Goal: Task Accomplishment & Management: Manage account settings

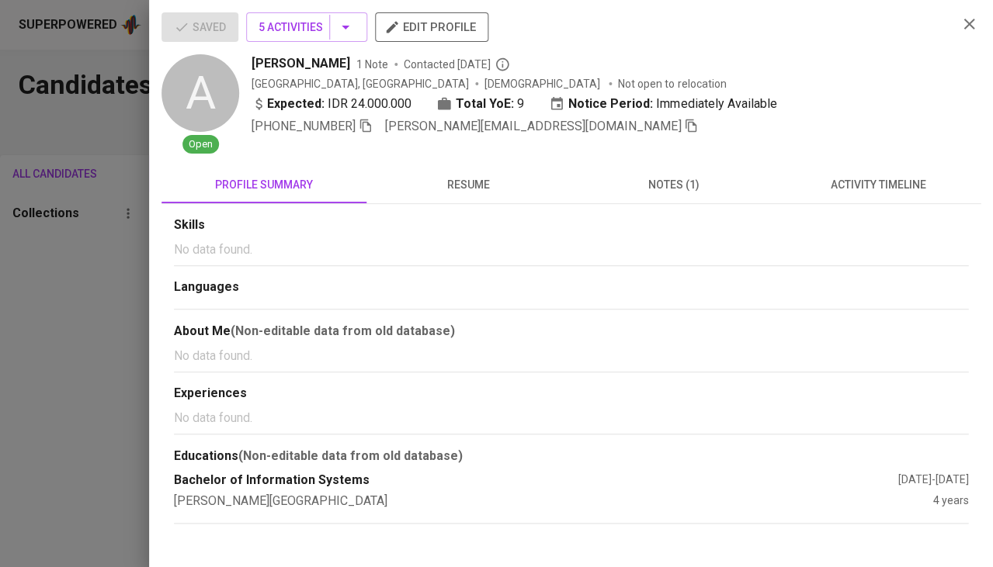
click at [88, 248] on div at bounding box center [496, 283] width 993 height 567
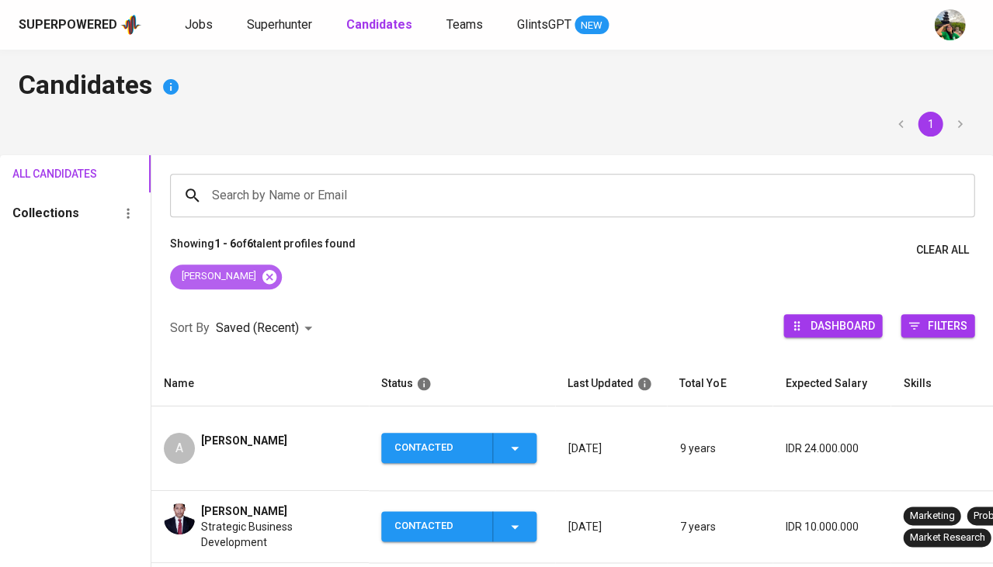
click at [262, 274] on icon at bounding box center [269, 276] width 14 height 14
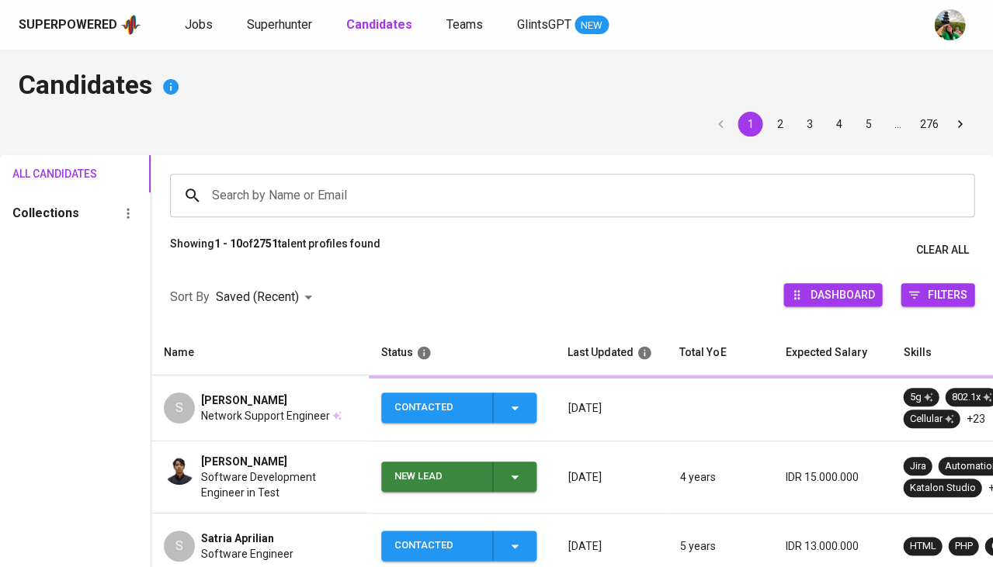
click at [231, 274] on div "Sort By Saved (Recent) DESC Dashboard Filters" at bounding box center [571, 298] width 841 height 66
click at [286, 21] on span "Superhunter" at bounding box center [279, 24] width 65 height 15
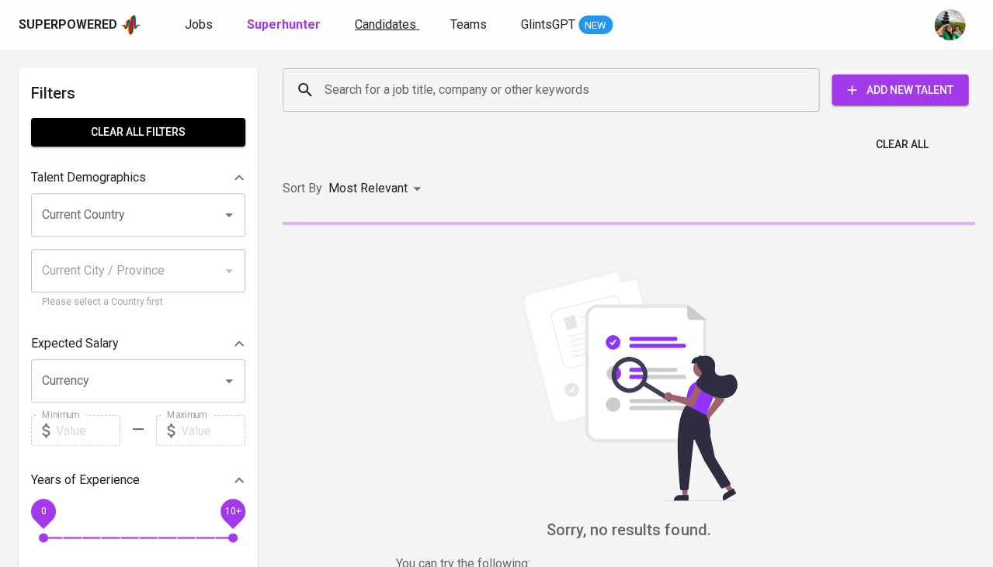
click at [377, 23] on span "Candidates" at bounding box center [385, 24] width 61 height 15
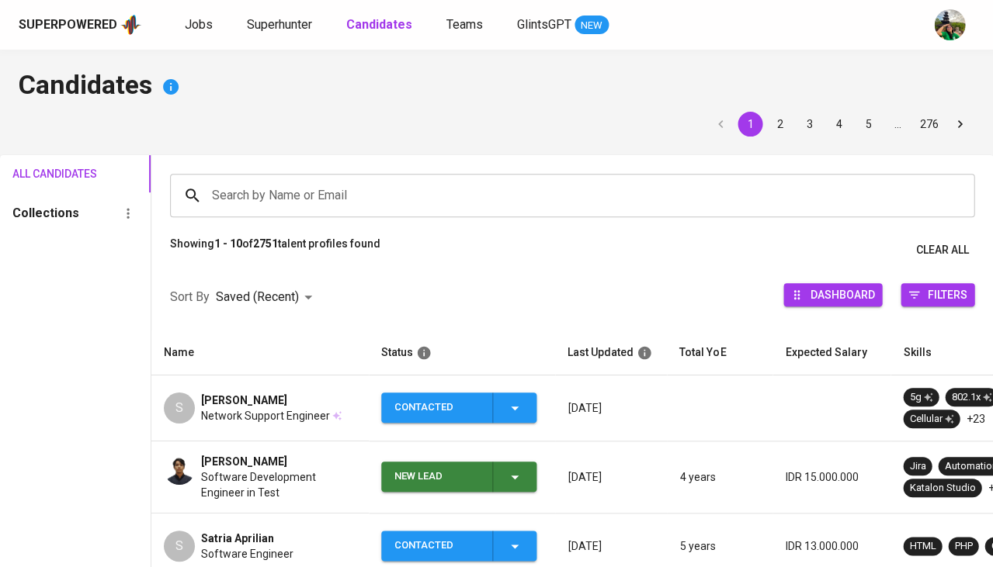
click at [331, 184] on input "Search by Name or Email" at bounding box center [576, 195] width 736 height 29
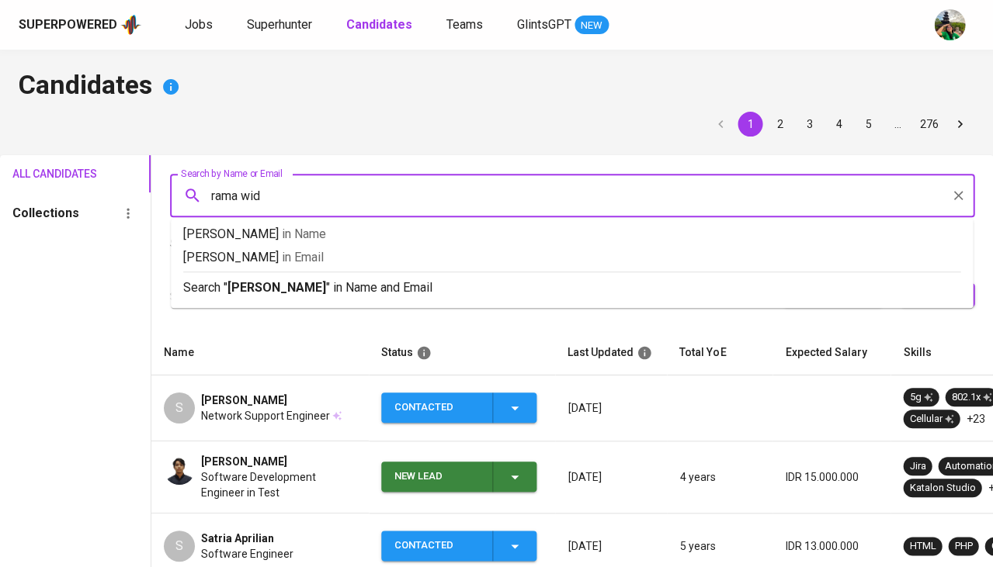
type input "rama widi"
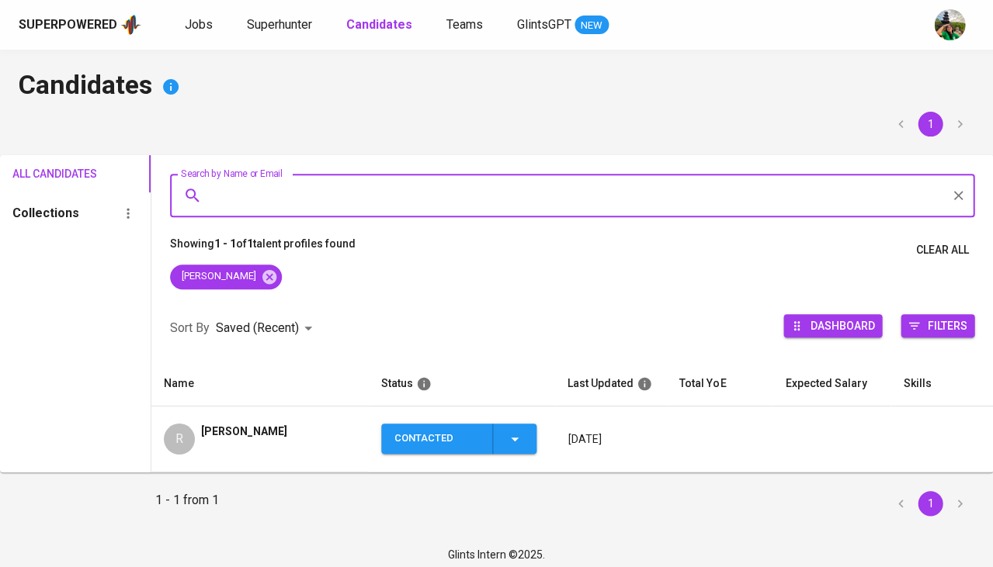
click at [277, 435] on span "[PERSON_NAME]" at bounding box center [244, 432] width 86 height 16
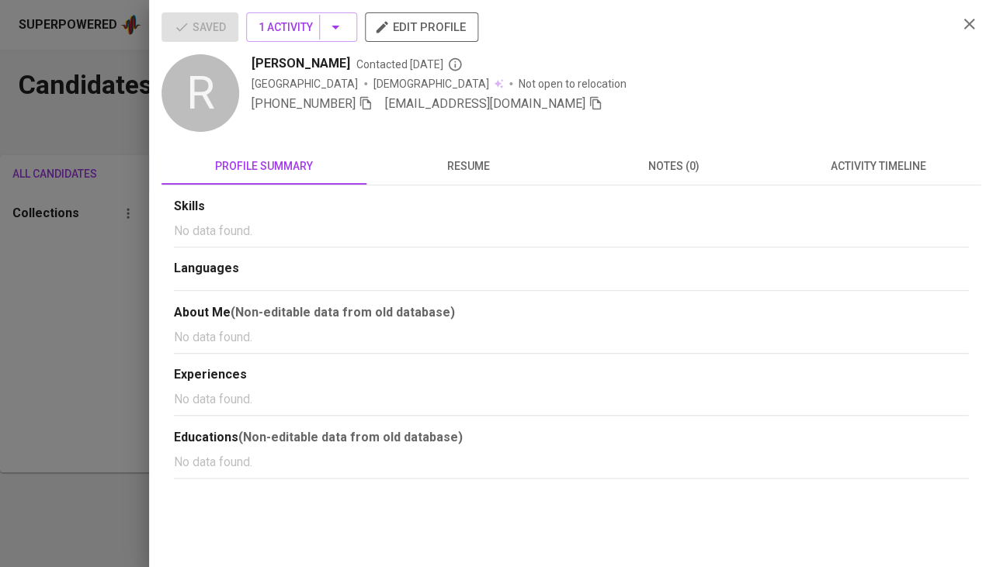
click at [588, 102] on icon "button" at bounding box center [595, 103] width 14 height 14
click at [113, 367] on div at bounding box center [496, 283] width 993 height 567
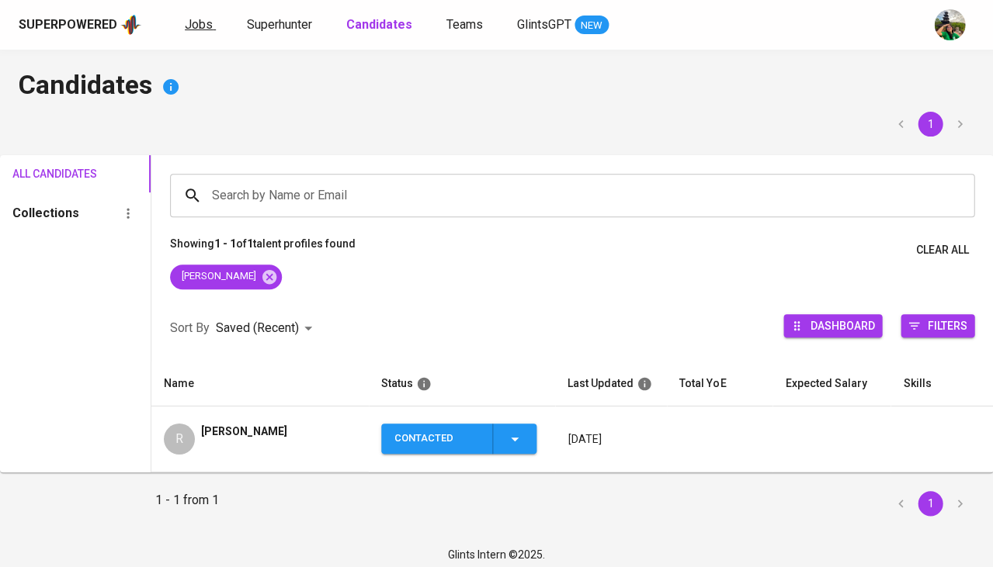
click at [205, 20] on span "Jobs" at bounding box center [199, 24] width 28 height 15
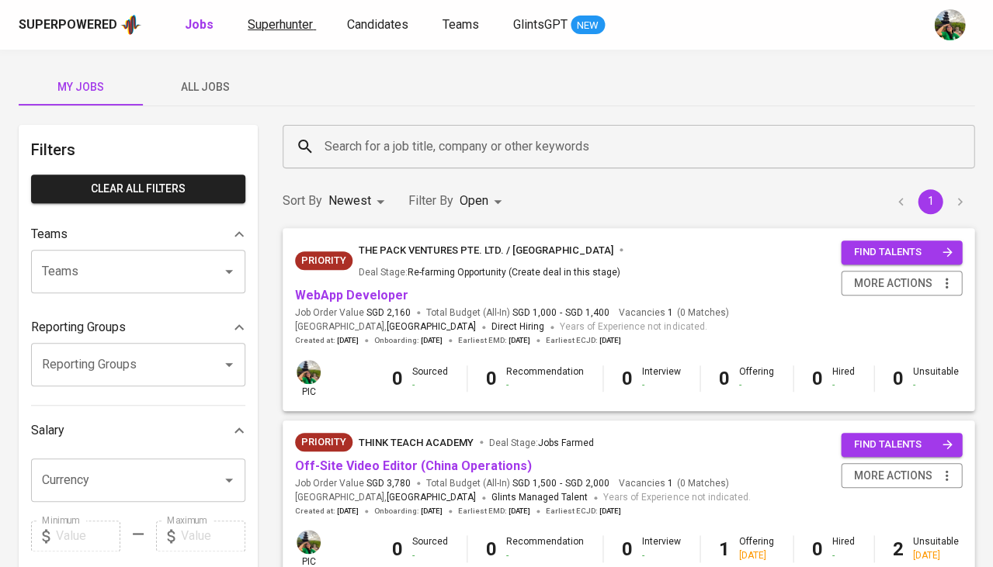
click at [282, 31] on link "Superhunter" at bounding box center [282, 25] width 68 height 19
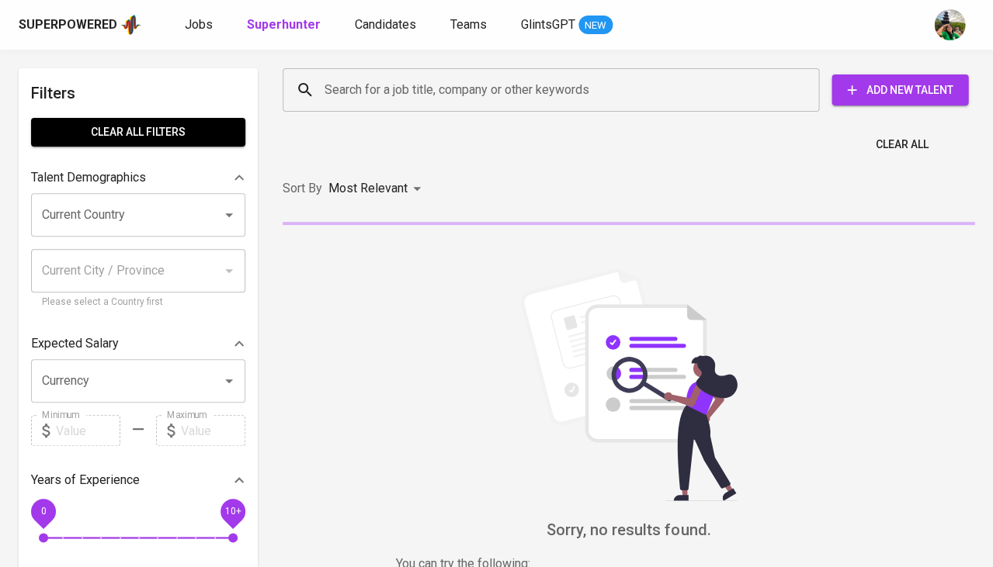
click at [364, 89] on input "Search for a job title, company or other keywords" at bounding box center [555, 89] width 468 height 29
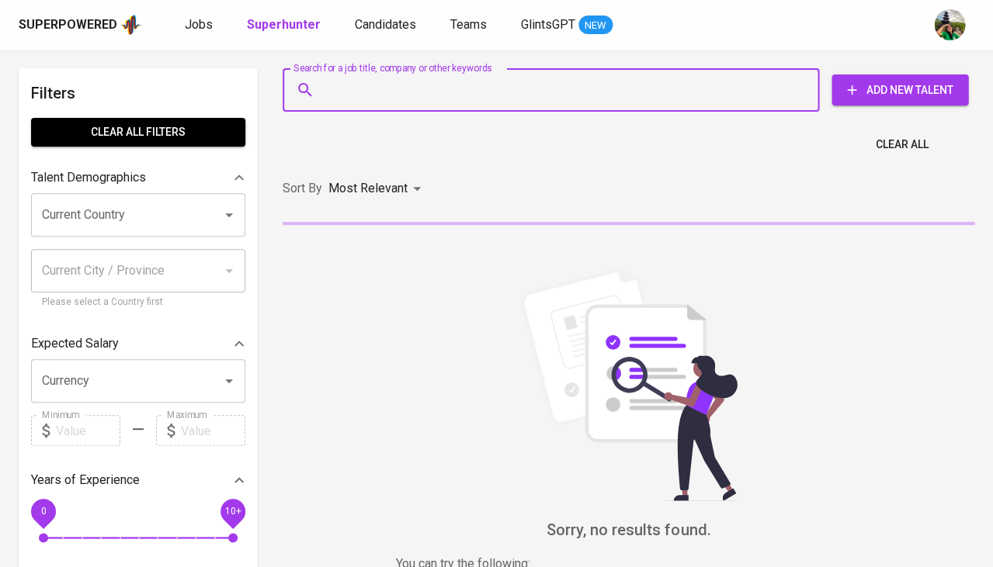
paste input "[EMAIL_ADDRESS][DOMAIN_NAME]"
type input "[EMAIL_ADDRESS][DOMAIN_NAME]"
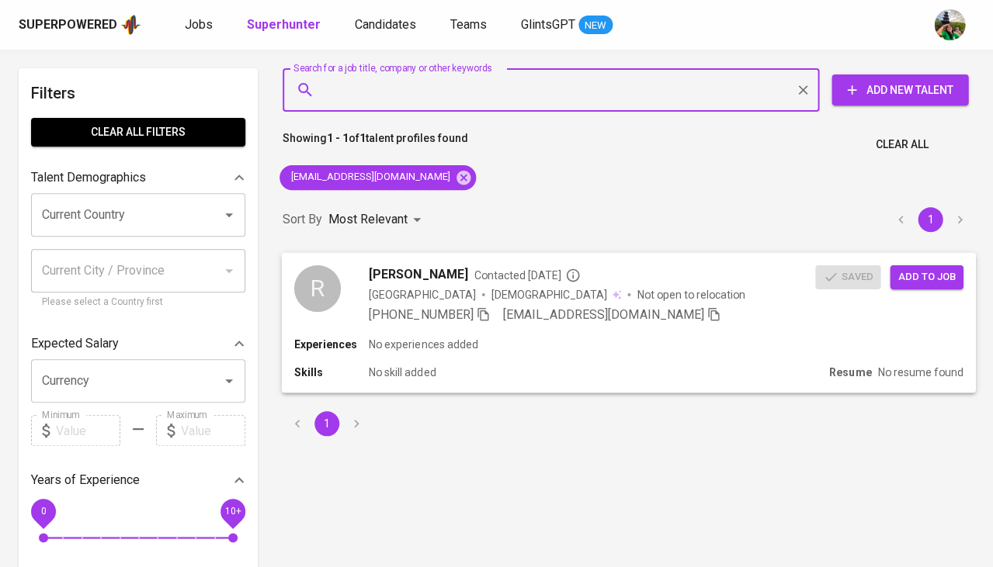
click at [921, 271] on span "Add to job" at bounding box center [925, 277] width 57 height 18
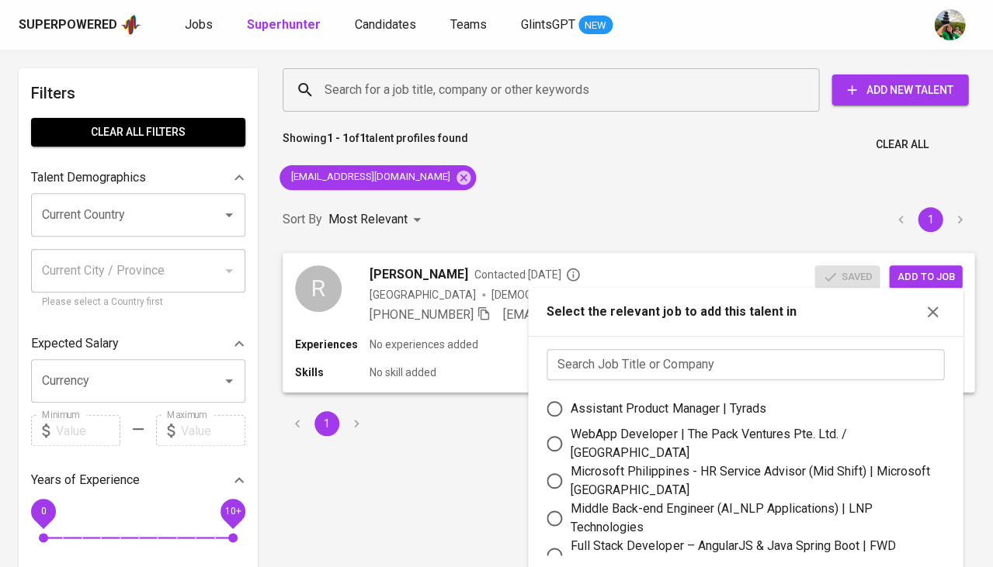
click at [699, 355] on input "text" at bounding box center [744, 364] width 397 height 31
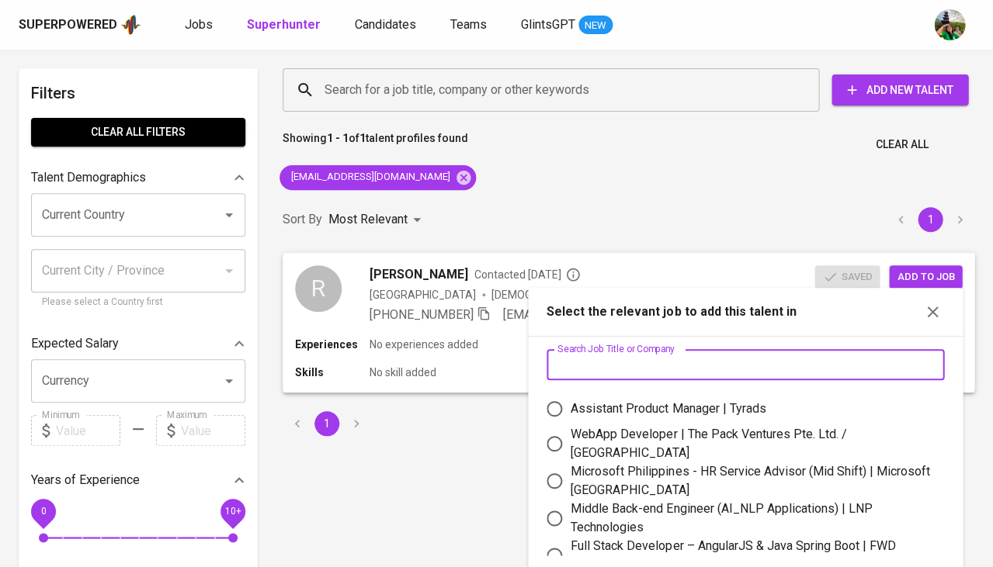
click at [674, 431] on div "WebApp Developer | The Pack Ventures Pte. Ltd. / Impcubate" at bounding box center [750, 443] width 361 height 37
click at [570, 431] on input "WebApp Developer | The Pack Ventures Pte. Ltd. / Impcubate" at bounding box center [554, 444] width 33 height 33
radio input "true"
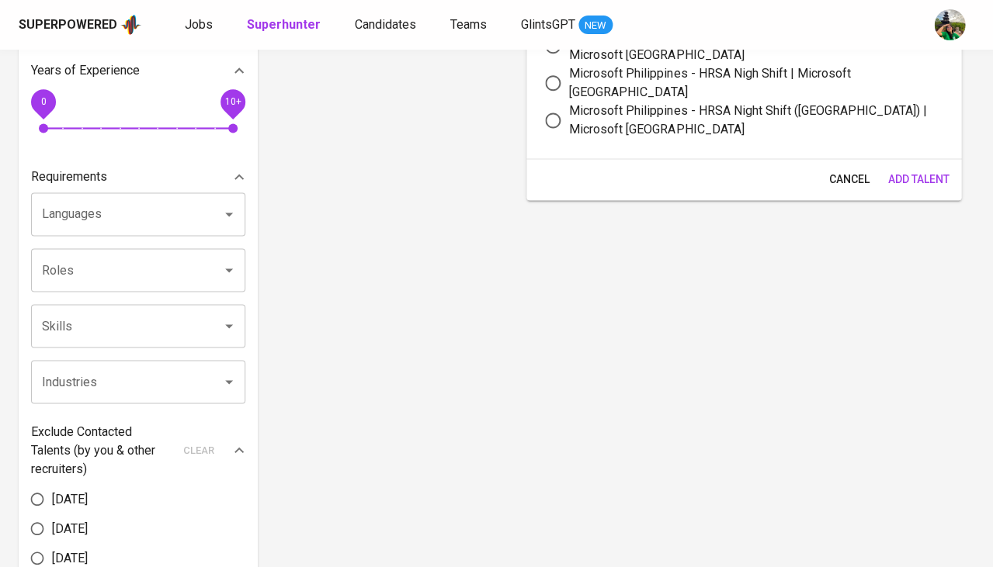
scroll to position [421, 0]
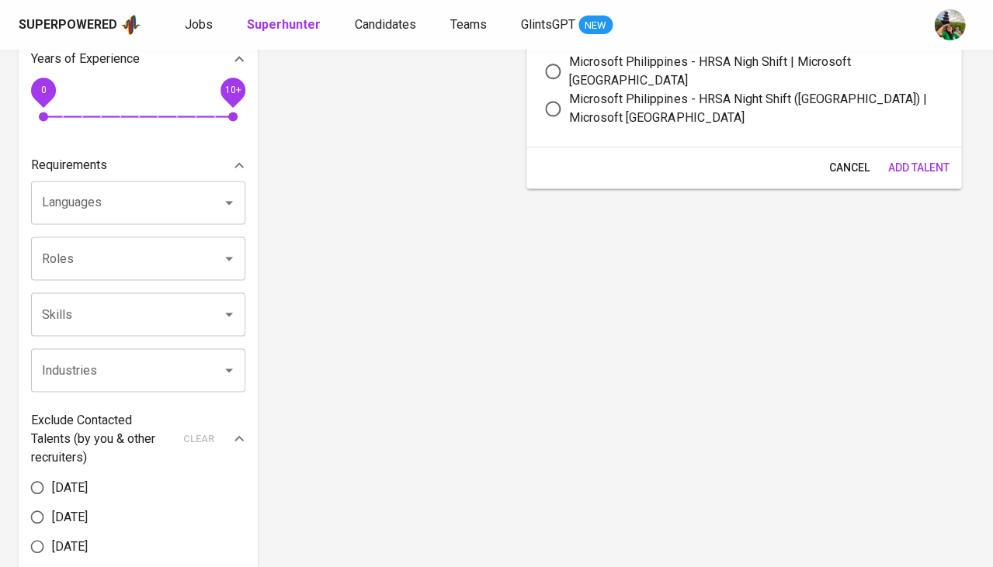
click at [917, 160] on span "Add Talent" at bounding box center [917, 167] width 61 height 19
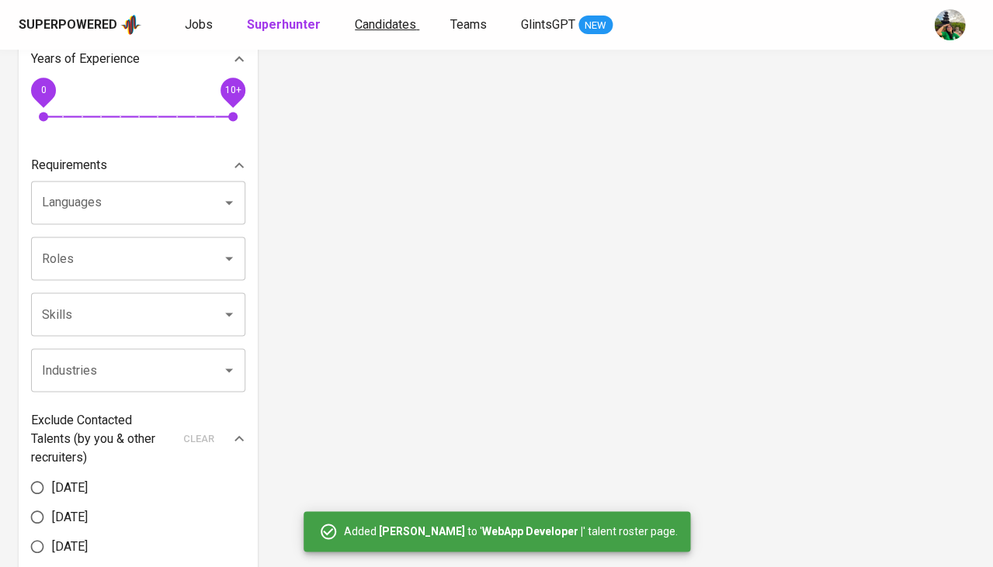
click at [367, 34] on link "Candidates" at bounding box center [387, 25] width 64 height 19
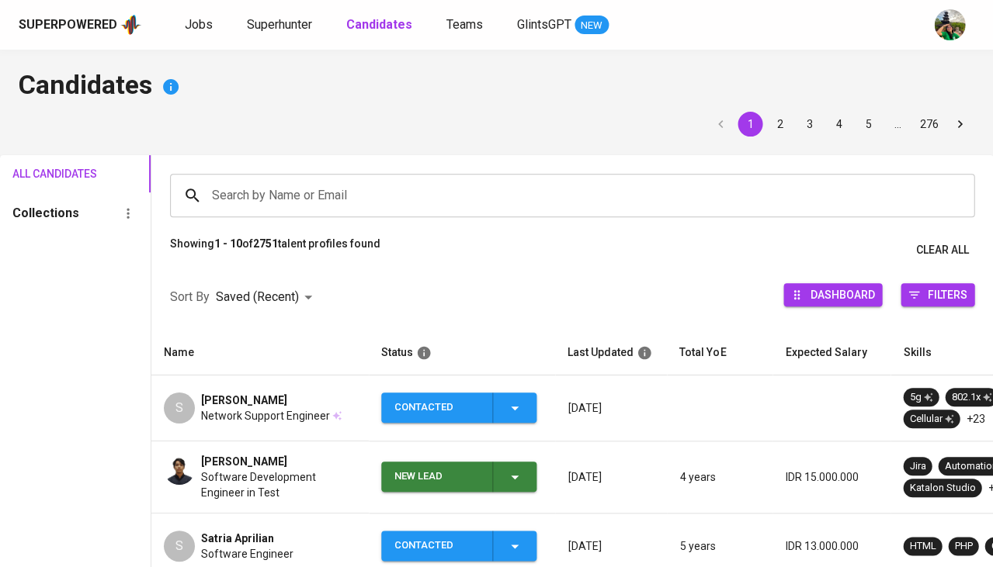
click at [298, 185] on input "Search by Name or Email" at bounding box center [576, 195] width 736 height 29
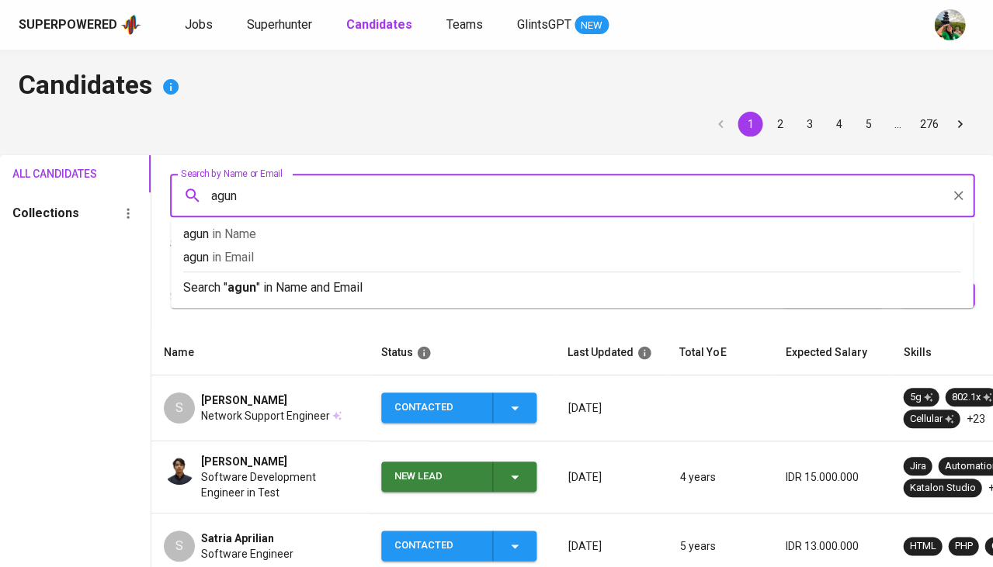
type input "agung"
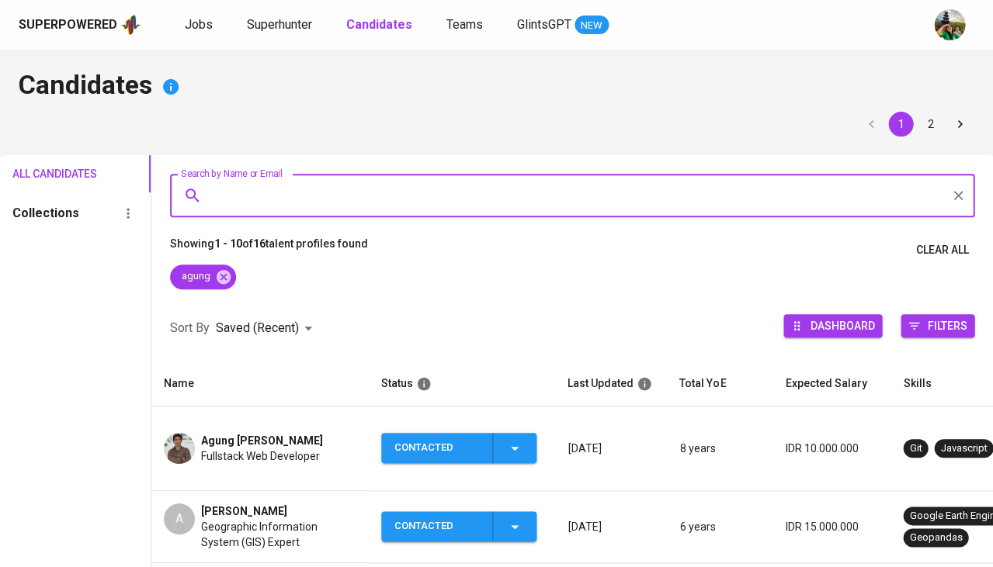
click at [247, 433] on span "Agung [PERSON_NAME]" at bounding box center [262, 441] width 122 height 16
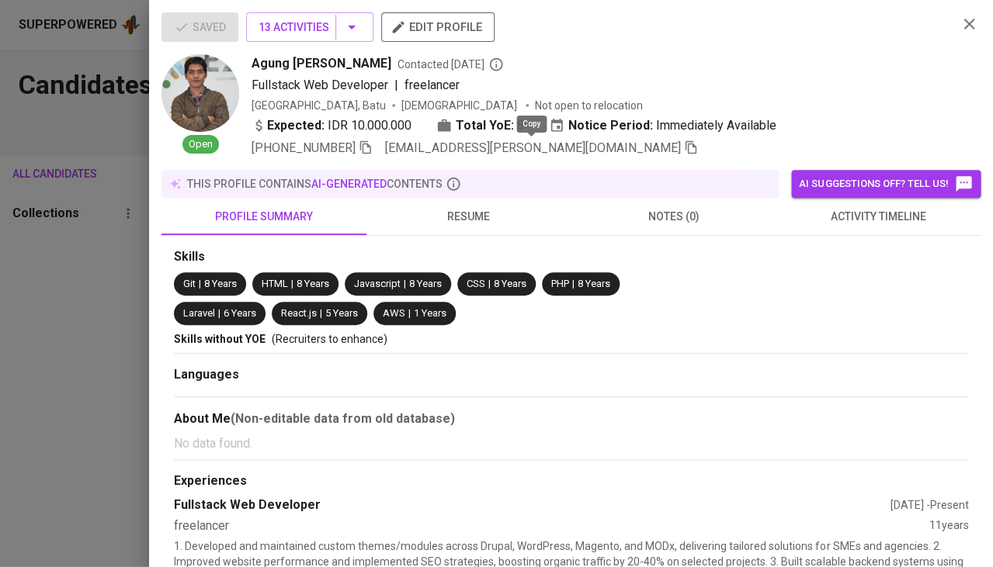
click at [685, 147] on icon "button" at bounding box center [690, 147] width 11 height 13
click at [50, 387] on div at bounding box center [496, 283] width 993 height 567
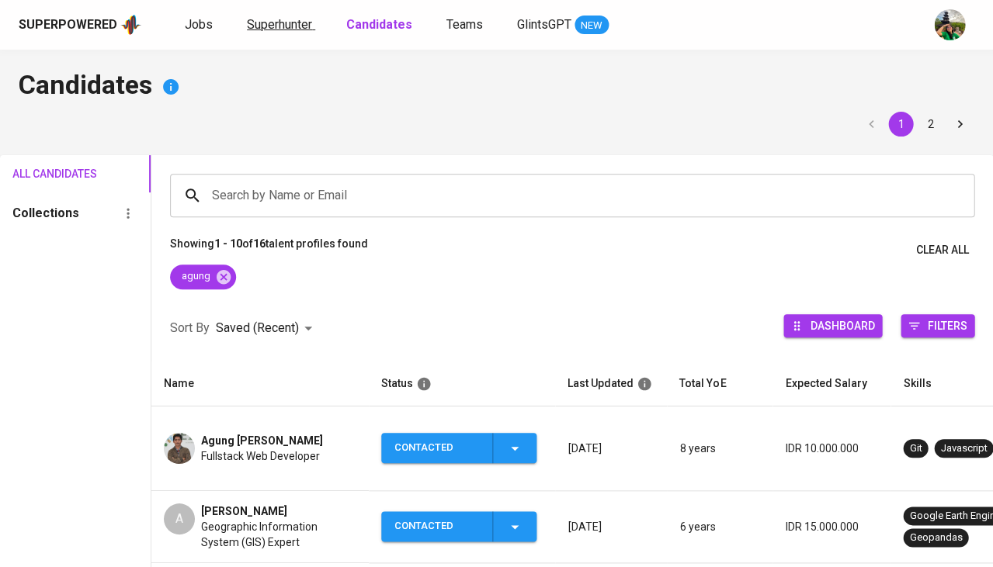
click at [287, 23] on span "Superhunter" at bounding box center [279, 24] width 65 height 15
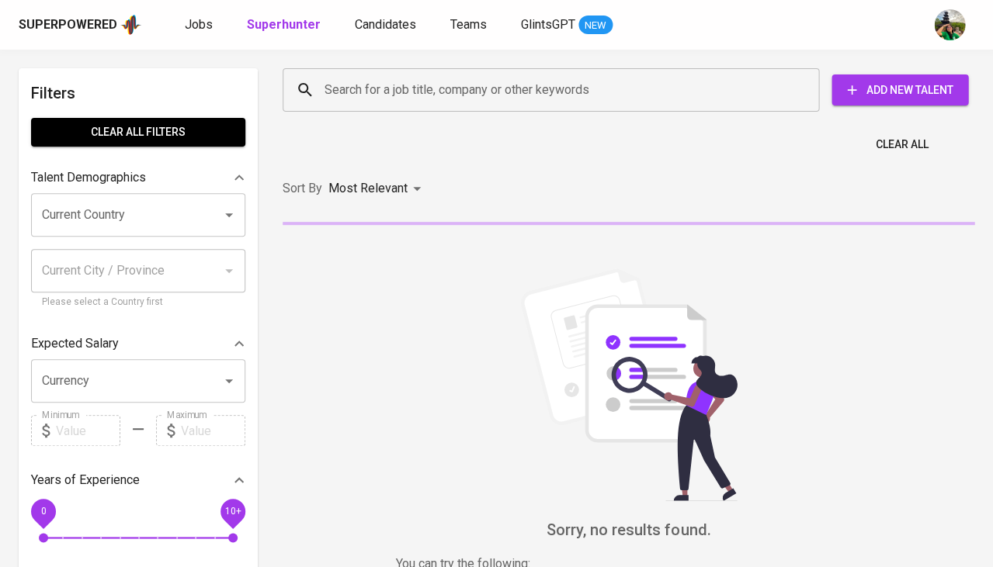
click at [362, 78] on input "Search for a job title, company or other keywords" at bounding box center [555, 89] width 468 height 29
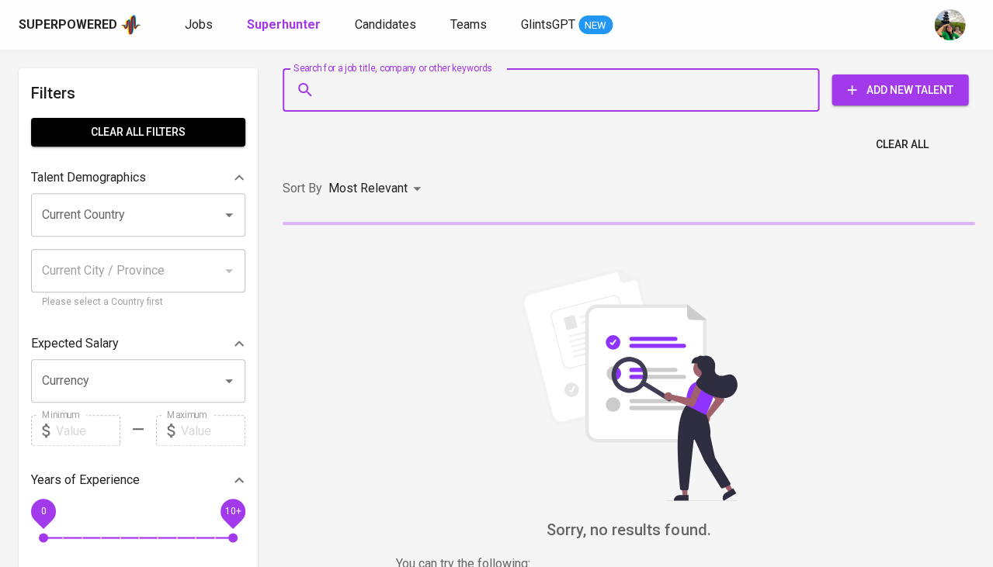
paste input "agung.robbi@gmail.com"
type input "agung.robbi@gmail.com"
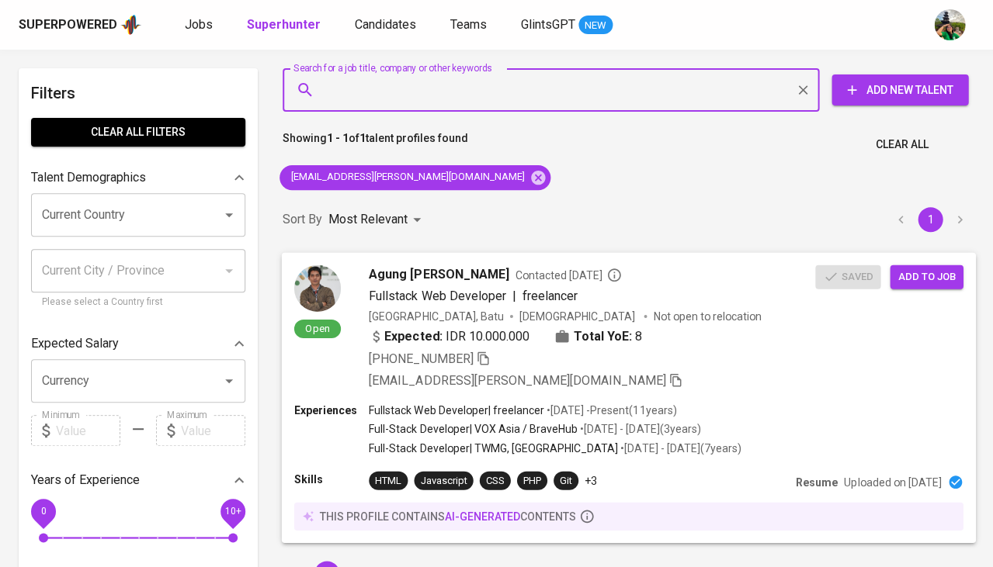
click at [933, 269] on span "Add to job" at bounding box center [925, 277] width 57 height 18
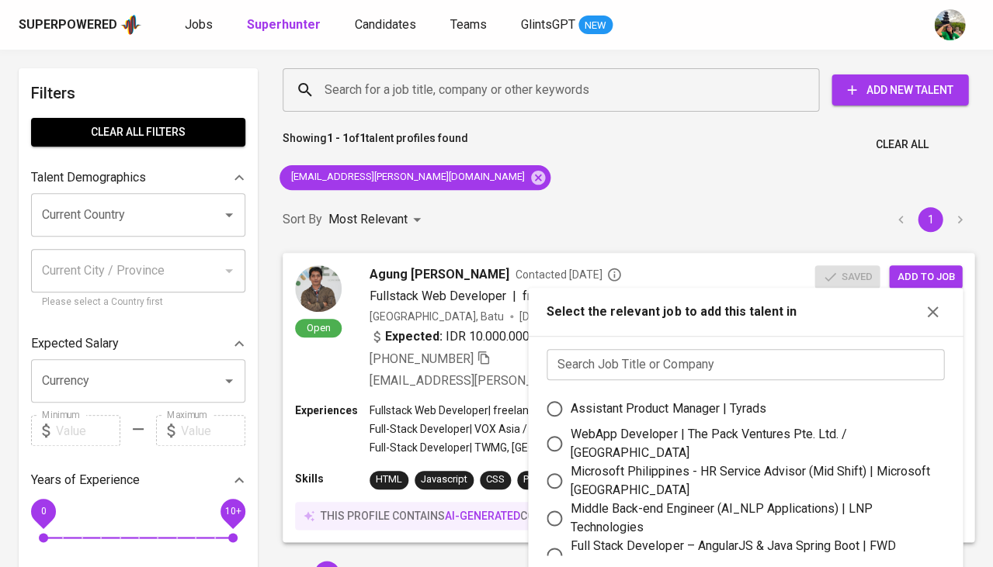
click at [612, 434] on div "WebApp Developer | The Pack Ventures Pte. Ltd. / Impcubate" at bounding box center [750, 443] width 361 height 37
click at [570, 434] on input "WebApp Developer | The Pack Ventures Pte. Ltd. / Impcubate" at bounding box center [554, 444] width 33 height 33
radio input "true"
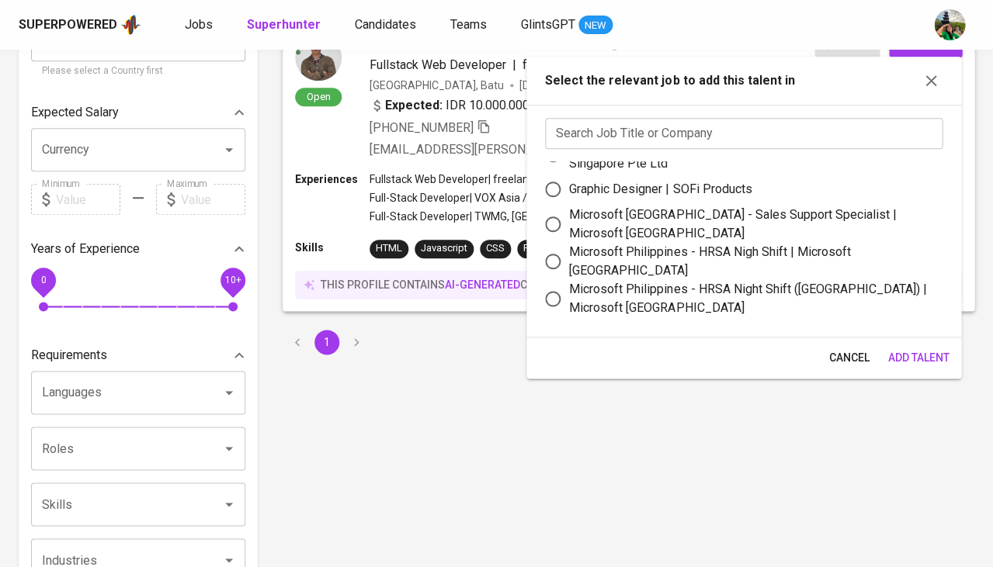
scroll to position [378, 0]
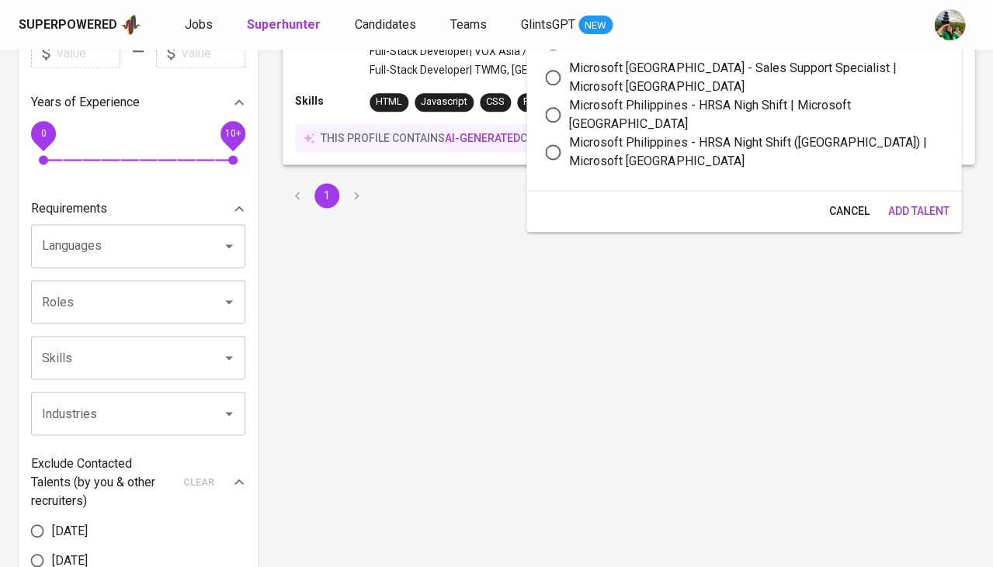
click at [912, 208] on span "Add Talent" at bounding box center [917, 211] width 61 height 19
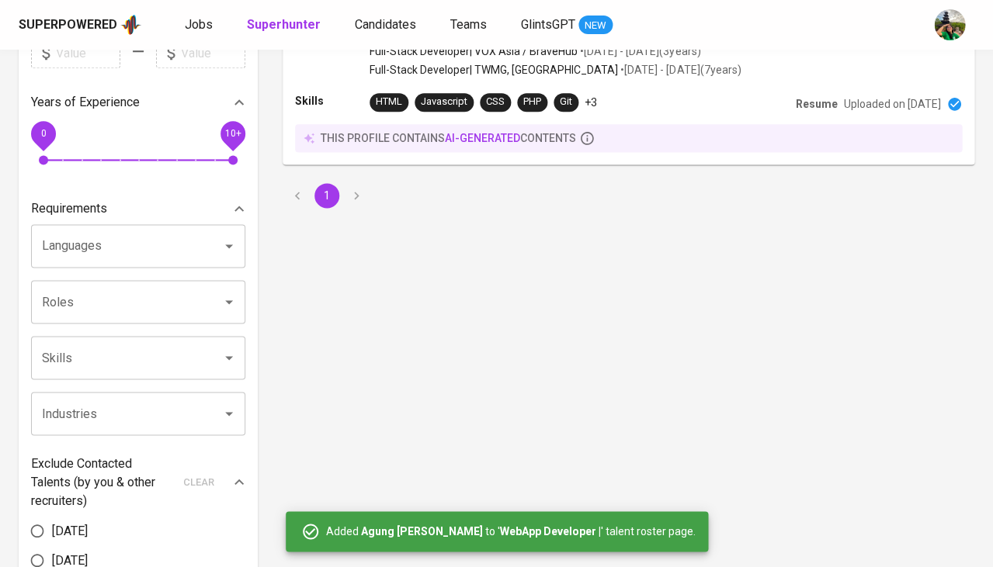
click at [188, 13] on div "Superpowered Jobs Superhunter Candidates Teams GlintsGPT NEW" at bounding box center [472, 24] width 906 height 23
click at [192, 28] on span "Jobs" at bounding box center [199, 24] width 28 height 15
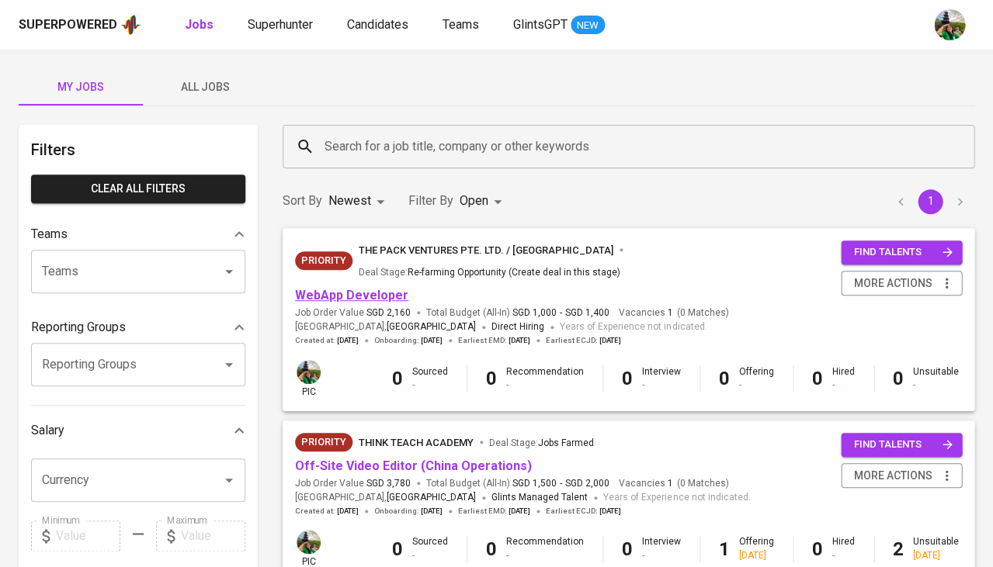
click at [339, 288] on link "WebApp Developer" at bounding box center [351, 295] width 113 height 15
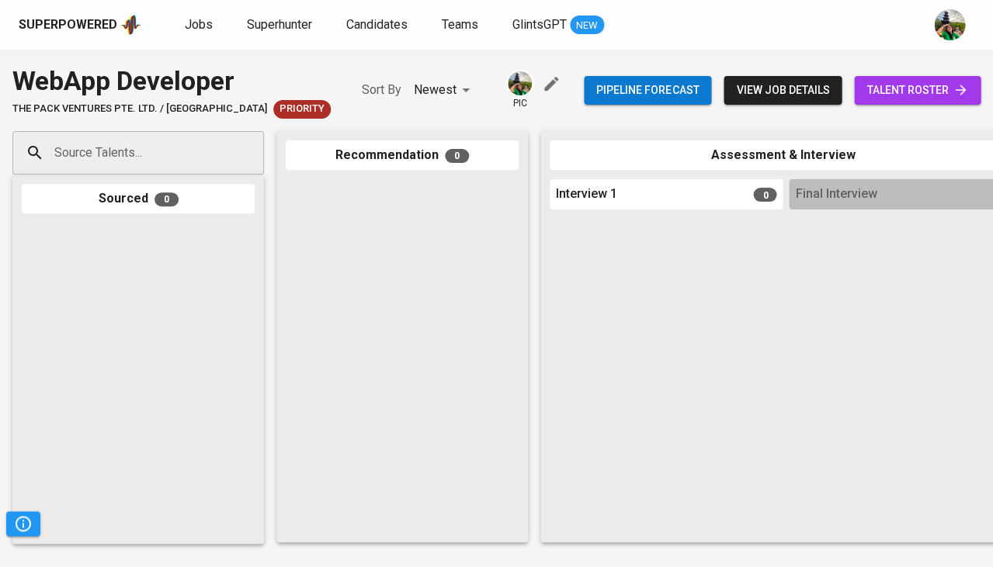
click at [940, 91] on span "talent roster" at bounding box center [917, 90] width 102 height 19
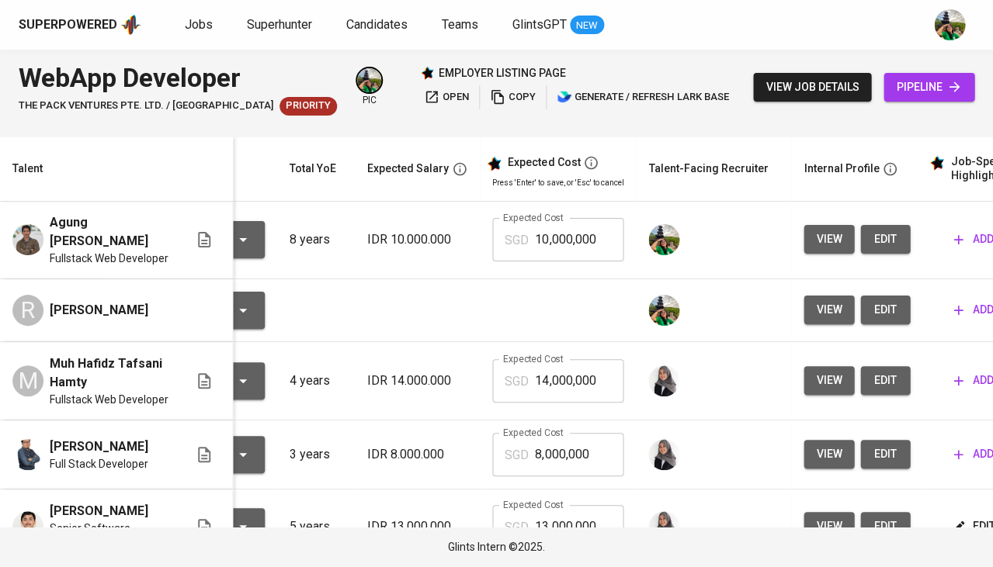
scroll to position [0, 191]
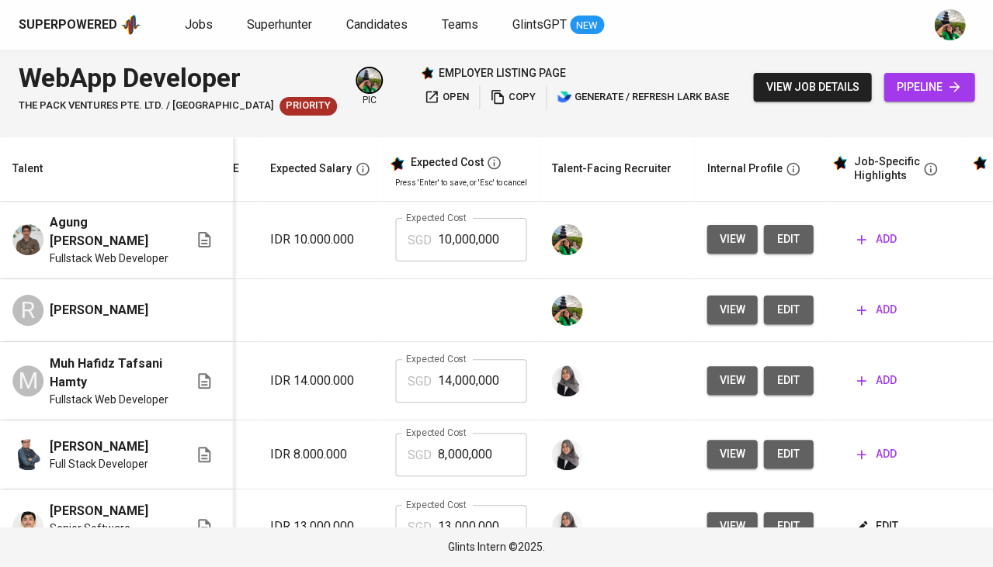
click at [775, 307] on span "edit" at bounding box center [787, 309] width 25 height 19
click at [775, 235] on span "edit" at bounding box center [787, 239] width 25 height 19
click at [723, 230] on span "view" at bounding box center [732, 239] width 26 height 19
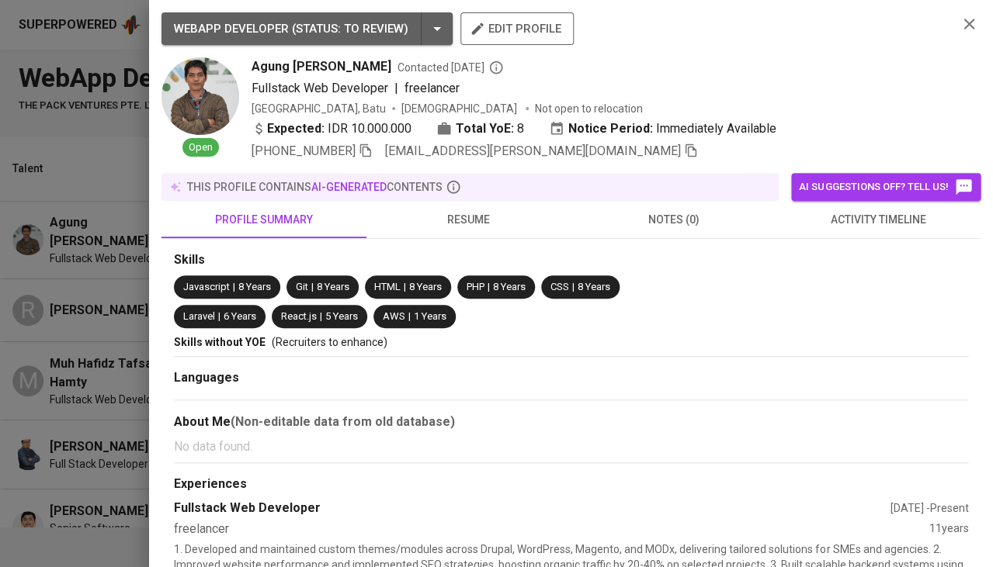
click at [854, 217] on span "activity timeline" at bounding box center [878, 219] width 186 height 19
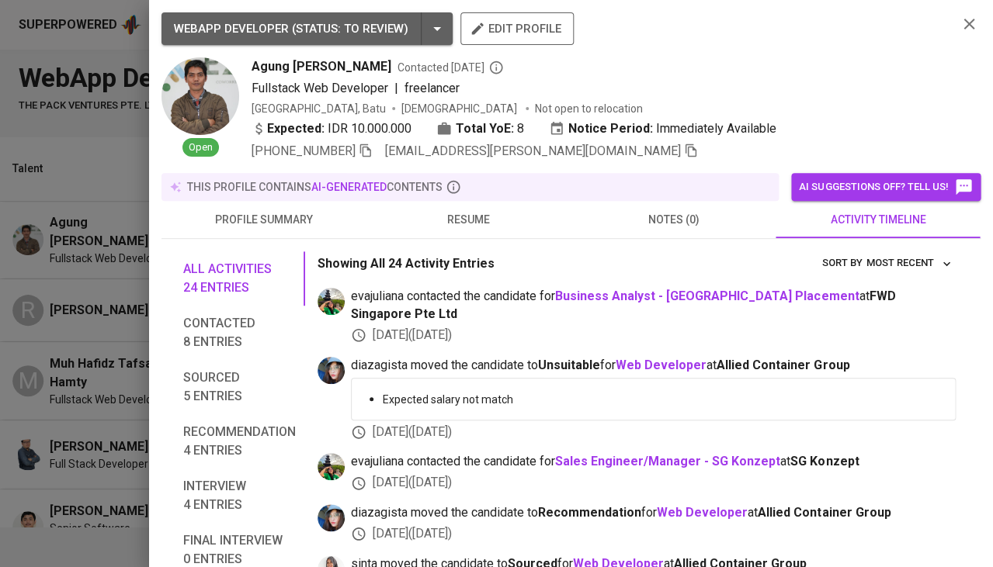
scroll to position [0, 0]
click at [668, 358] on b "Web Developer" at bounding box center [660, 365] width 91 height 15
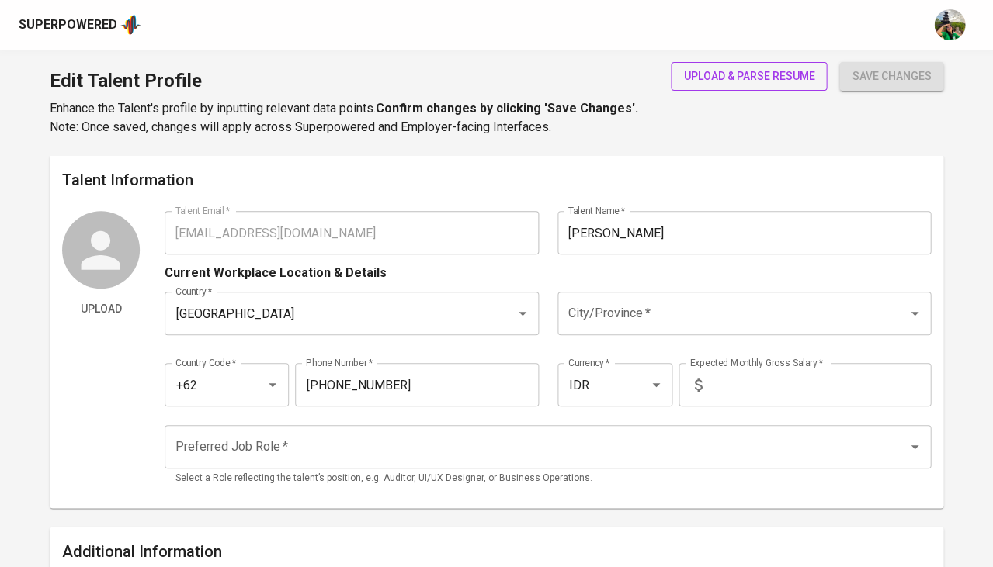
click at [751, 78] on span "upload & parse resume" at bounding box center [748, 76] width 131 height 19
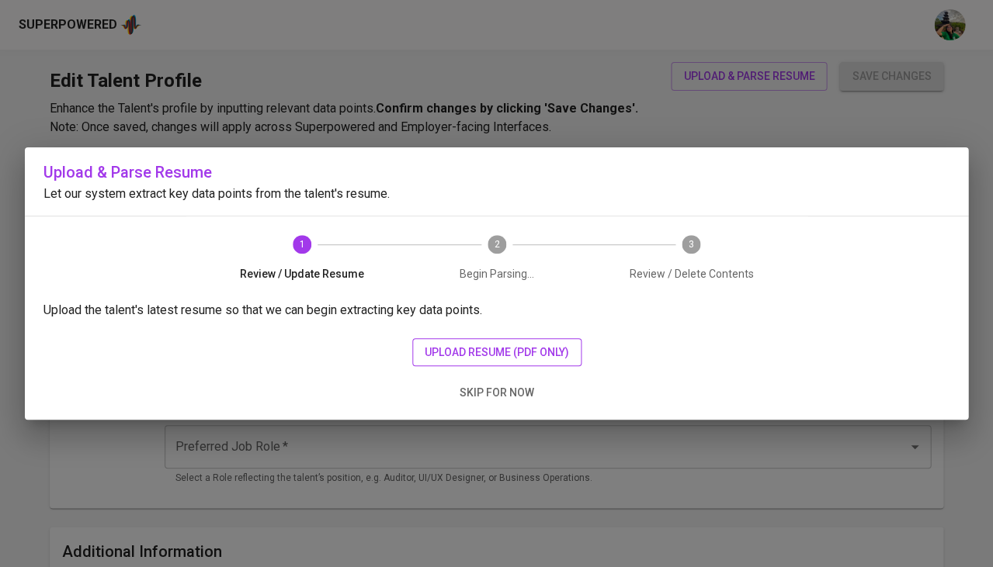
click at [456, 346] on span "upload resume (pdf only)" at bounding box center [497, 352] width 144 height 19
click at [480, 348] on span "upload resume (pdf only)" at bounding box center [497, 352] width 144 height 19
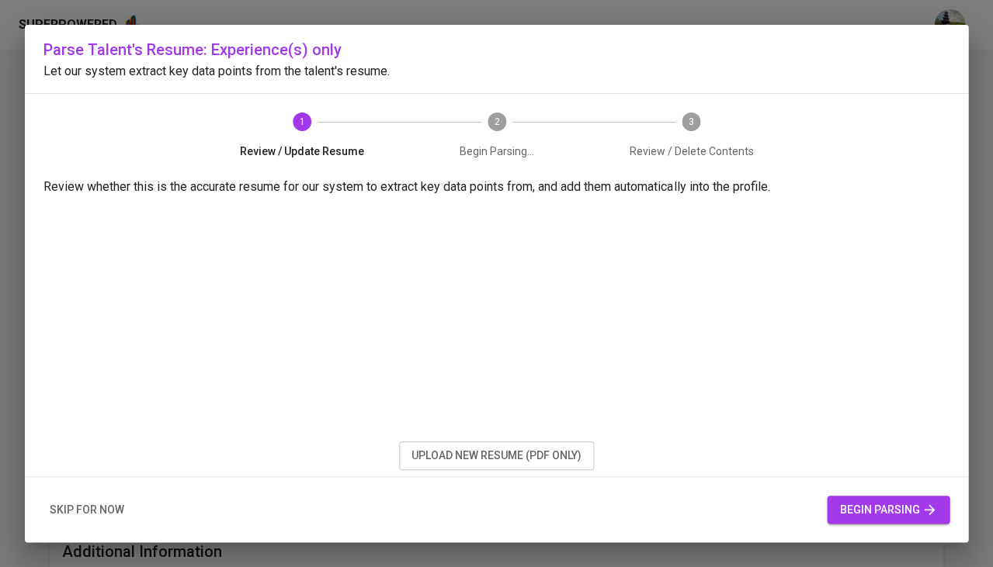
click at [881, 501] on span "begin parsing" at bounding box center [888, 510] width 98 height 19
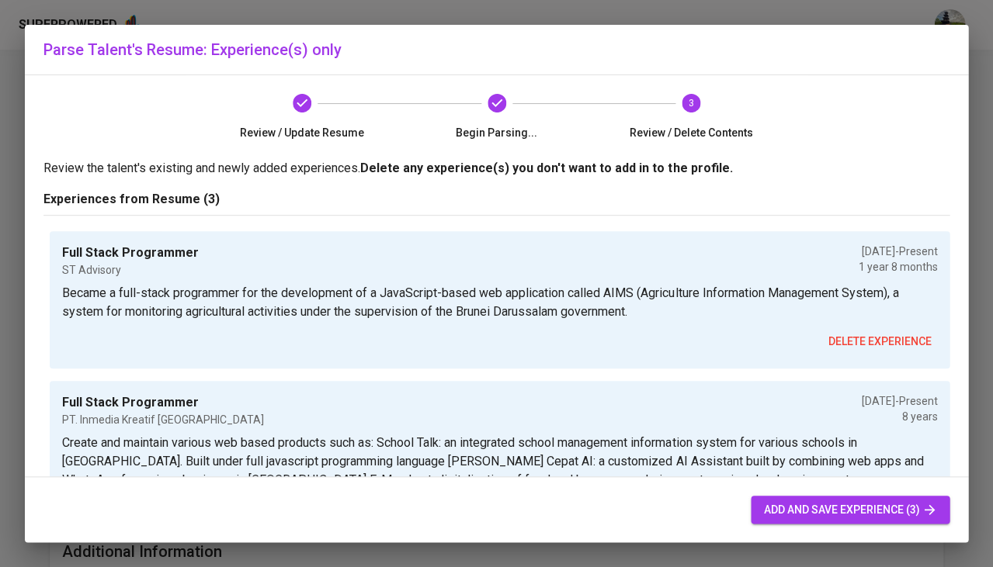
click at [817, 507] on span "add and save experience (3)" at bounding box center [850, 510] width 174 height 19
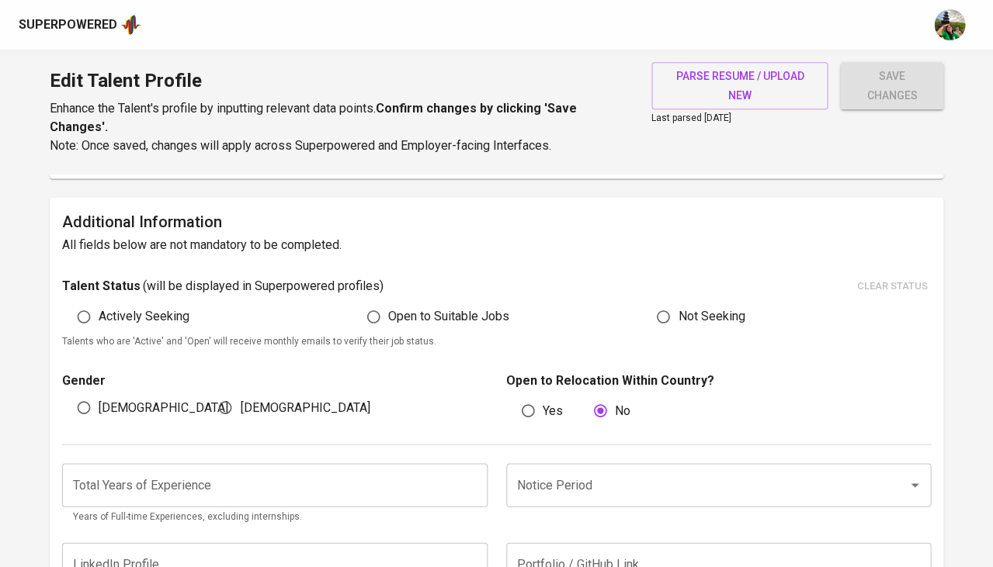
scroll to position [396, 0]
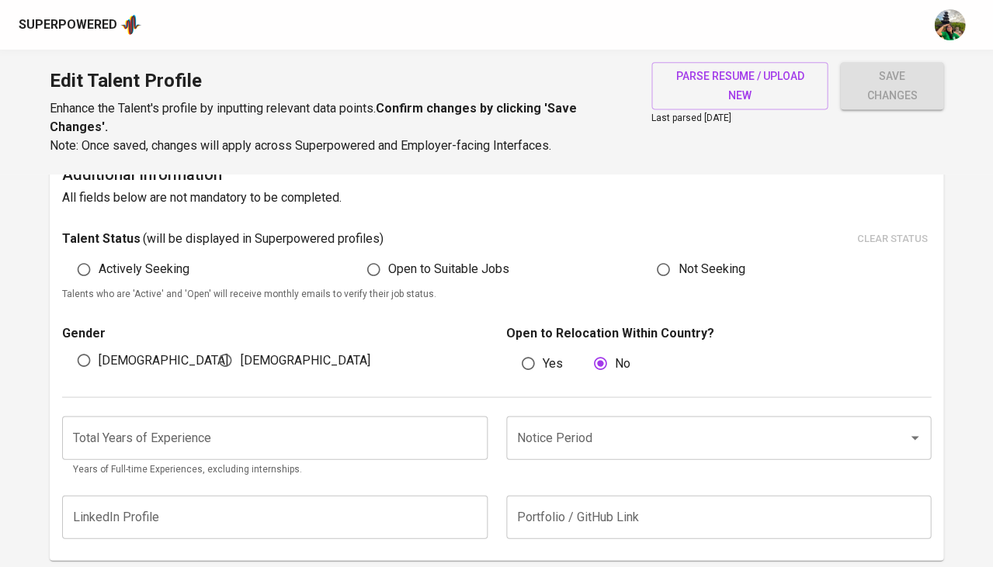
click at [121, 354] on span "[DEMOGRAPHIC_DATA]" at bounding box center [164, 360] width 130 height 19
click at [99, 354] on input "[DEMOGRAPHIC_DATA]" at bounding box center [83, 359] width 29 height 29
radio input "true"
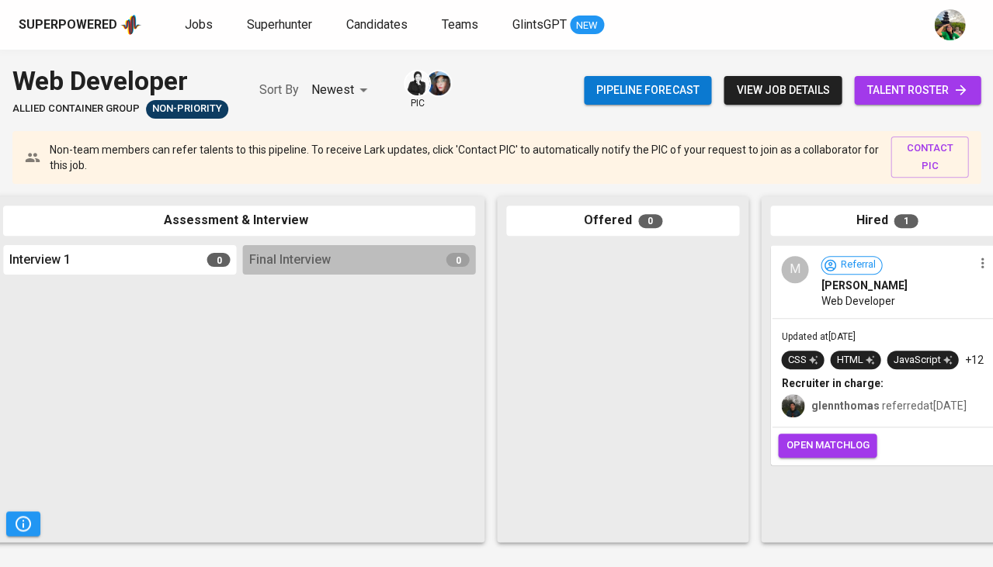
scroll to position [0, 856]
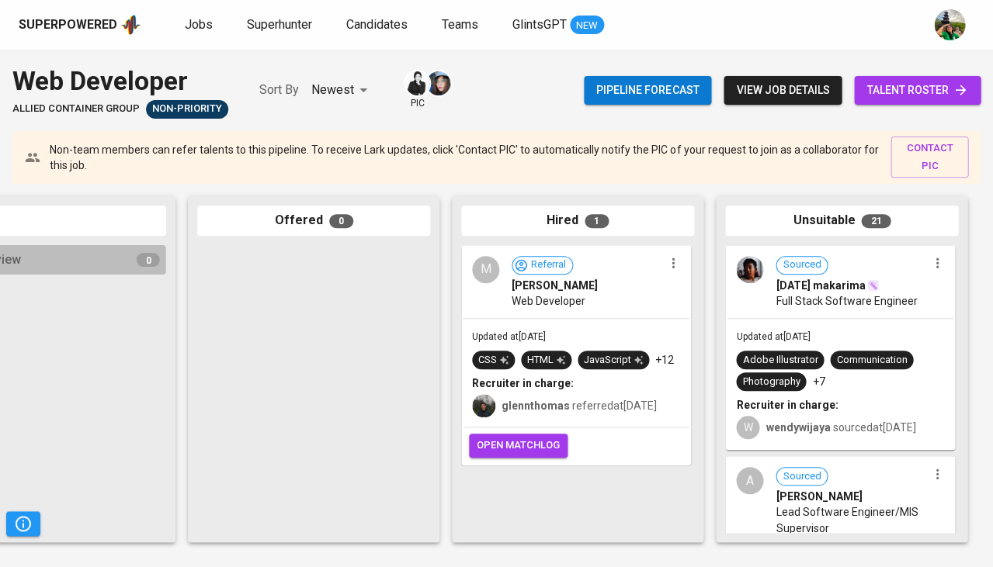
click at [938, 89] on span "talent roster" at bounding box center [917, 90] width 102 height 19
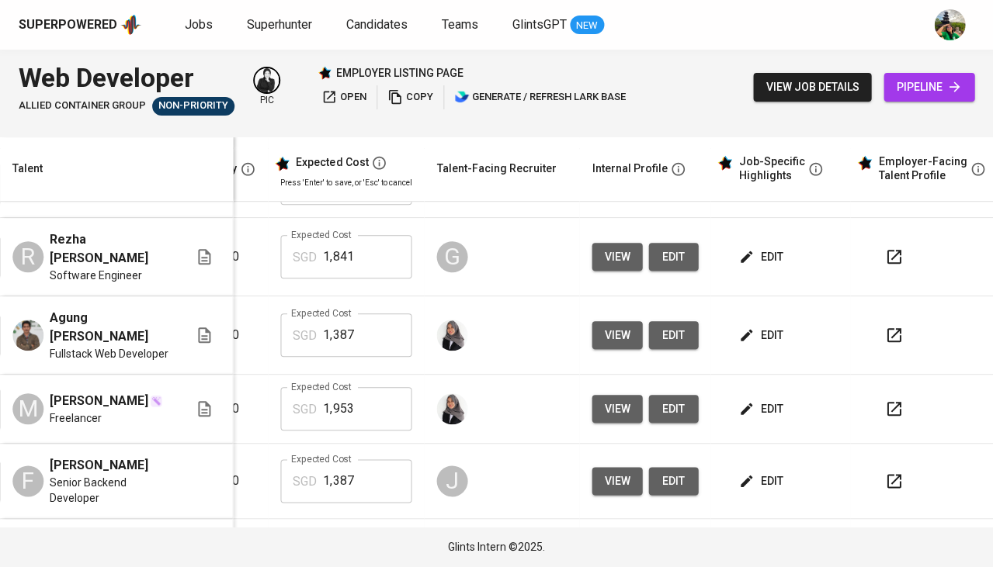
scroll to position [1537, 337]
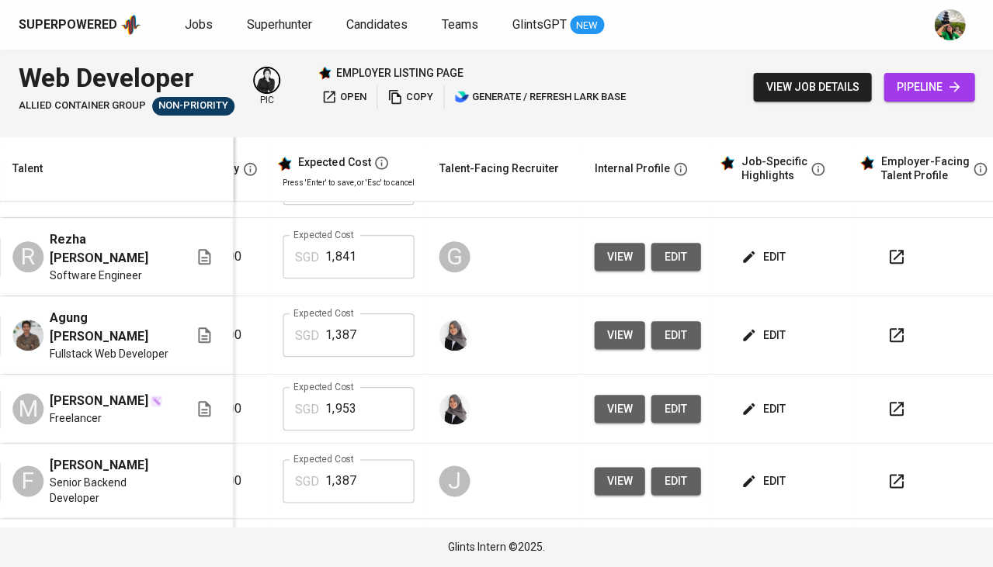
click at [768, 326] on span "edit" at bounding box center [764, 335] width 41 height 19
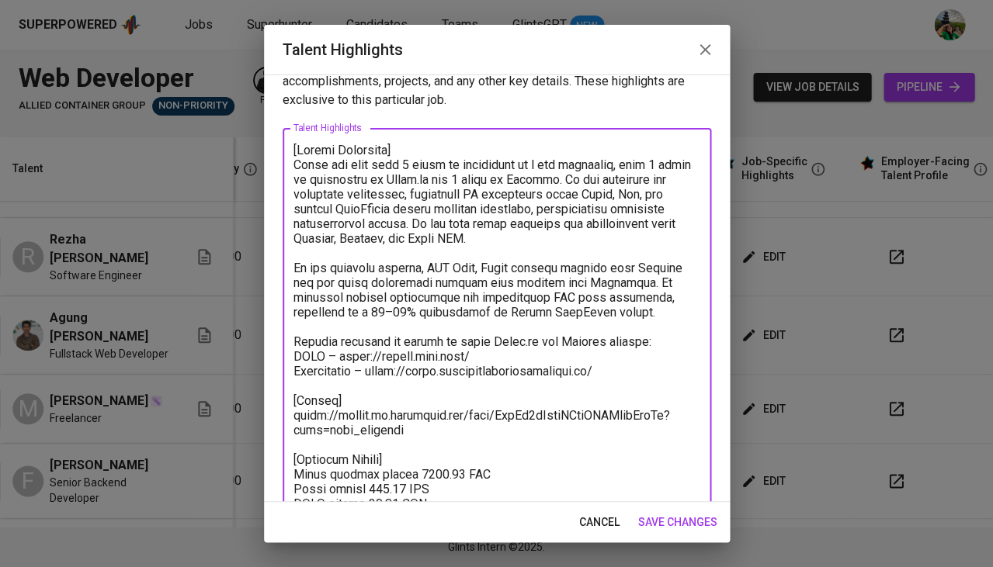
scroll to position [0, 0]
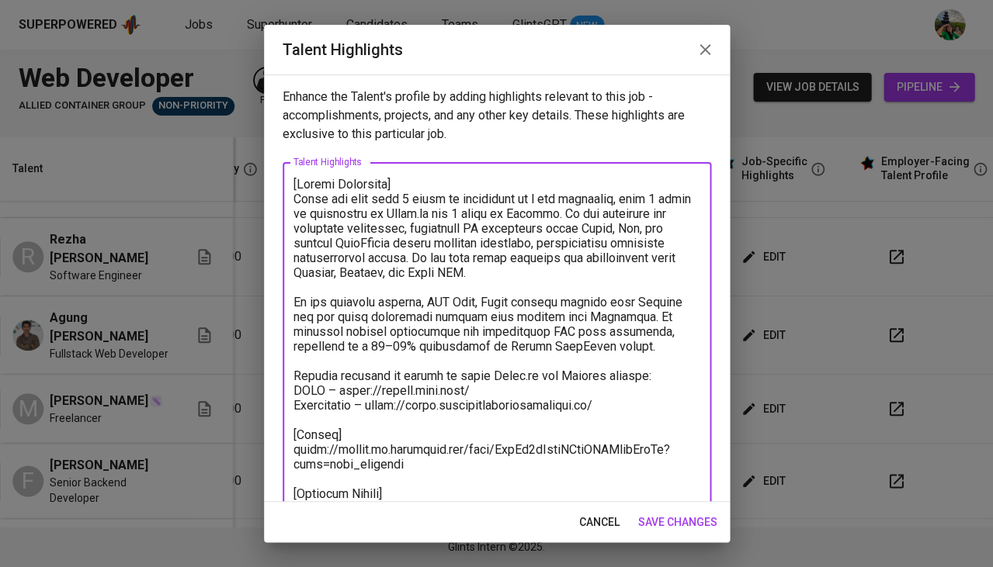
drag, startPoint x: 415, startPoint y: 313, endPoint x: 272, endPoint y: 2, distance: 342.4
click at [272, 2] on div "Talent Highlights Enhance the Talent's profile by adding highlights relevant to…" at bounding box center [496, 283] width 993 height 567
click at [590, 526] on span "cancel" at bounding box center [599, 522] width 40 height 19
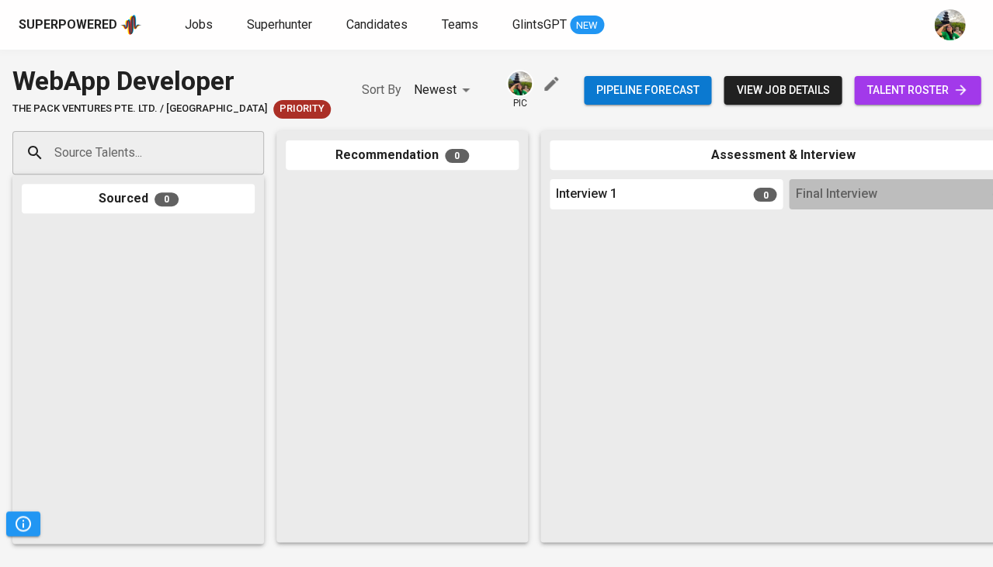
click at [888, 88] on span "talent roster" at bounding box center [917, 90] width 102 height 19
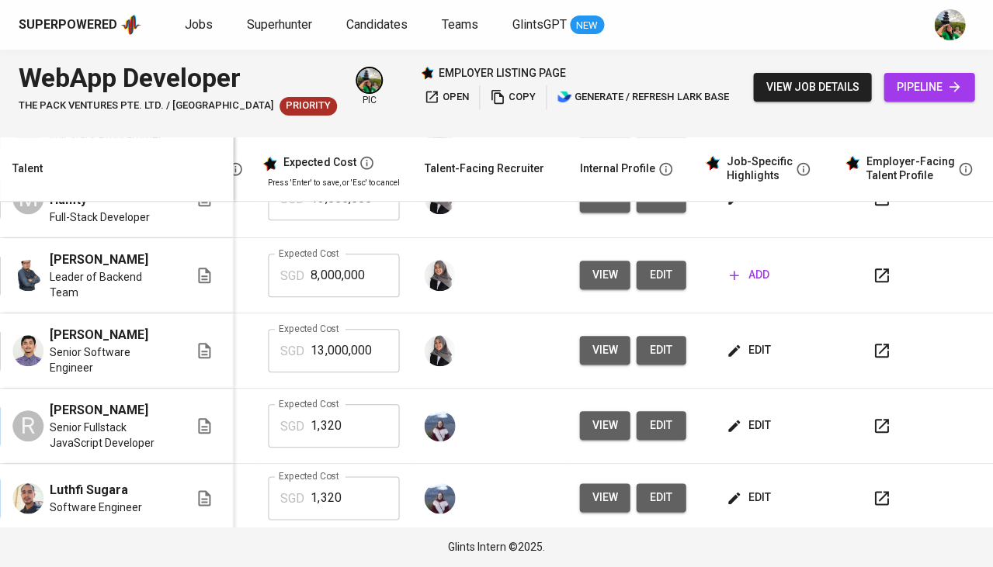
scroll to position [182, 352]
click at [751, 489] on span "edit" at bounding box center [749, 498] width 41 height 19
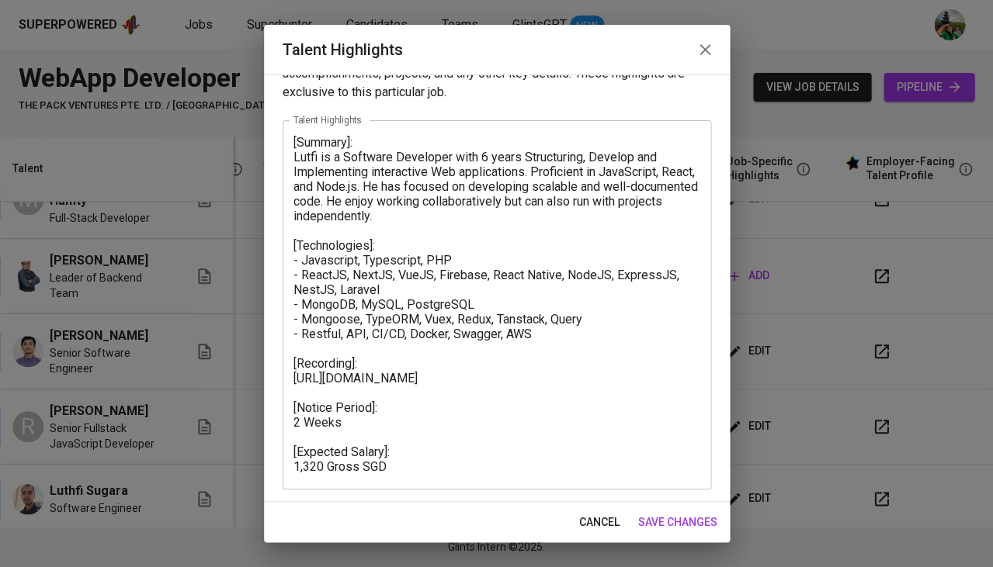
scroll to position [41, 0]
click at [591, 522] on span "cancel" at bounding box center [599, 522] width 40 height 19
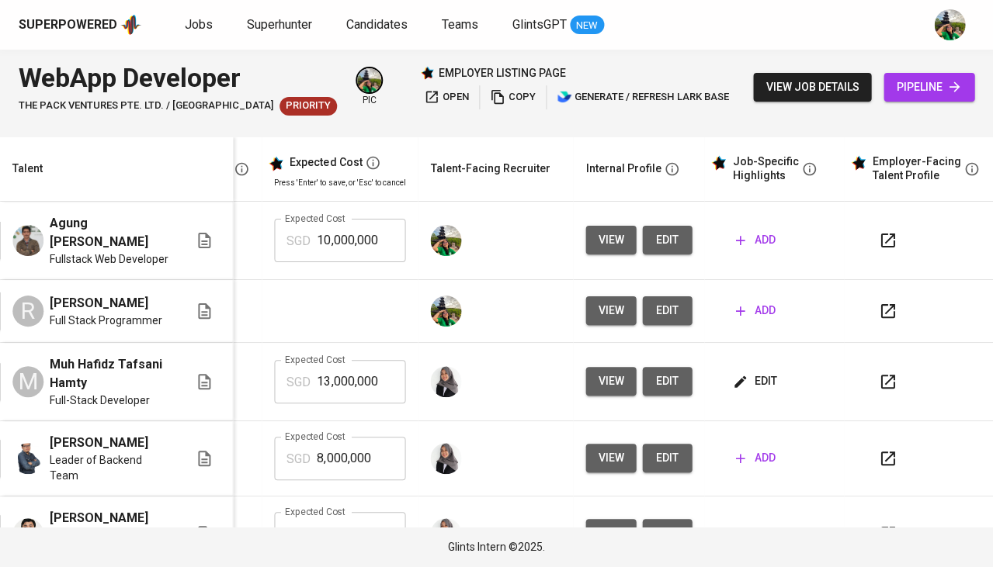
scroll to position [0, 345]
click at [656, 233] on span "edit" at bounding box center [666, 240] width 25 height 19
click at [593, 244] on button "view" at bounding box center [610, 240] width 50 height 29
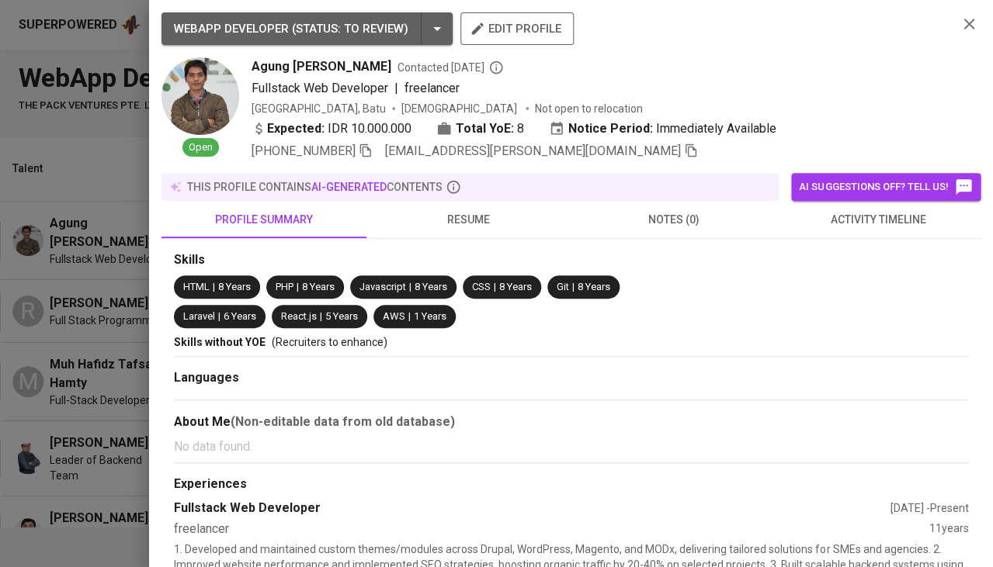
click at [484, 225] on span "resume" at bounding box center [469, 219] width 186 height 19
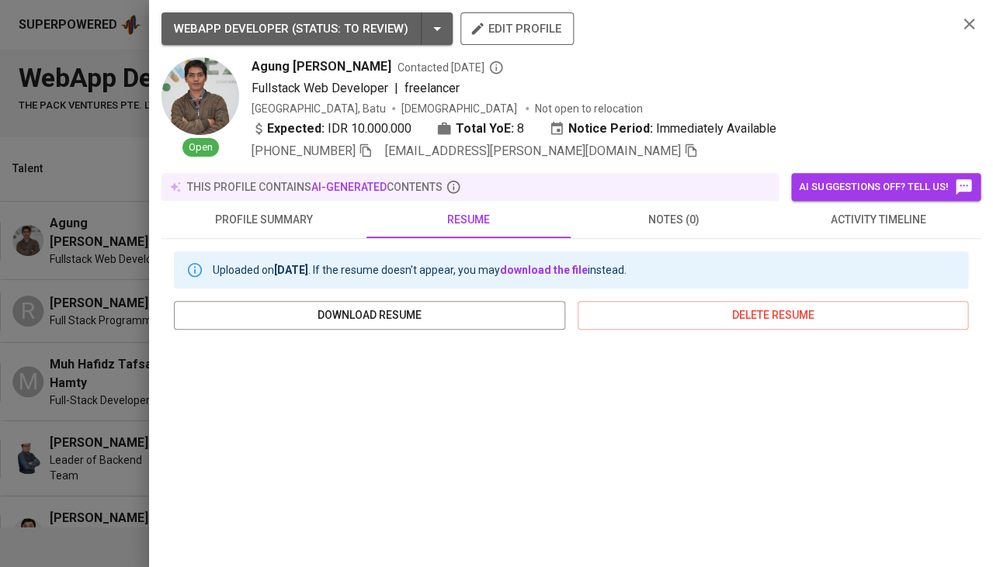
scroll to position [140, 0]
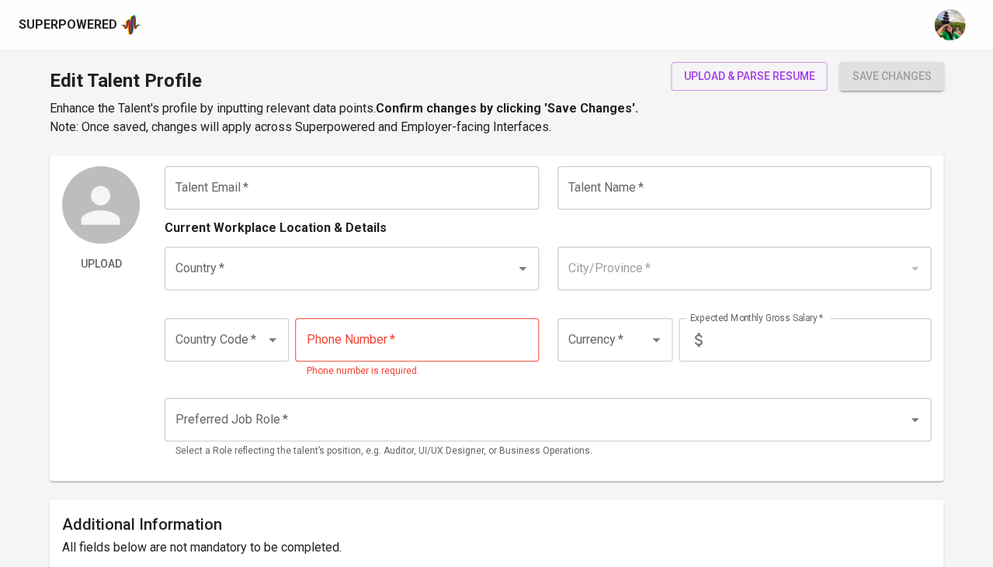
scroll to position [57, 0]
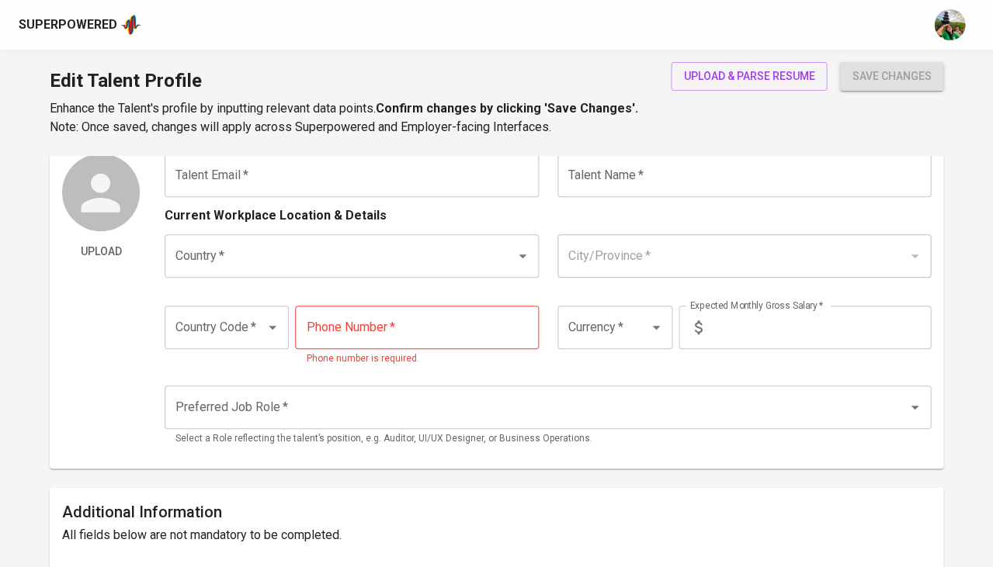
type input "[EMAIL_ADDRESS][PERSON_NAME][DOMAIN_NAME]"
type input "Agung [PERSON_NAME]"
type input "[GEOGRAPHIC_DATA]"
type input "Batu, Jawa Timur"
type input "+62"
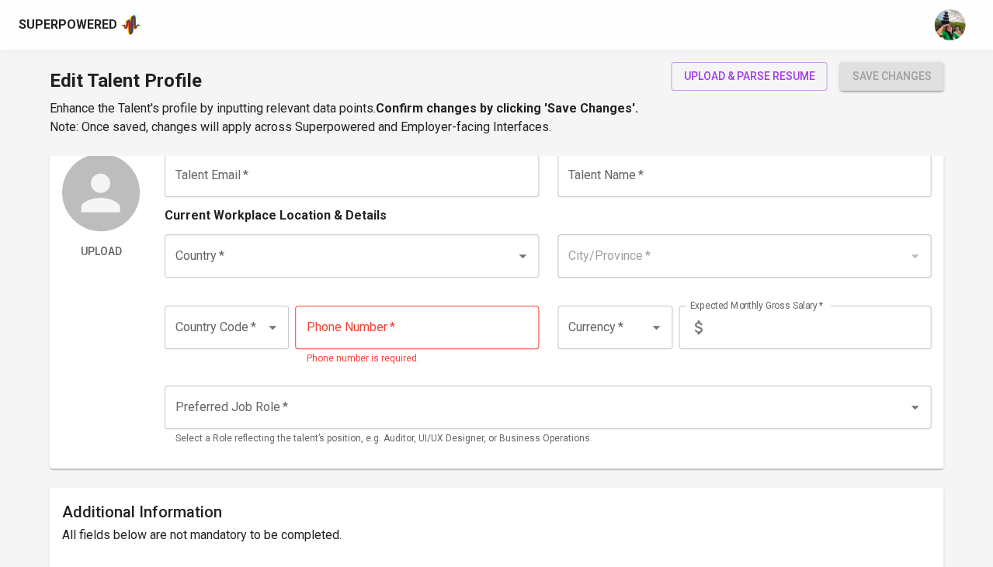
type input "822-3405-0755"
type input "IDR"
type input "Full Stack Developer"
radio input "true"
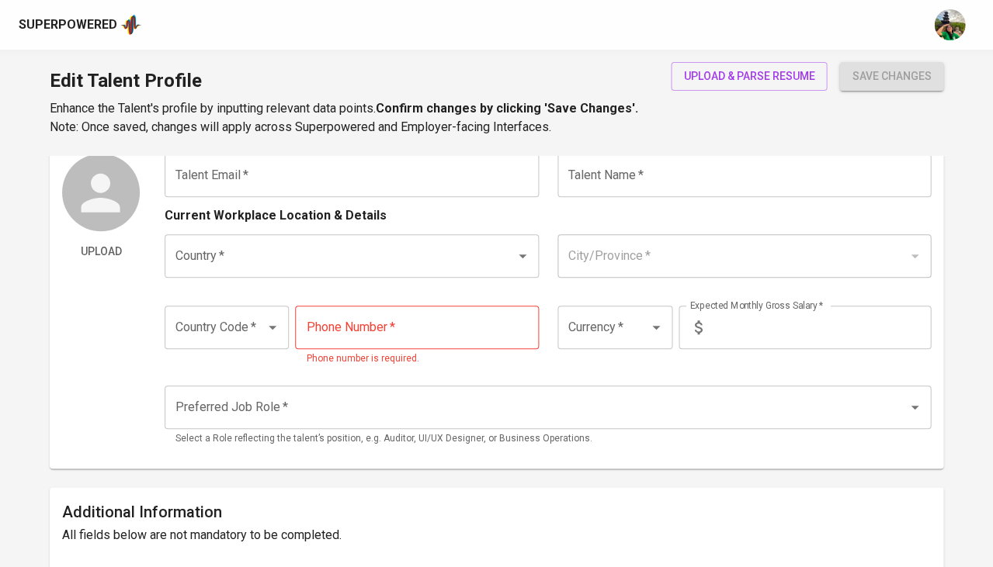
type input "8"
type input "Immediately Available"
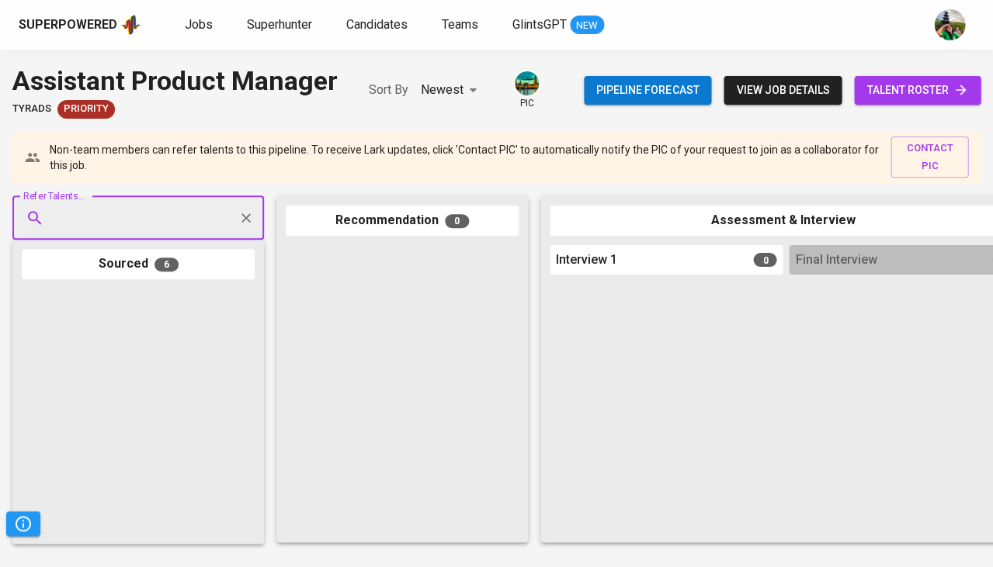
scroll to position [592, 0]
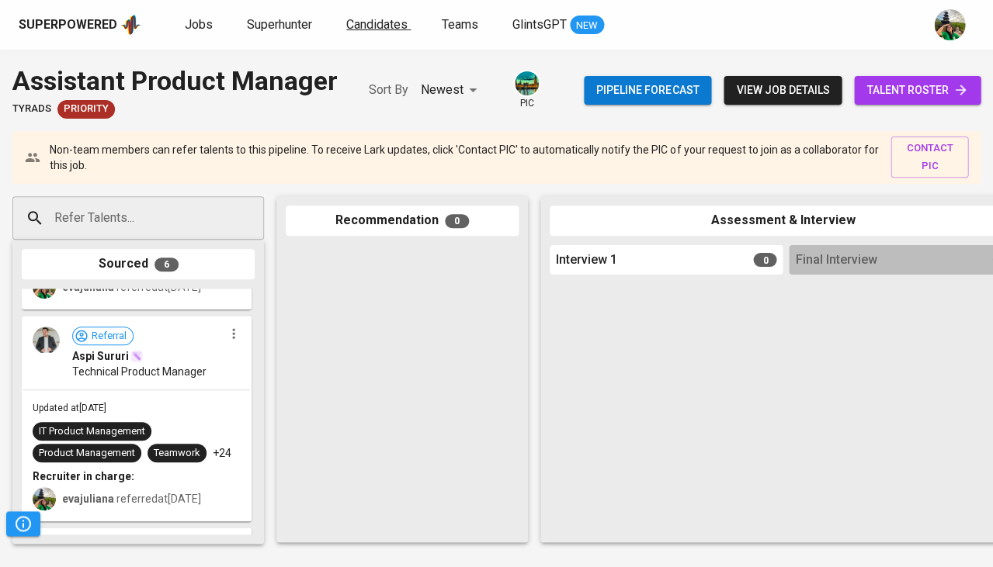
click at [363, 26] on span "Candidates" at bounding box center [376, 24] width 61 height 15
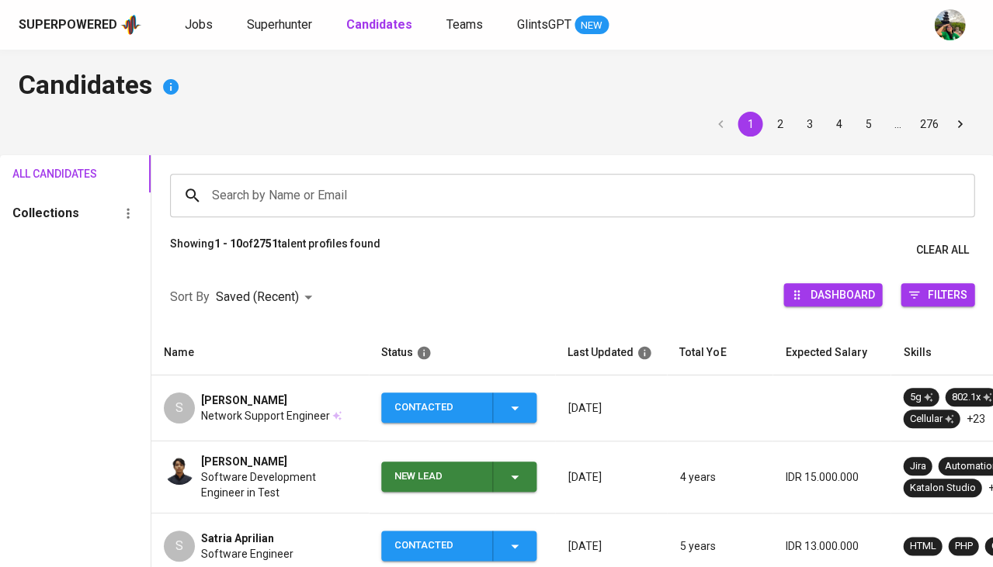
click at [254, 191] on input "Search by Name or Email" at bounding box center [576, 195] width 736 height 29
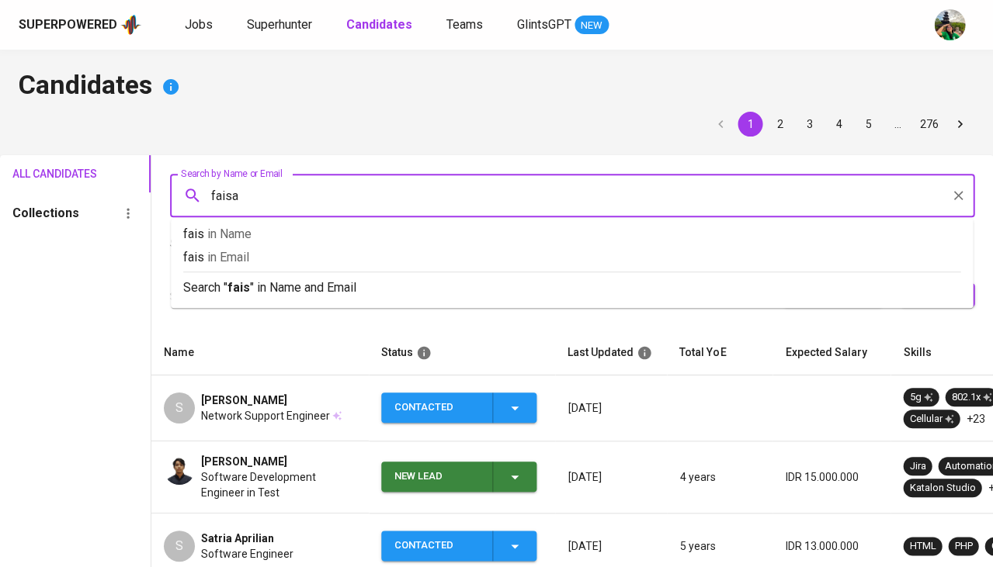
type input "faisal"
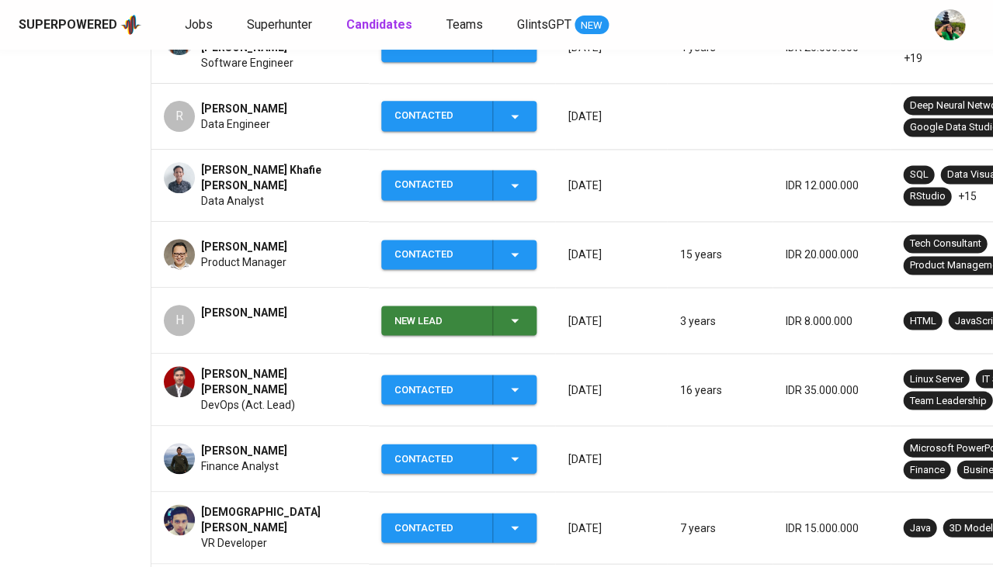
scroll to position [397, 0]
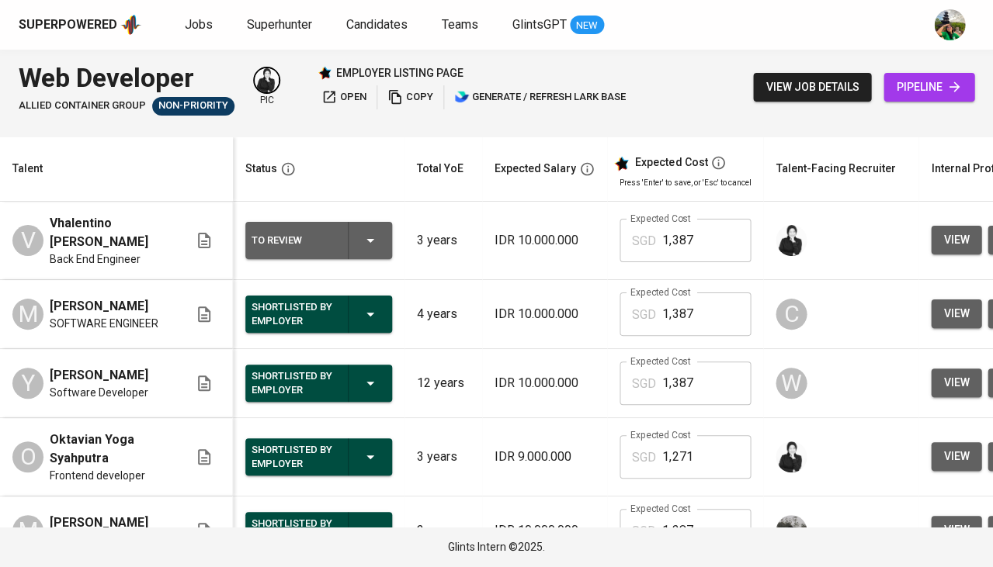
scroll to position [0, 337]
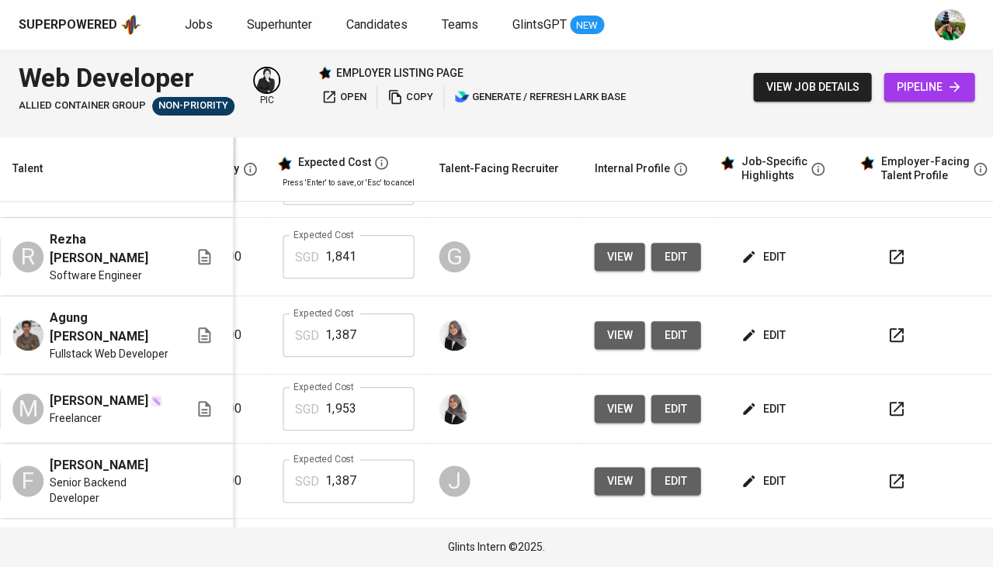
click at [384, 17] on span "Candidates" at bounding box center [376, 24] width 61 height 15
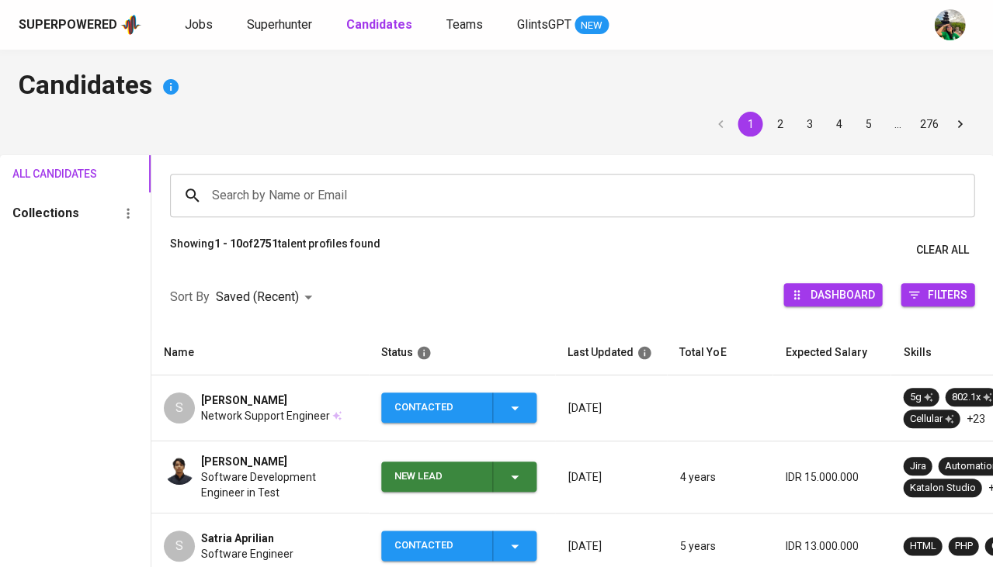
click at [338, 190] on input "Search by Name or Email" at bounding box center [576, 195] width 736 height 29
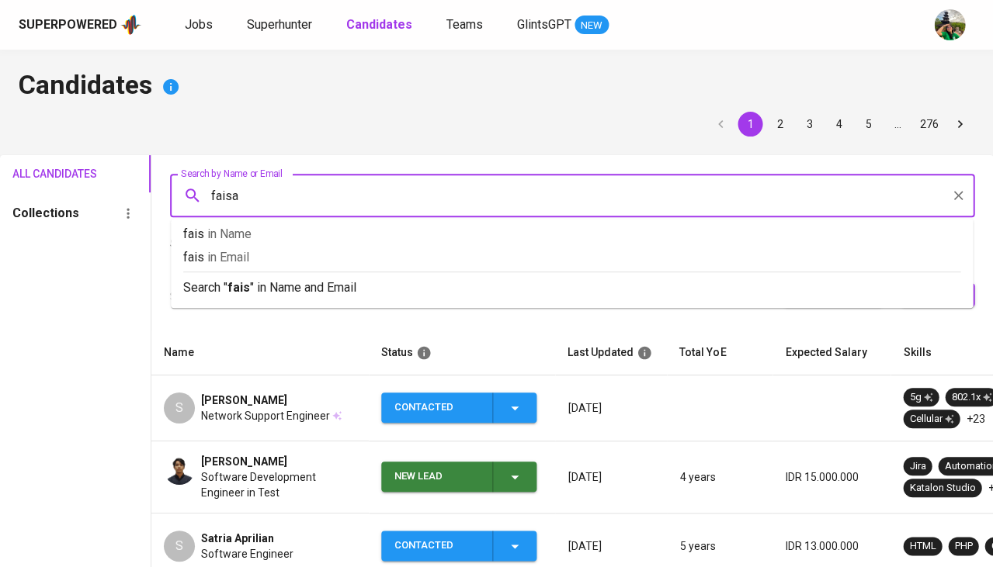
type input "faisal"
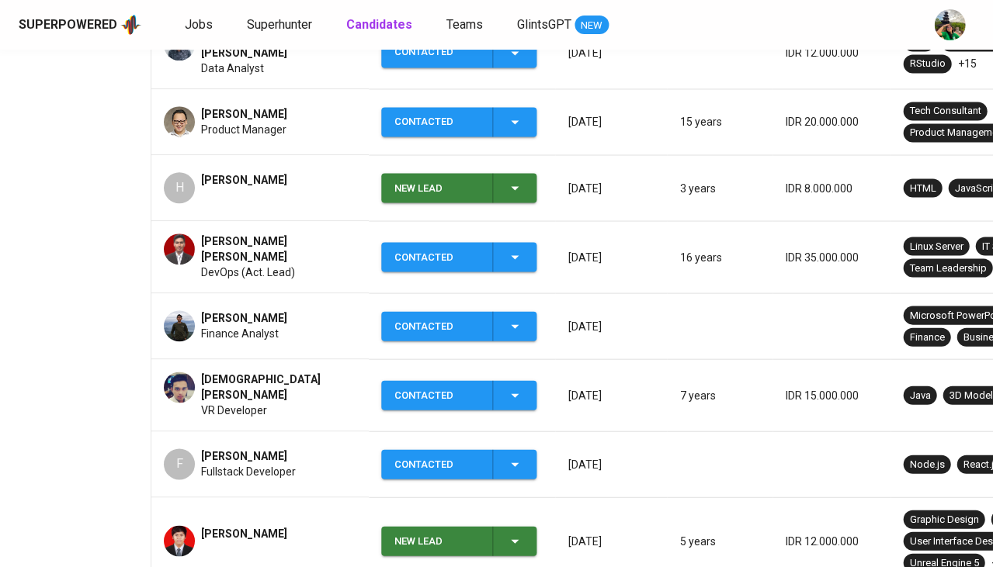
scroll to position [589, 0]
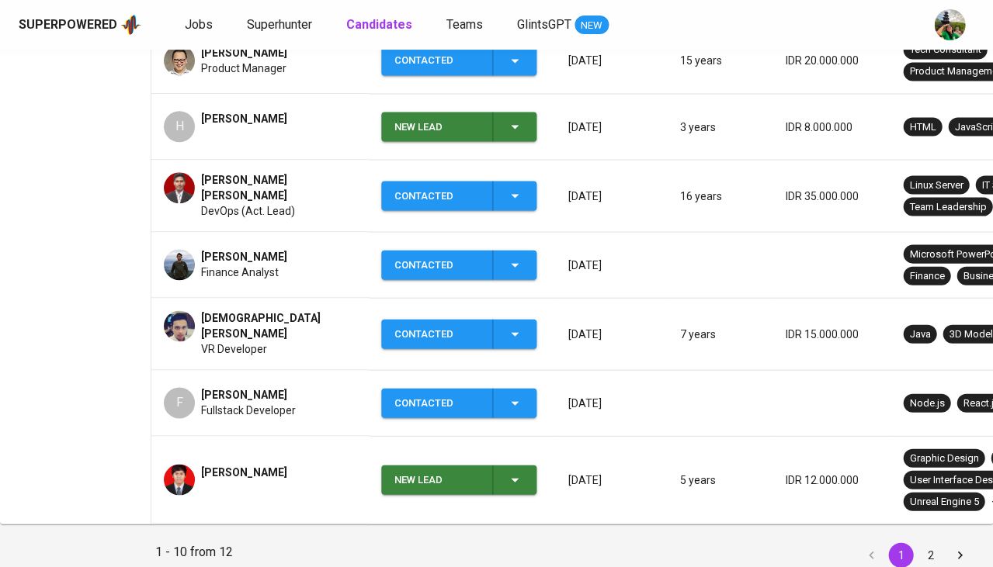
click at [276, 174] on span "Mohamad Faisal Akbar" at bounding box center [278, 187] width 155 height 31
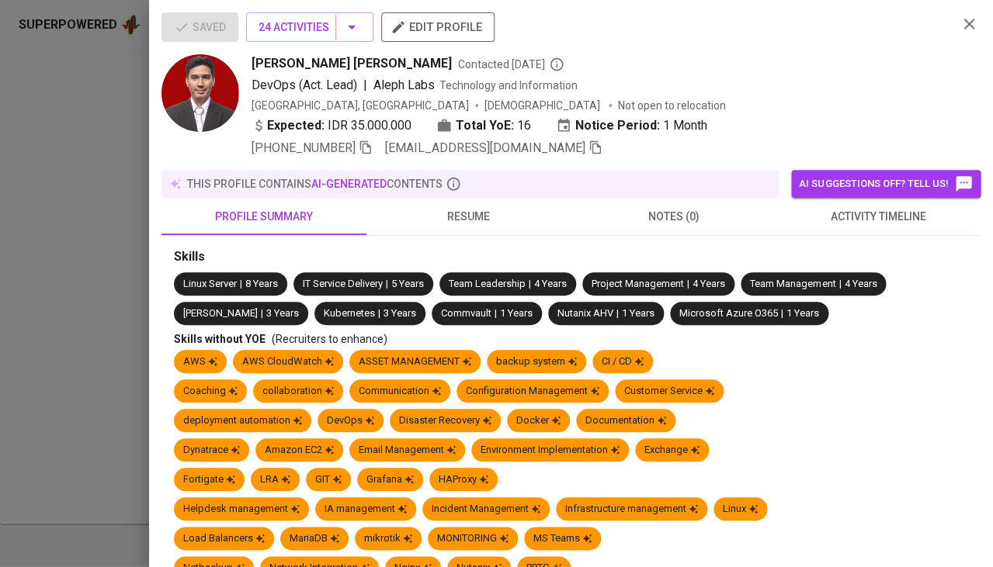
scroll to position [407, 0]
click at [973, 30] on button "button" at bounding box center [968, 23] width 23 height 23
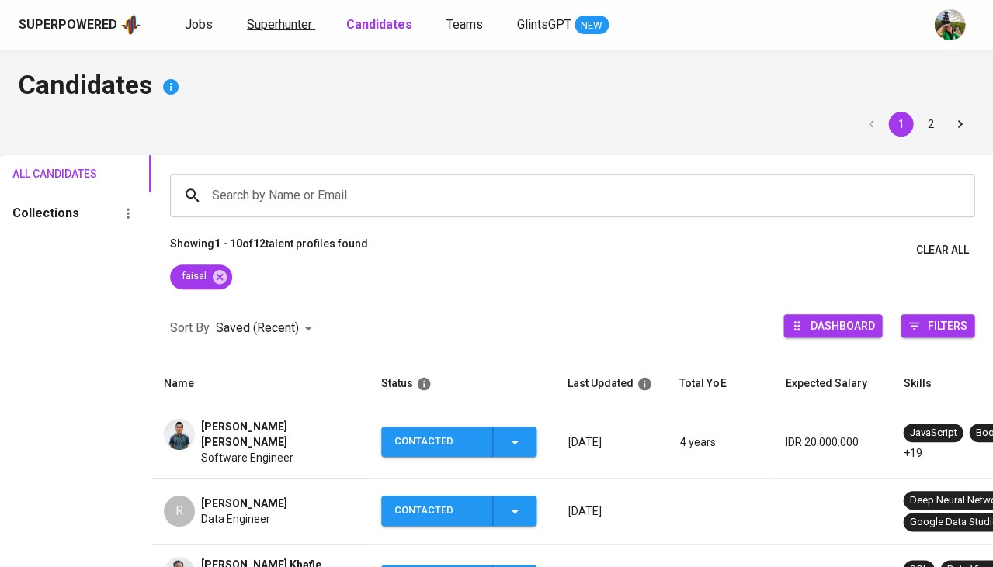
scroll to position [0, 0]
click at [284, 19] on span "Superhunter" at bounding box center [279, 24] width 65 height 15
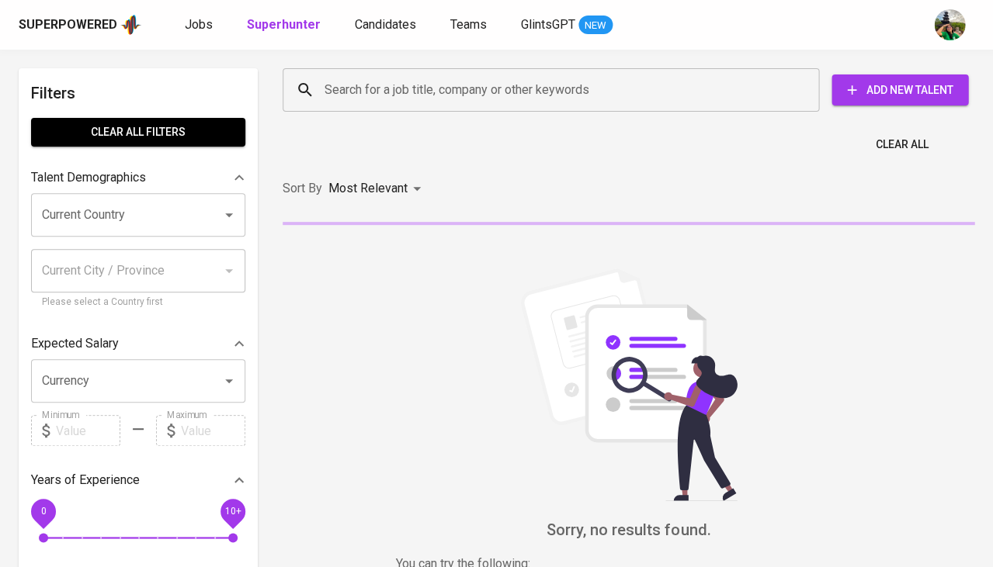
click at [339, 88] on input "Search for a job title, company or other keywords" at bounding box center [555, 89] width 468 height 29
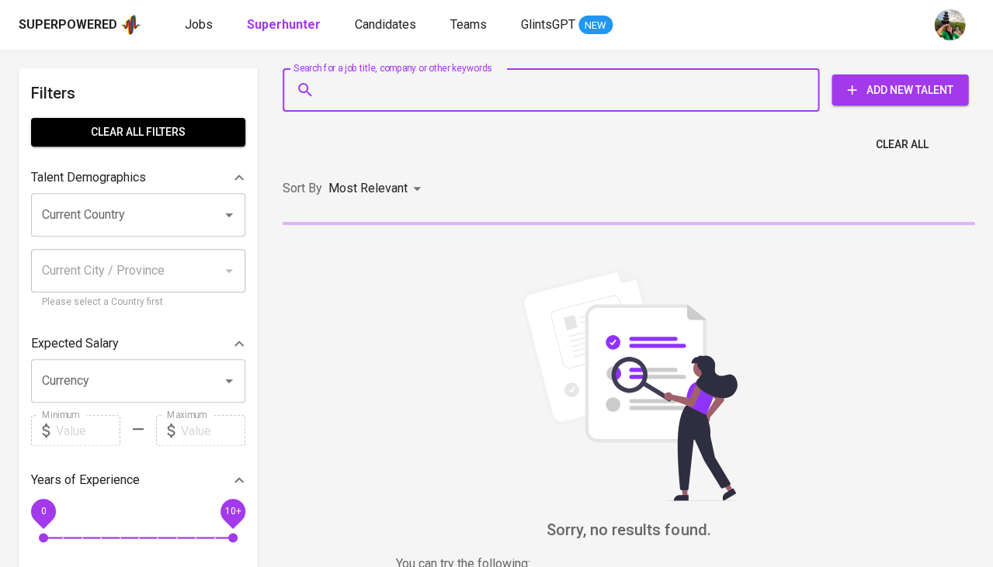
paste input "faisalrasid@gmail.com"
type input "faisalrasid@gmail.com"
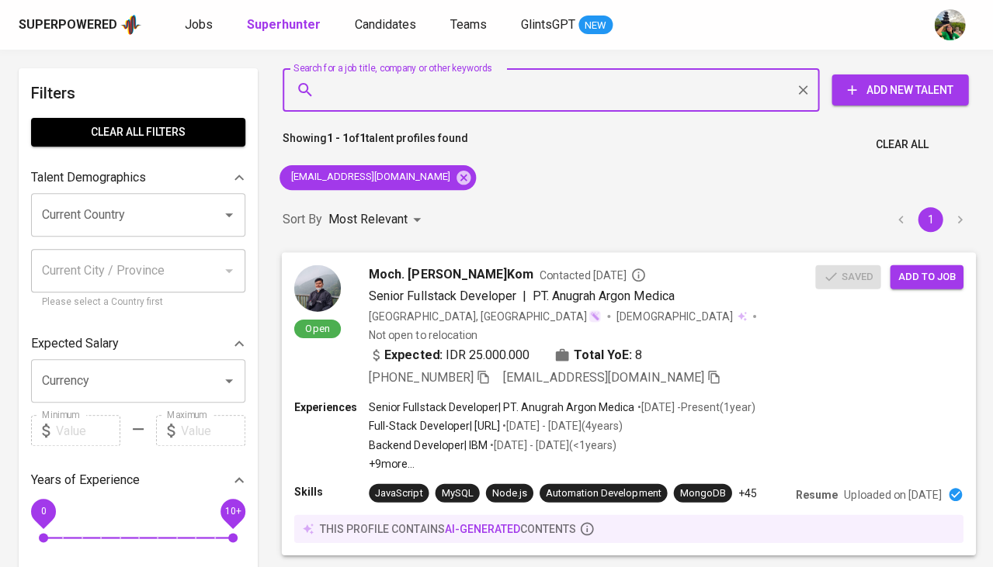
click at [481, 270] on span "Moch. Faisal Rasid, S.Kom" at bounding box center [451, 274] width 165 height 19
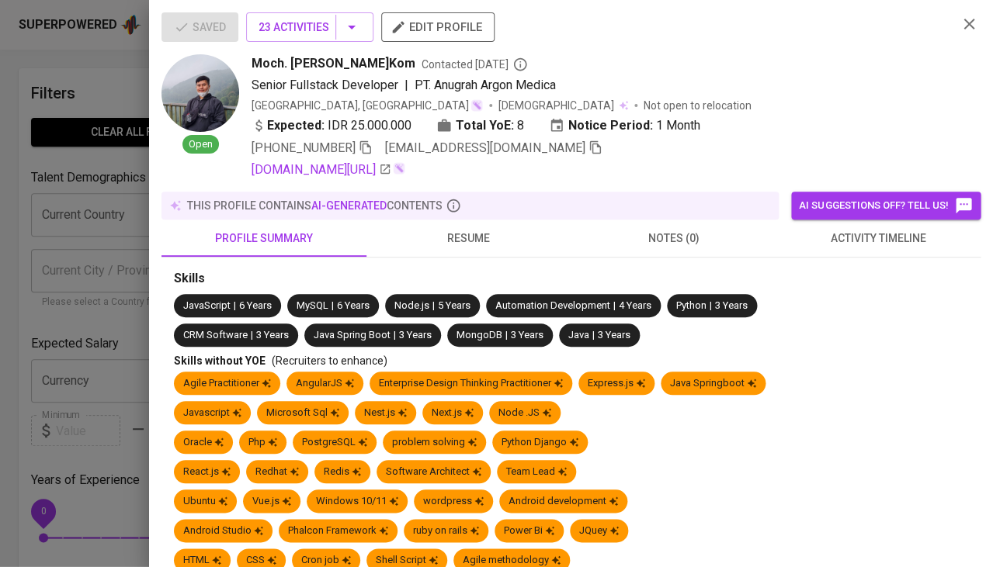
click at [470, 234] on span "resume" at bounding box center [469, 238] width 186 height 19
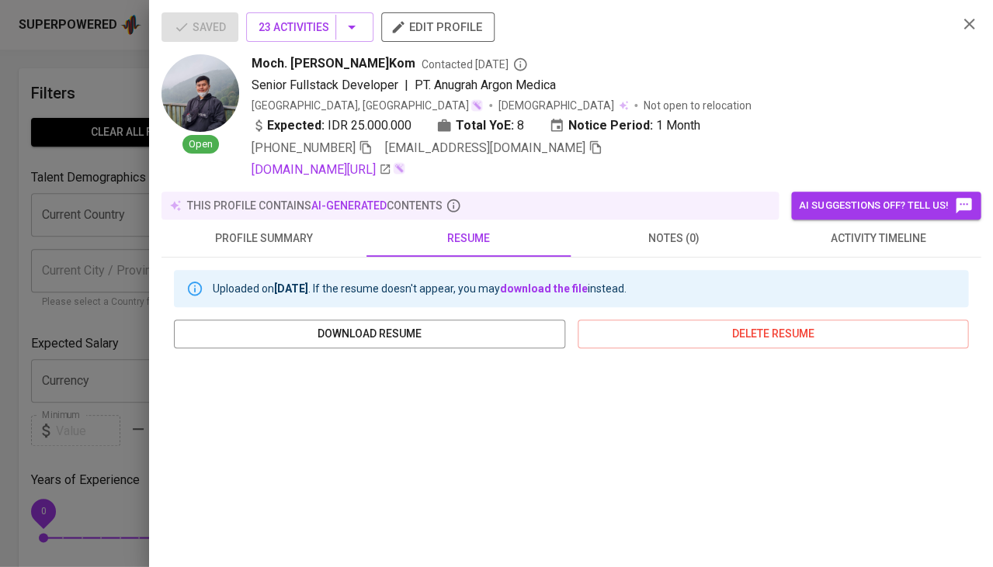
scroll to position [143, 0]
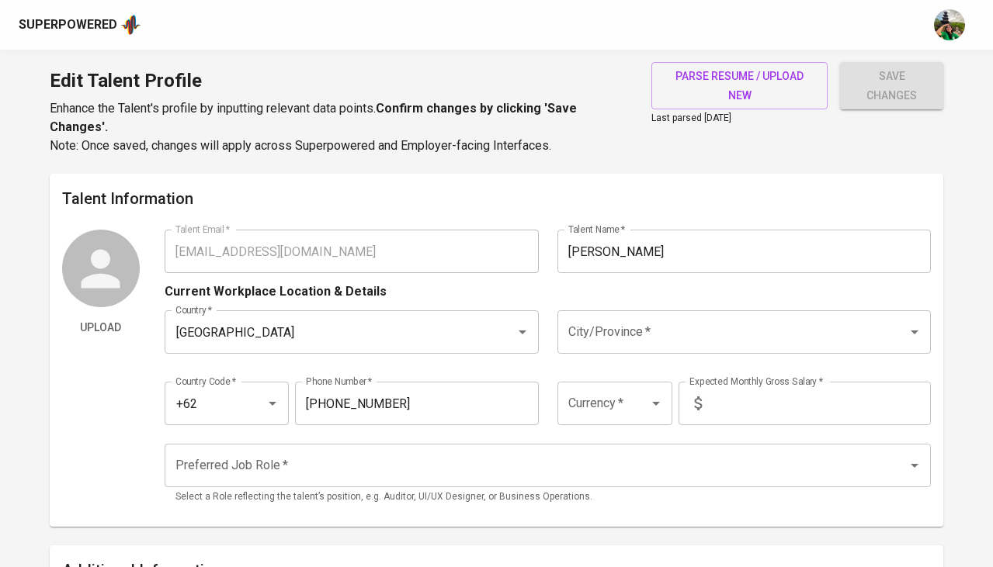
scroll to position [397, 0]
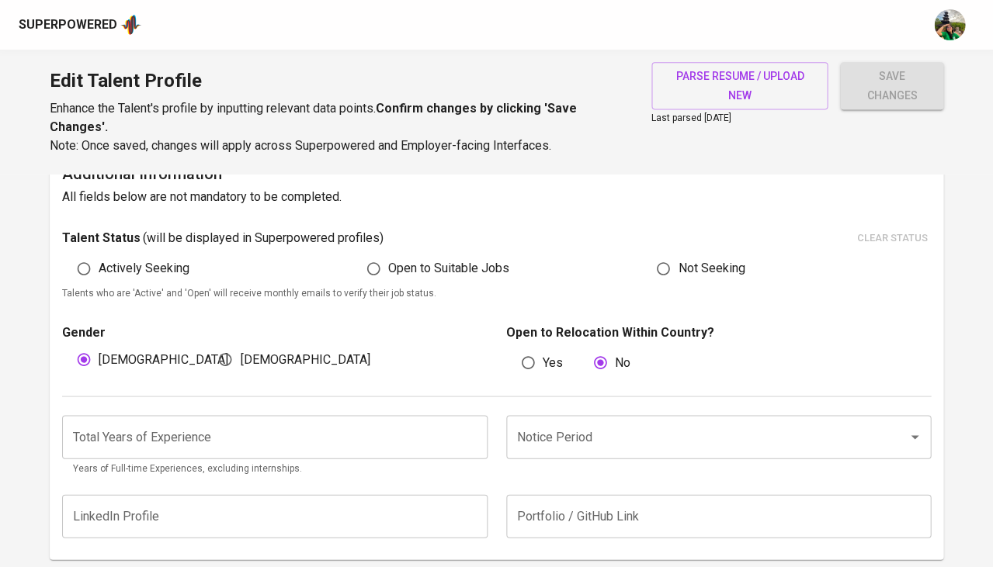
click at [215, 425] on input "number" at bounding box center [274, 436] width 425 height 43
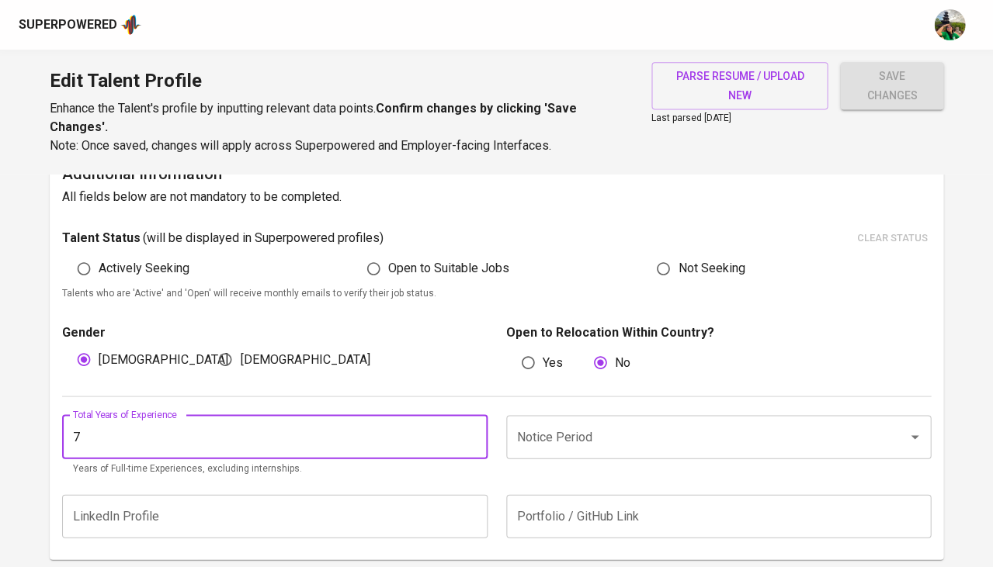
type input "7"
click at [539, 428] on input "Notice Period" at bounding box center [697, 436] width 368 height 29
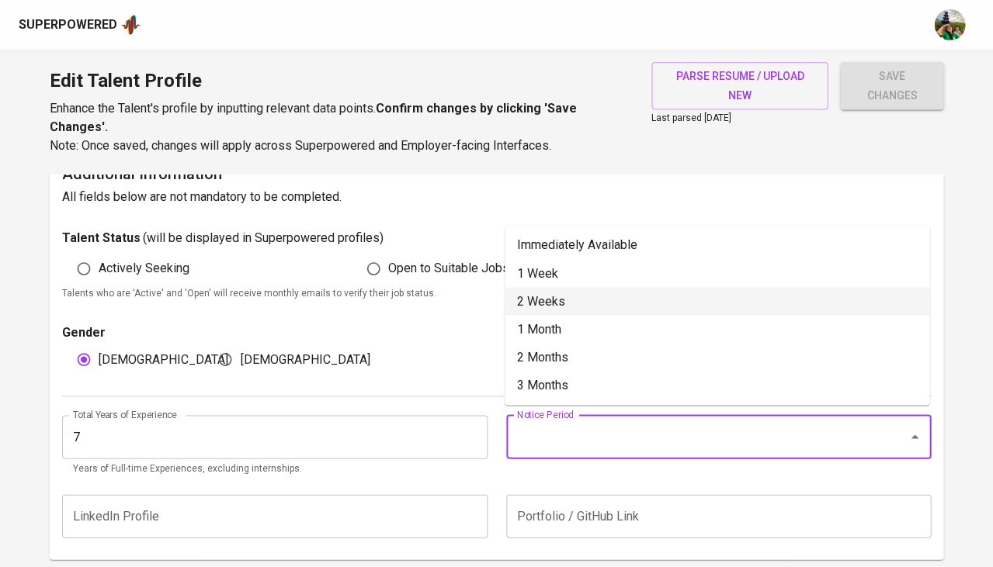
click at [574, 301] on li "2 Weeks" at bounding box center [717, 301] width 425 height 28
type input "2 Weeks"
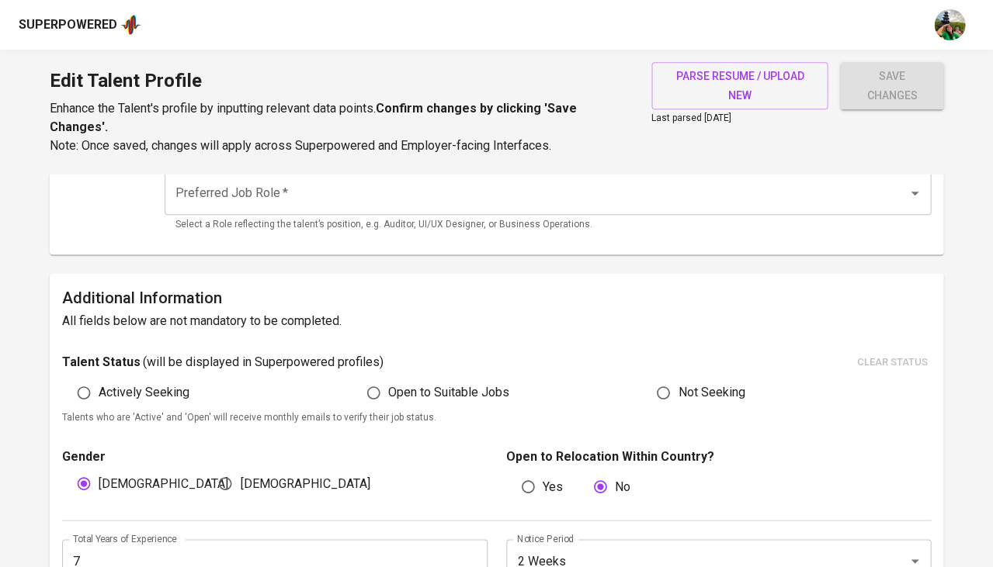
scroll to position [289, 0]
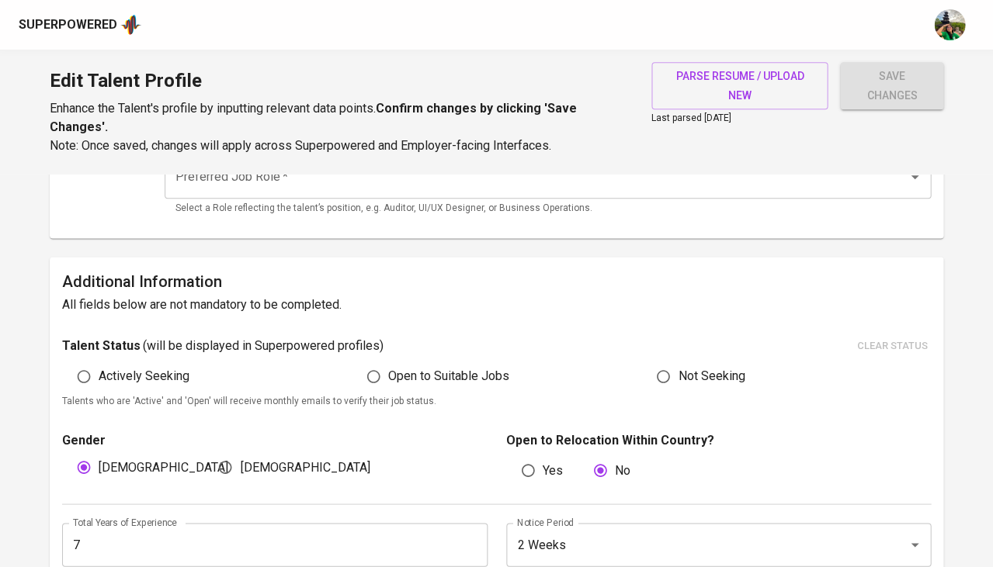
click at [363, 373] on input "Open to Suitable Jobs" at bounding box center [373, 376] width 29 height 29
radio input "true"
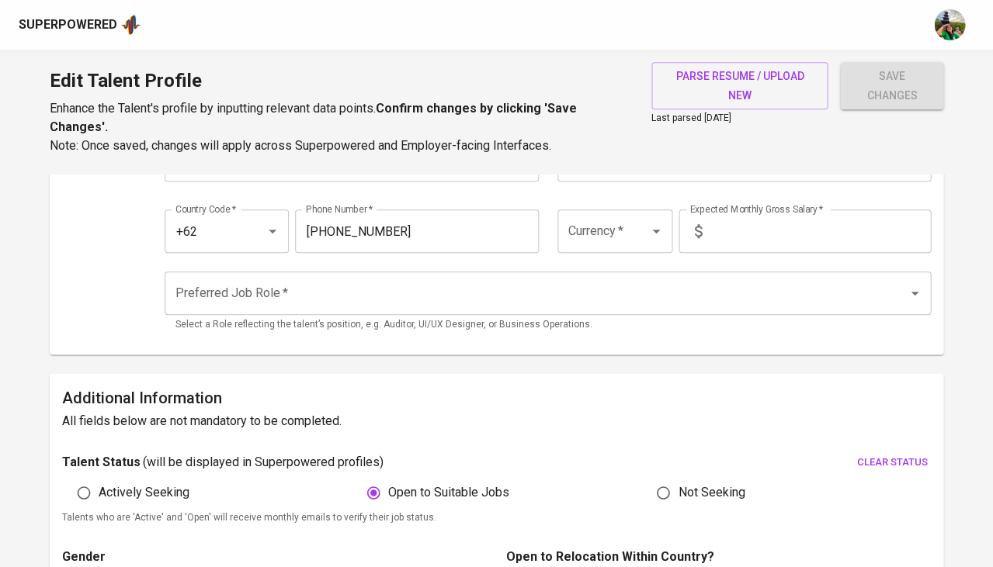
scroll to position [133, 0]
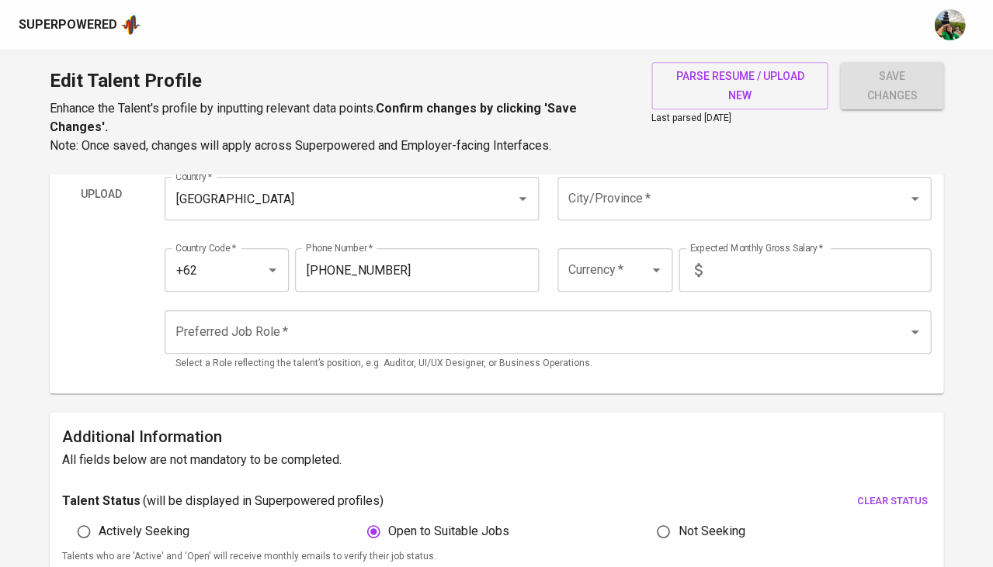
click at [315, 326] on input "Preferred Job Role   *" at bounding box center [526, 331] width 709 height 29
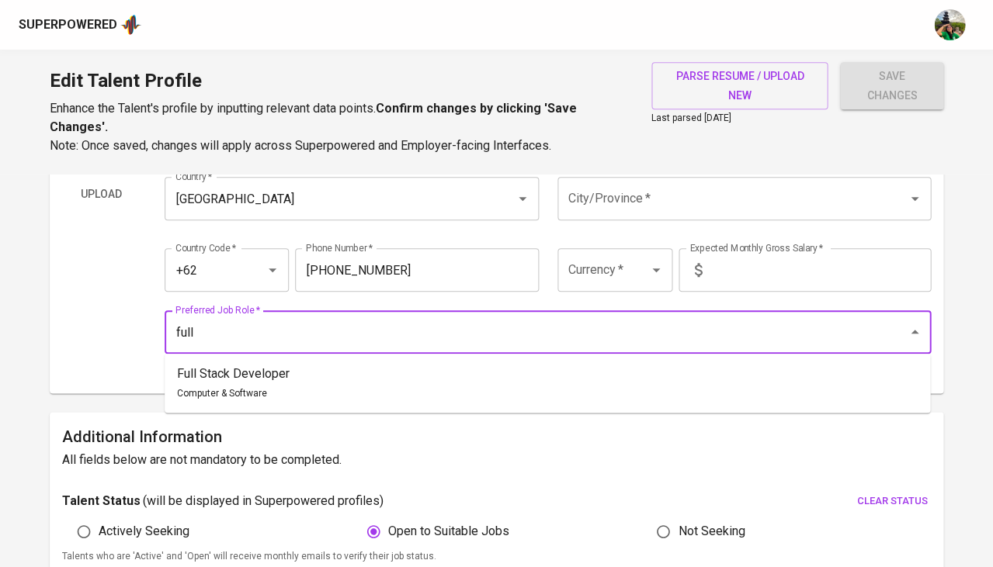
click at [326, 365] on li "Full Stack Developer Computer & Software" at bounding box center [547, 383] width 765 height 47
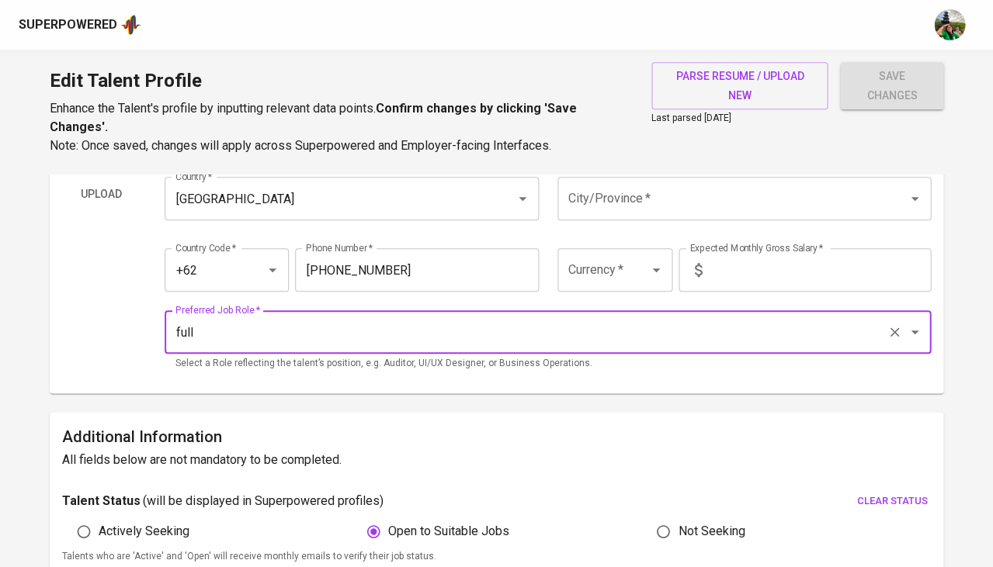
type input "Full Stack Developer"
click at [633, 265] on div at bounding box center [645, 270] width 40 height 22
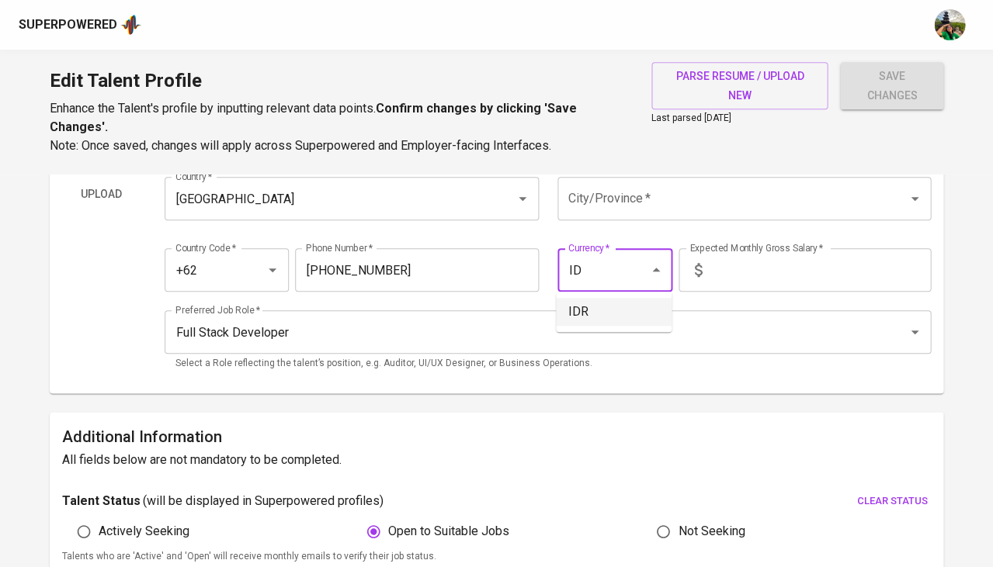
click at [611, 300] on li "IDR" at bounding box center [614, 312] width 116 height 28
type input "IDR"
click at [751, 259] on input "text" at bounding box center [819, 269] width 223 height 43
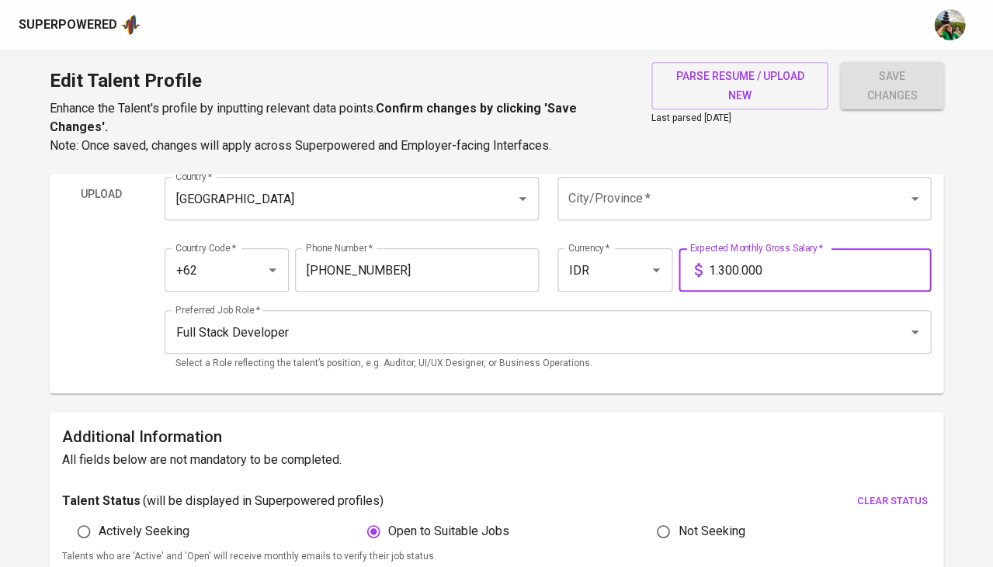
type input "13.000.000"
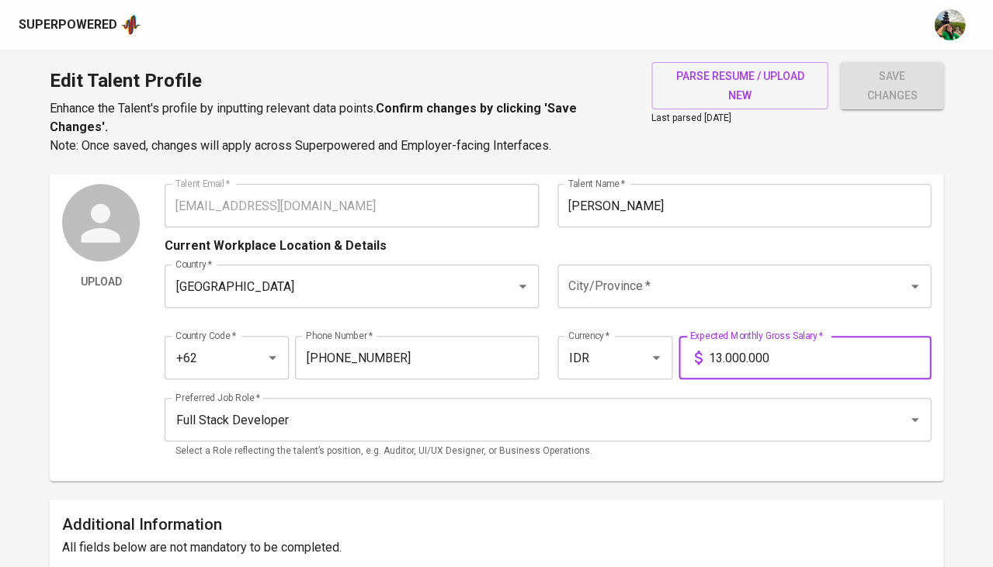
scroll to position [37, 0]
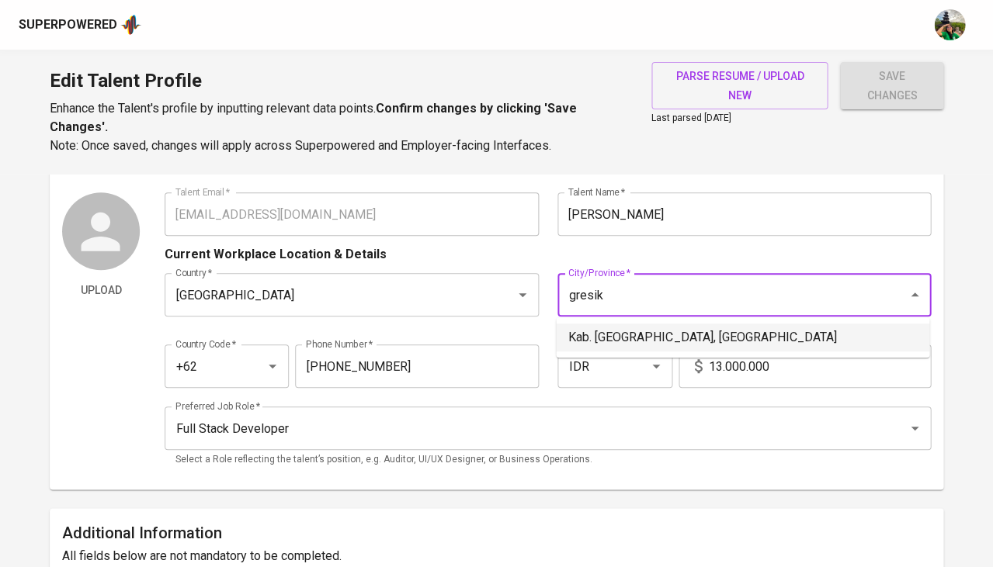
click at [591, 327] on li "Kab. Gresik, Jawa Timur" at bounding box center [742, 338] width 373 height 28
type input "Kab. Gresik, Jawa Timur"
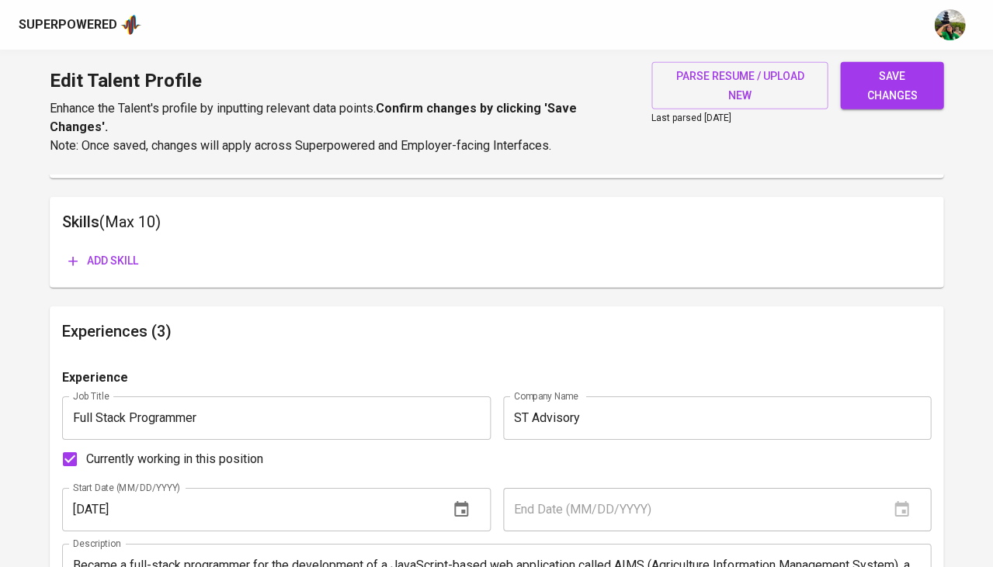
scroll to position [792, 0]
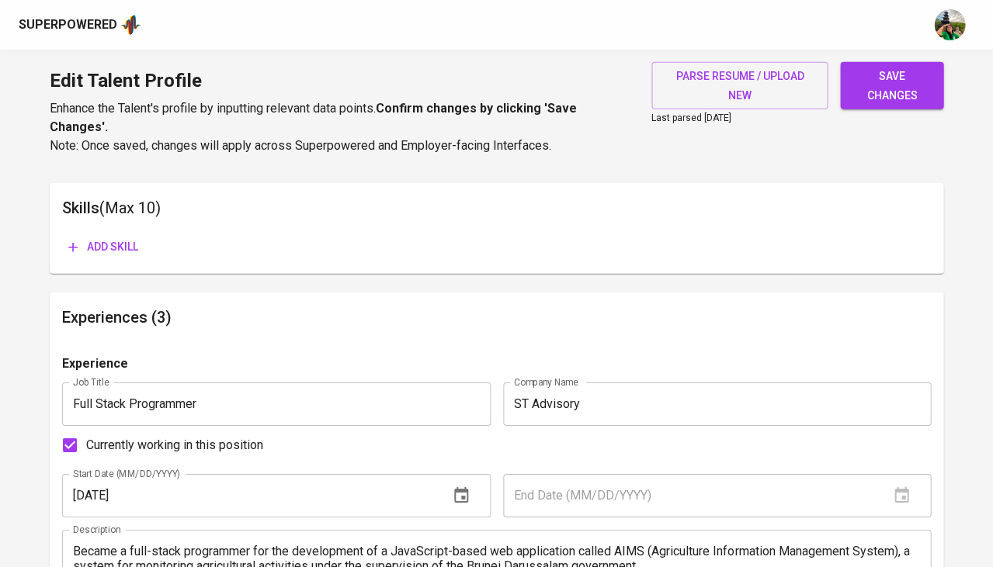
click at [115, 243] on span "Add skill" at bounding box center [103, 247] width 70 height 19
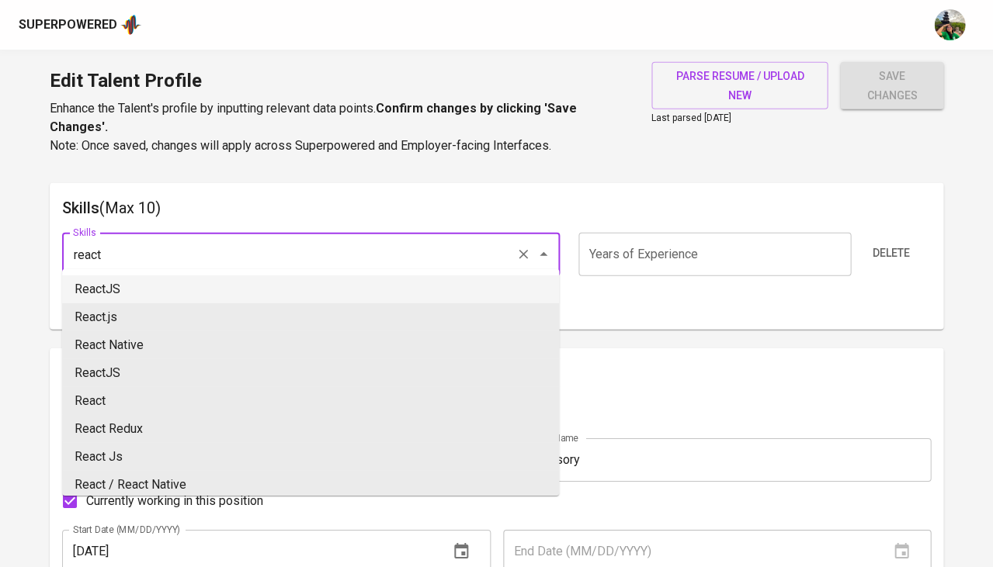
click at [153, 291] on li "ReactJS" at bounding box center [310, 290] width 497 height 28
type input "ReactJS"
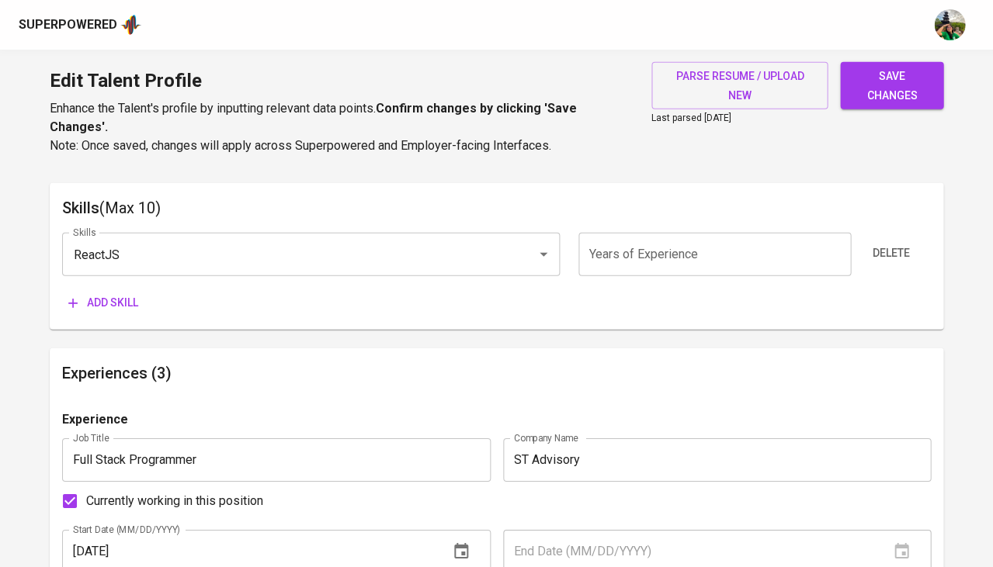
click at [626, 255] on input "number" at bounding box center [714, 254] width 272 height 43
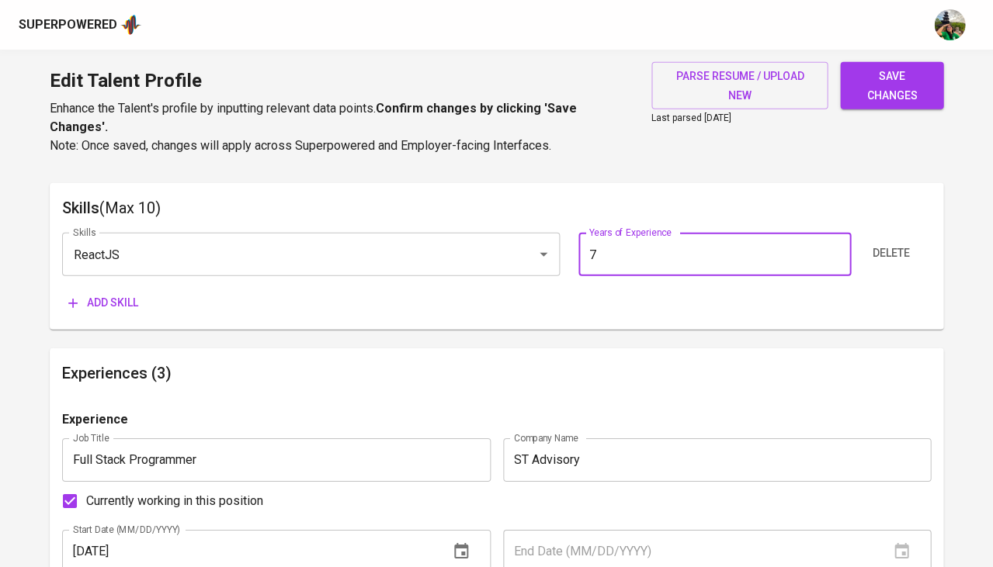
type input "7"
click at [120, 296] on span "Add skill" at bounding box center [103, 302] width 70 height 19
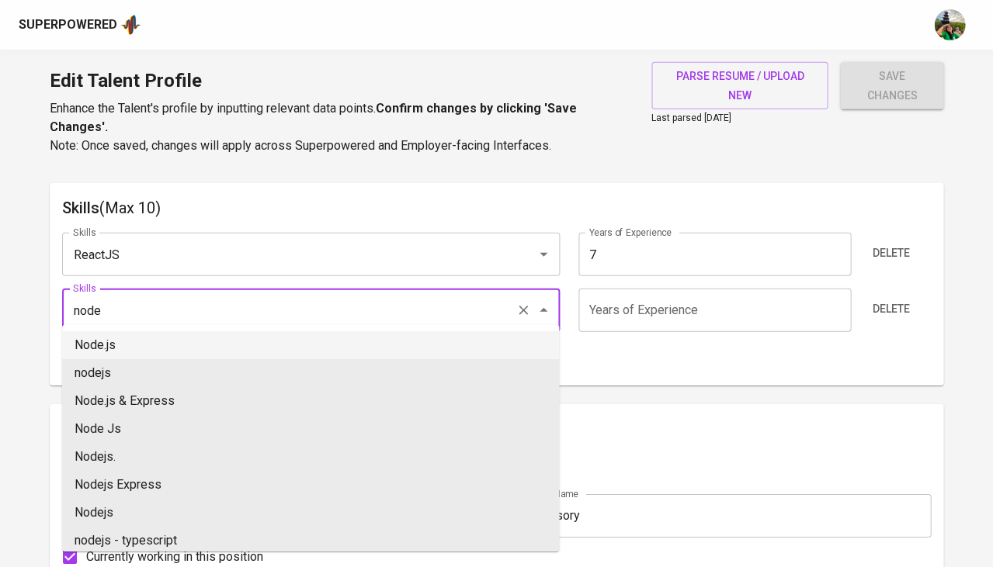
click at [140, 341] on li "Node.js" at bounding box center [310, 345] width 497 height 28
type input "Node.js"
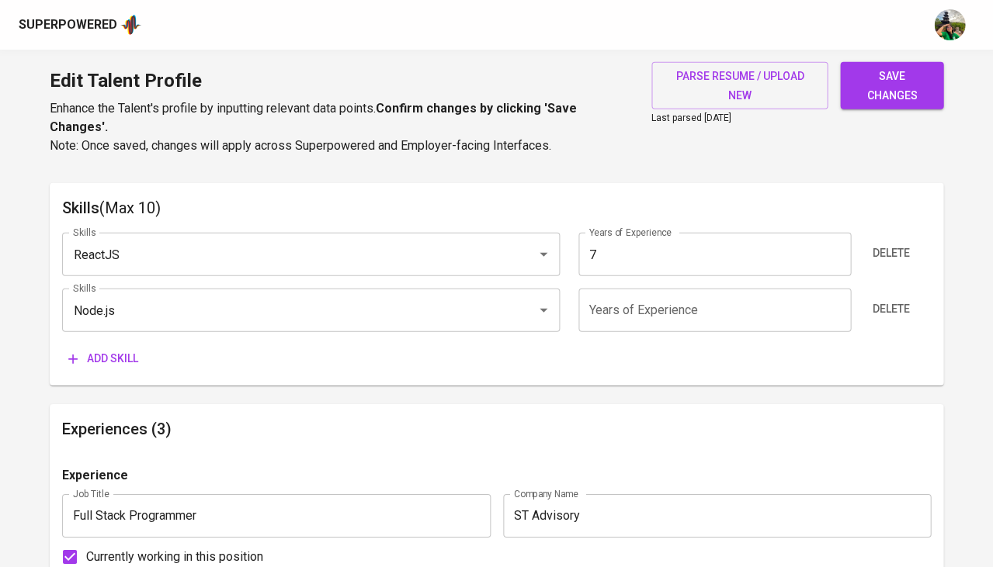
click at [642, 306] on input "number" at bounding box center [714, 310] width 272 height 43
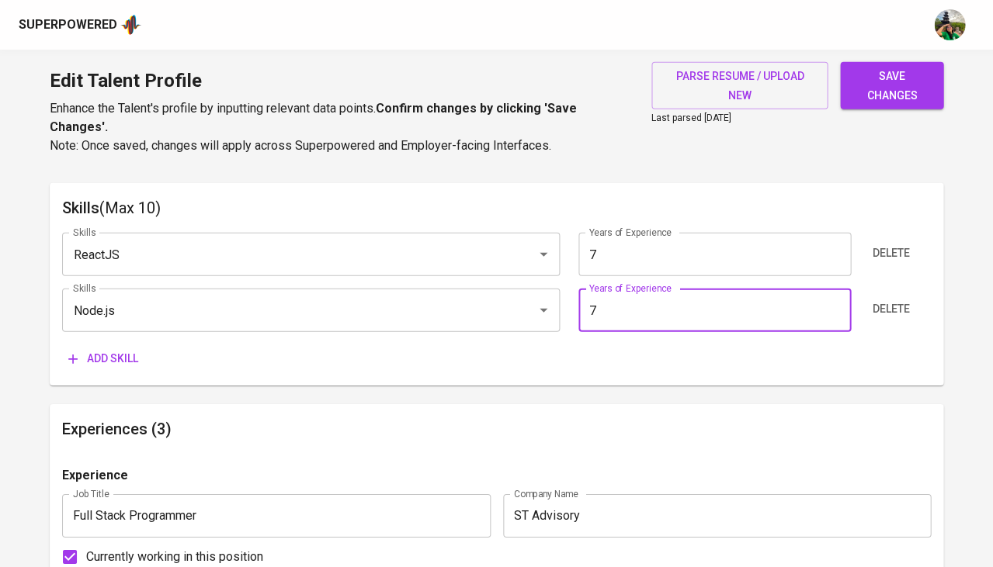
type input "7"
click at [113, 349] on span "Add skill" at bounding box center [103, 358] width 70 height 19
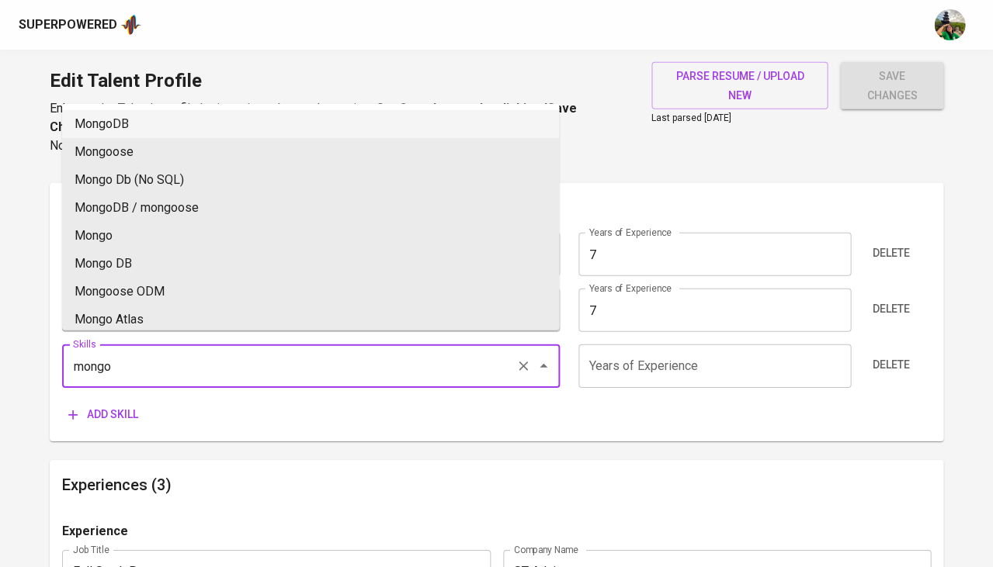
click at [241, 124] on li "MongoDB" at bounding box center [310, 124] width 497 height 28
type input "MongoDB"
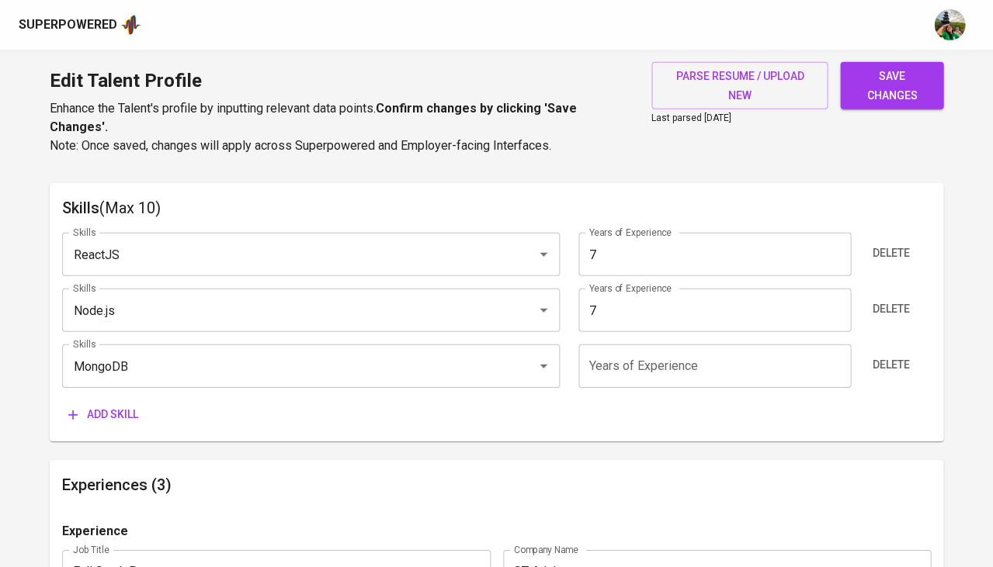
click at [662, 356] on input "number" at bounding box center [714, 366] width 272 height 43
type input "7"
click at [130, 408] on span "Add skill" at bounding box center [103, 414] width 70 height 19
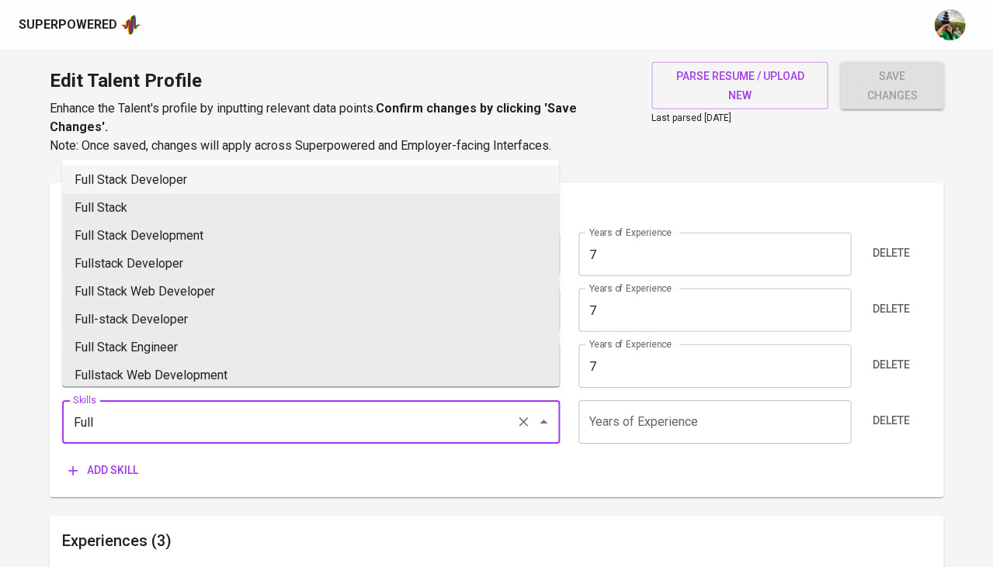
click at [182, 176] on li "Full Stack Developer" at bounding box center [310, 180] width 497 height 28
type input "Full Stack Developer"
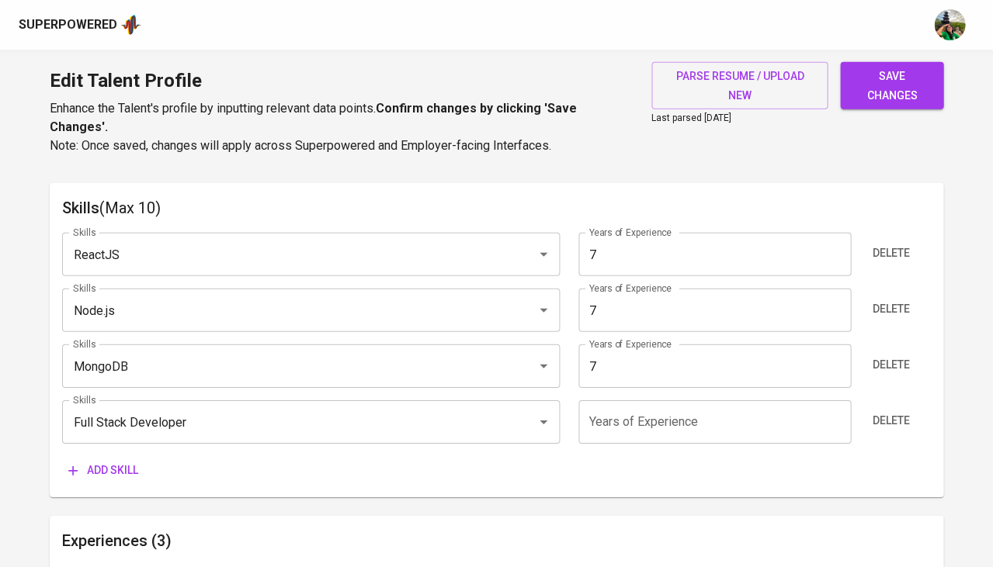
click at [657, 412] on input "number" at bounding box center [714, 421] width 272 height 43
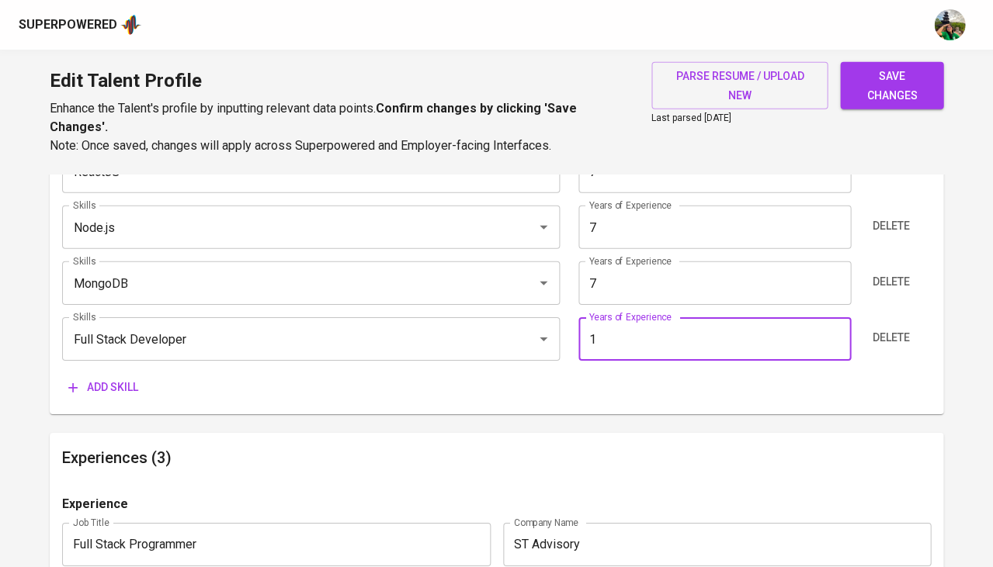
type input "0"
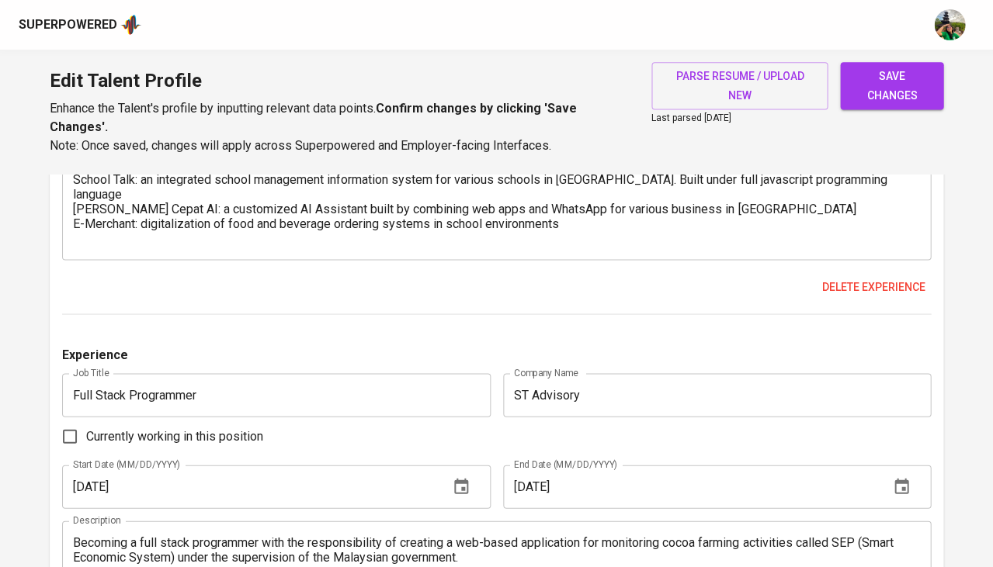
scroll to position [1897, 0]
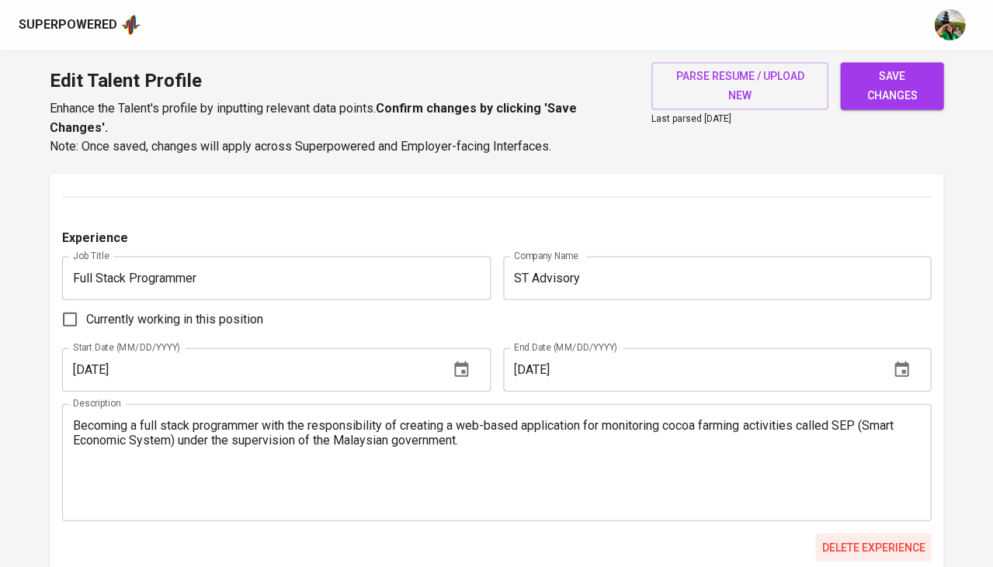
click at [851, 538] on span "Delete experience" at bounding box center [872, 547] width 103 height 19
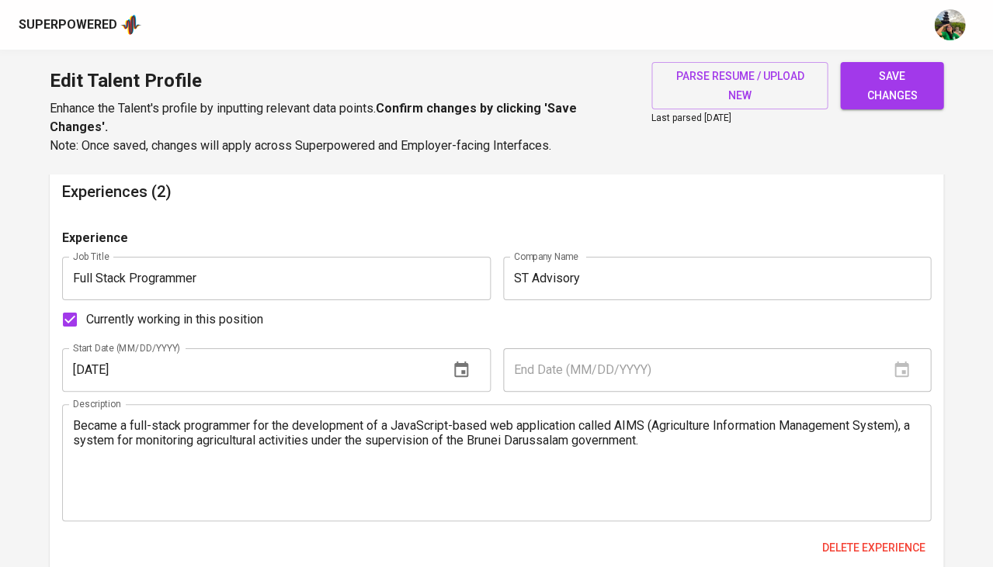
scroll to position [1139, 0]
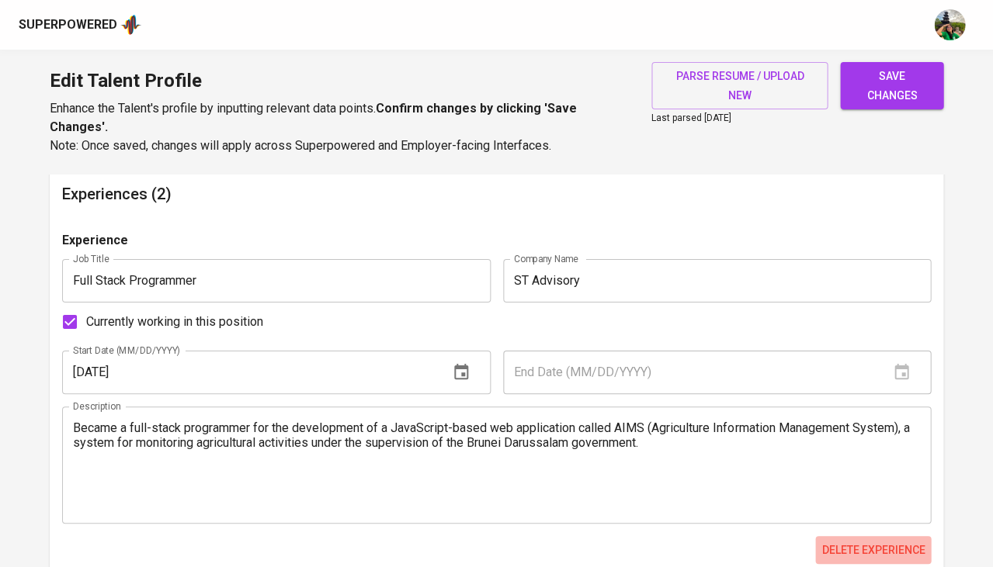
click at [869, 541] on span "Delete experience" at bounding box center [872, 550] width 103 height 19
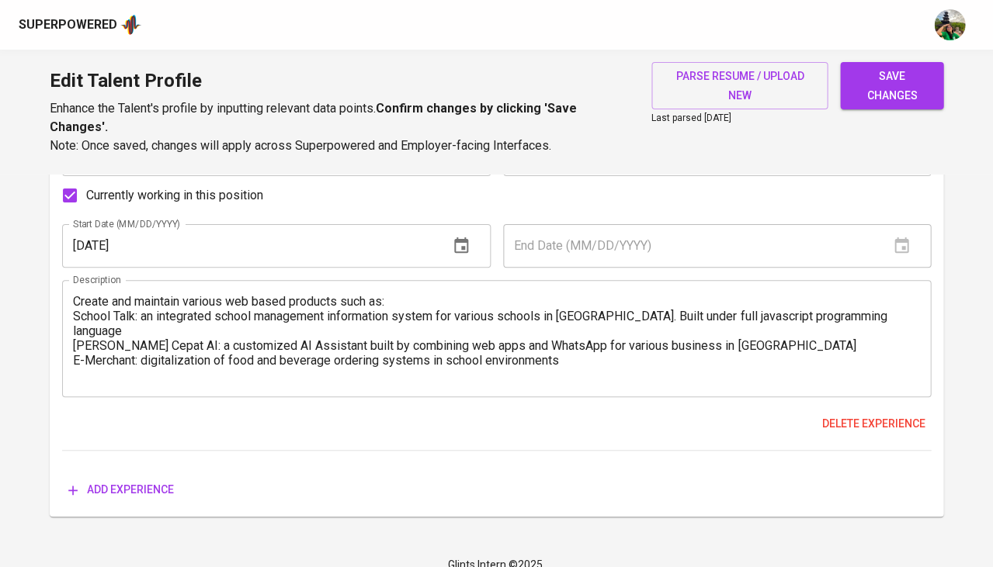
scroll to position [1264, 0]
click at [279, 307] on textarea "Create and maintain various web based products such as: School Talk: an integra…" at bounding box center [496, 339] width 847 height 88
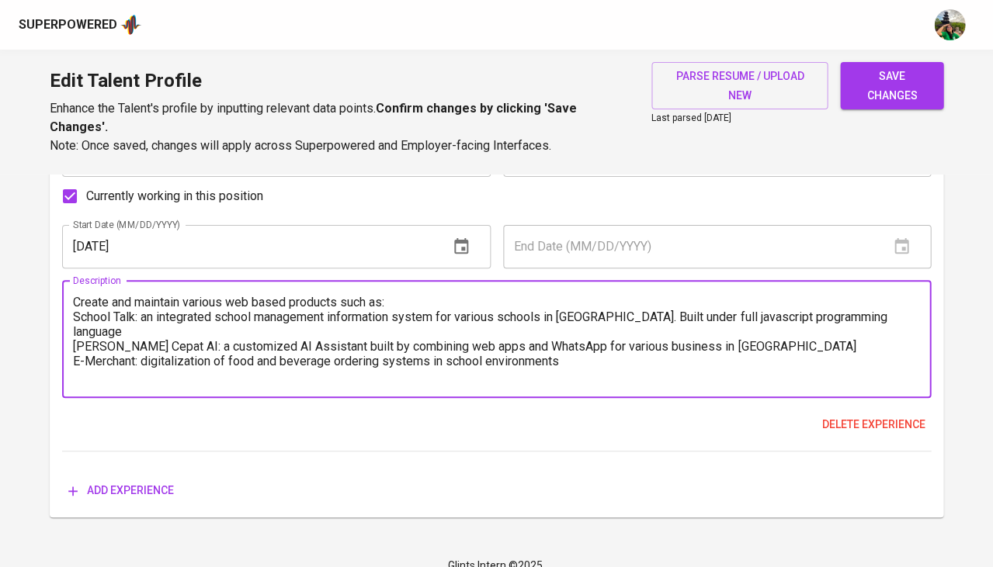
paste textarea "Job Description: Designed, developed, and maintained various web-based products…"
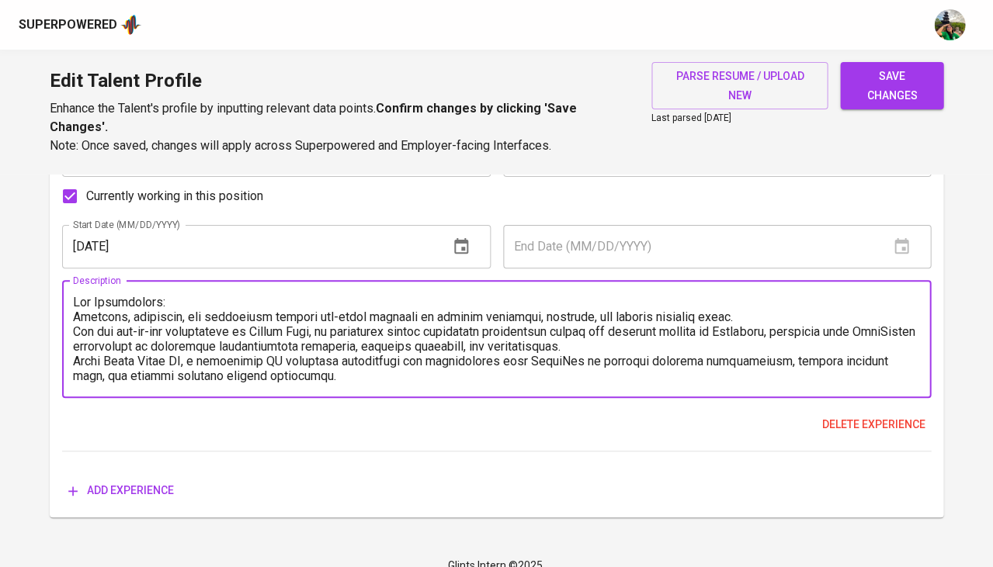
scroll to position [0, 0]
click at [75, 345] on textarea at bounding box center [496, 339] width 847 height 88
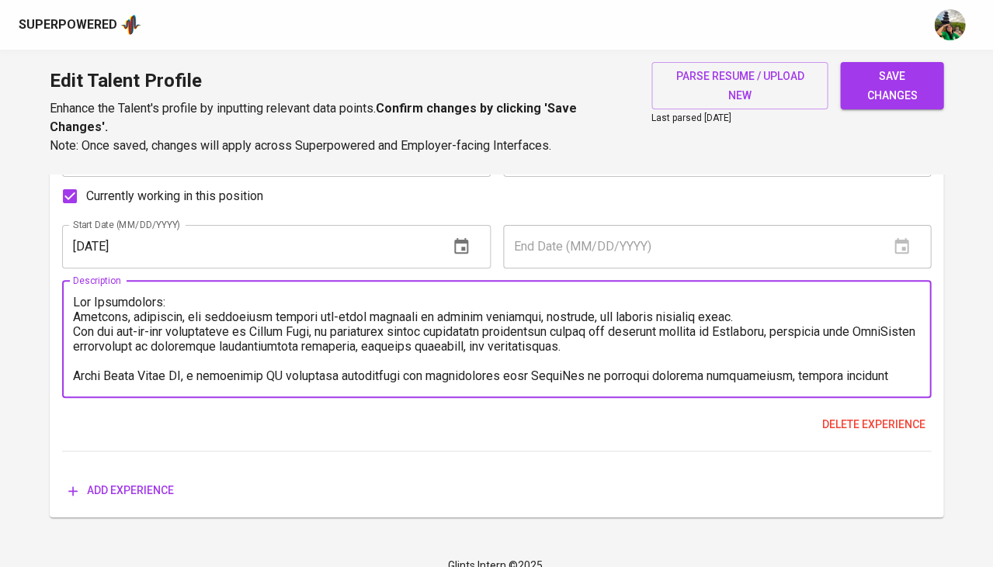
scroll to position [1, 0]
click at [74, 320] on textarea at bounding box center [496, 339] width 847 height 88
click at [79, 325] on textarea at bounding box center [496, 339] width 847 height 88
click at [75, 325] on textarea at bounding box center [496, 339] width 847 height 88
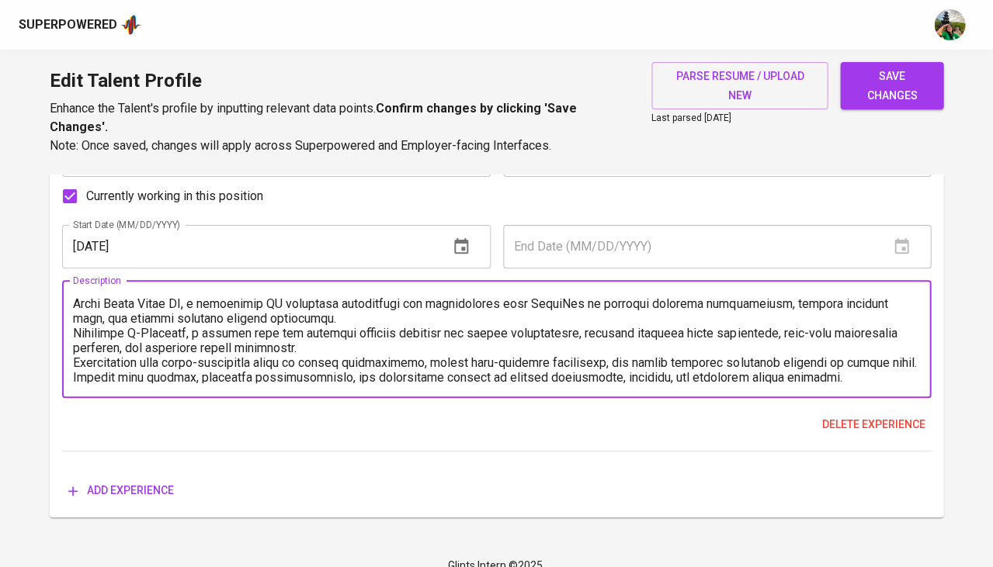
scroll to position [71, 0]
click at [76, 340] on textarea at bounding box center [496, 339] width 847 height 88
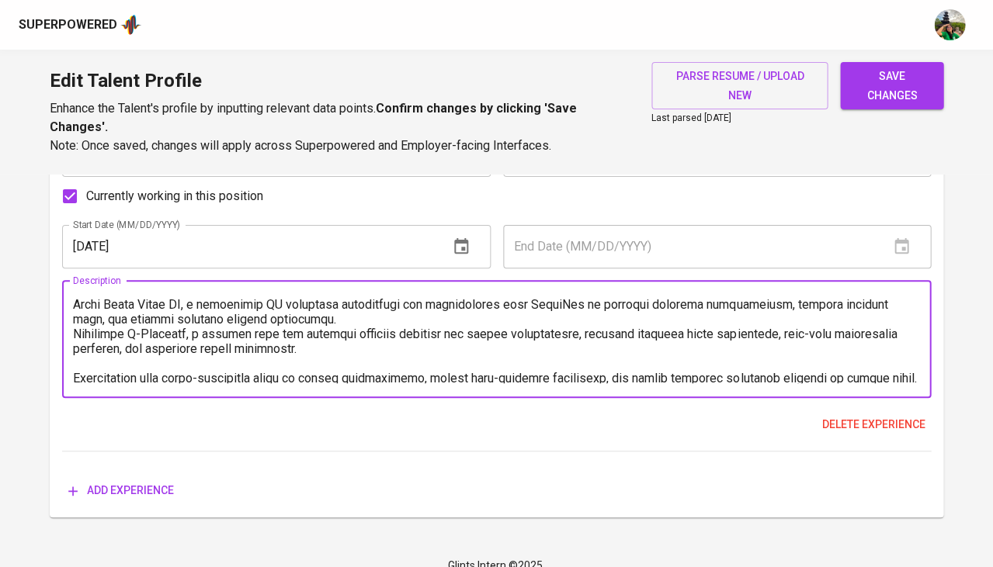
scroll to position [72, 0]
click at [73, 311] on textarea at bounding box center [496, 339] width 847 height 88
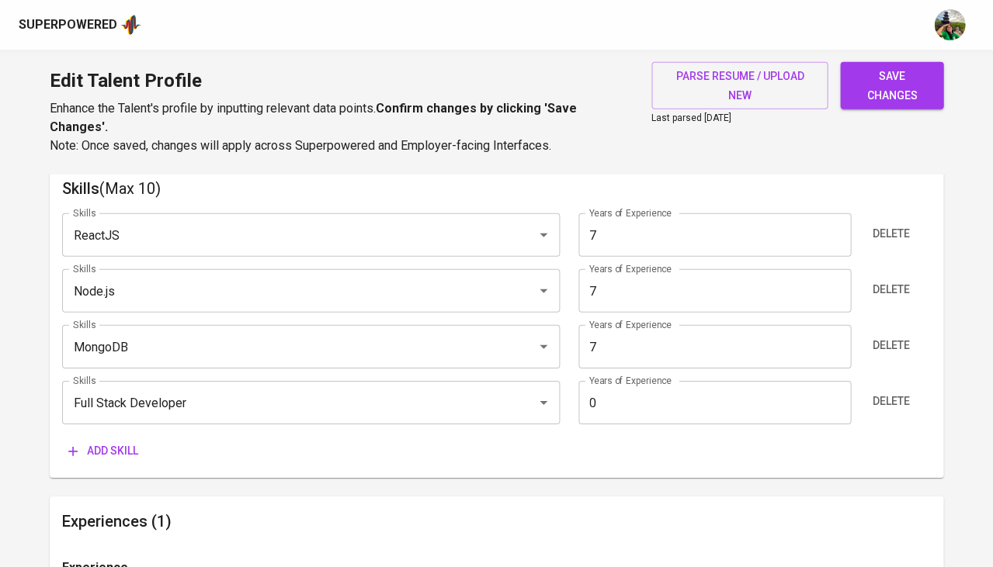
scroll to position [786, 0]
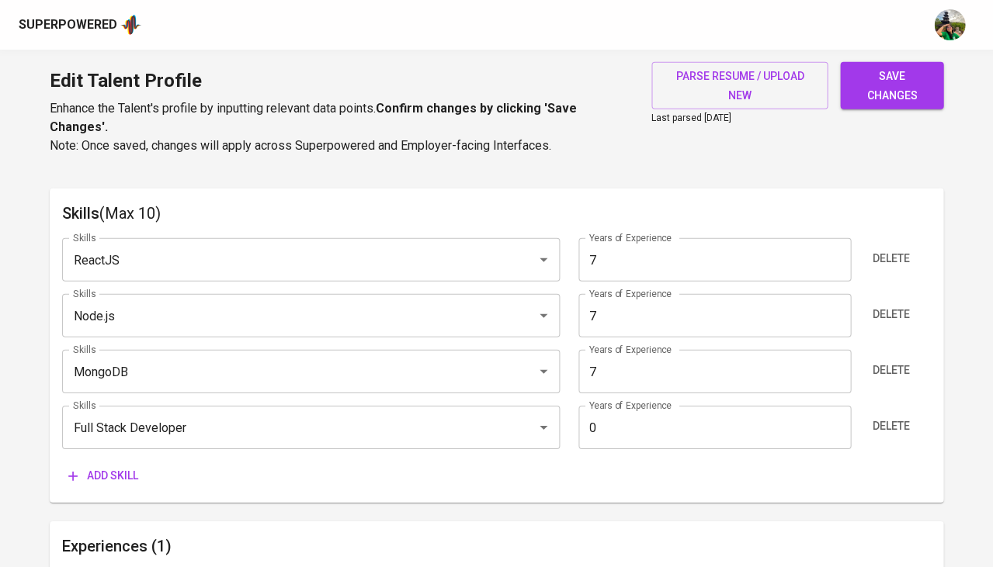
type textarea "Job Description: Designed, developed, and maintained various web-based products…"
click at [636, 422] on input "0" at bounding box center [714, 427] width 272 height 43
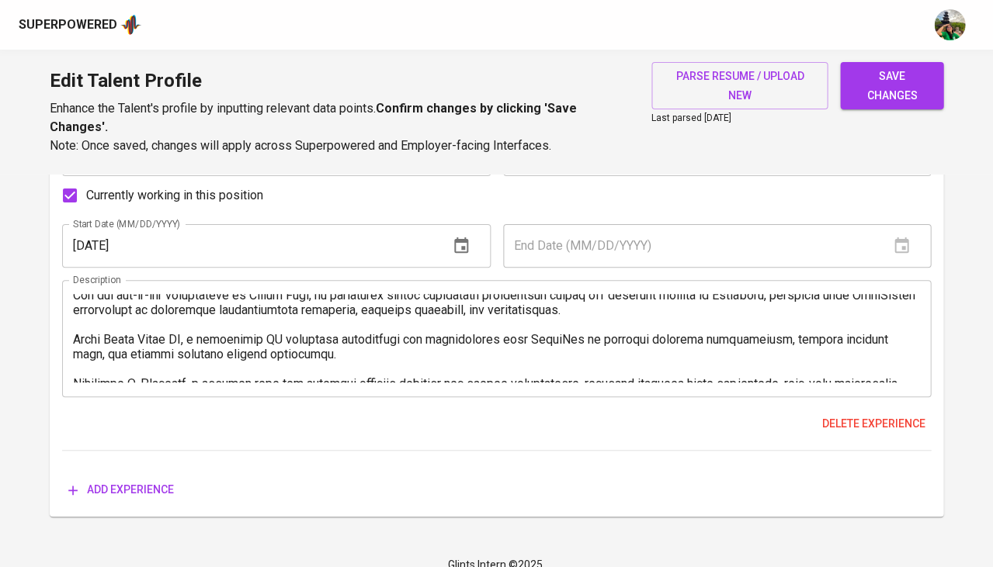
scroll to position [1264, 0]
type input "7"
click at [633, 327] on textarea at bounding box center [496, 339] width 847 height 88
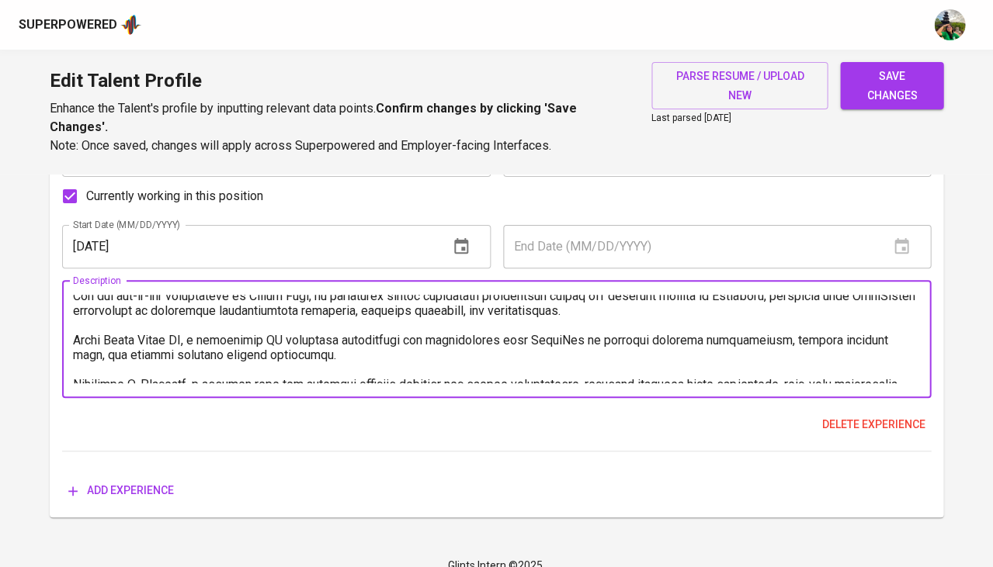
click at [265, 310] on textarea at bounding box center [496, 339] width 847 height 88
paste textarea "Responsibilities: Design, develop, and maintain dynamic web-based systems for e…"
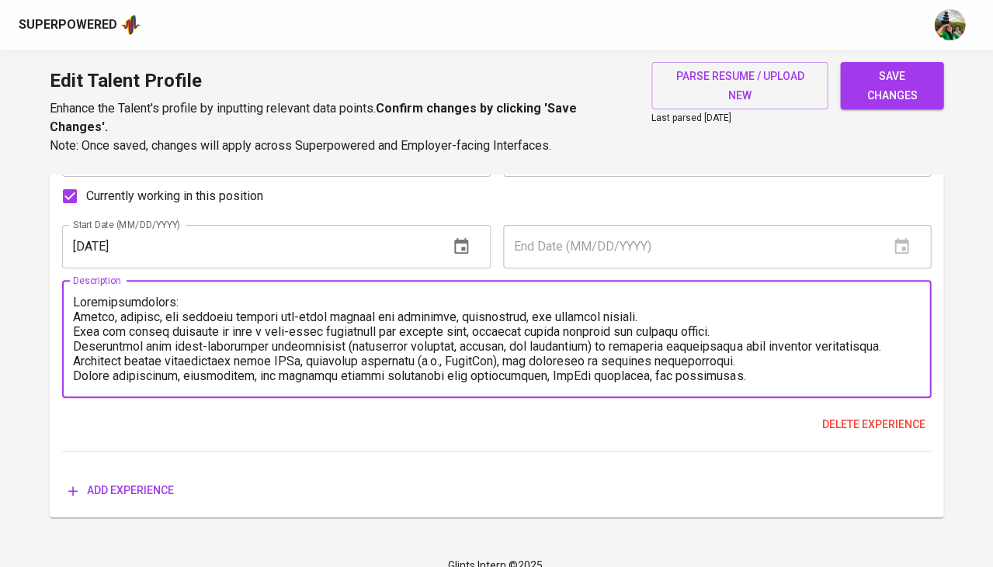
scroll to position [0, 0]
click at [73, 296] on textarea at bounding box center [496, 339] width 847 height 88
click at [73, 333] on textarea at bounding box center [496, 339] width 847 height 88
click at [73, 343] on textarea at bounding box center [496, 339] width 847 height 88
click at [73, 318] on textarea at bounding box center [496, 339] width 847 height 88
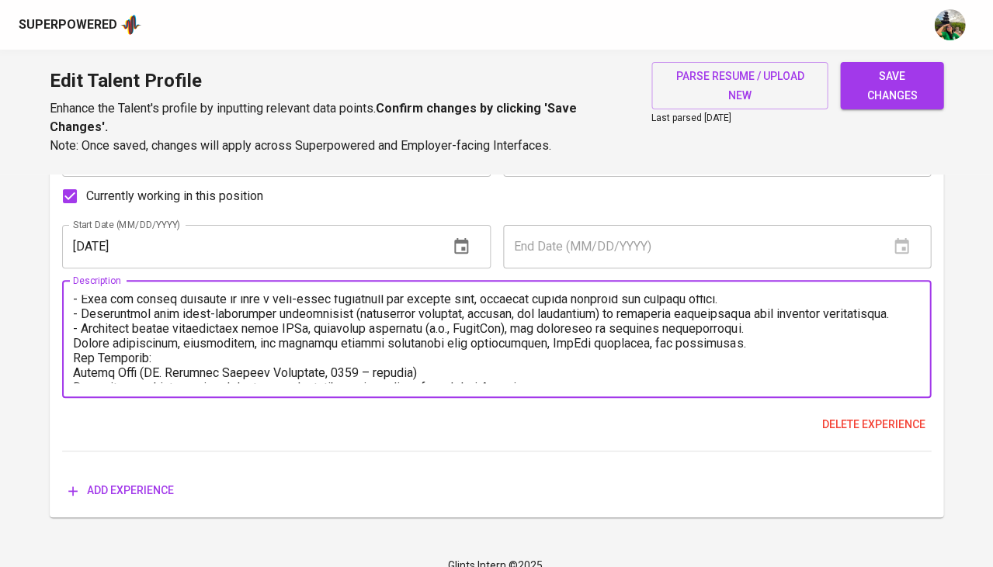
scroll to position [37, 0]
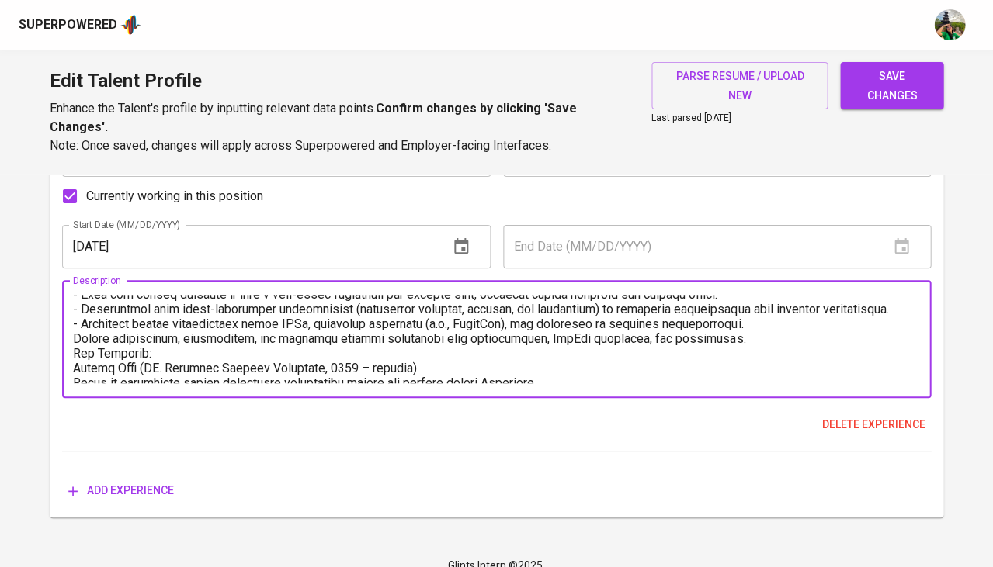
click at [73, 318] on textarea at bounding box center [496, 339] width 847 height 88
click at [73, 338] on textarea at bounding box center [496, 339] width 847 height 88
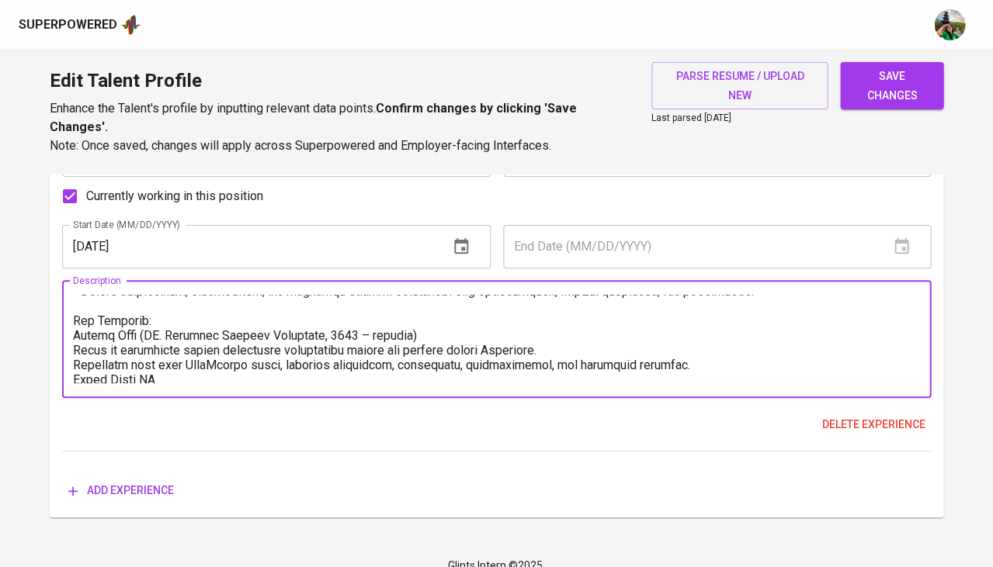
scroll to position [90, 0]
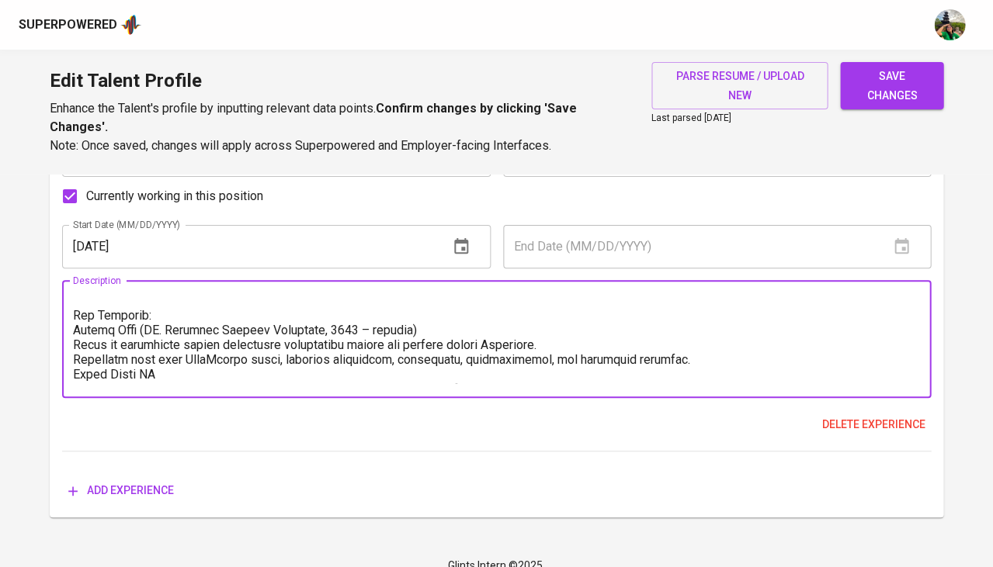
click at [73, 308] on textarea at bounding box center [496, 339] width 847 height 88
drag, startPoint x: 146, startPoint y: 307, endPoint x: 449, endPoint y: 306, distance: 303.5
click at [449, 306] on textarea at bounding box center [496, 339] width 847 height 88
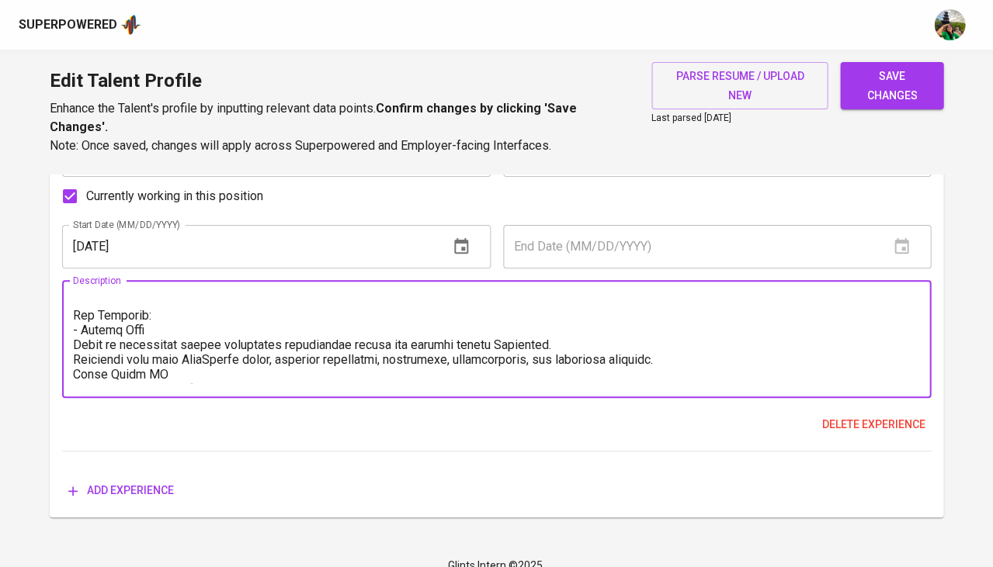
click at [76, 324] on textarea at bounding box center [496, 339] width 847 height 88
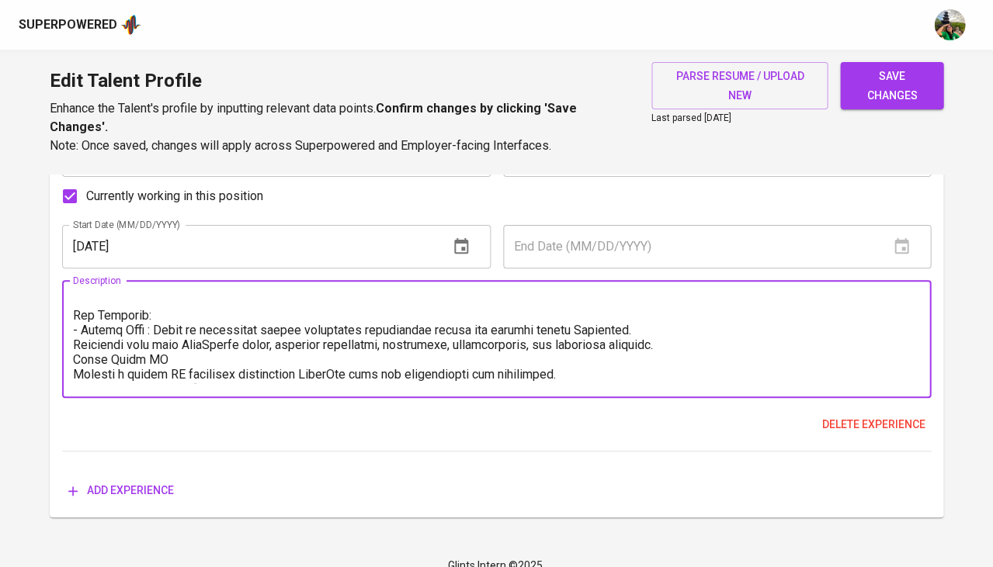
scroll to position [109, 0]
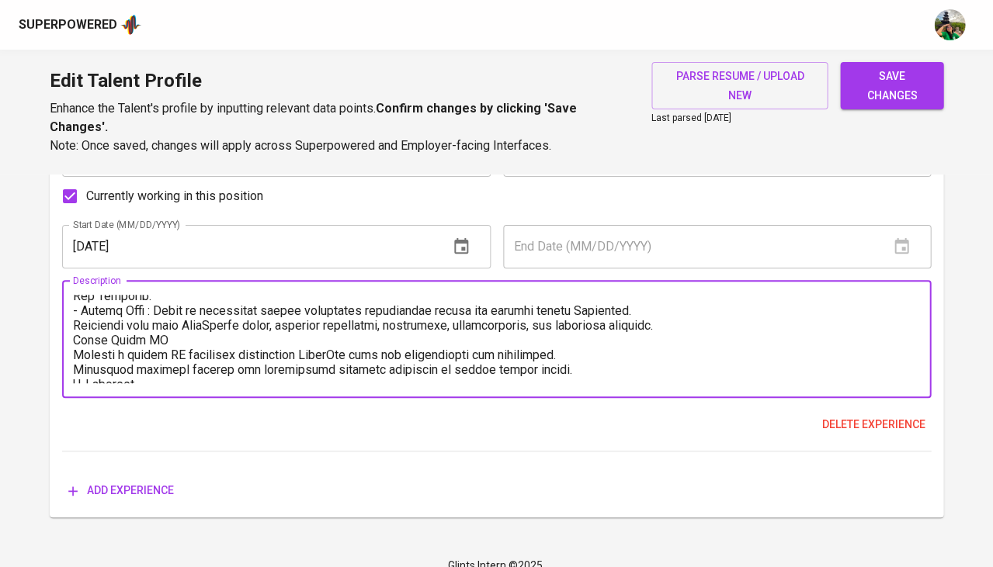
click at [73, 321] on textarea at bounding box center [496, 339] width 847 height 88
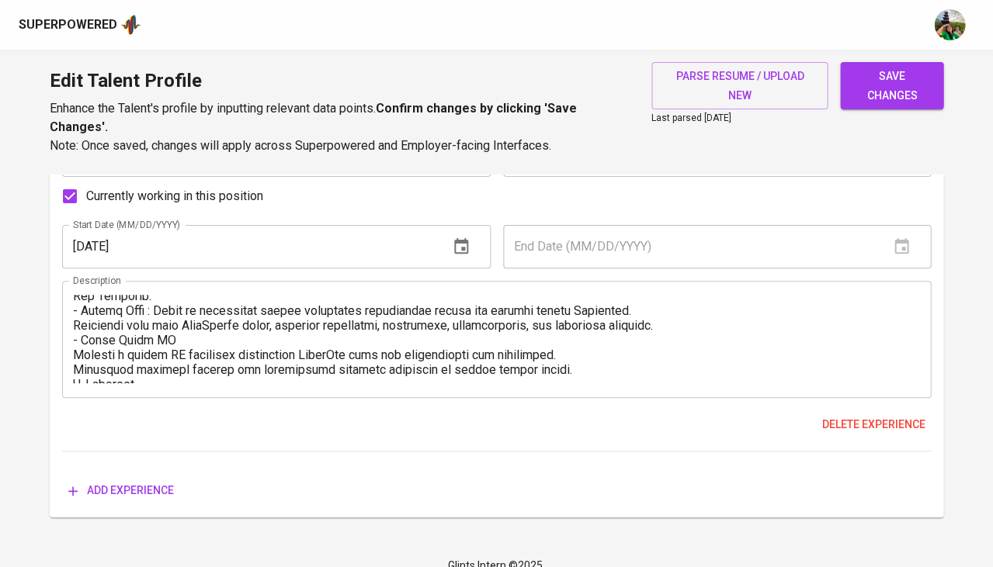
click at [72, 335] on div "Description" at bounding box center [496, 339] width 869 height 117
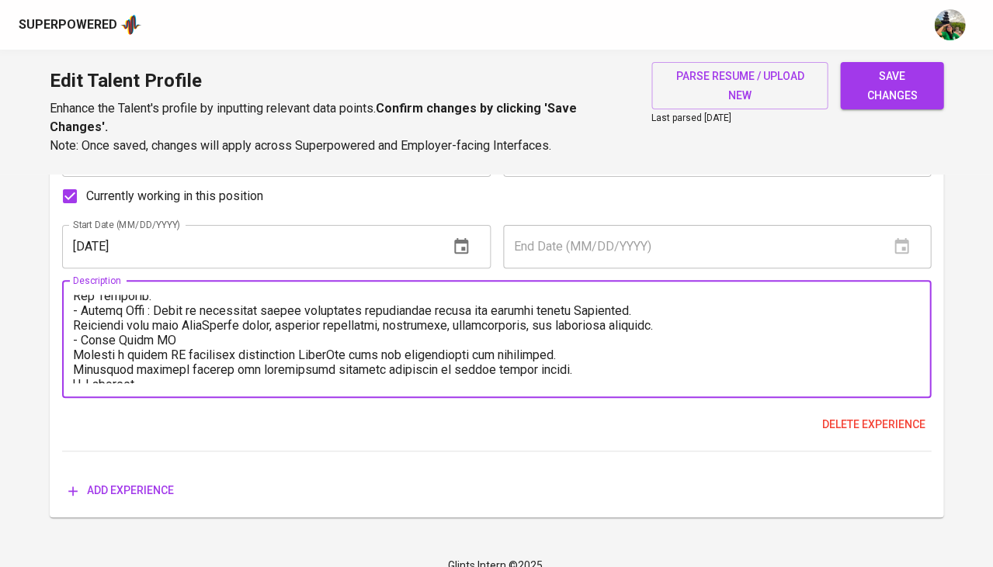
click at [73, 335] on textarea at bounding box center [496, 339] width 847 height 88
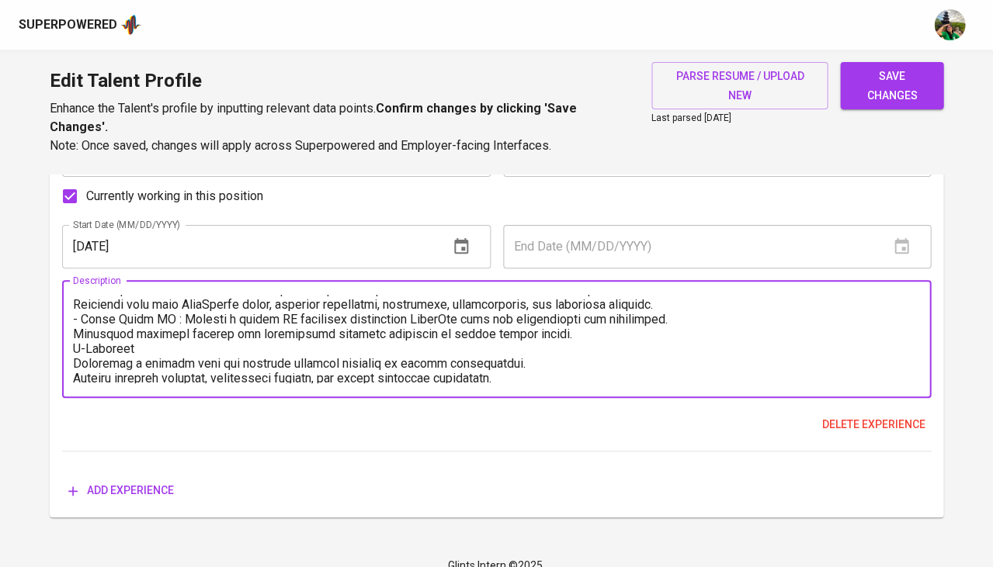
scroll to position [132, 0]
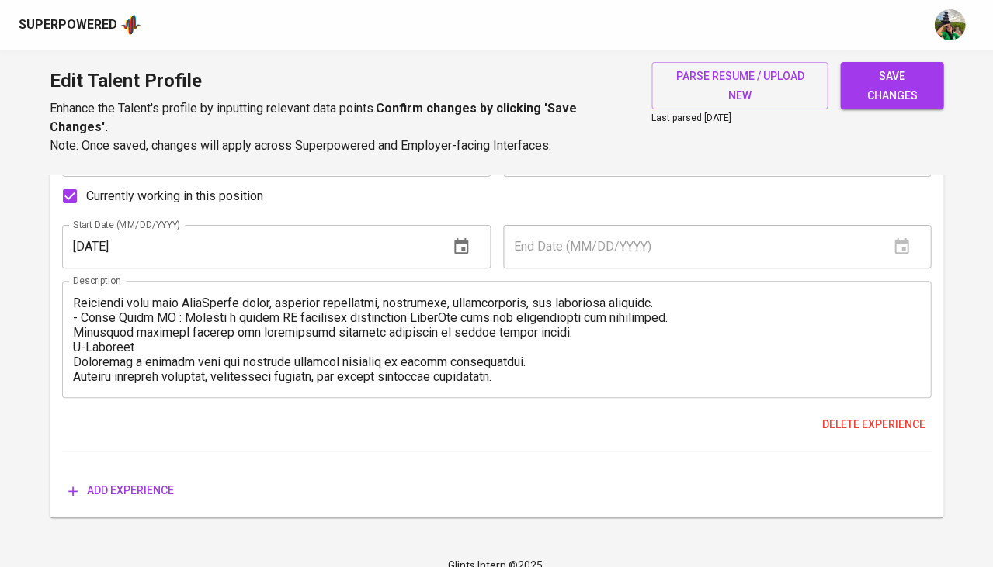
click at [68, 325] on div "Description" at bounding box center [496, 339] width 869 height 117
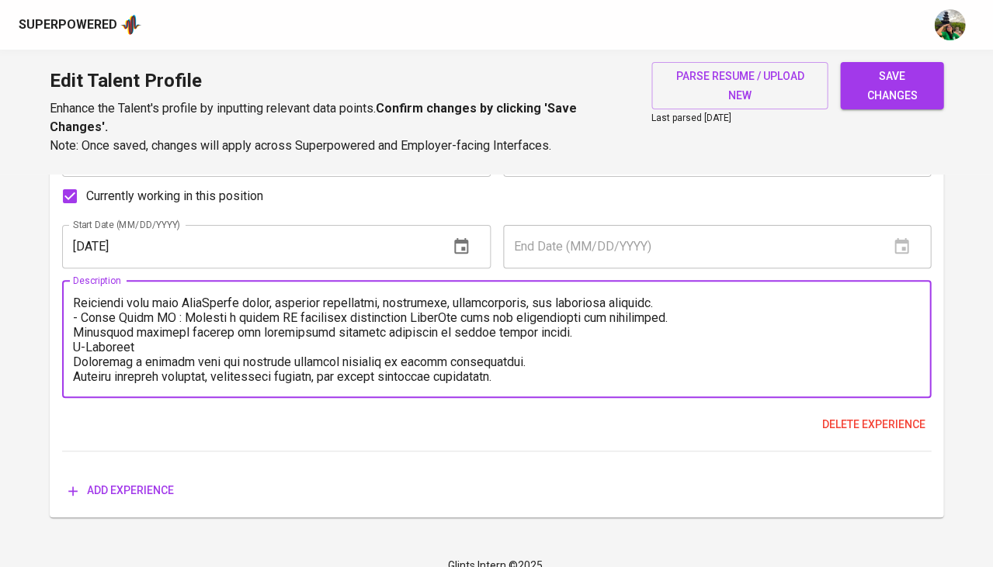
click at [73, 325] on textarea at bounding box center [496, 339] width 847 height 88
click at [75, 337] on textarea at bounding box center [496, 339] width 847 height 88
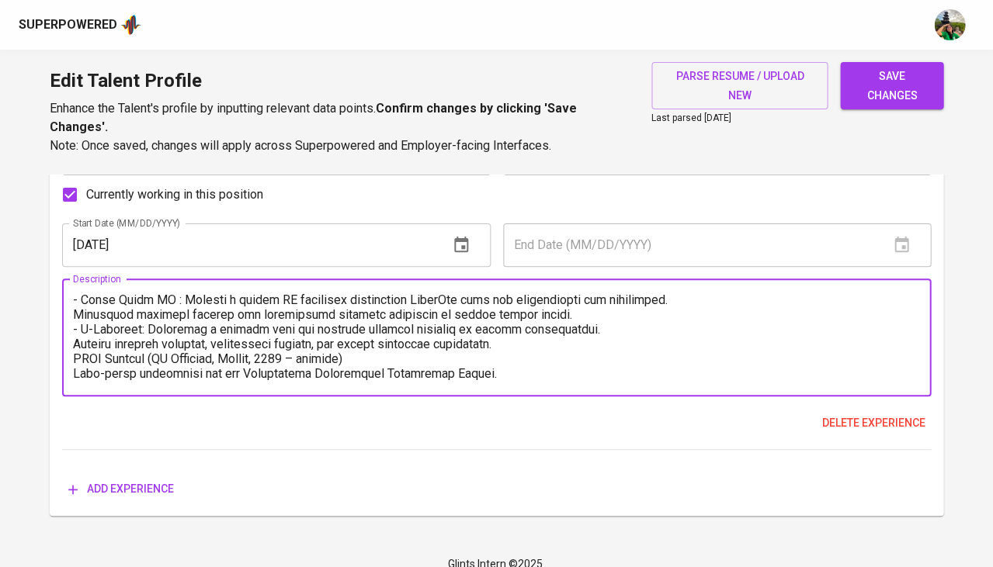
scroll to position [1264, 0]
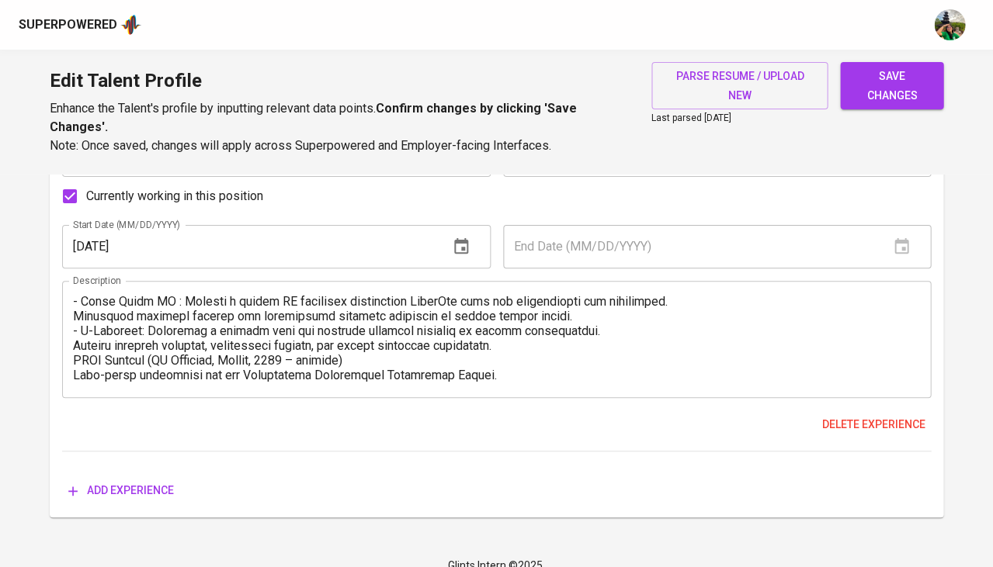
drag, startPoint x: 68, startPoint y: 335, endPoint x: 116, endPoint y: 377, distance: 64.3
click at [116, 377] on div "Description" at bounding box center [496, 339] width 869 height 117
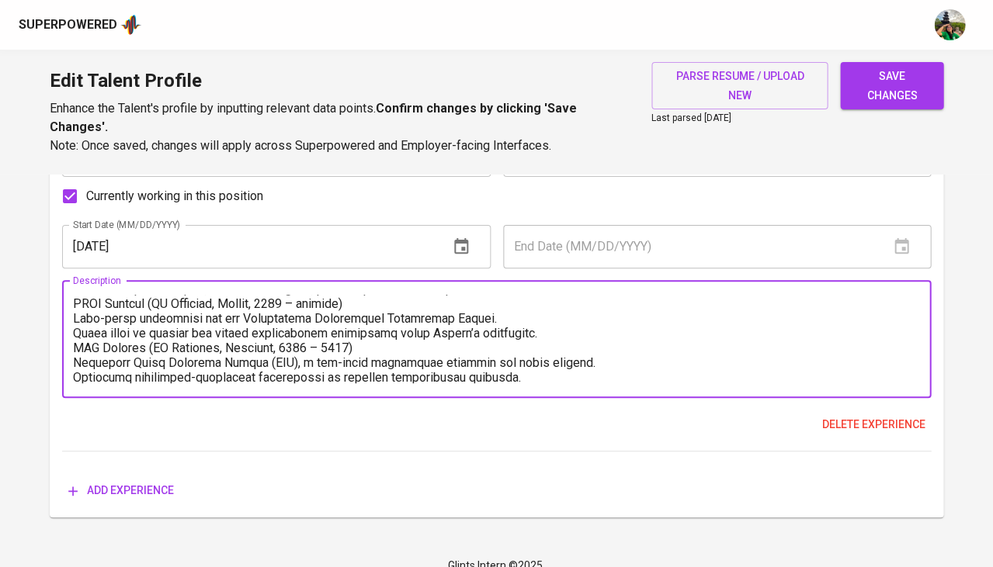
scroll to position [206, 0]
click at [95, 295] on textarea at bounding box center [496, 339] width 847 height 88
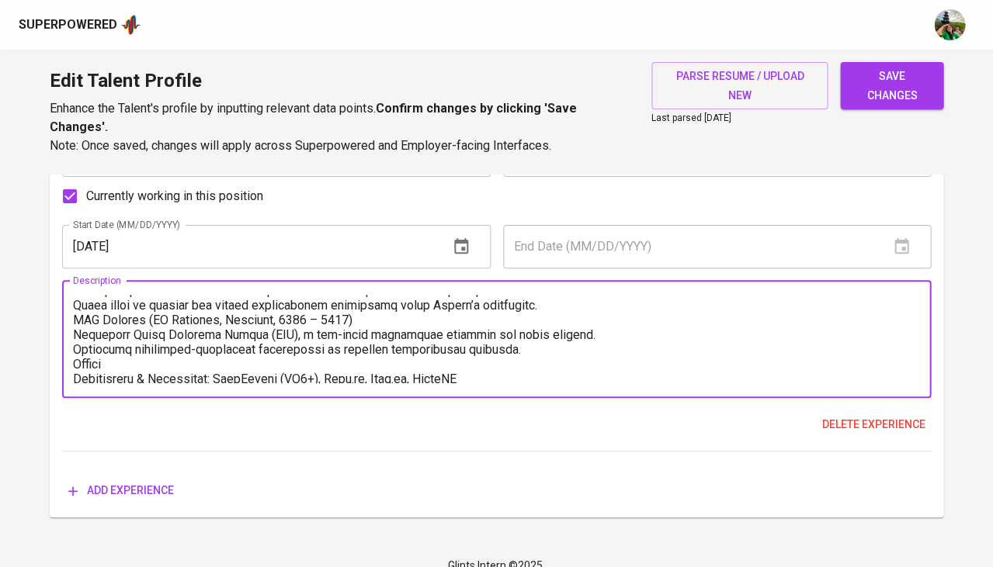
drag, startPoint x: 78, startPoint y: 300, endPoint x: 518, endPoint y: 323, distance: 440.7
click at [518, 323] on textarea at bounding box center [496, 339] width 847 height 88
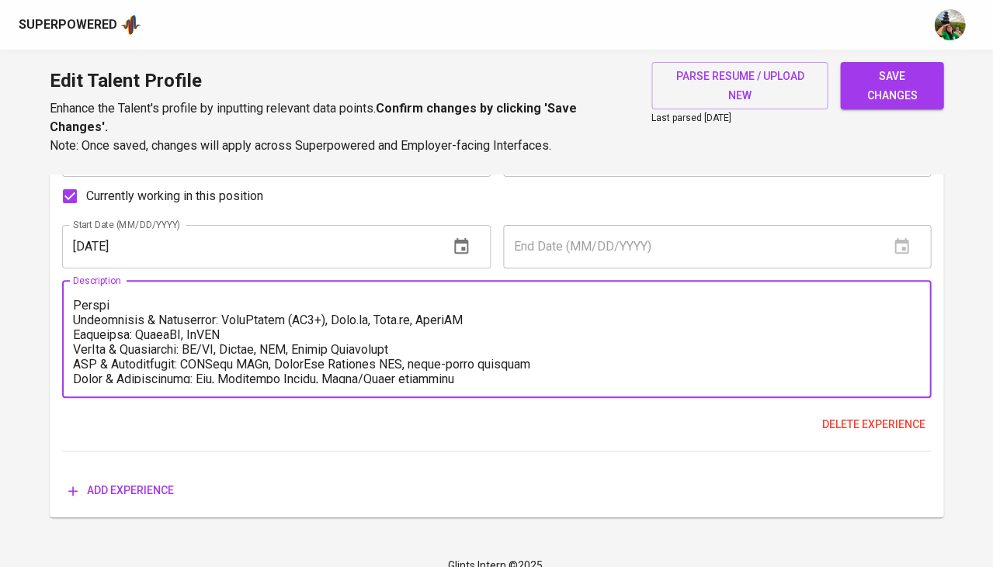
scroll to position [178, 0]
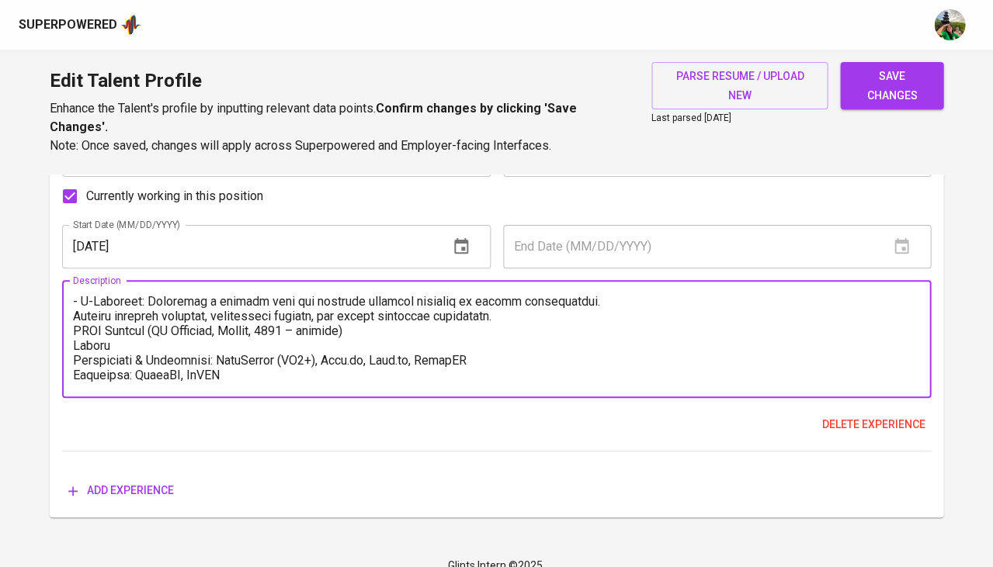
click at [154, 296] on textarea at bounding box center [496, 339] width 847 height 88
drag, startPoint x: 72, startPoint y: 302, endPoint x: 362, endPoint y: 308, distance: 290.3
click at [362, 308] on textarea at bounding box center [496, 339] width 847 height 88
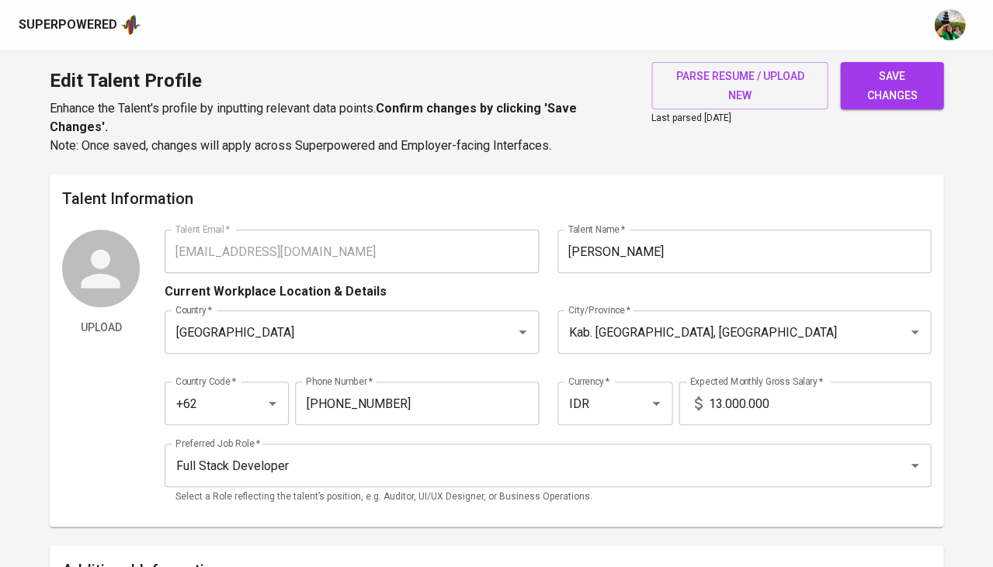
scroll to position [0, 0]
type textarea "Responsibilities: - Design, develop, and maintain dynamic web-based systems for…"
click at [909, 85] on span "save changes" at bounding box center [891, 86] width 78 height 38
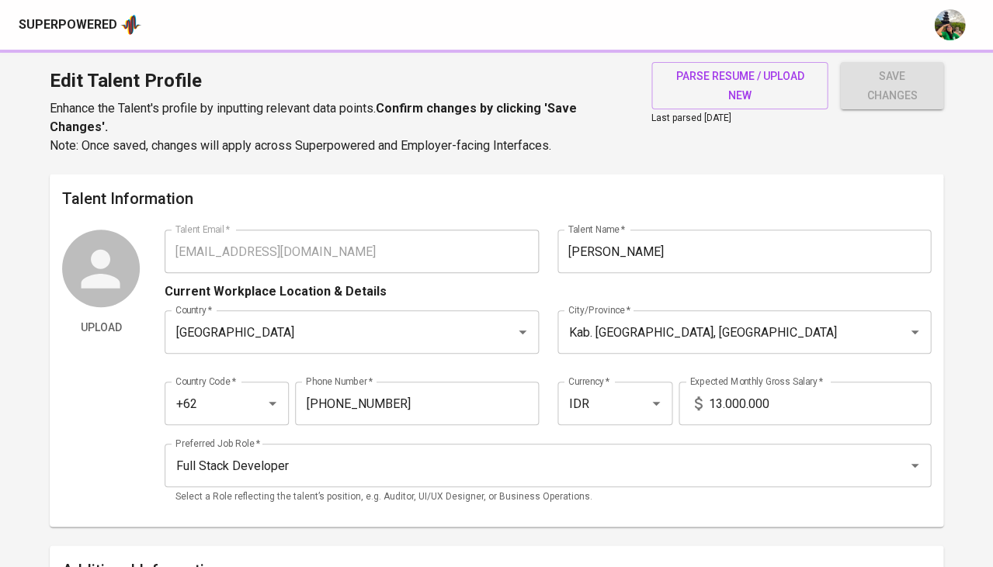
type input "Full-Stack Development"
type input "MongoDB"
type input "Node.js"
type input "React.js"
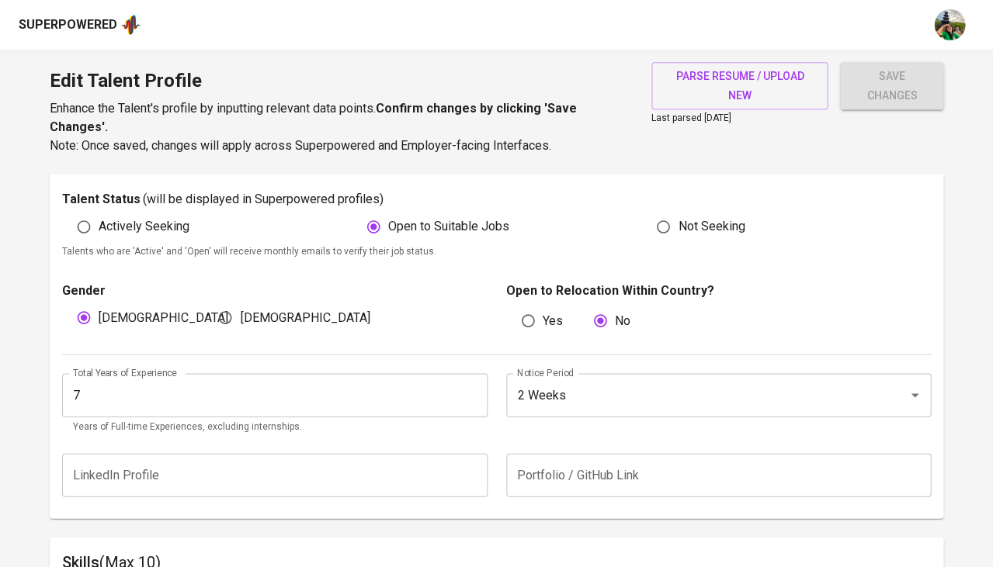
scroll to position [442, 0]
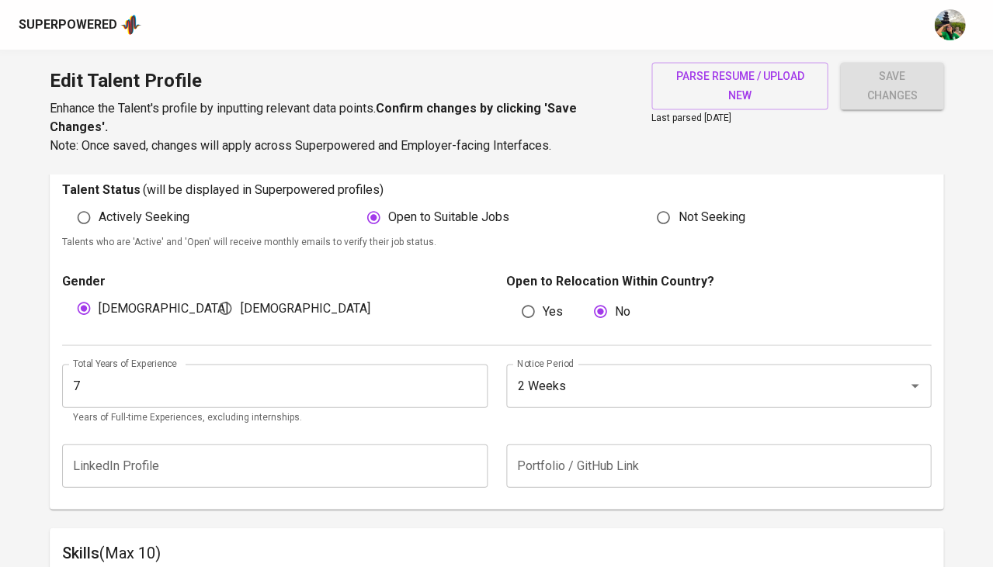
click at [331, 382] on input "7" at bounding box center [274, 385] width 425 height 43
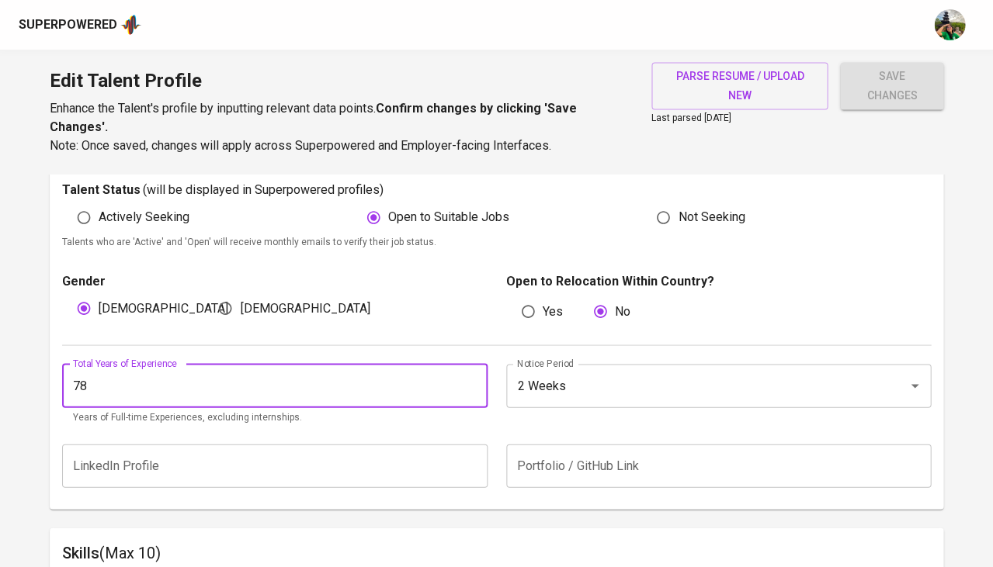
type input "7"
type input "0"
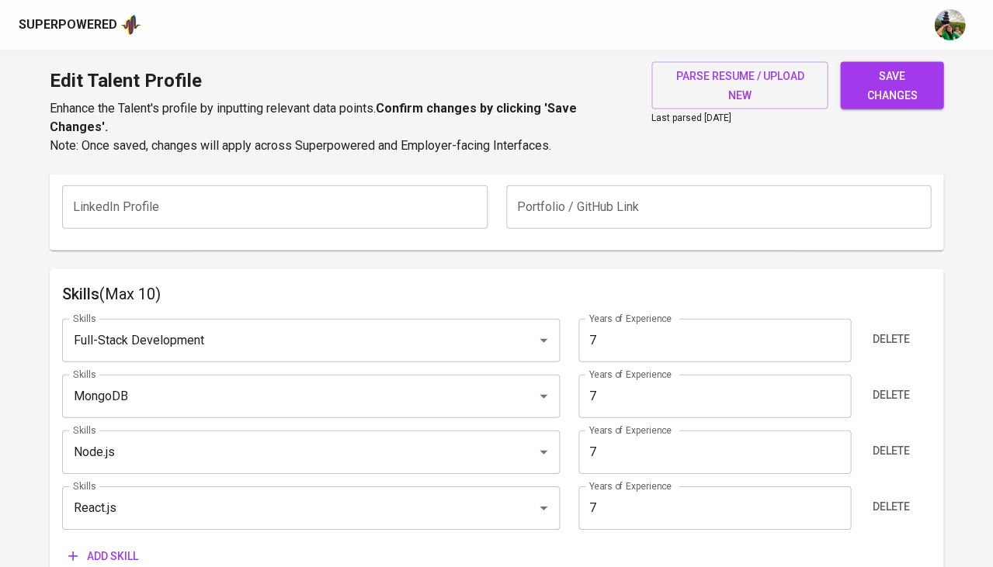
scroll to position [713, 0]
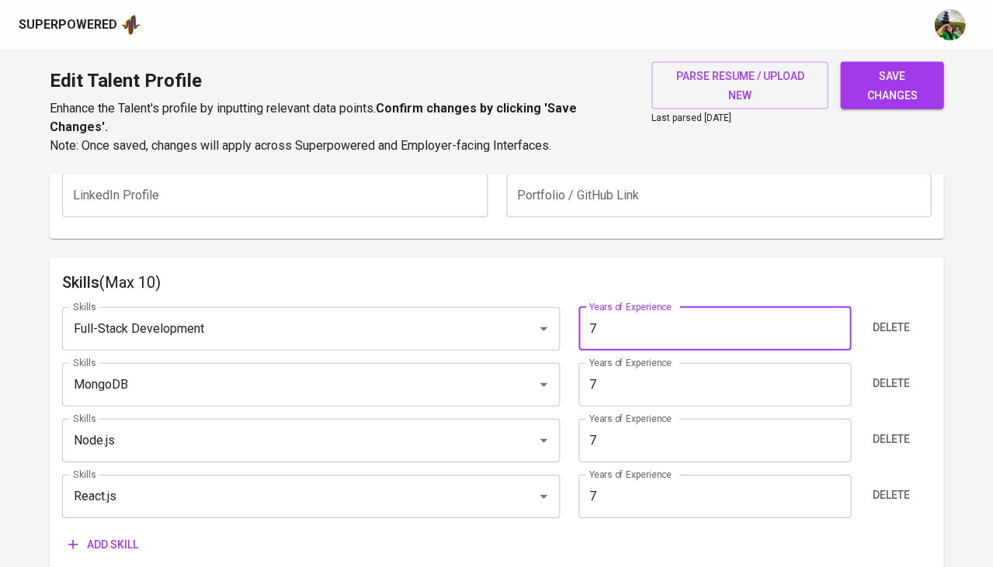
click at [648, 315] on input "7" at bounding box center [714, 328] width 272 height 43
type input "8"
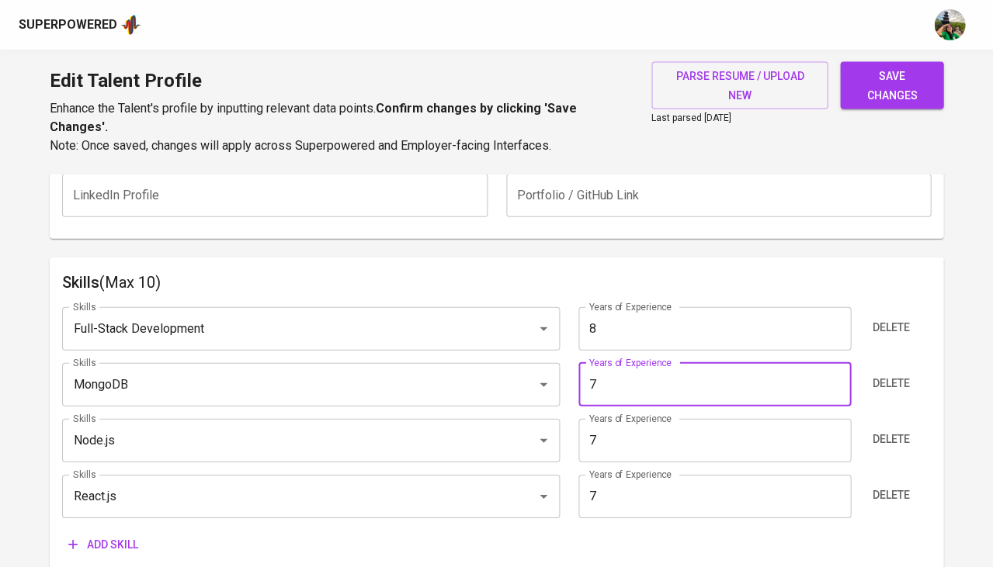
click at [640, 363] on input "7" at bounding box center [714, 384] width 272 height 43
click at [647, 371] on input "7" at bounding box center [714, 384] width 272 height 43
type input "8"
click at [637, 419] on input "7" at bounding box center [714, 440] width 272 height 43
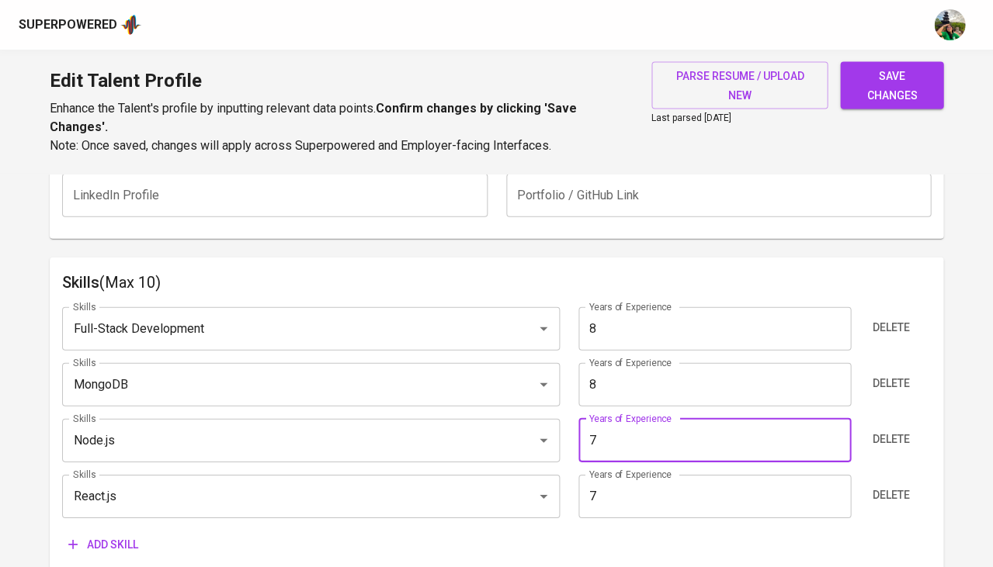
click at [631, 429] on input "7" at bounding box center [714, 440] width 272 height 43
type input "8"
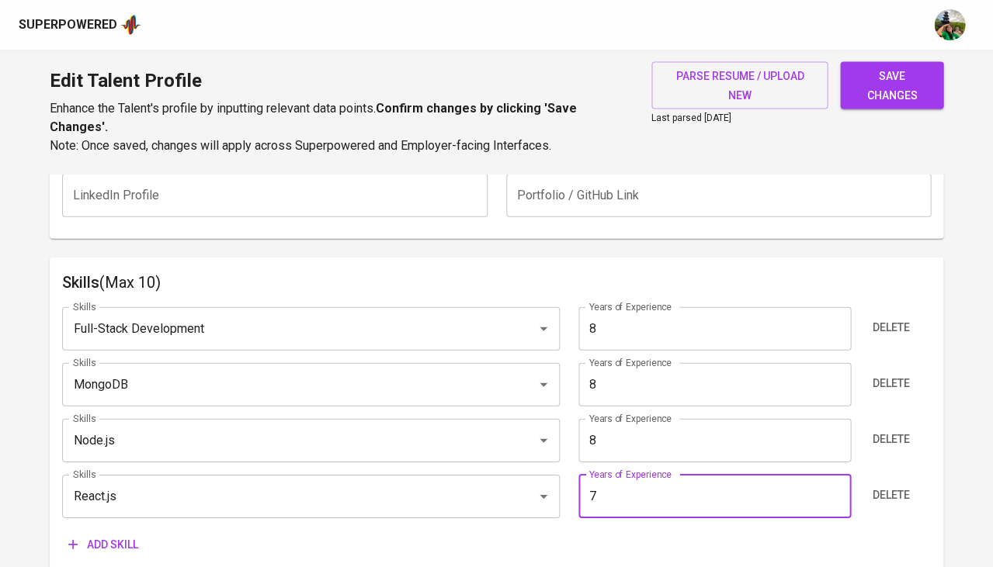
click at [622, 482] on input "7" at bounding box center [714, 496] width 272 height 43
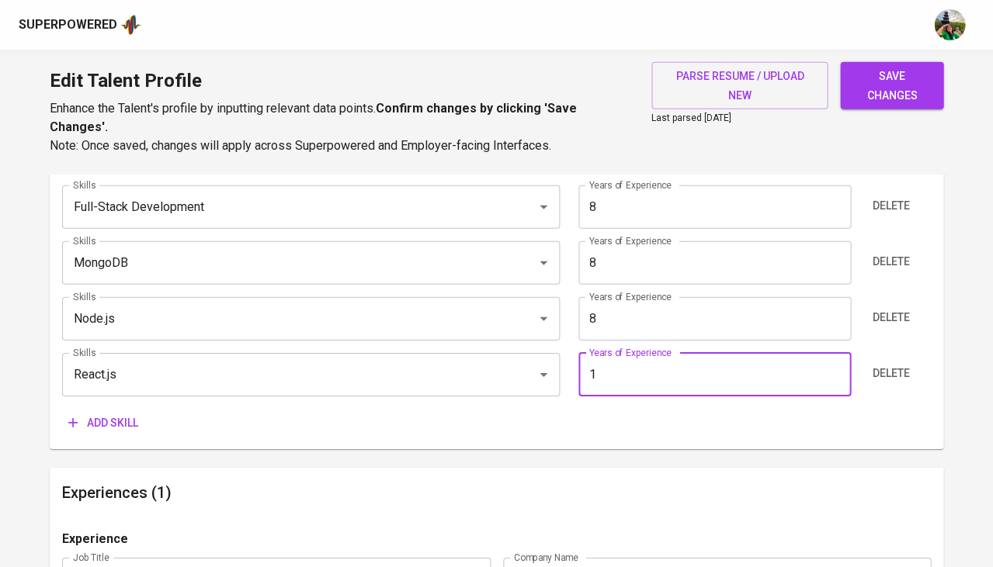
type input "0"
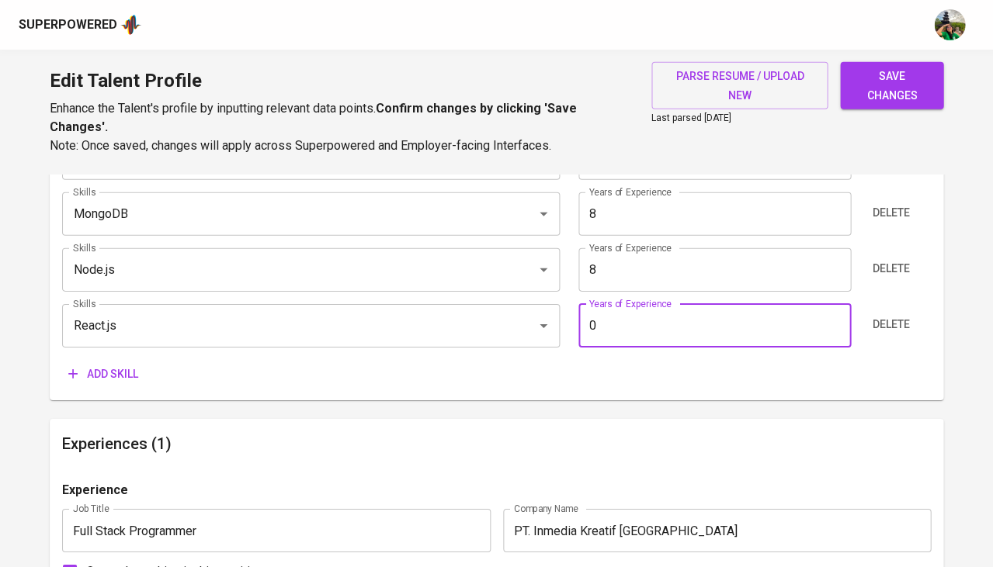
scroll to position [884, 0]
click at [899, 103] on span "save changes" at bounding box center [891, 86] width 78 height 38
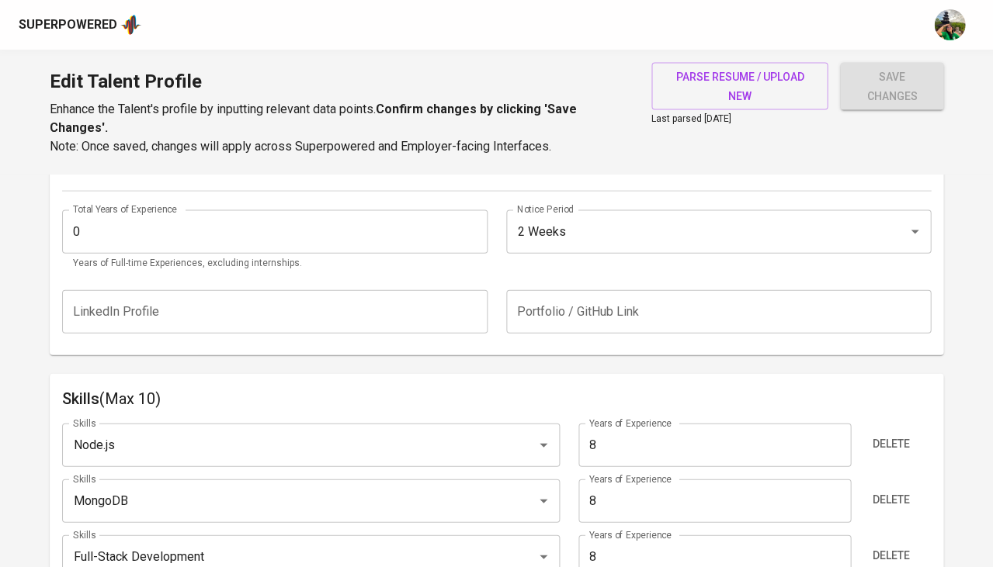
scroll to position [584, 0]
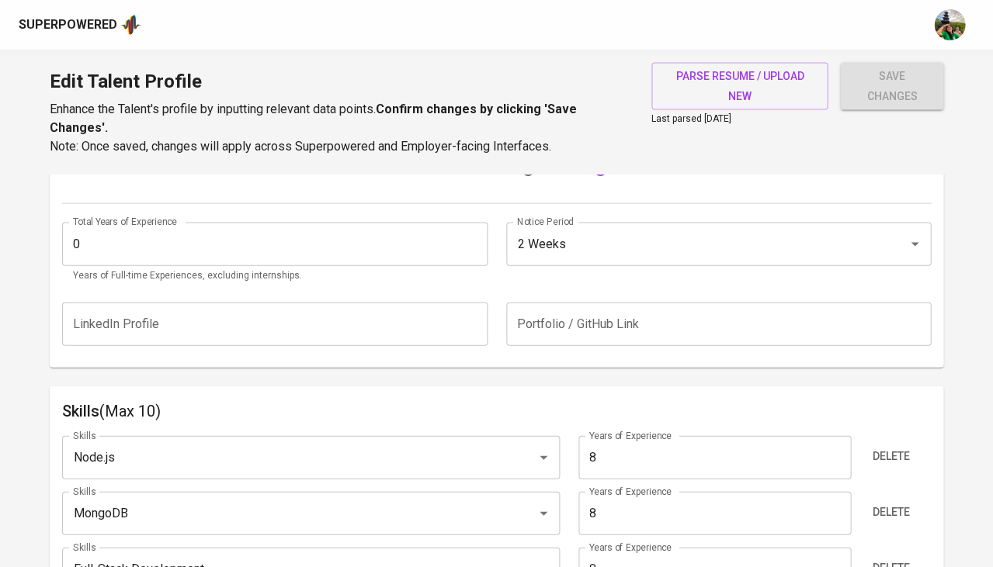
click at [234, 238] on input "0" at bounding box center [274, 243] width 425 height 43
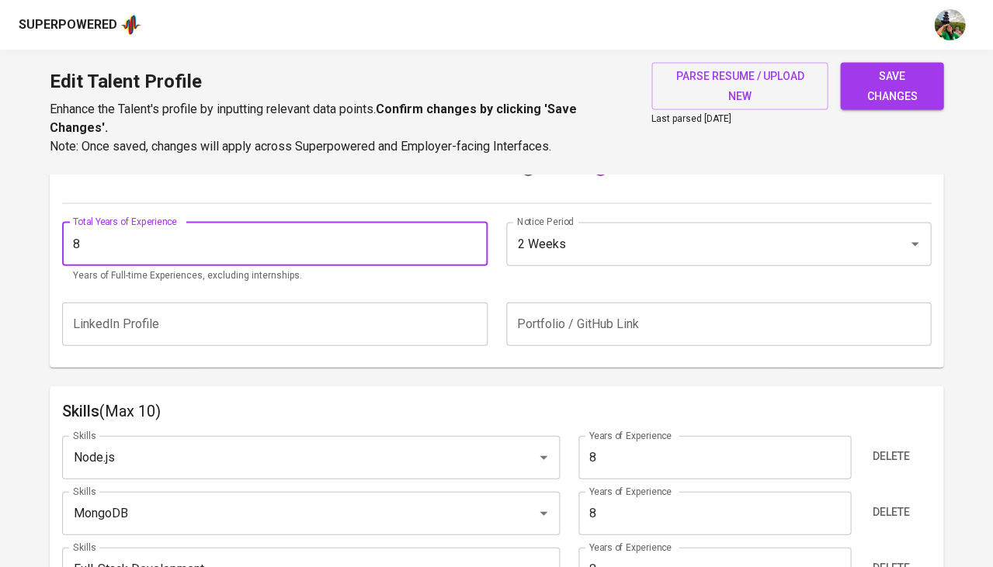
type input "8"
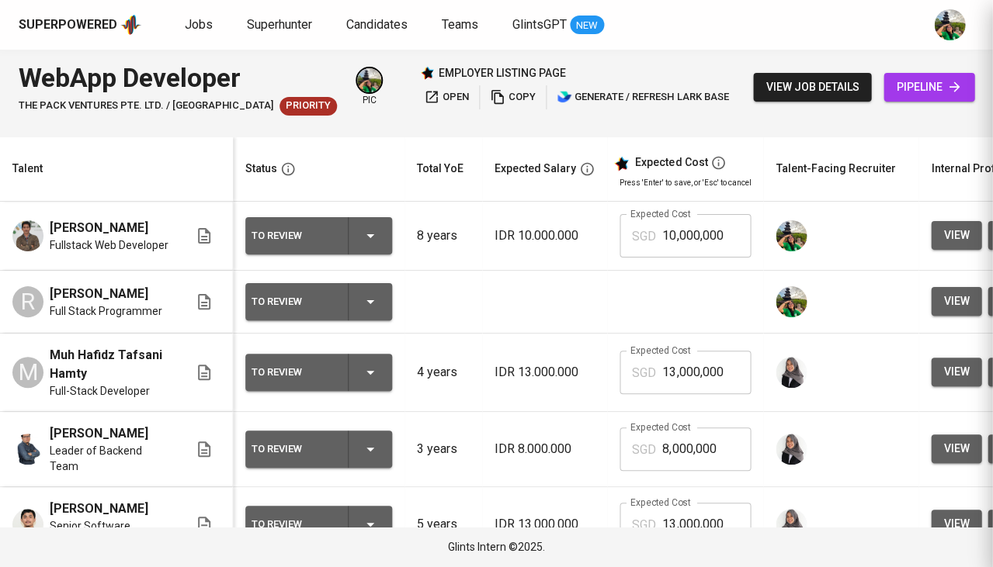
scroll to position [0, 345]
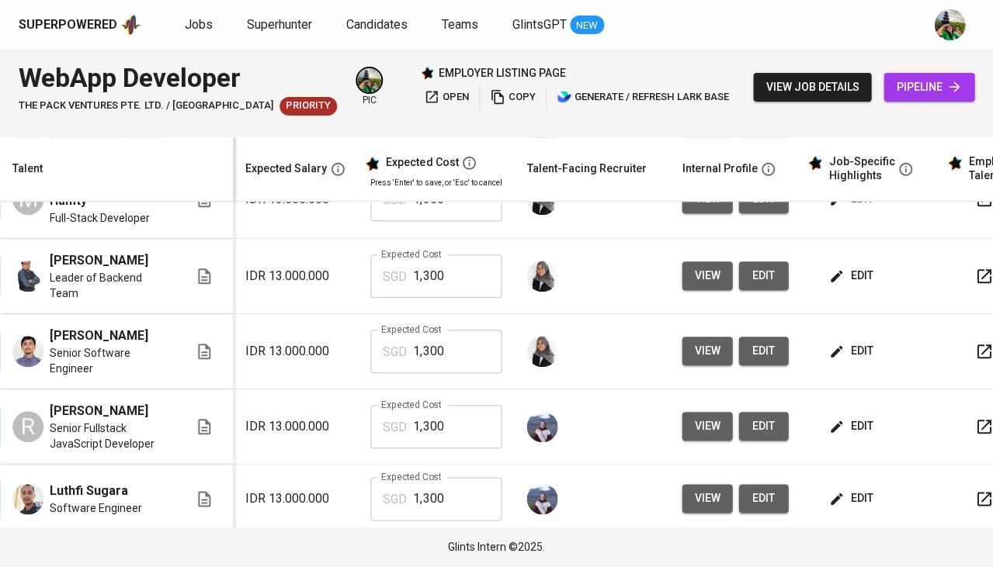
scroll to position [0, 249]
click at [841, 491] on span "edit" at bounding box center [851, 498] width 41 height 19
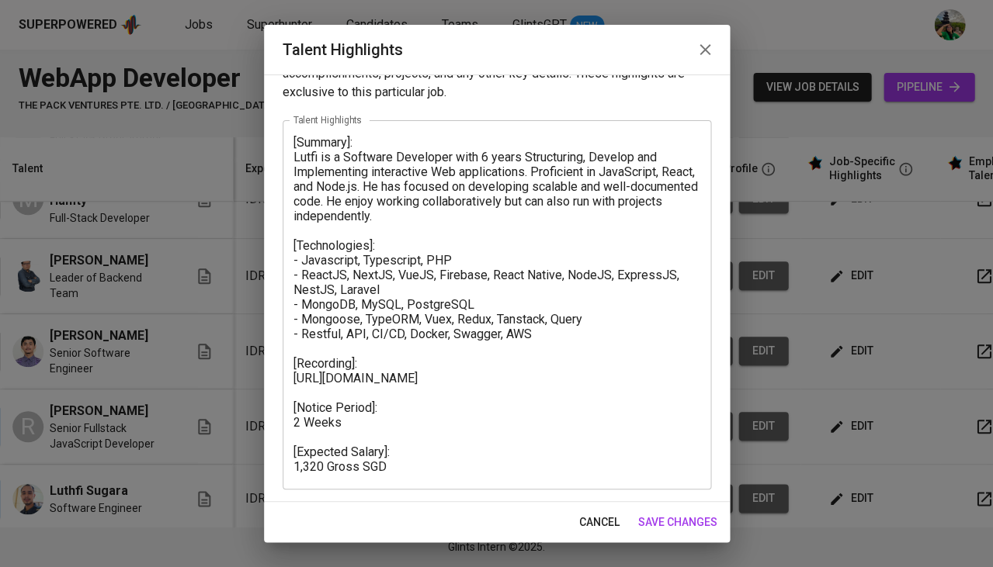
scroll to position [41, 0]
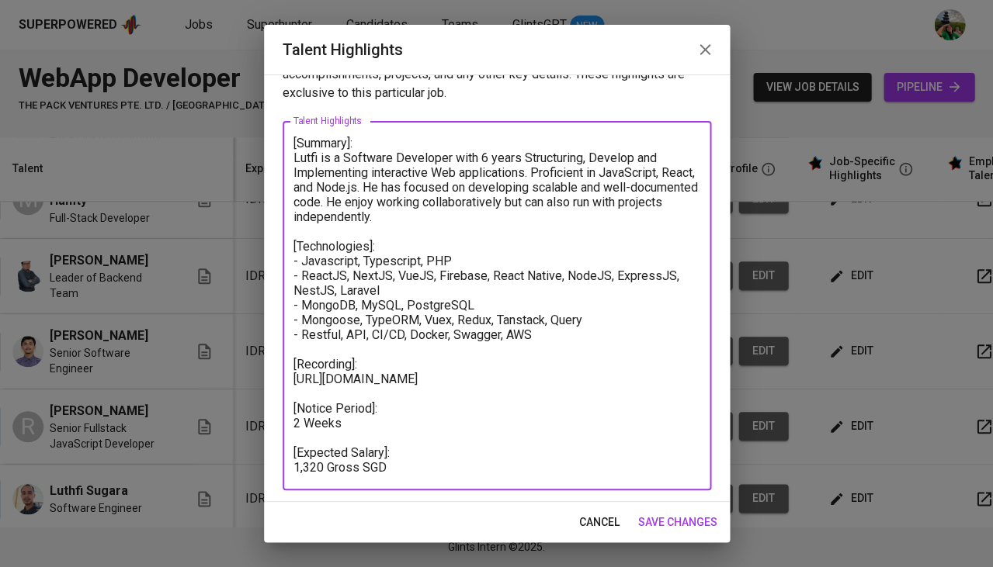
drag, startPoint x: 419, startPoint y: 388, endPoint x: 277, endPoint y: 373, distance: 142.9
click at [277, 373] on div "Enhance the Talent's profile by adding highlights relevant to this job - accomp…" at bounding box center [497, 289] width 466 height 428
click at [590, 522] on span "cancel" at bounding box center [599, 522] width 40 height 19
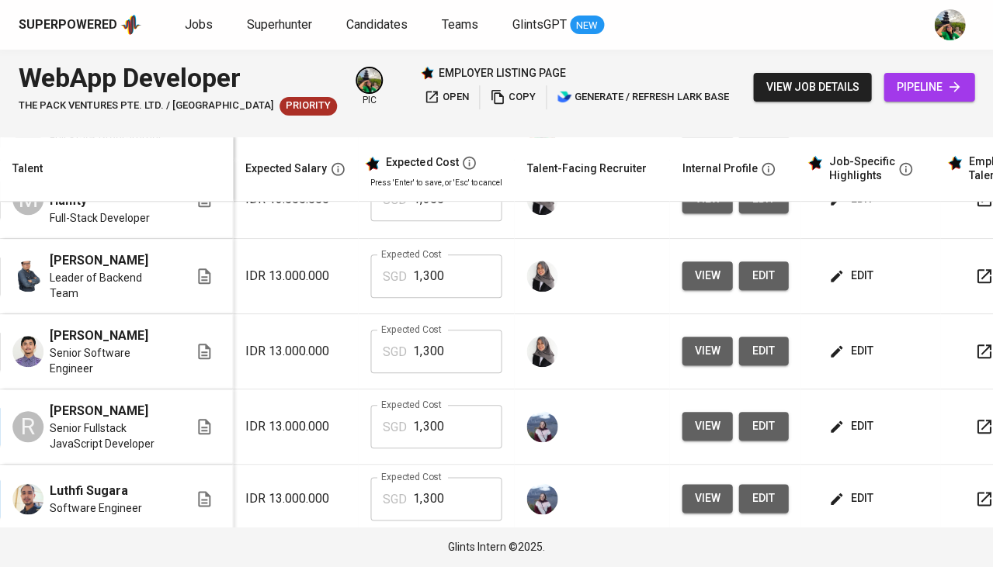
click at [699, 491] on span "view" at bounding box center [707, 498] width 26 height 19
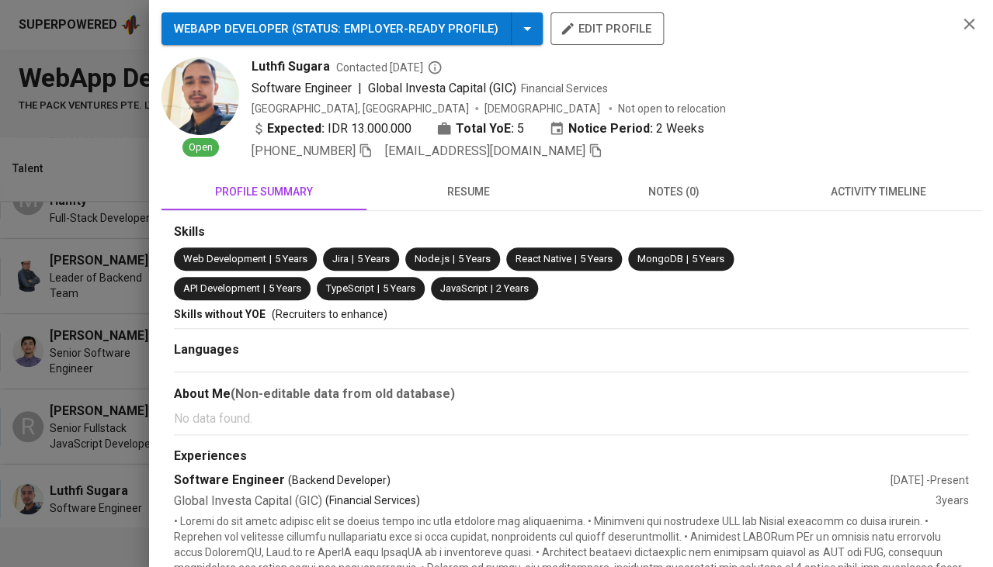
click at [462, 182] on span "resume" at bounding box center [469, 191] width 186 height 19
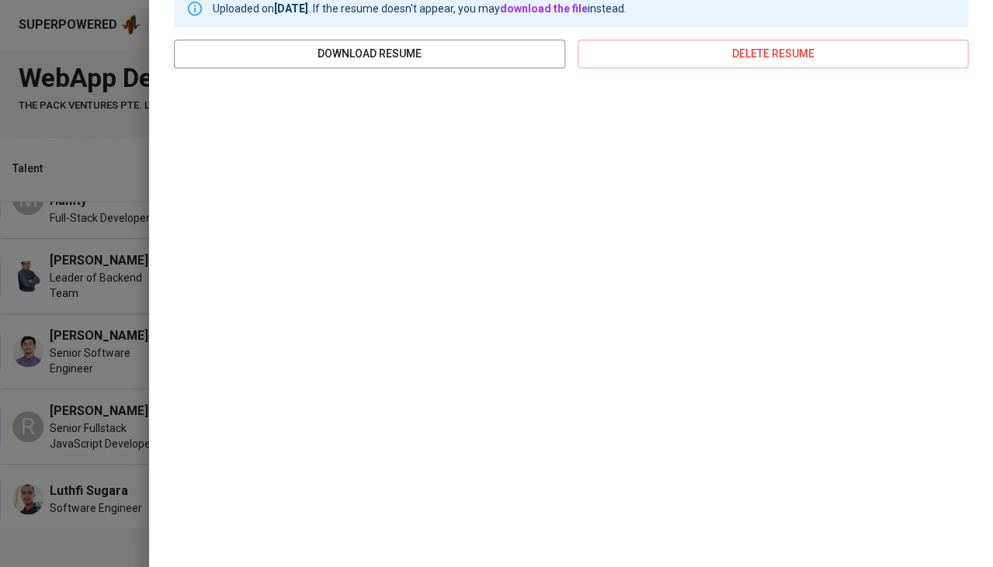
scroll to position [205, 0]
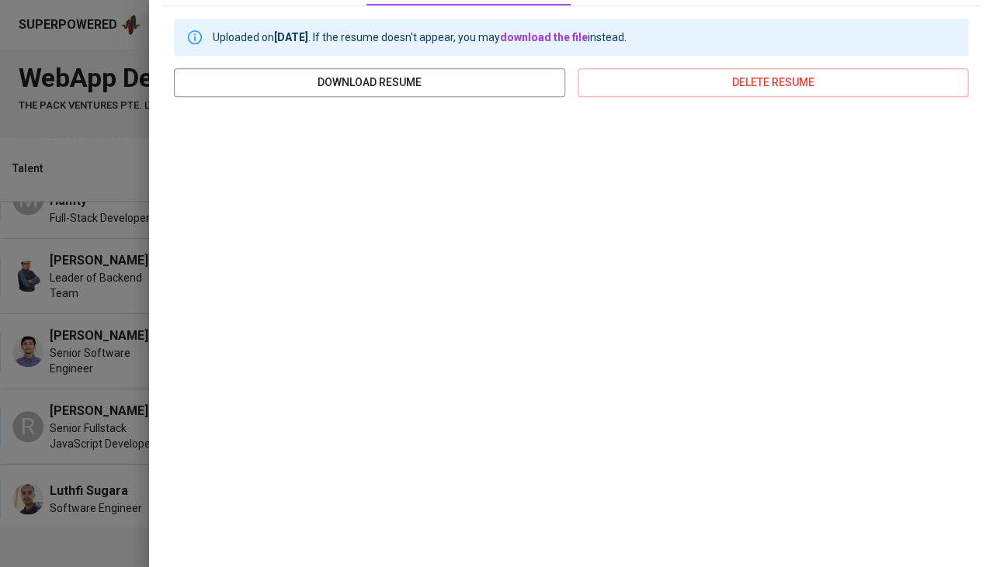
click at [73, 407] on div at bounding box center [496, 283] width 993 height 567
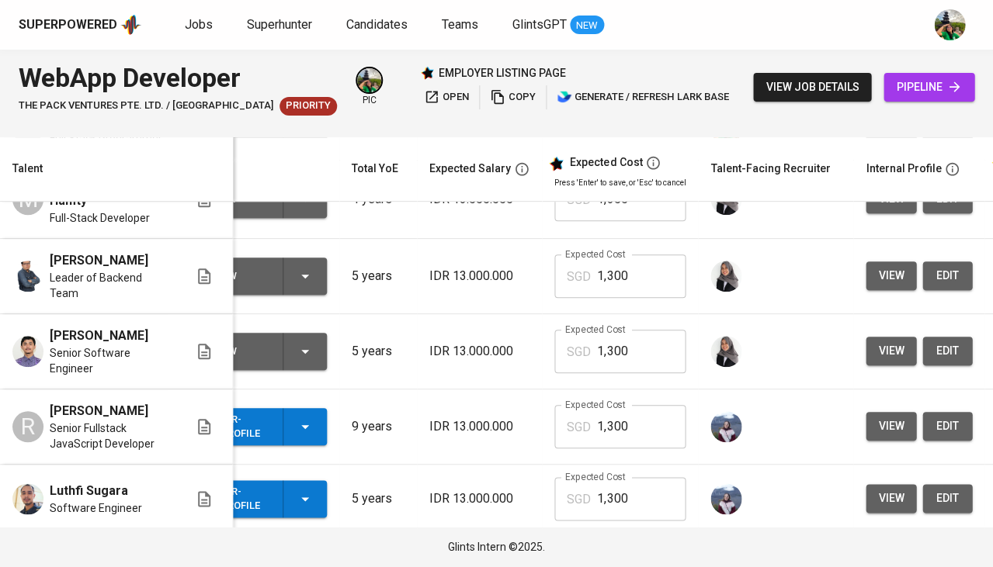
scroll to position [0, 0]
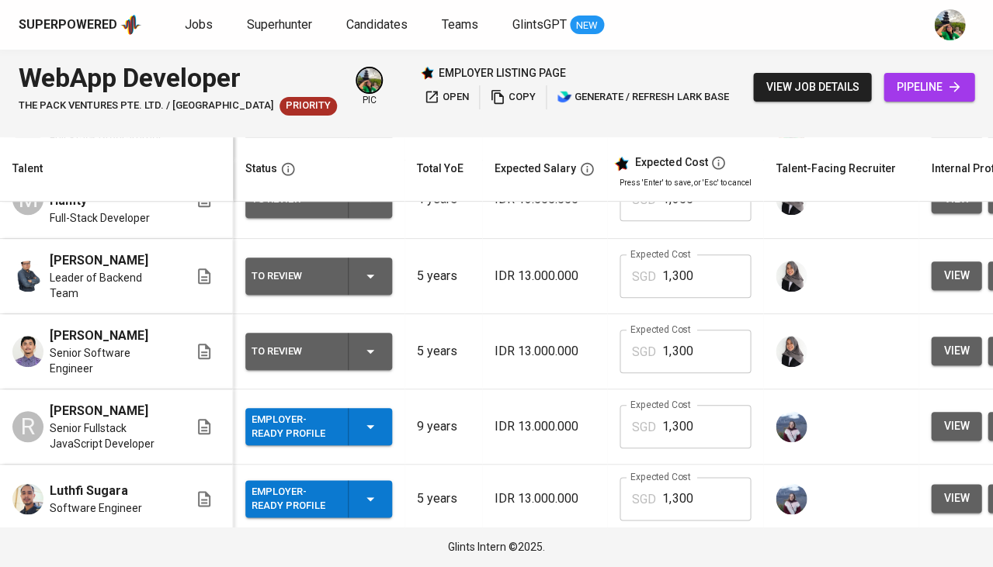
click at [376, 512] on td "Employer-Ready Profile" at bounding box center [319, 499] width 172 height 69
click at [374, 492] on icon "button" at bounding box center [370, 499] width 19 height 19
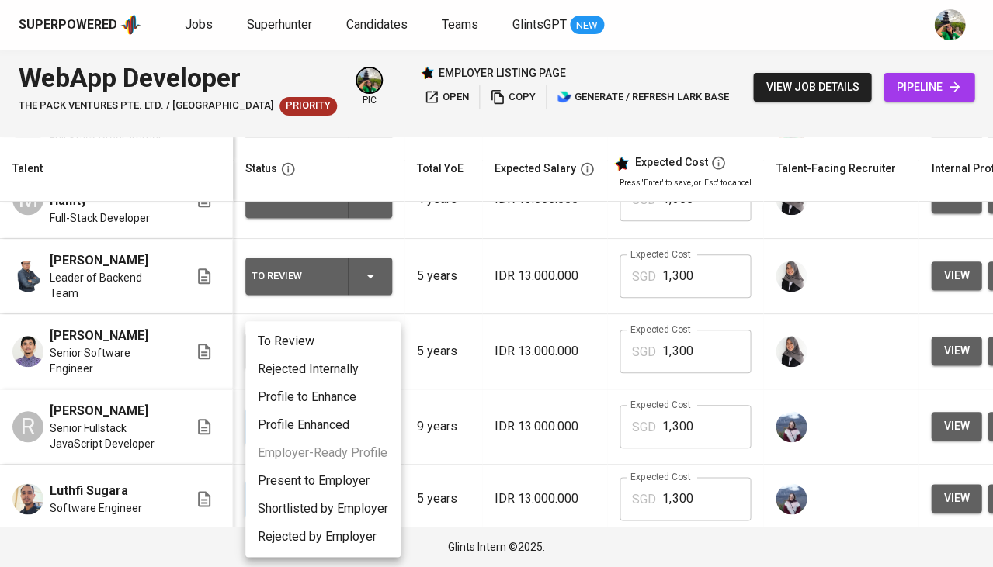
click at [352, 367] on li "Rejected Internally" at bounding box center [322, 369] width 155 height 28
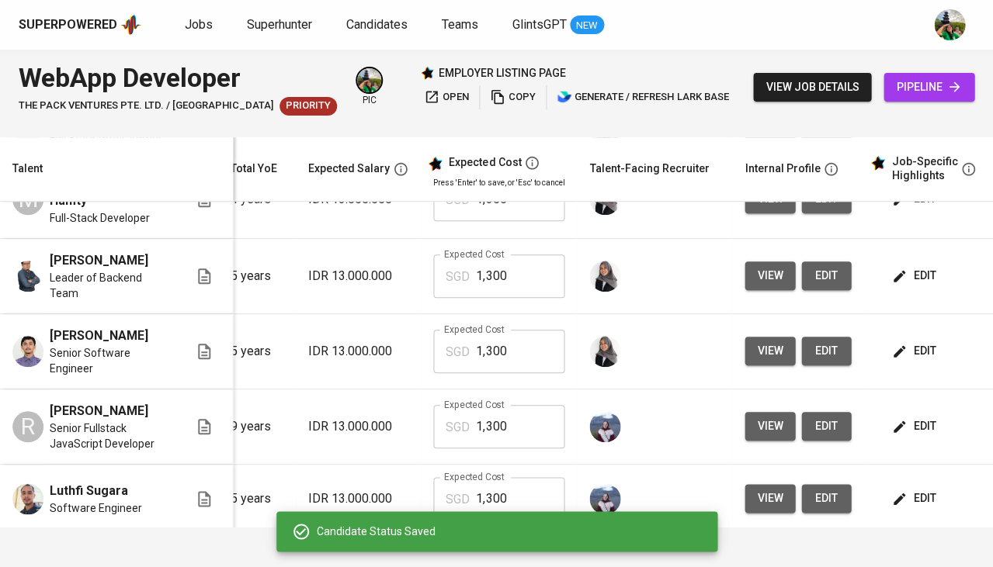
scroll to position [0, 205]
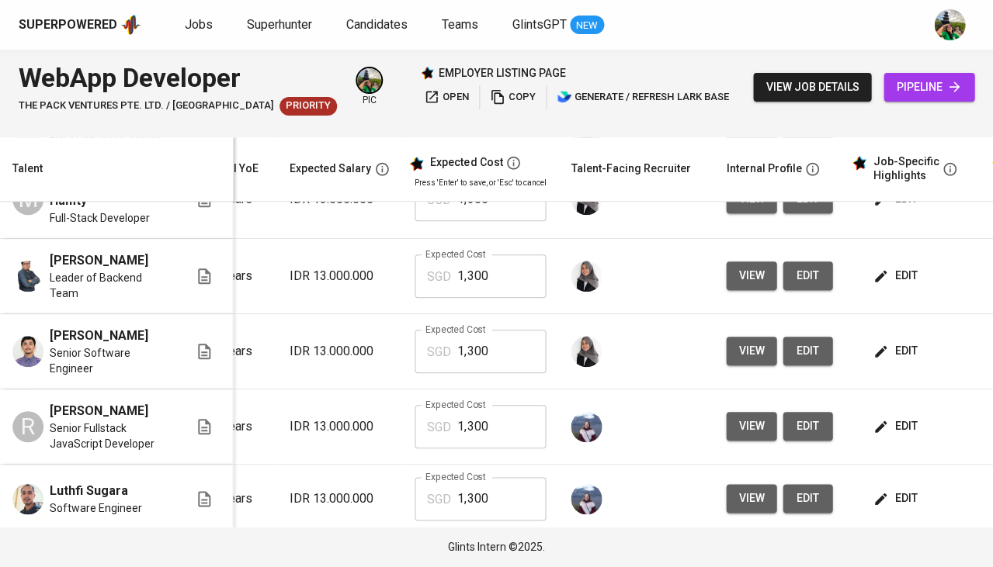
click at [905, 417] on span "edit" at bounding box center [896, 426] width 41 height 19
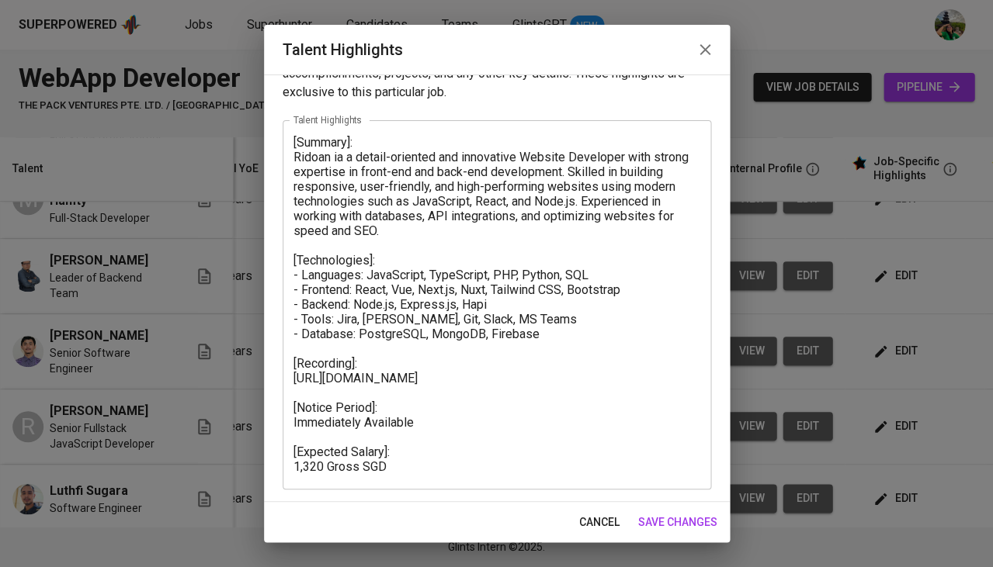
scroll to position [41, 0]
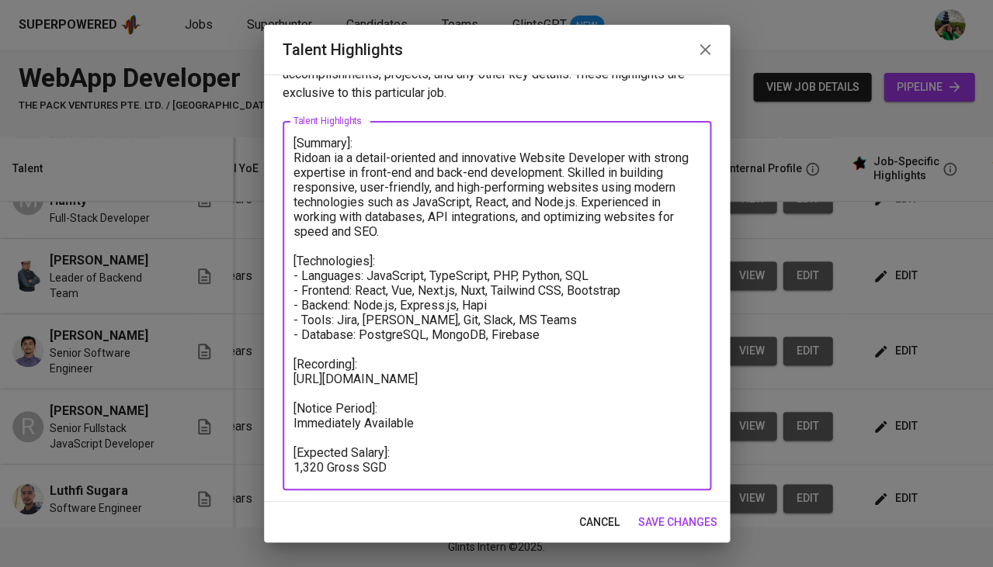
drag, startPoint x: 419, startPoint y: 379, endPoint x: 282, endPoint y: 373, distance: 137.5
click at [283, 373] on div "[Summary]: Ridoan ia a detail-oriented and innovative Website Developer with st…" at bounding box center [497, 305] width 428 height 369
click at [603, 520] on span "cancel" at bounding box center [599, 522] width 40 height 19
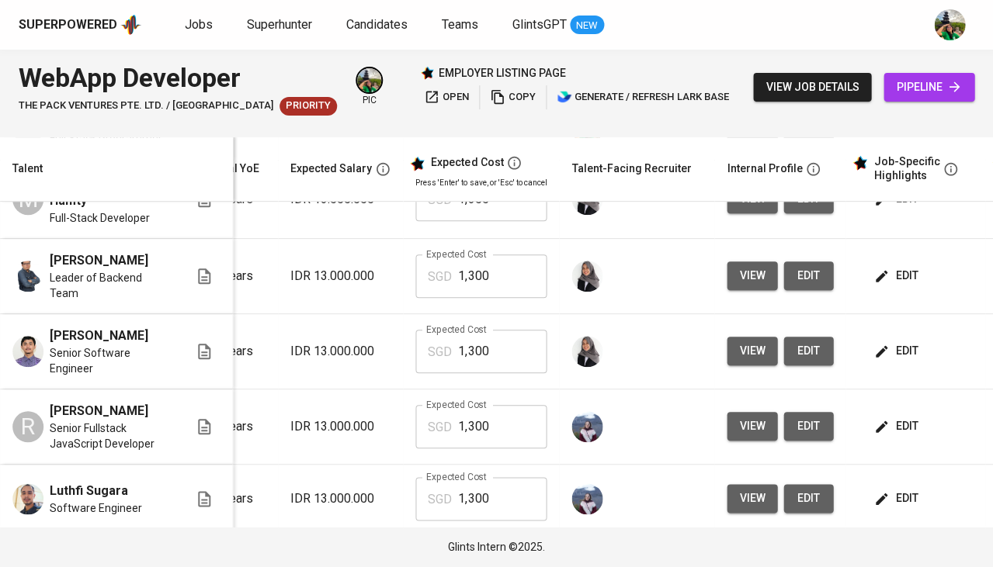
scroll to position [0, 204]
click at [744, 419] on span "view" at bounding box center [752, 426] width 26 height 19
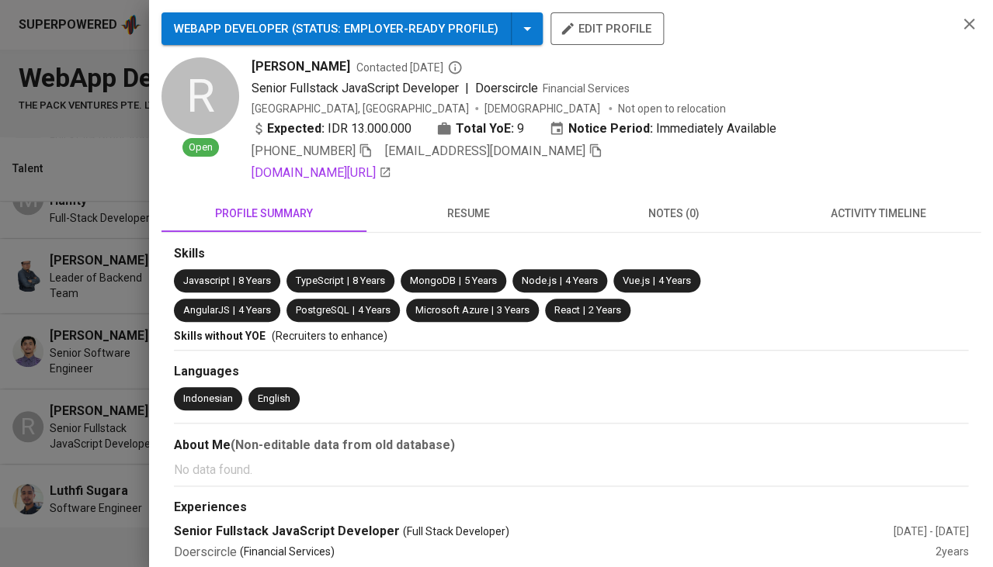
click at [481, 204] on span "resume" at bounding box center [469, 213] width 186 height 19
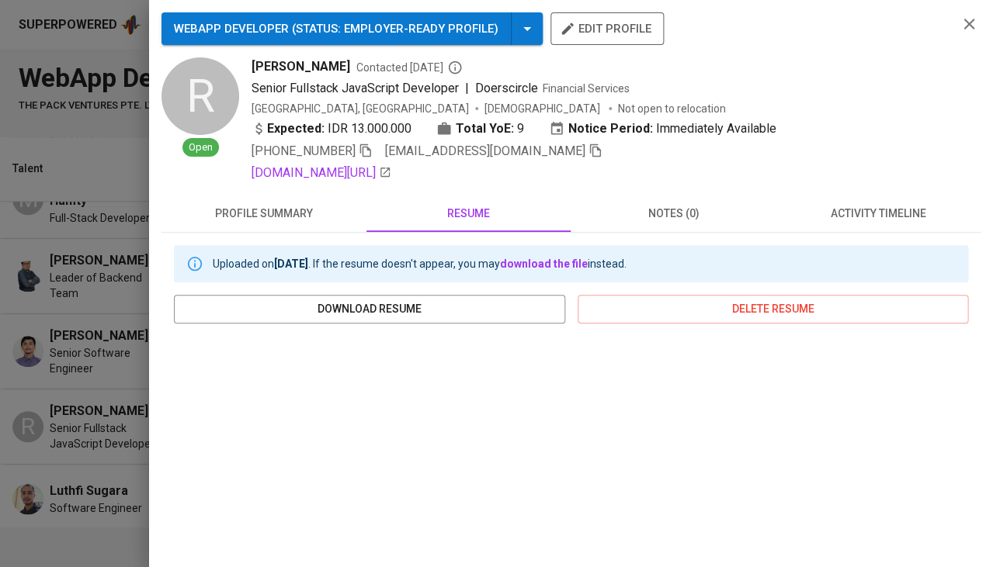
scroll to position [255, 0]
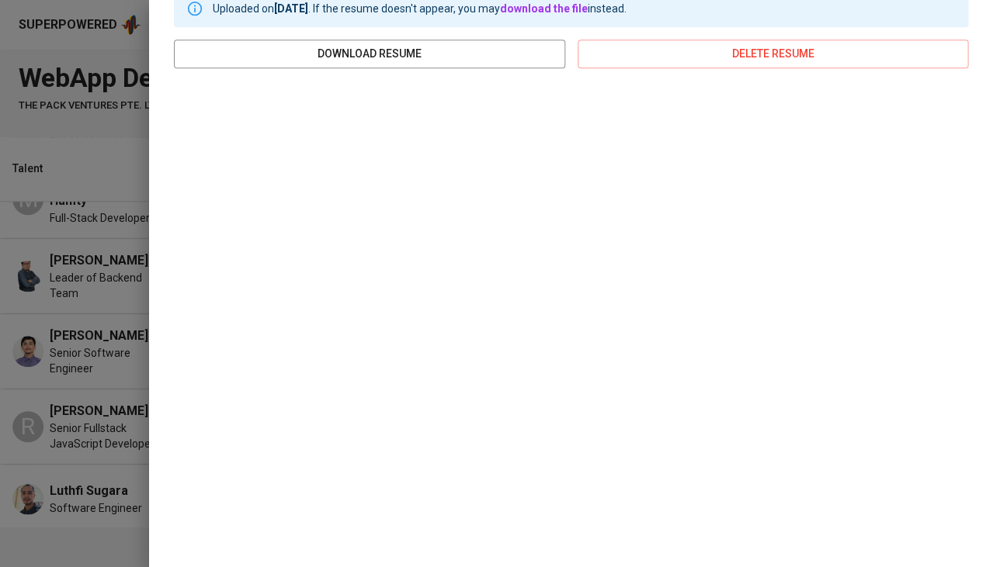
click at [106, 414] on div at bounding box center [496, 283] width 993 height 567
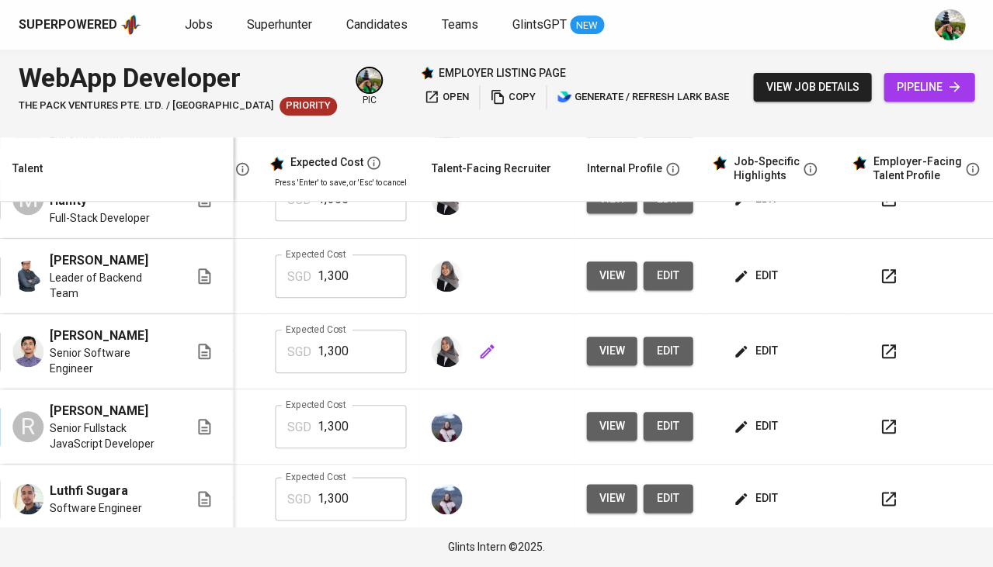
scroll to position [0, 345]
click at [772, 412] on button "edit" at bounding box center [756, 426] width 54 height 29
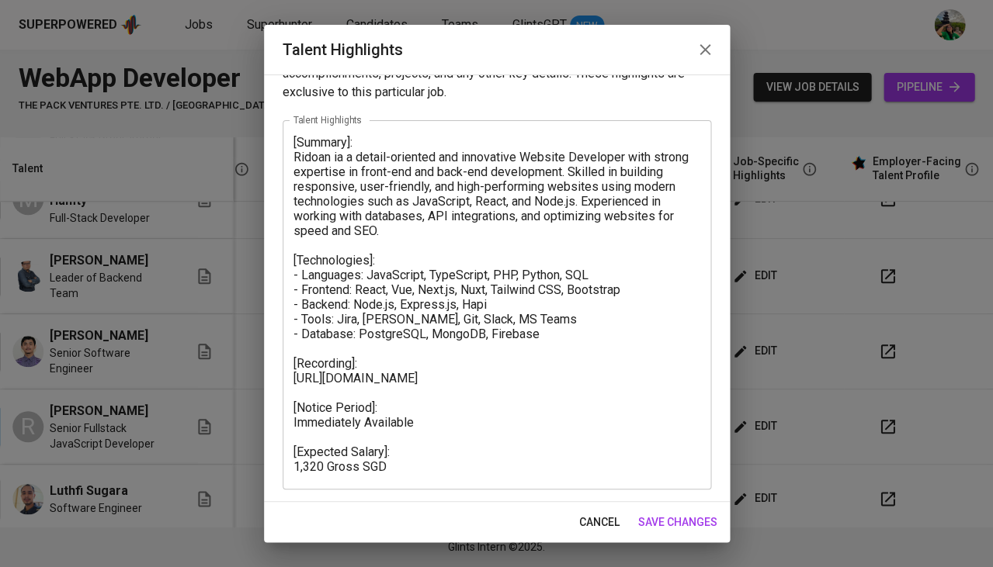
scroll to position [41, 0]
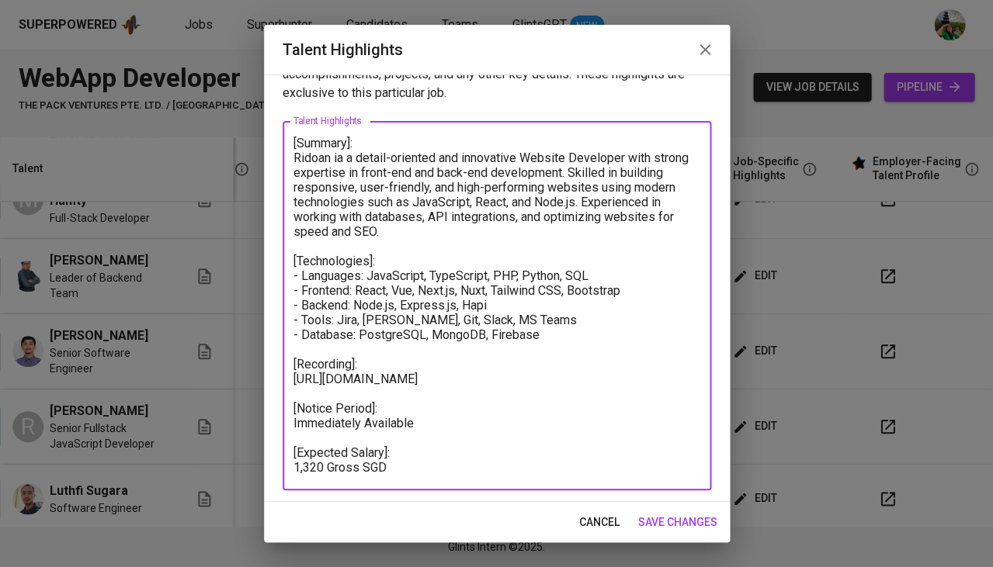
drag, startPoint x: 418, startPoint y: 379, endPoint x: 295, endPoint y: 339, distance: 129.6
click at [295, 339] on textarea "[Summary]: Ridoan ia a detail-oriented and innovative Website Developer with st…" at bounding box center [496, 306] width 407 height 341
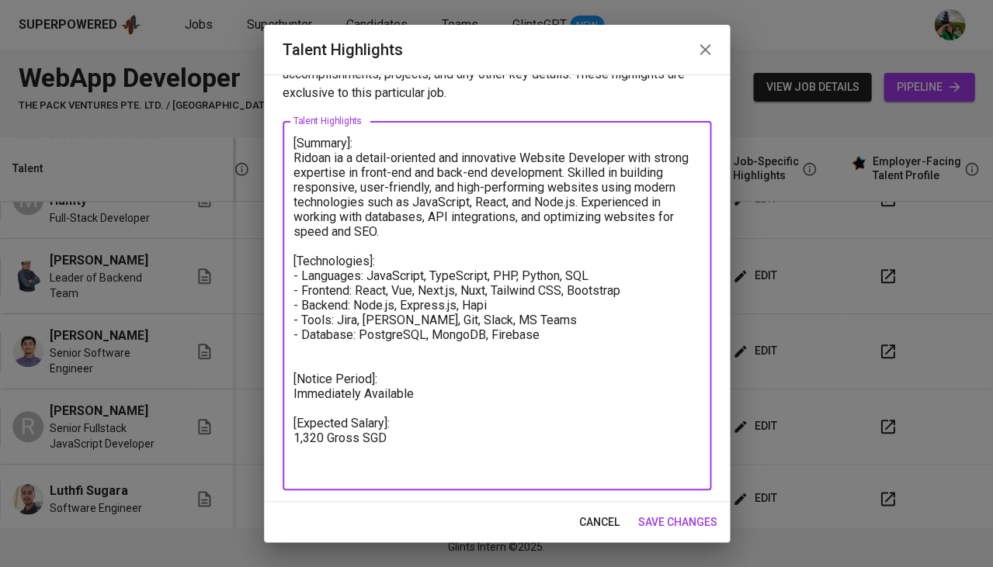
scroll to position [0, 0]
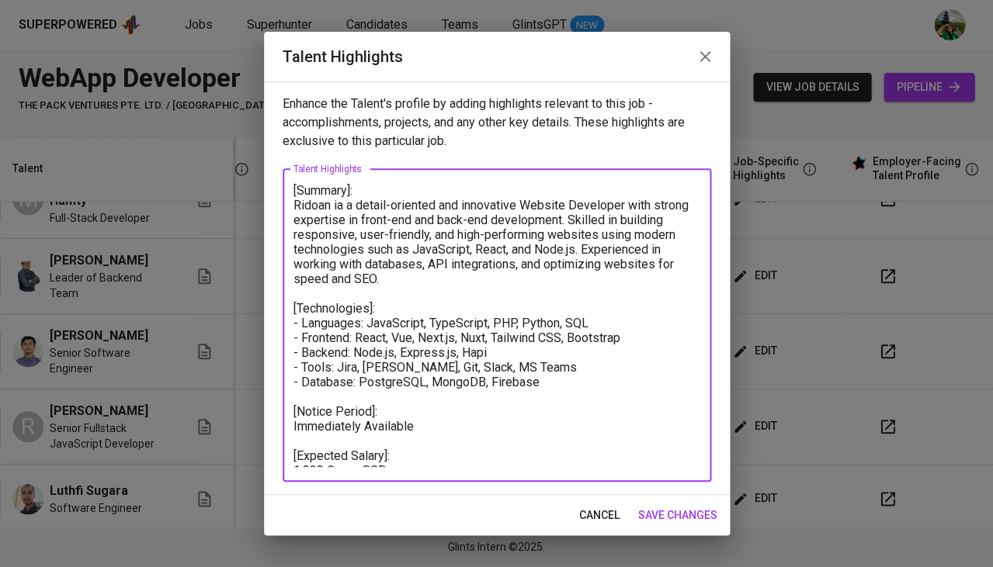
type textarea "[Summary]: Ridoan ia a detail-oriented and innovative Website Developer with st…"
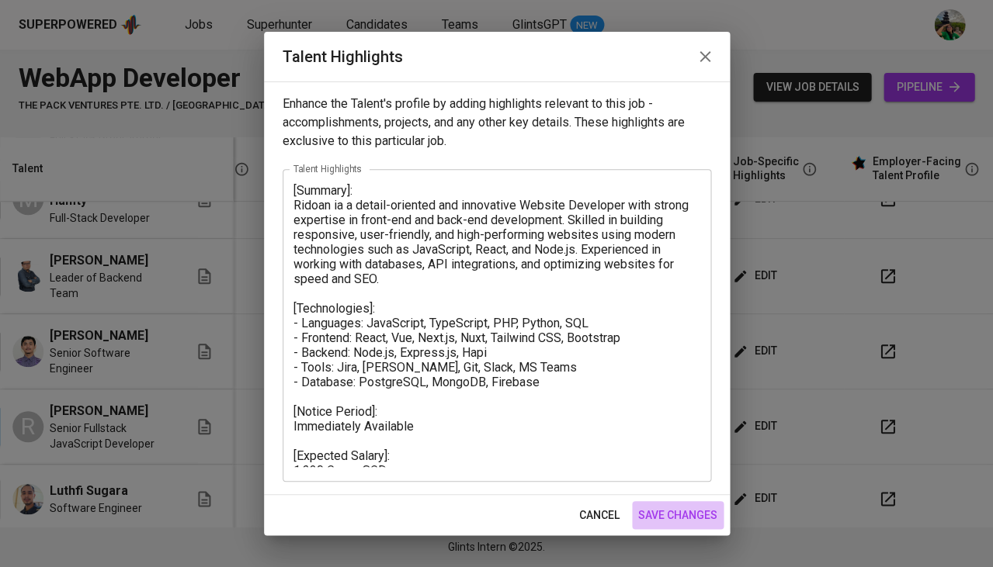
click at [691, 501] on button "save changes" at bounding box center [678, 515] width 92 height 29
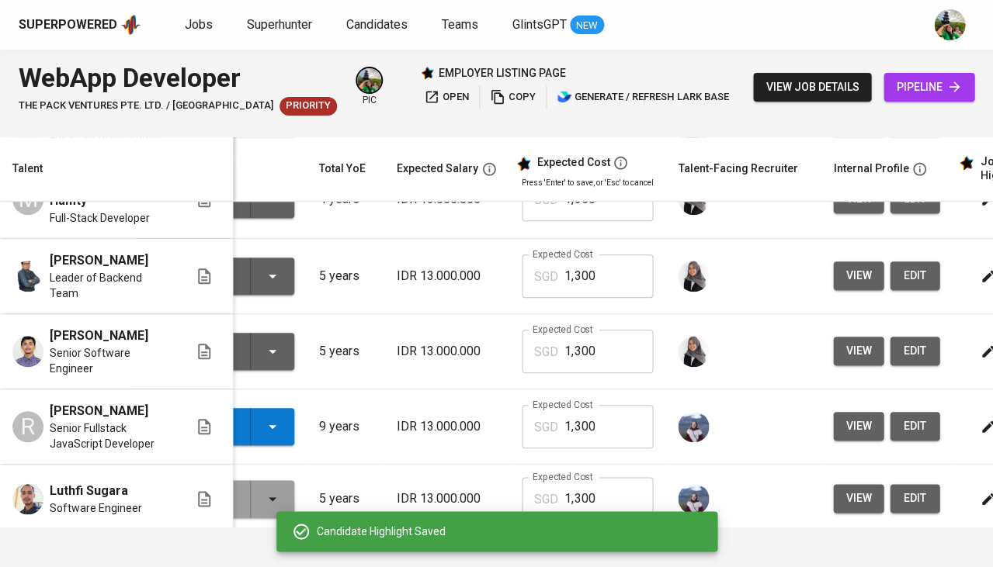
scroll to position [0, 98]
click at [270, 418] on icon "button" at bounding box center [272, 427] width 19 height 19
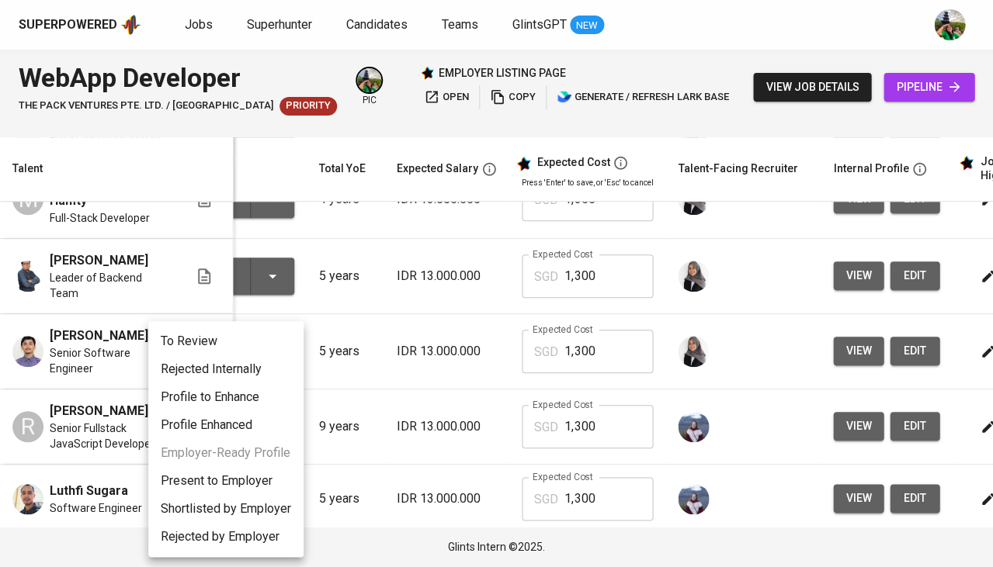
click at [248, 484] on li "Present to Employer" at bounding box center [225, 481] width 155 height 28
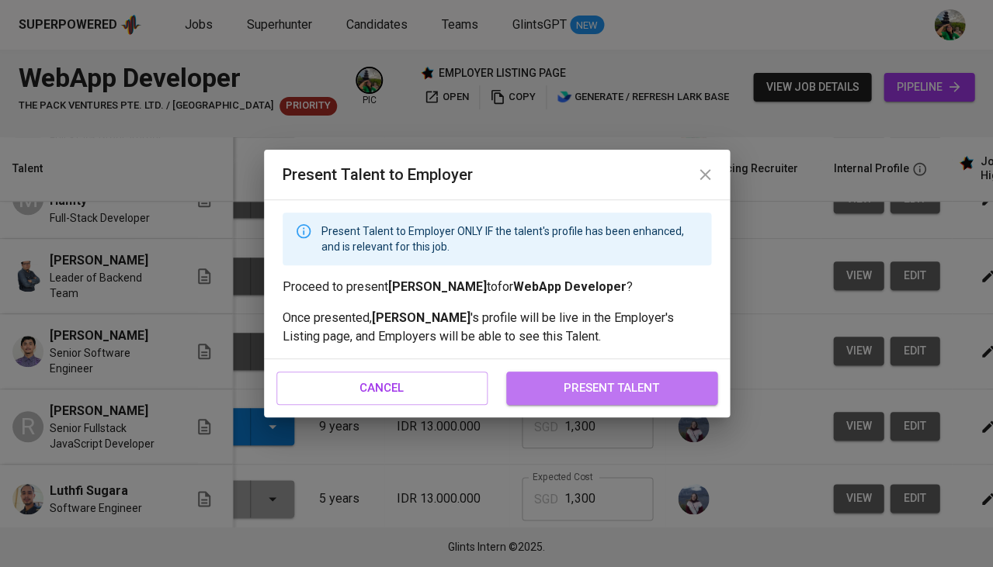
click at [654, 398] on button "present talent" at bounding box center [611, 388] width 211 height 33
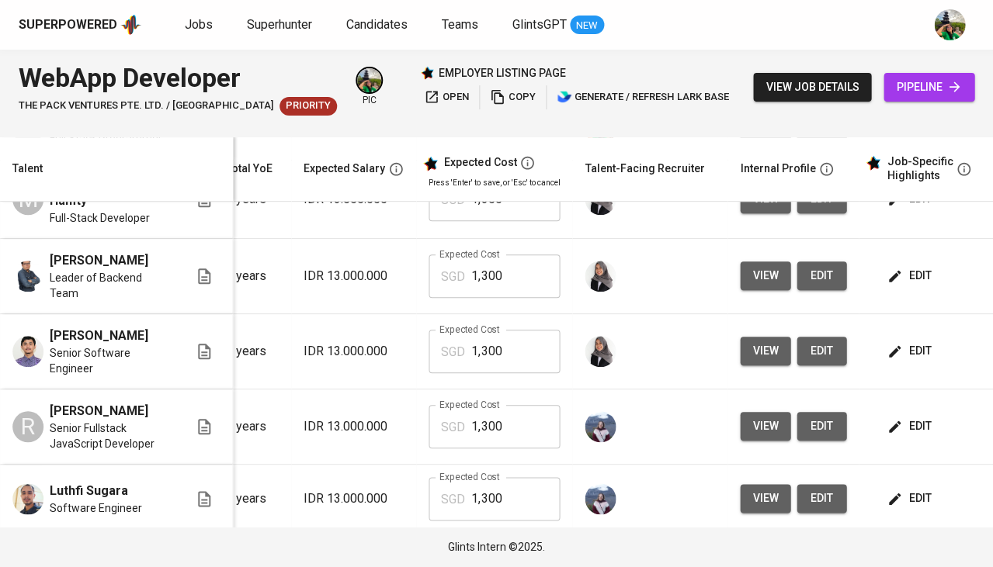
scroll to position [0, 215]
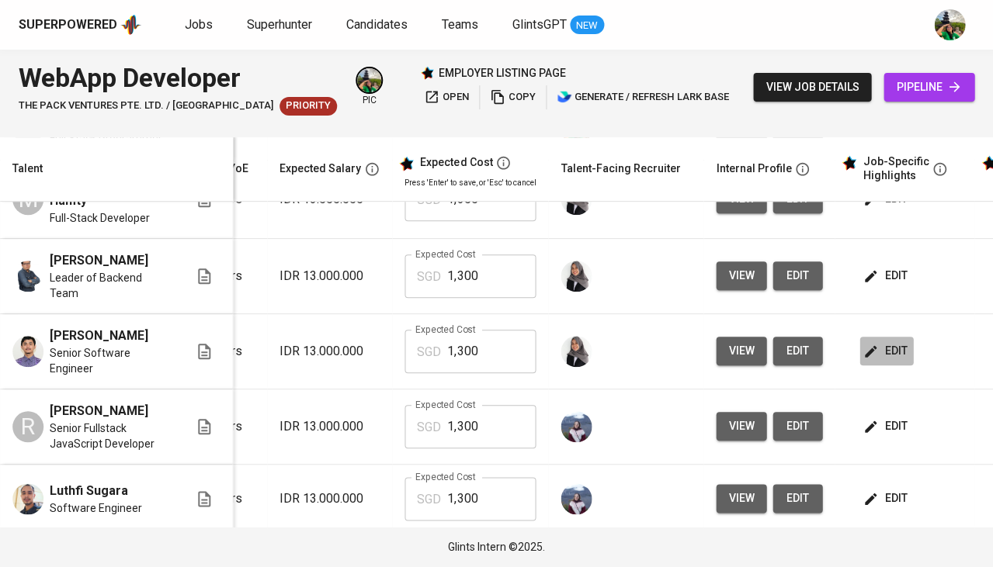
click at [862, 344] on icon "button" at bounding box center [870, 352] width 16 height 16
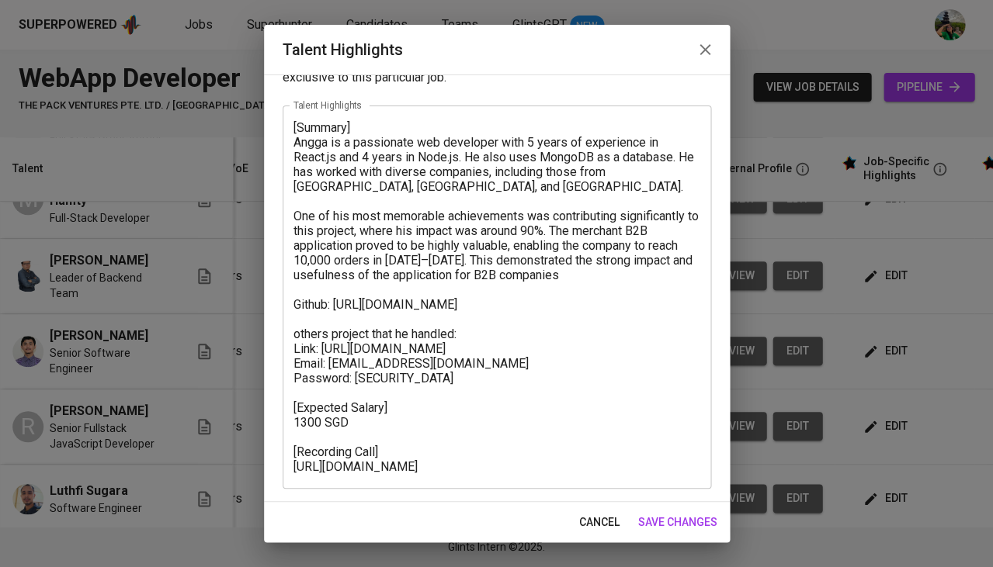
scroll to position [56, 0]
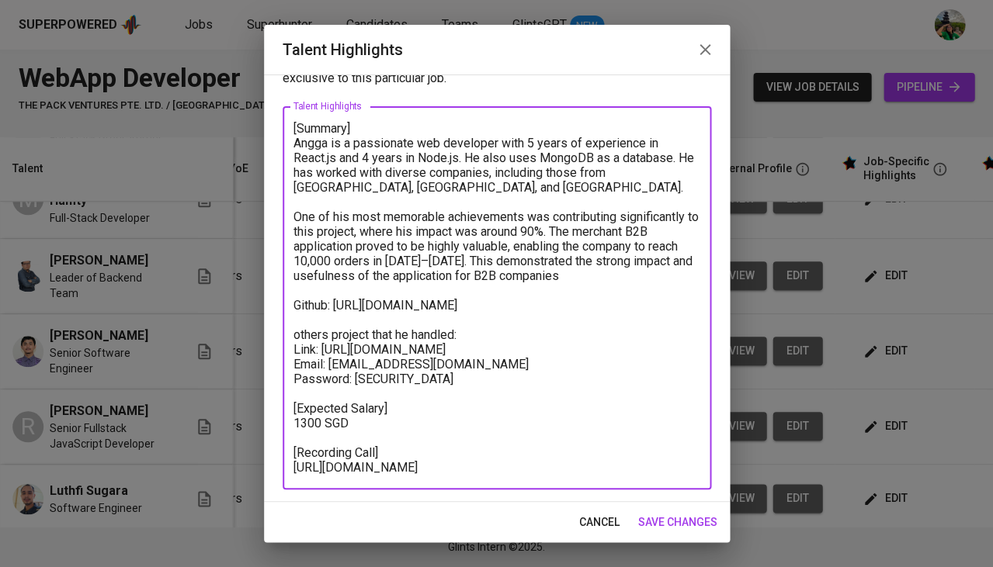
drag, startPoint x: 414, startPoint y: 465, endPoint x: 292, endPoint y: 457, distance: 122.9
click at [293, 457] on textarea "[Summary] Angga is a passionate web developer with 5 years of experience in Rea…" at bounding box center [496, 298] width 407 height 355
click at [584, 525] on span "cancel" at bounding box center [599, 522] width 40 height 19
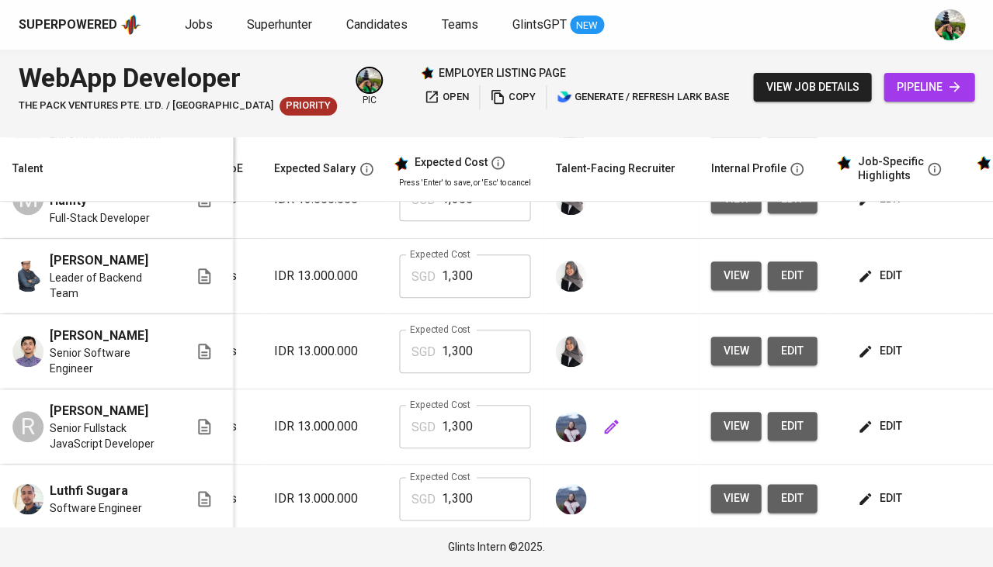
scroll to position [182, 250]
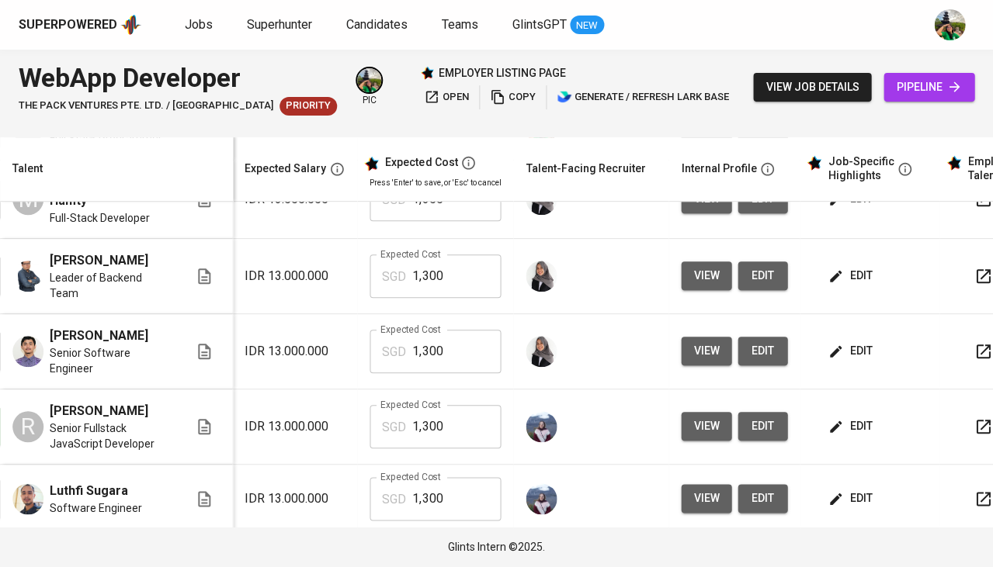
click at [701, 342] on span "view" at bounding box center [706, 351] width 26 height 19
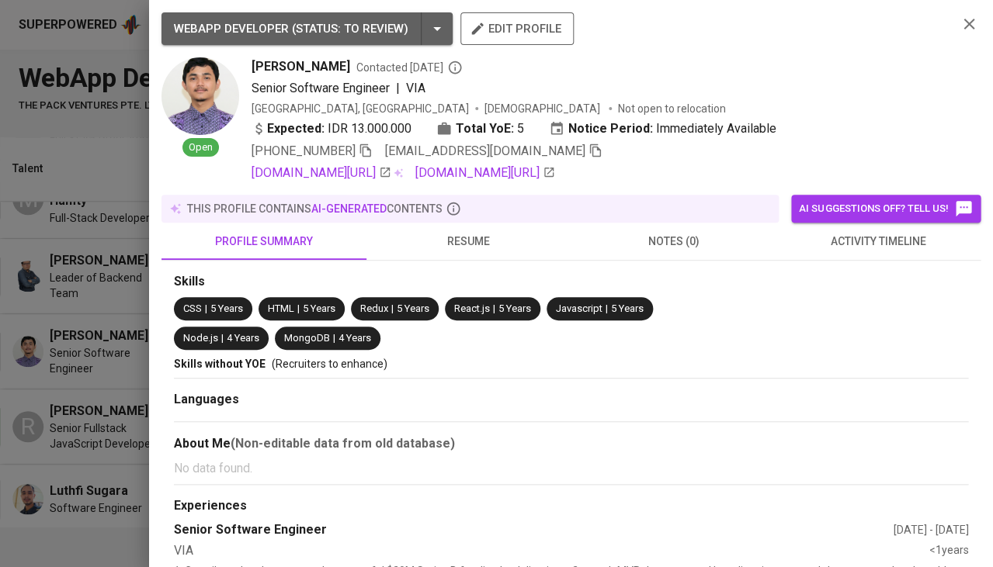
click at [481, 244] on span "resume" at bounding box center [469, 241] width 186 height 19
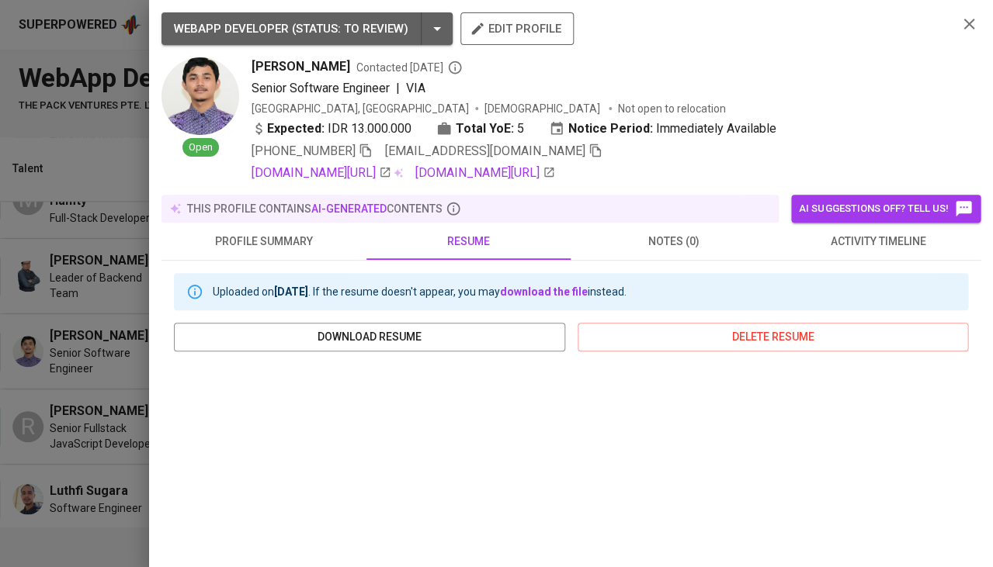
scroll to position [251, 0]
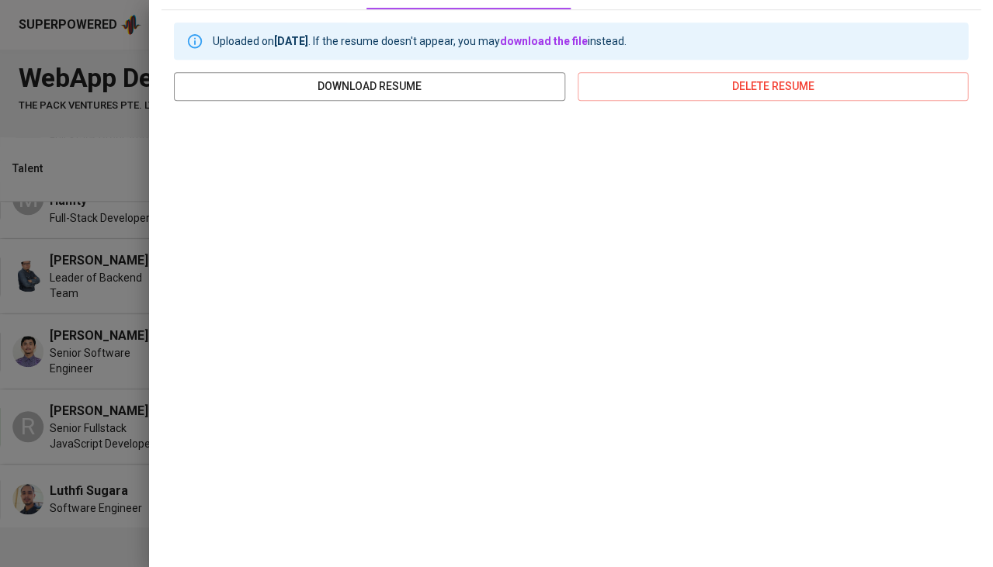
click at [115, 352] on div at bounding box center [496, 283] width 993 height 567
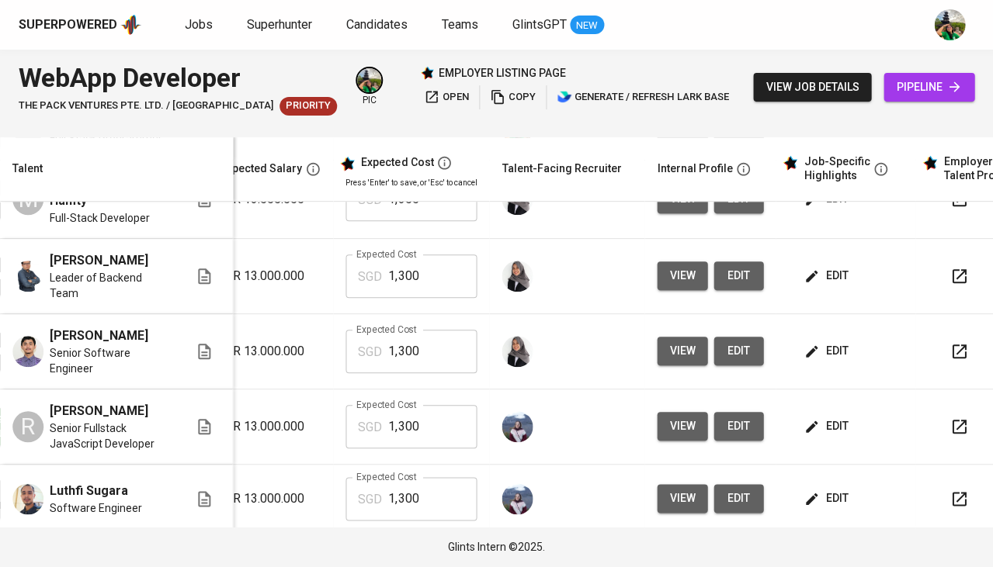
scroll to position [0, 300]
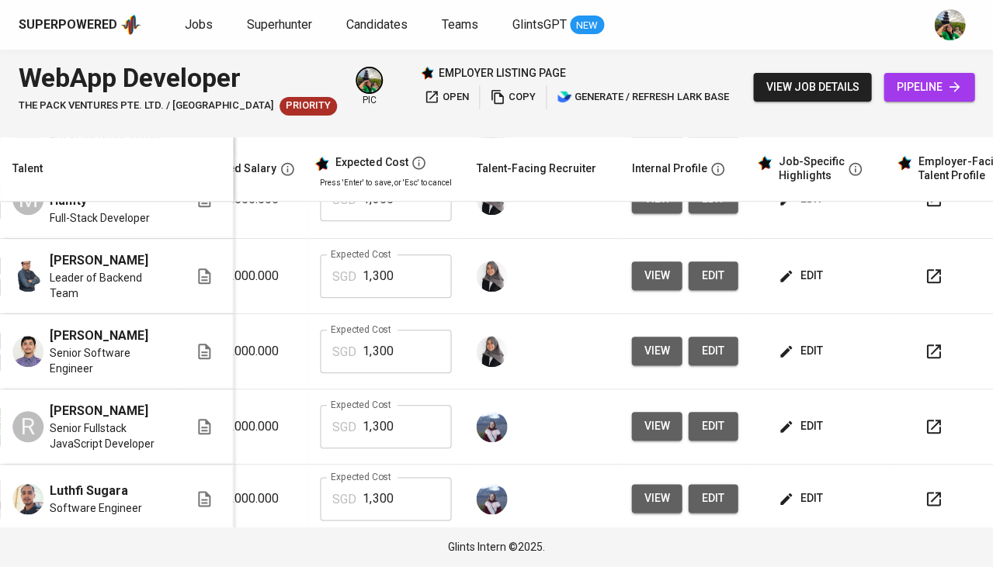
click at [811, 342] on span "edit" at bounding box center [801, 351] width 41 height 19
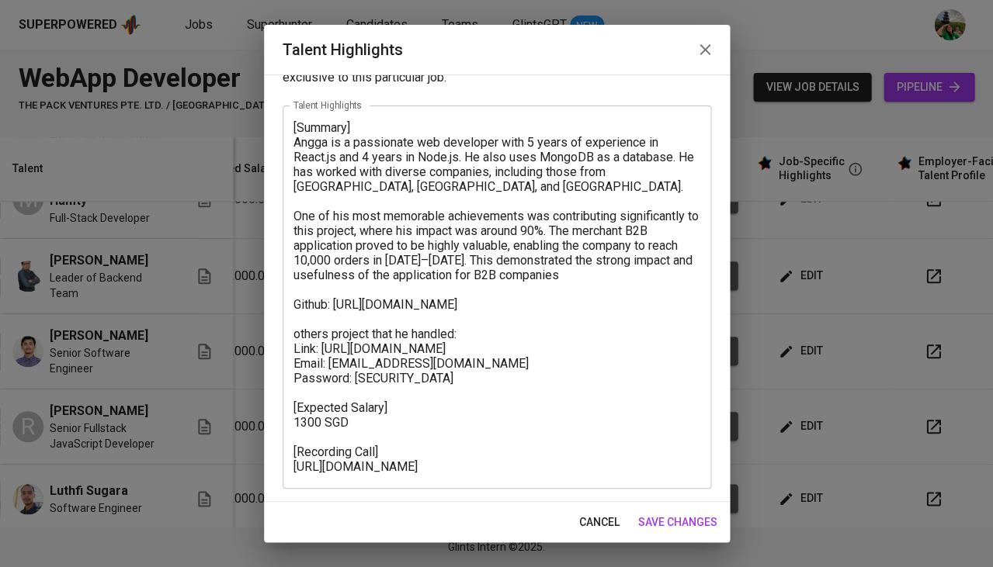
scroll to position [56, 0]
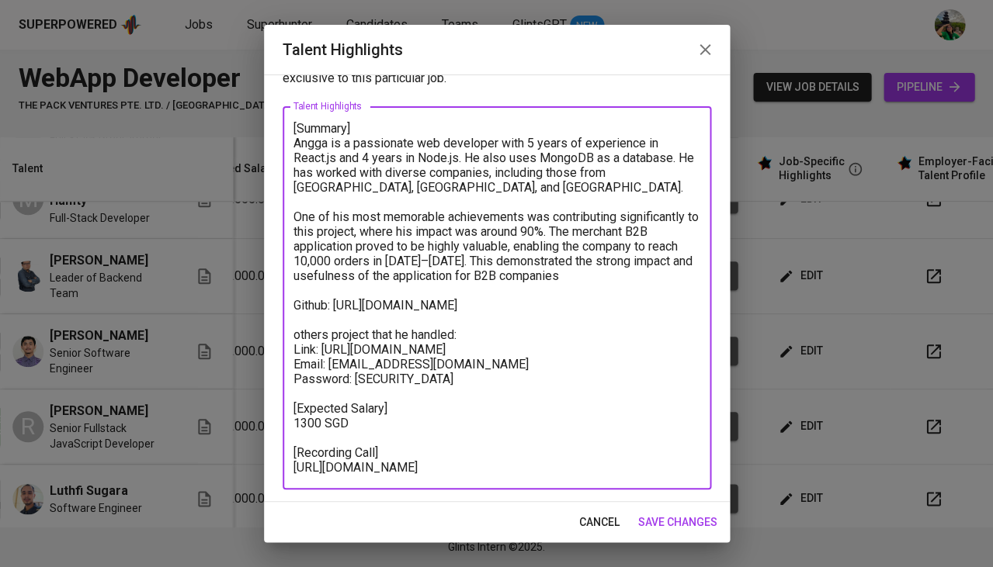
drag, startPoint x: 420, startPoint y: 470, endPoint x: 282, endPoint y: 420, distance: 147.1
click at [283, 420] on div "[Summary] Angga is a passionate web developer with 5 years of experience in Rea…" at bounding box center [497, 297] width 428 height 383
type textarea "[Summary] Angga is a passionate web developer with 5 years of experience in Rea…"
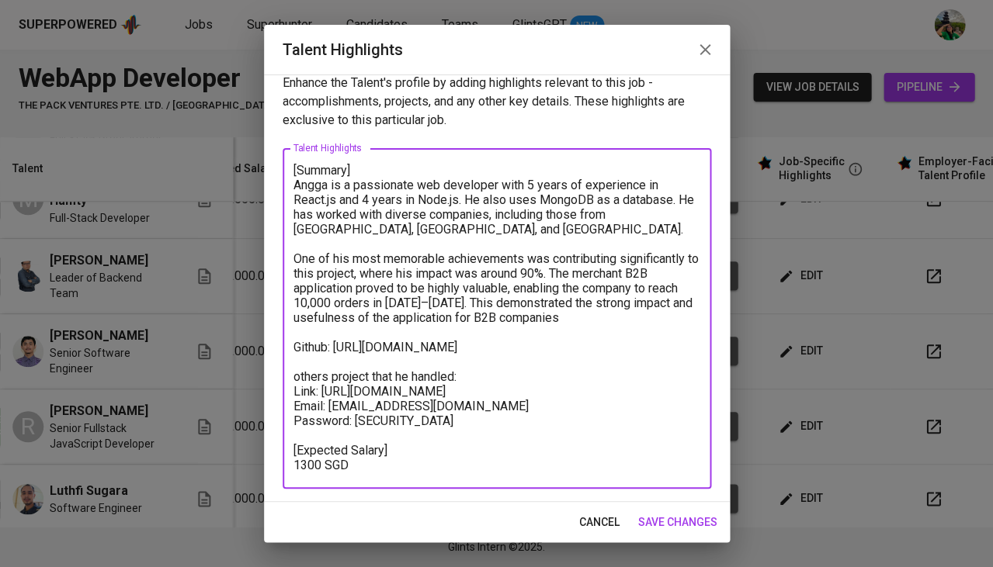
scroll to position [13, 0]
click at [662, 524] on span "save changes" at bounding box center [677, 522] width 79 height 19
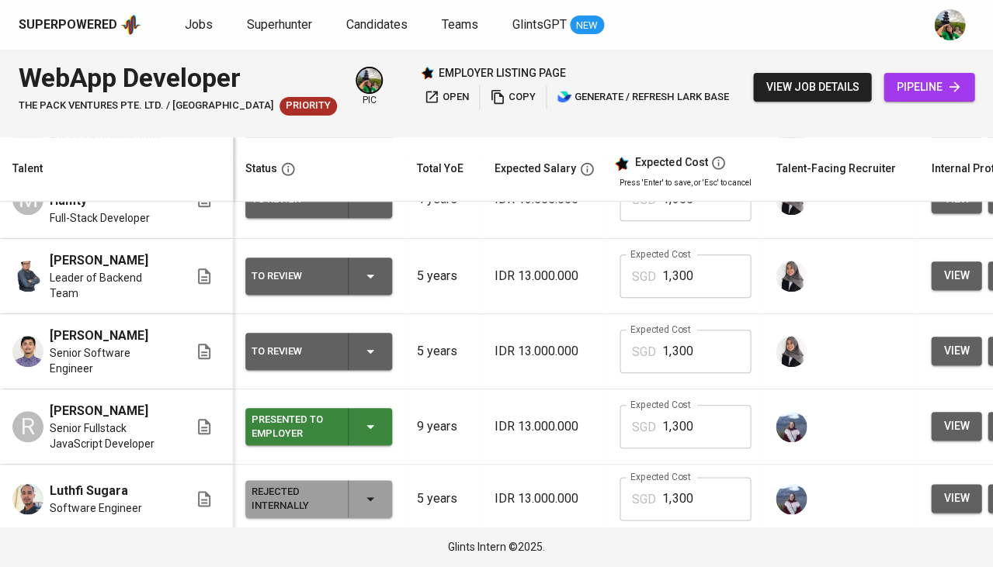
scroll to position [182, 0]
click at [367, 342] on icon "button" at bounding box center [370, 351] width 19 height 19
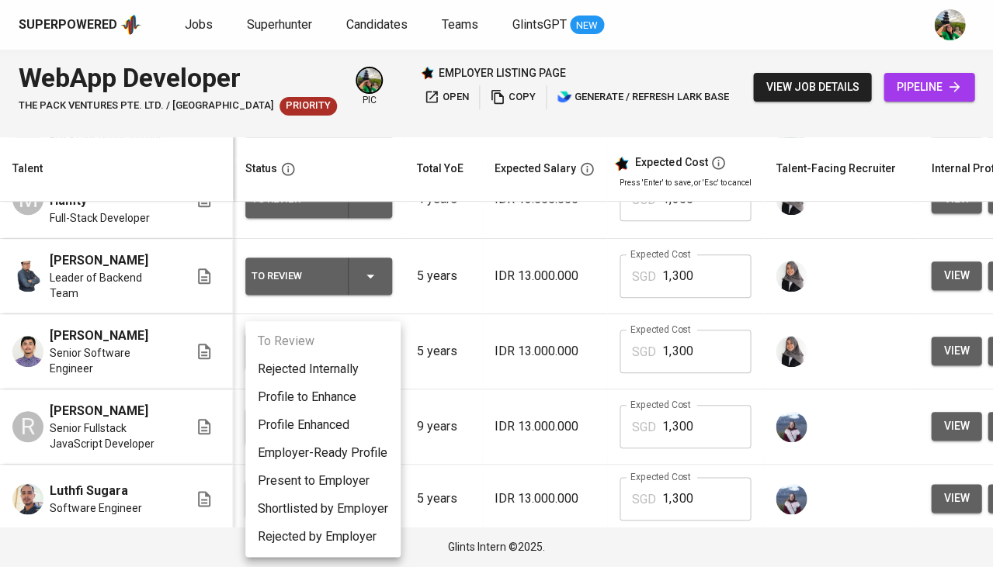
click at [328, 473] on li "Present to Employer" at bounding box center [322, 481] width 155 height 28
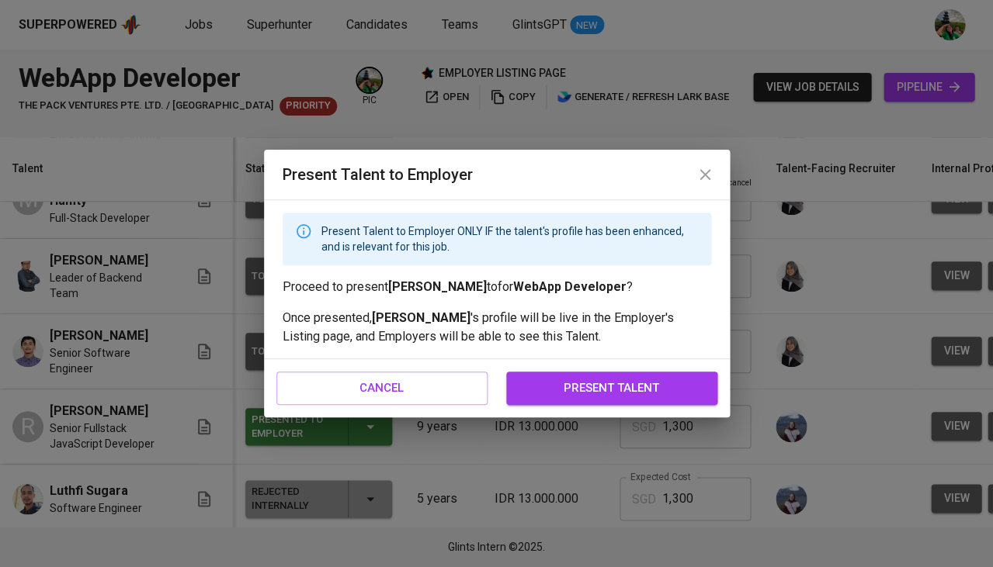
click at [635, 388] on span "present talent" at bounding box center [611, 388] width 177 height 20
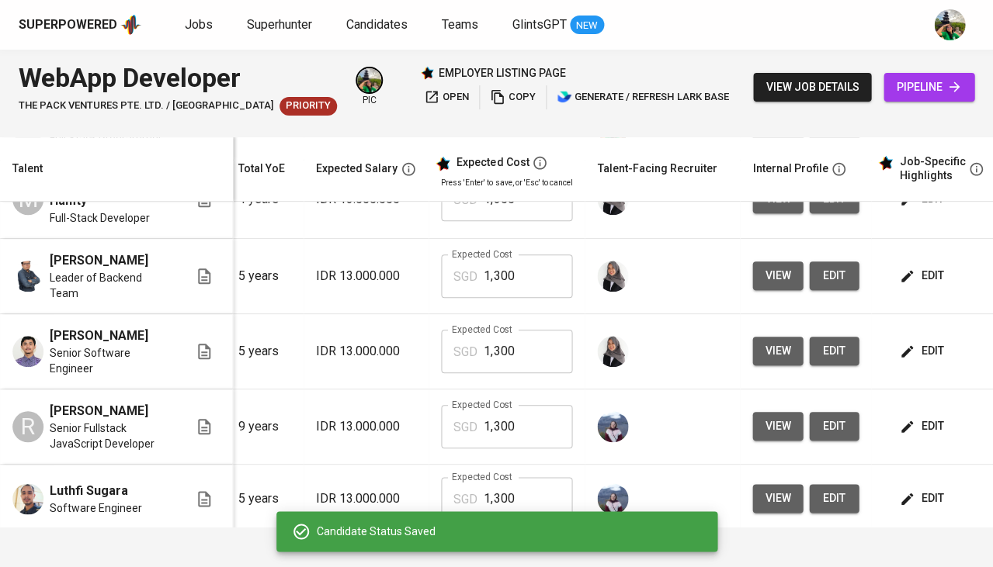
scroll to position [0, 206]
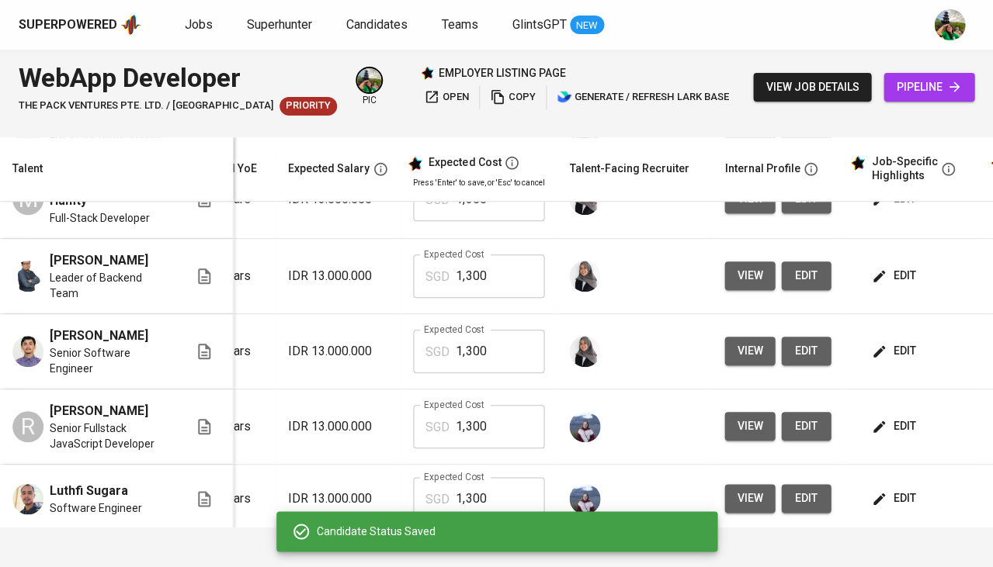
click at [879, 266] on span "edit" at bounding box center [894, 275] width 41 height 19
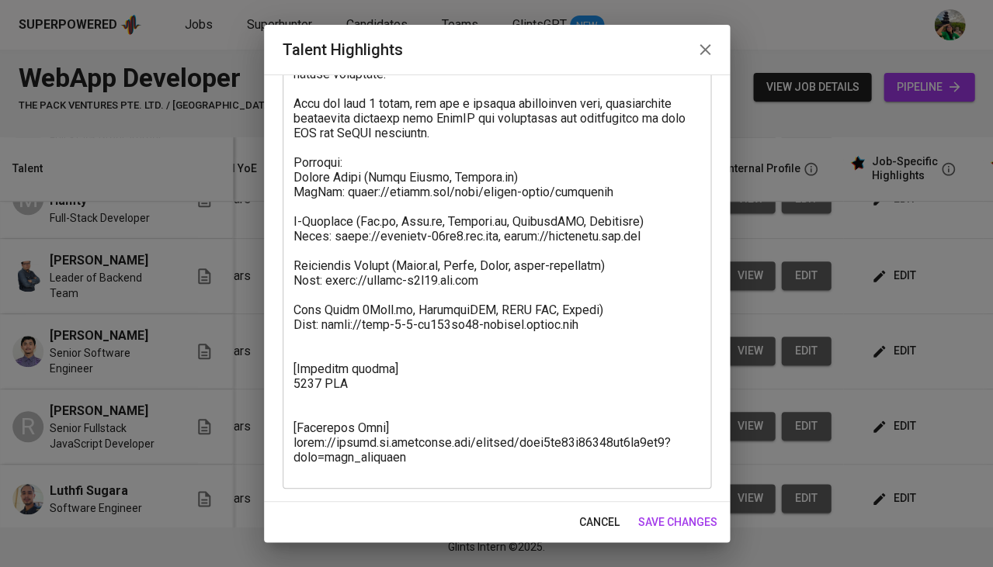
scroll to position [183, 0]
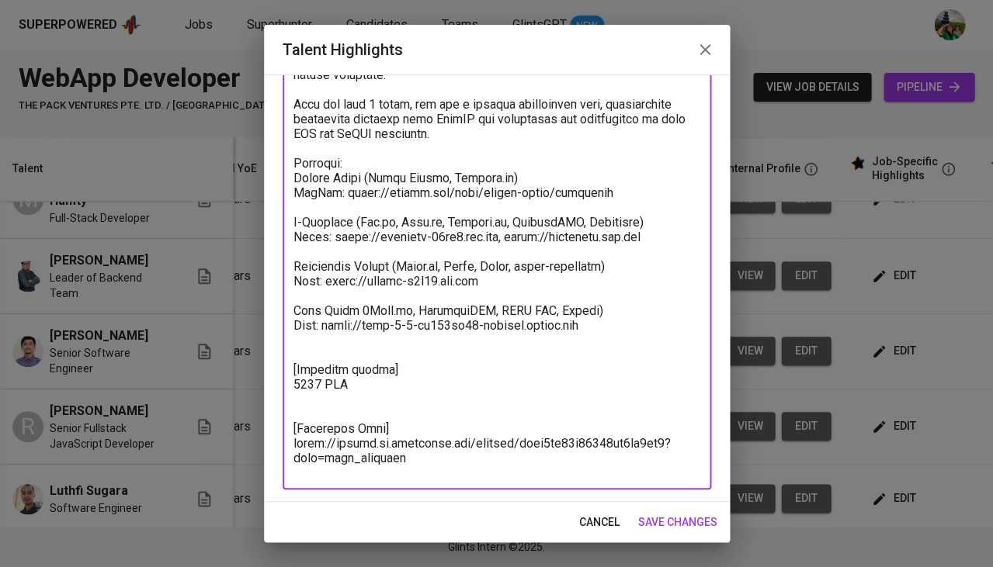
drag, startPoint x: 439, startPoint y: 441, endPoint x: 281, endPoint y: 424, distance: 159.3
click at [283, 424] on div "x Talent Highlights" at bounding box center [497, 234] width 428 height 511
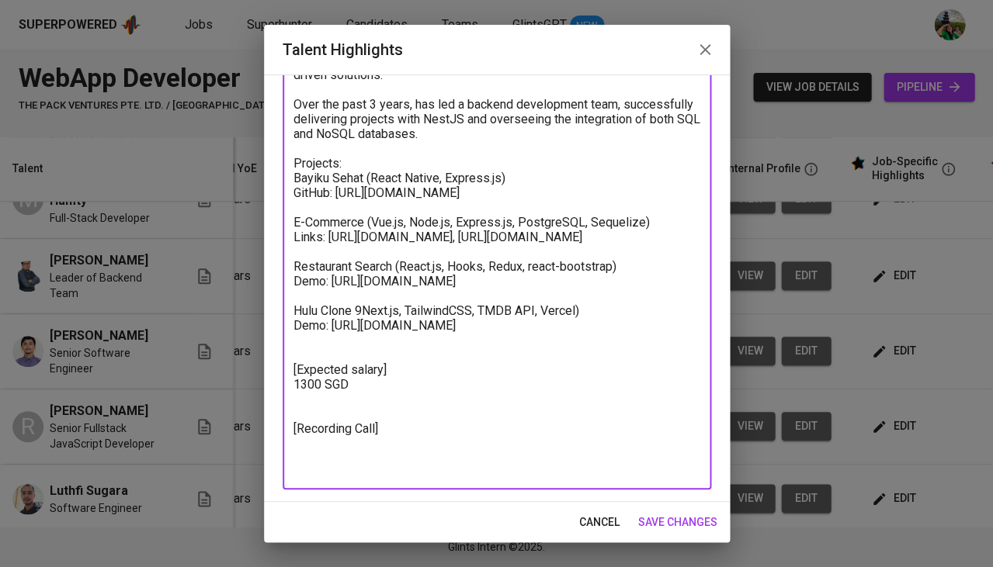
scroll to position [155, 0]
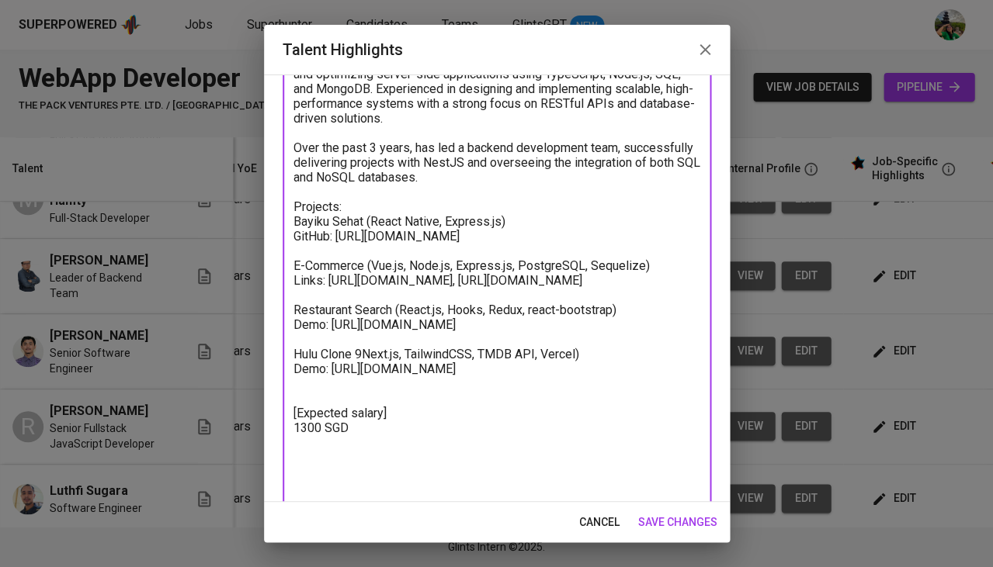
type textarea "[Summary] Highly skilled Backend Developer with 5 years of experience in buildi…"
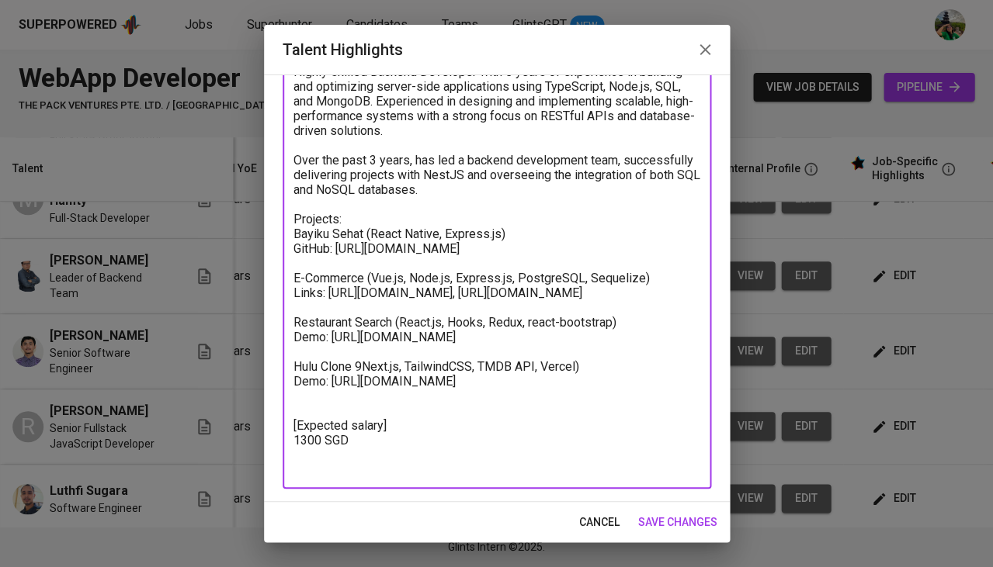
scroll to position [0, 0]
click at [678, 528] on span "save changes" at bounding box center [677, 522] width 79 height 19
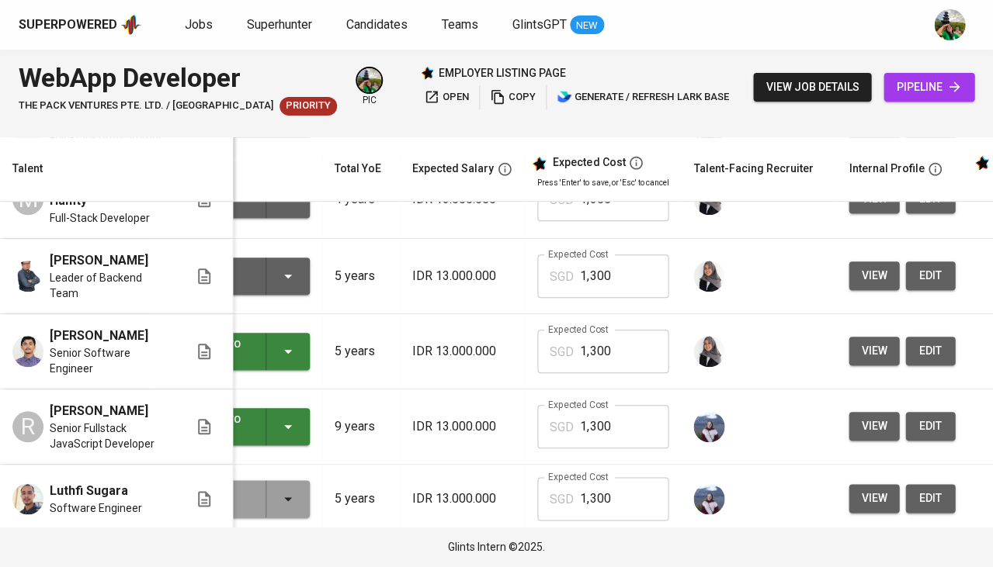
click at [848, 263] on button "view" at bounding box center [873, 276] width 50 height 29
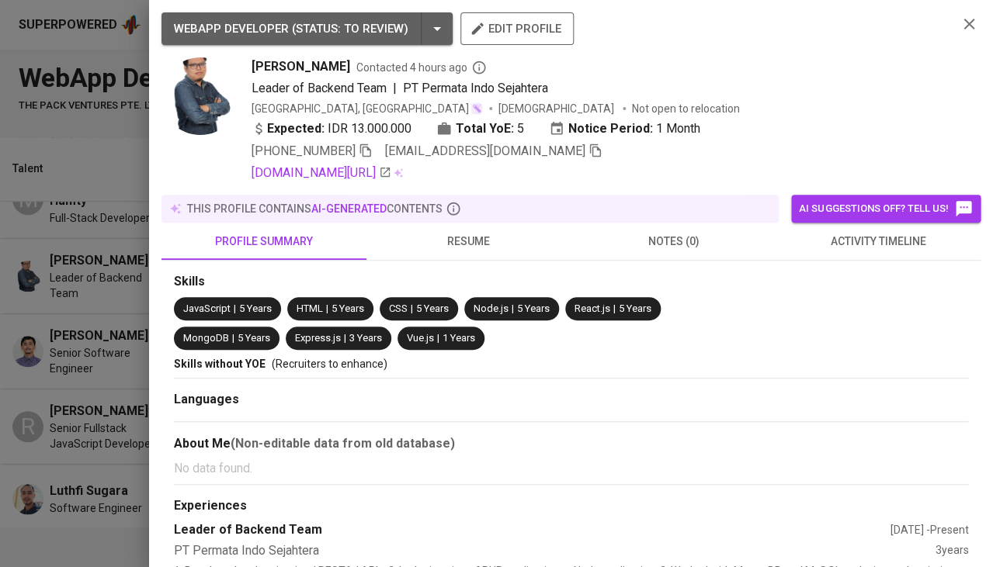
click at [473, 248] on button "resume" at bounding box center [468, 241] width 205 height 37
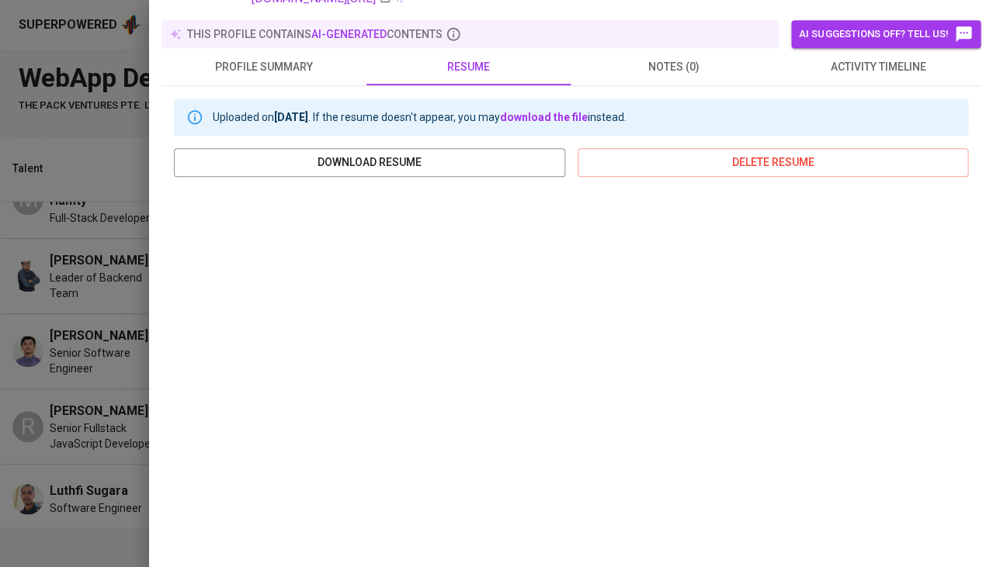
click at [57, 355] on div at bounding box center [496, 283] width 993 height 567
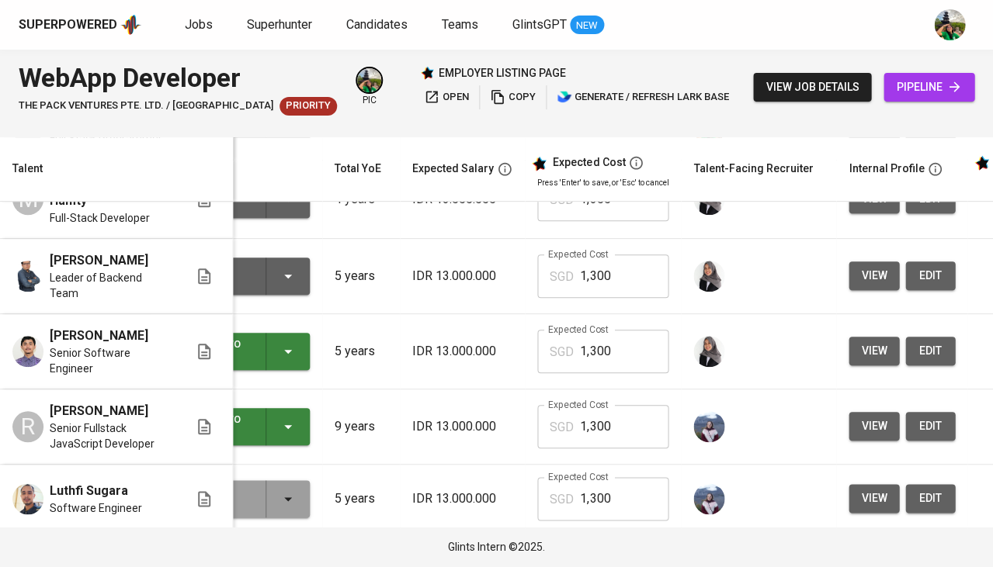
click at [290, 267] on icon "button" at bounding box center [288, 276] width 19 height 19
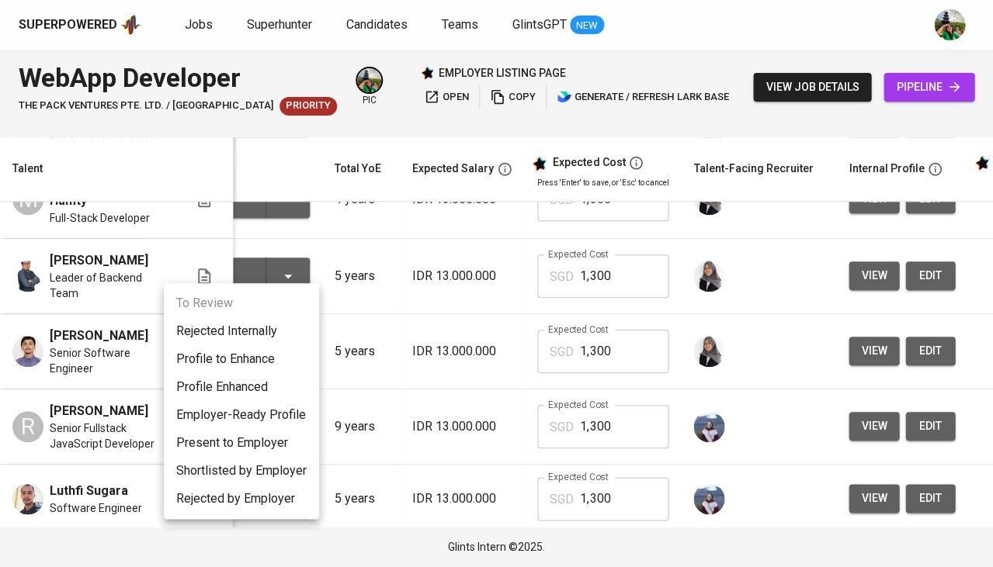
click at [244, 430] on li "Present to Employer" at bounding box center [241, 443] width 155 height 28
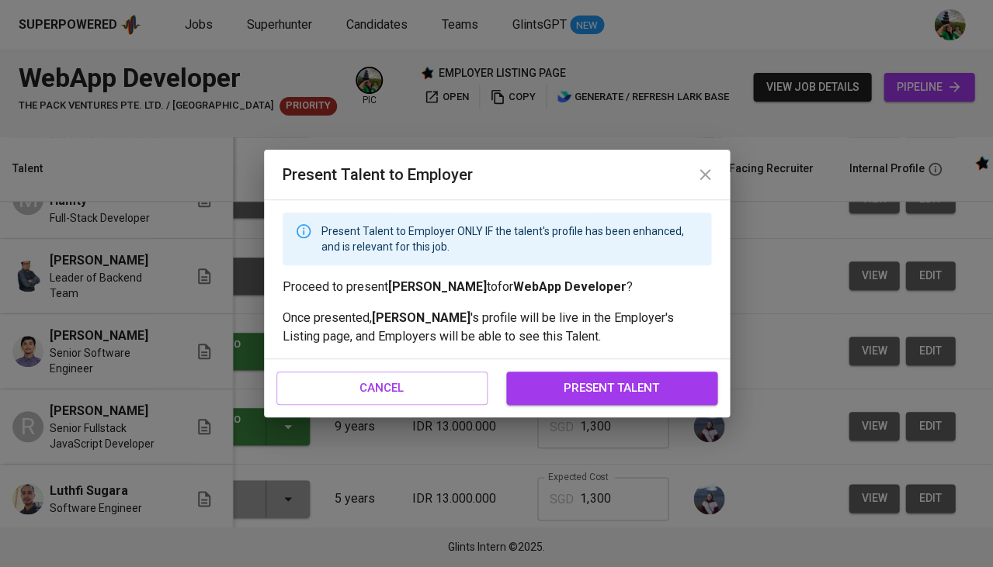
click at [553, 386] on span "present talent" at bounding box center [611, 388] width 177 height 20
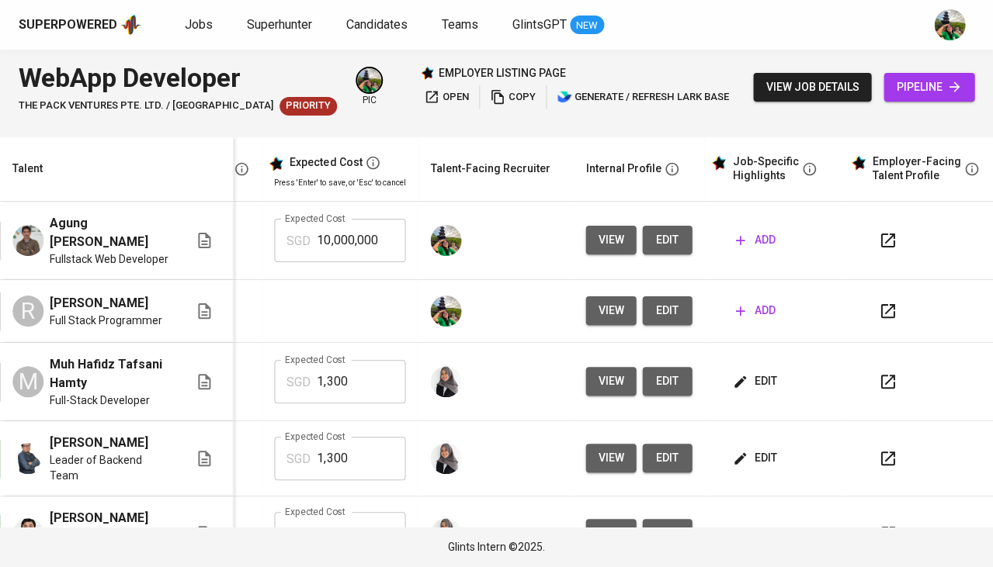
click at [752, 372] on span "edit" at bounding box center [755, 381] width 41 height 19
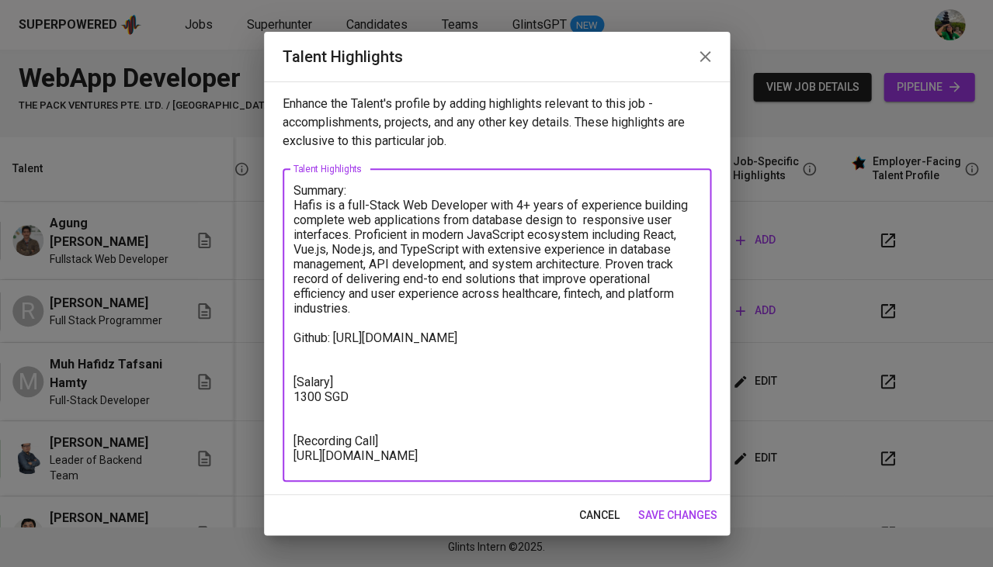
drag, startPoint x: 437, startPoint y: 458, endPoint x: 289, endPoint y: 445, distance: 148.8
click at [289, 445] on div "Summary: Hafis is a full-Stack Web Developer with 4+ years of experience buildi…" at bounding box center [497, 325] width 428 height 313
click at [345, 408] on textarea "Summary: Hafis is a full-Stack Web Developer with 4+ years of experience buildi…" at bounding box center [496, 325] width 407 height 284
drag, startPoint x: 344, startPoint y: 444, endPoint x: 314, endPoint y: 435, distance: 30.7
click at [314, 435] on textarea "Summary: Hafis is a full-Stack Web Developer with 4+ years of experience buildi…" at bounding box center [496, 325] width 407 height 284
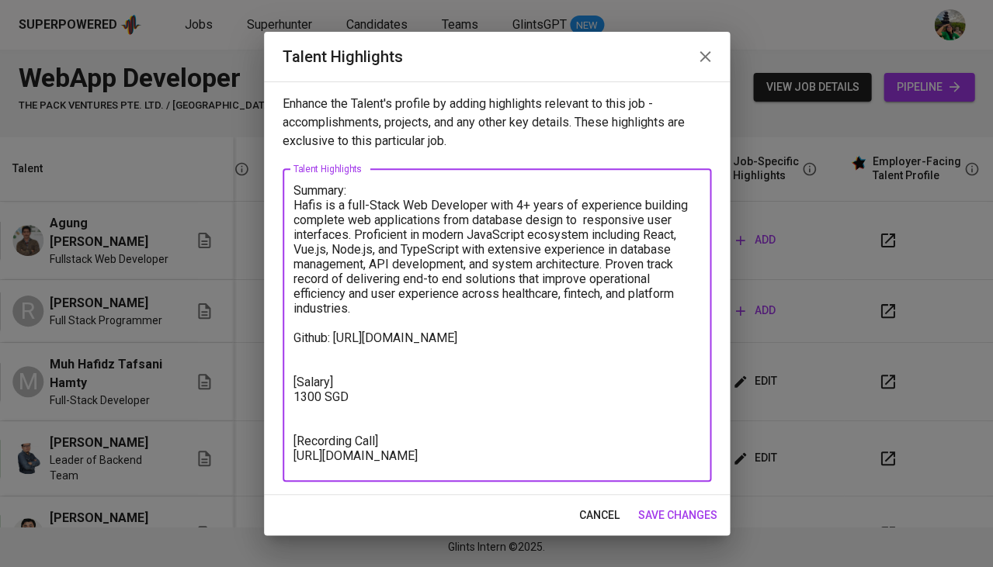
click at [403, 449] on textarea "Summary: Hafis is a full-Stack Web Developer with 4+ years of experience buildi…" at bounding box center [496, 325] width 407 height 284
drag, startPoint x: 421, startPoint y: 464, endPoint x: 238, endPoint y: 398, distance: 194.7
click at [238, 398] on div "Talent Highlights Enhance the Talent's profile by adding highlights relevant to…" at bounding box center [496, 283] width 993 height 567
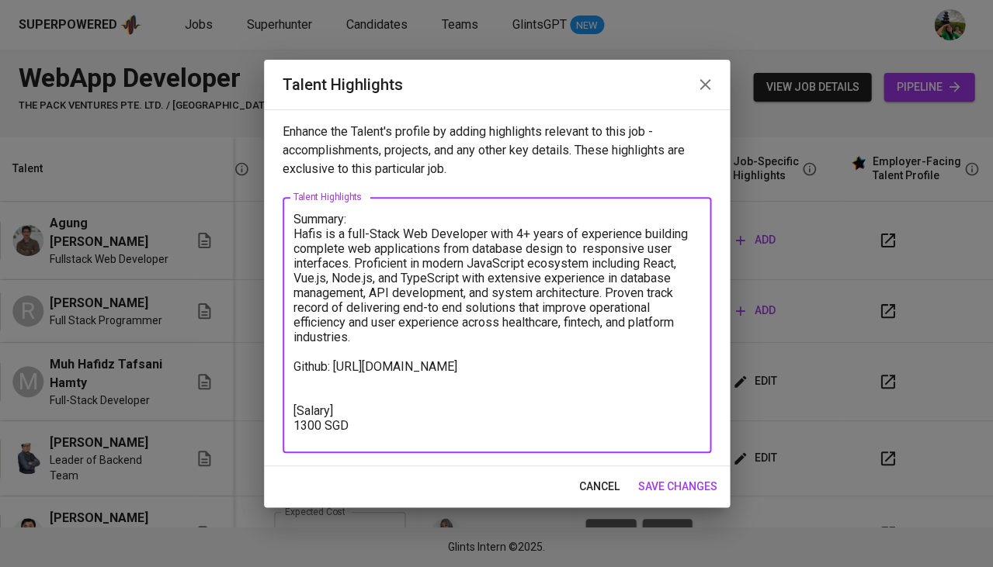
type textarea "Summary: Hafis is a full-Stack Web Developer with 4+ years of experience buildi…"
click at [728, 486] on div "cancel save changes" at bounding box center [497, 486] width 466 height 41
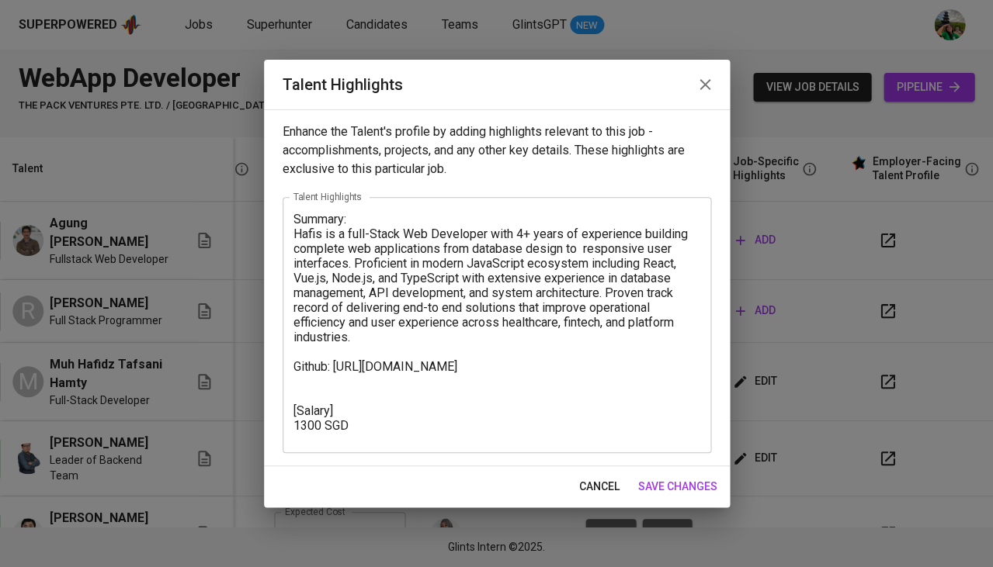
click at [675, 486] on span "save changes" at bounding box center [677, 486] width 79 height 19
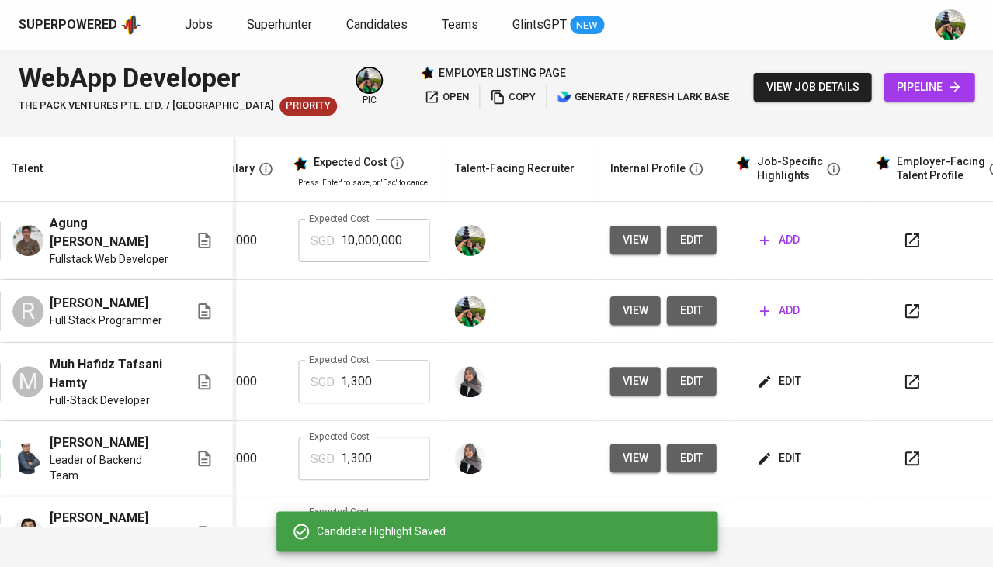
scroll to position [0, 319]
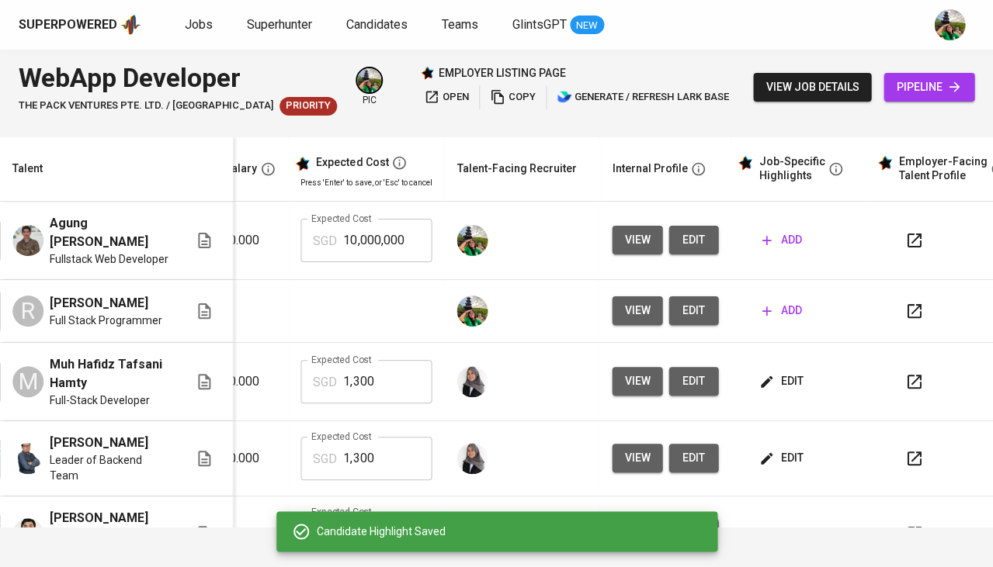
click at [626, 372] on span "view" at bounding box center [637, 381] width 26 height 19
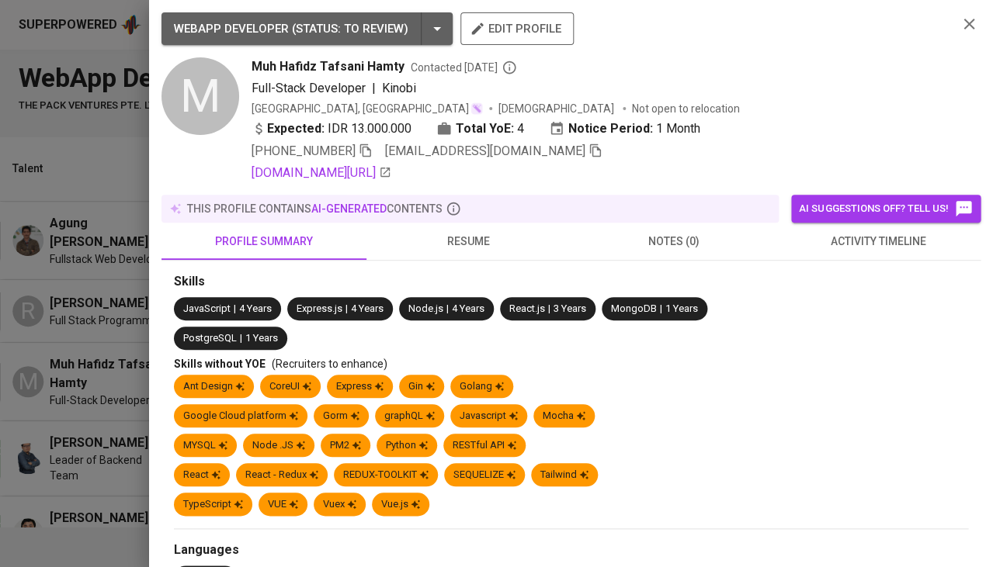
click at [470, 232] on span "resume" at bounding box center [469, 241] width 186 height 19
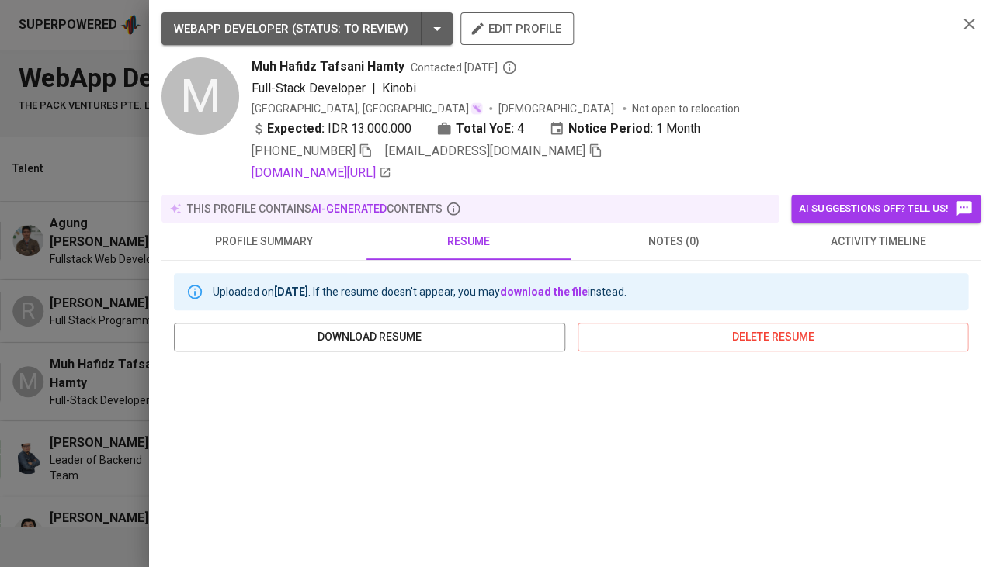
click at [23, 425] on div at bounding box center [496, 283] width 993 height 567
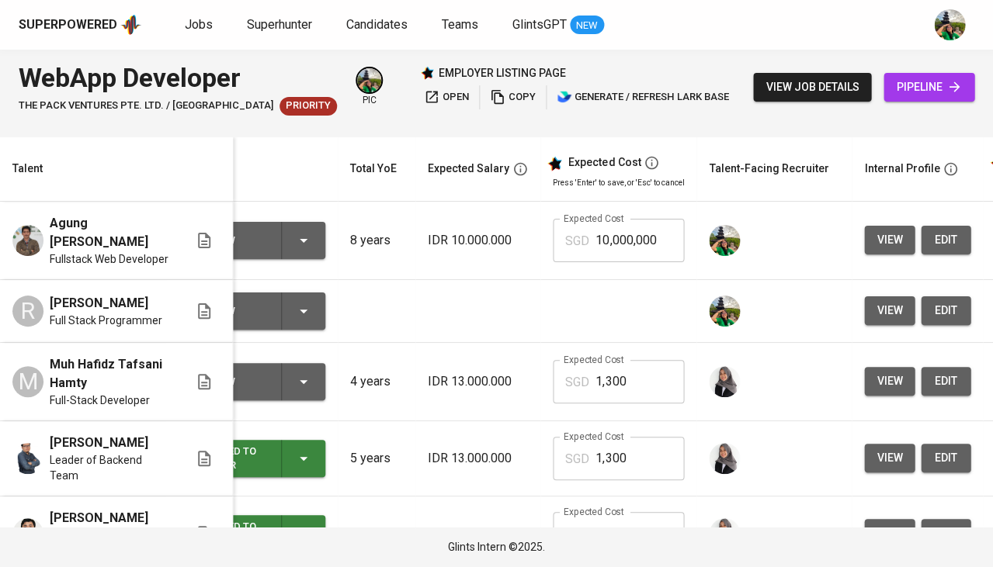
scroll to position [0, 13]
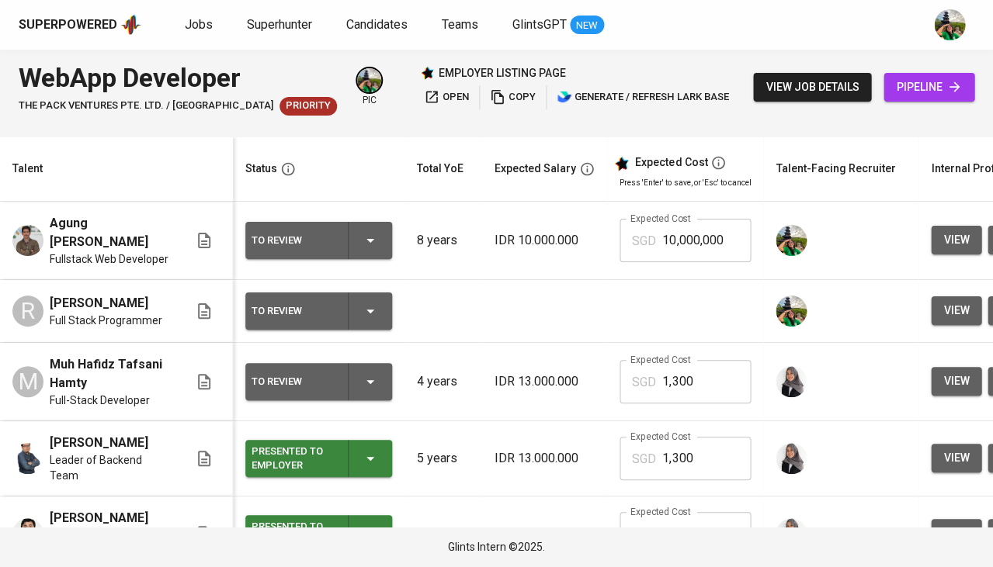
click at [369, 363] on div "To Review" at bounding box center [318, 381] width 134 height 37
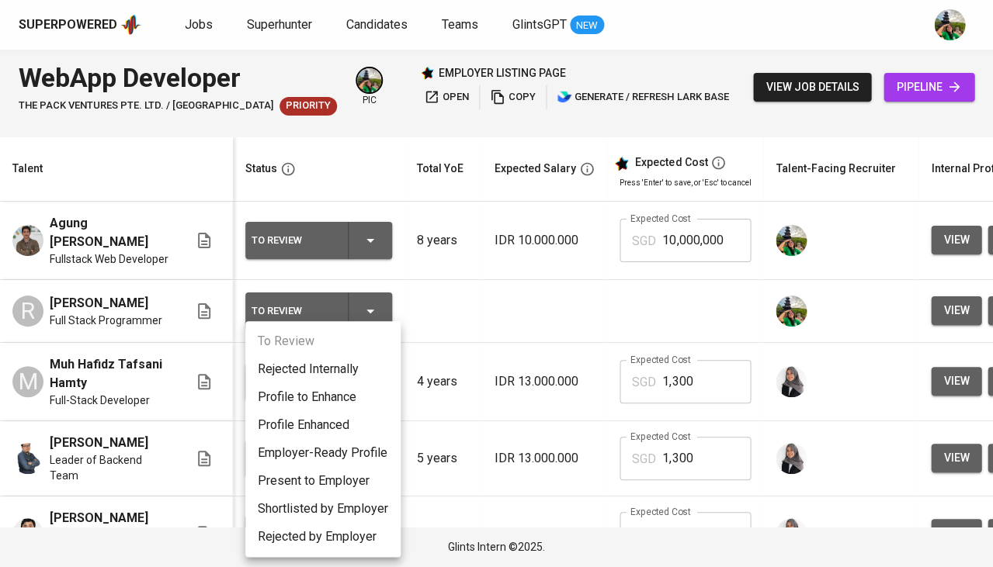
click at [307, 480] on li "Present to Employer" at bounding box center [322, 481] width 155 height 28
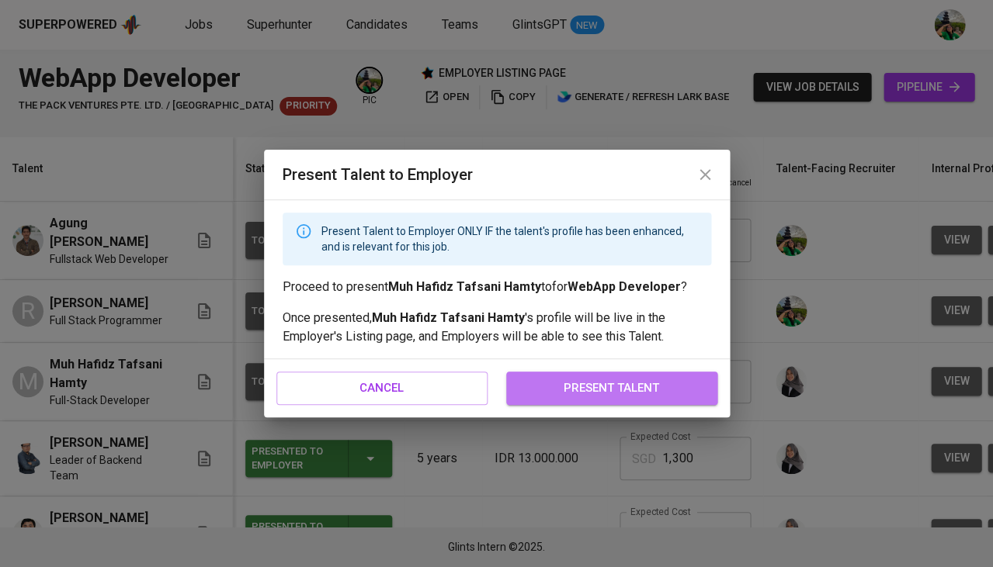
click at [573, 387] on span "present talent" at bounding box center [611, 388] width 177 height 20
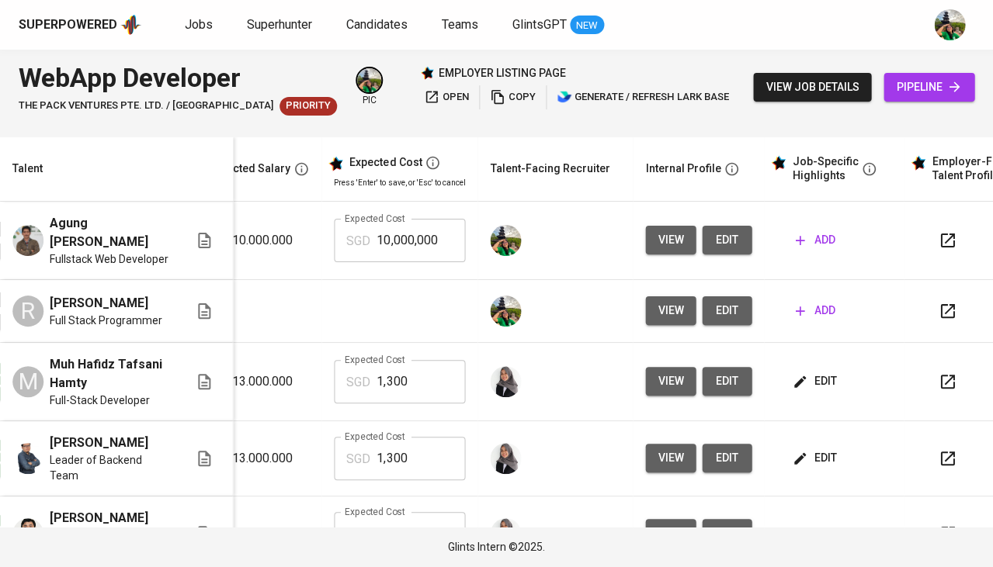
scroll to position [0, 345]
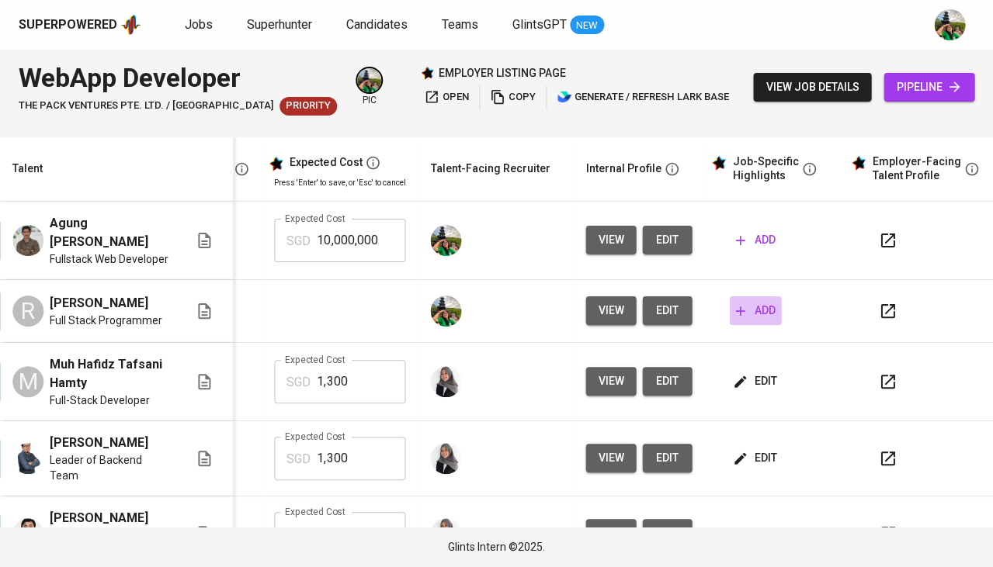
click at [745, 301] on span "add" at bounding box center [755, 310] width 40 height 19
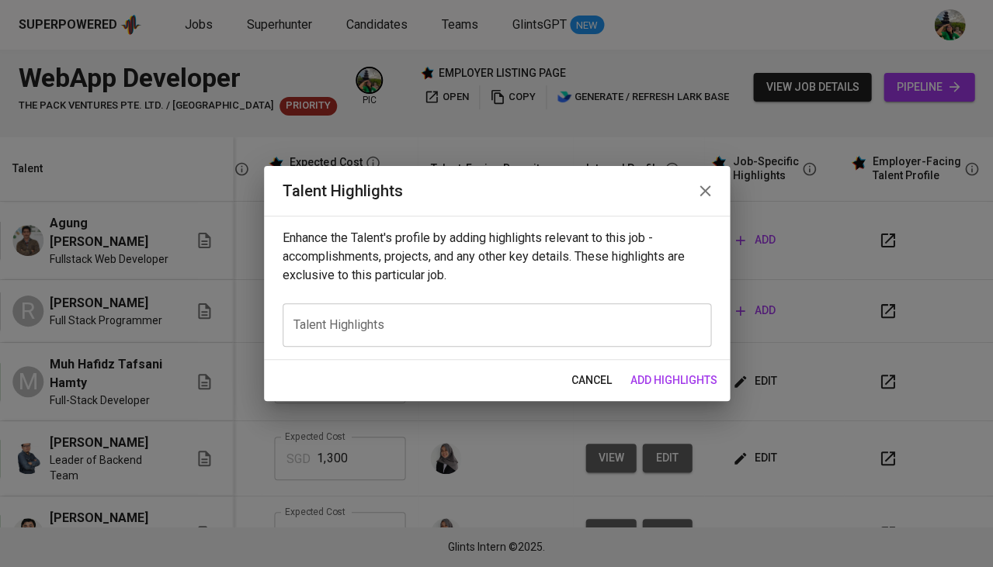
click at [487, 322] on textarea at bounding box center [496, 325] width 407 height 15
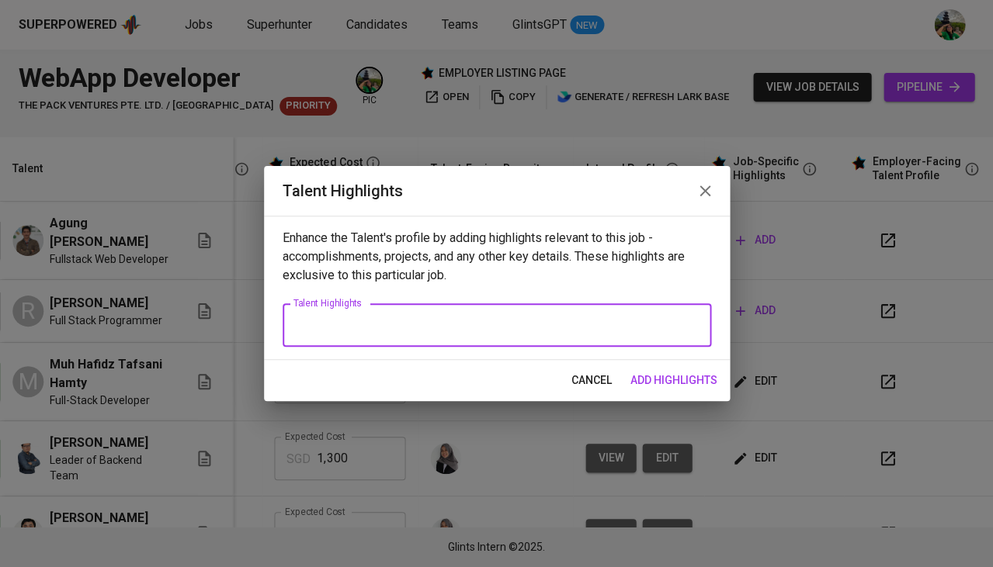
paste textarea "He has over seven years of experience as a full-stack programmer, specializing …"
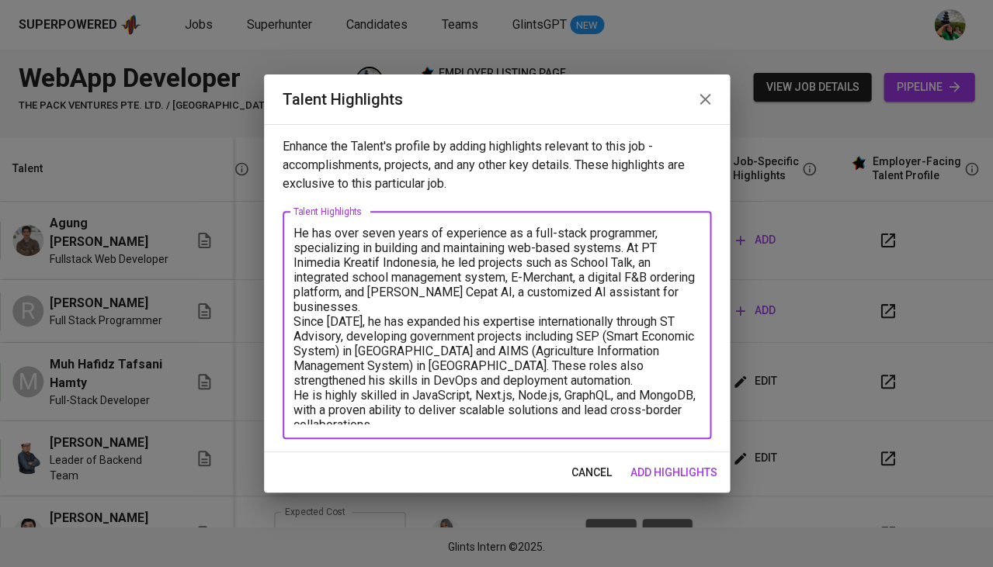
type textarea "He has over seven years of experience as a full-stack programmer, specializing …"
click at [695, 470] on span "add highlights" at bounding box center [673, 472] width 87 height 19
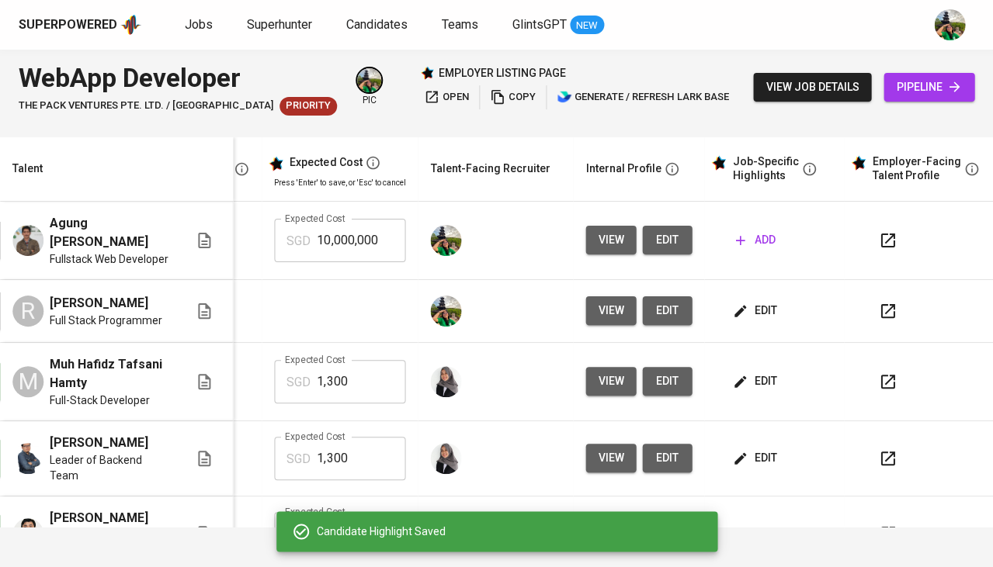
click at [755, 372] on span "edit" at bounding box center [755, 381] width 41 height 19
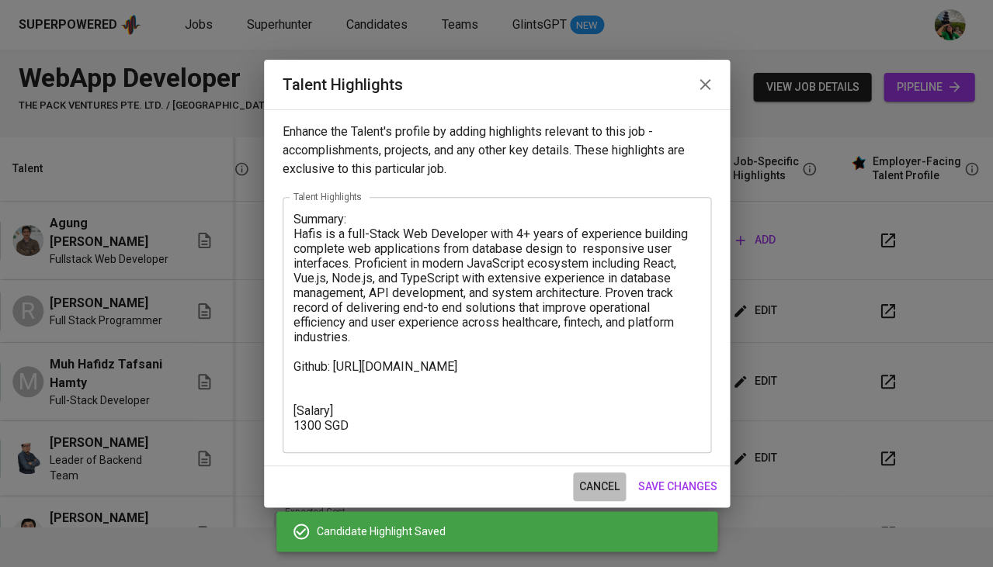
click at [595, 485] on span "cancel" at bounding box center [599, 486] width 40 height 19
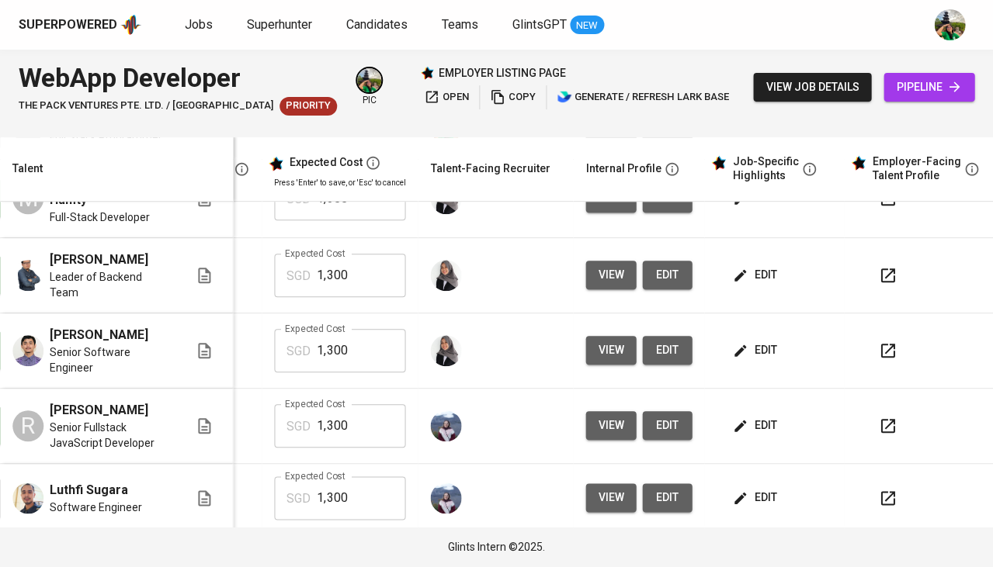
scroll to position [182, 345]
click at [767, 417] on span "edit" at bounding box center [755, 426] width 41 height 19
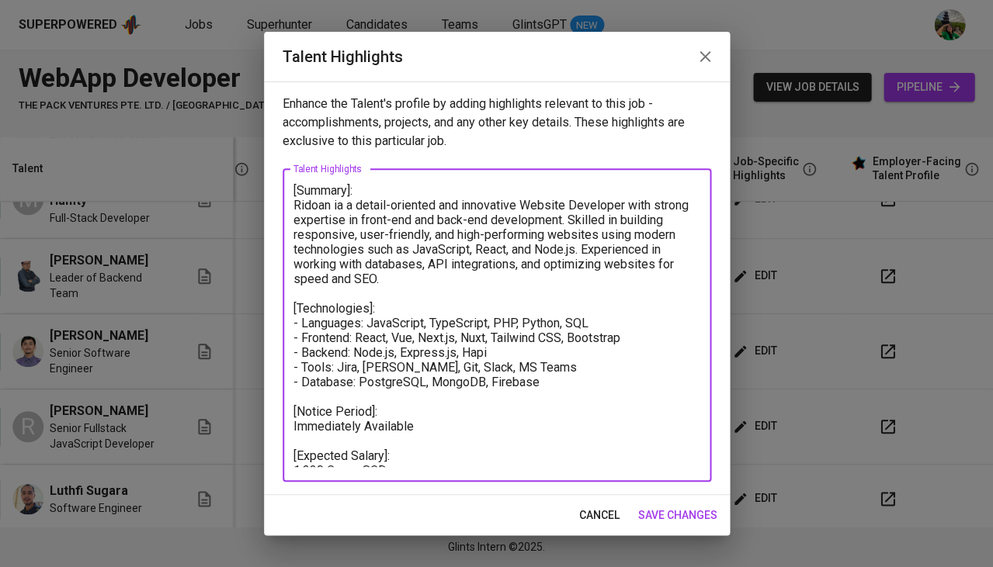
drag, startPoint x: 365, startPoint y: 189, endPoint x: 269, endPoint y: 190, distance: 96.2
click at [269, 190] on div "Enhance the Talent's profile by adding highlights relevant to this job - accomp…" at bounding box center [497, 288] width 466 height 414
click at [585, 511] on span "cancel" at bounding box center [599, 515] width 40 height 19
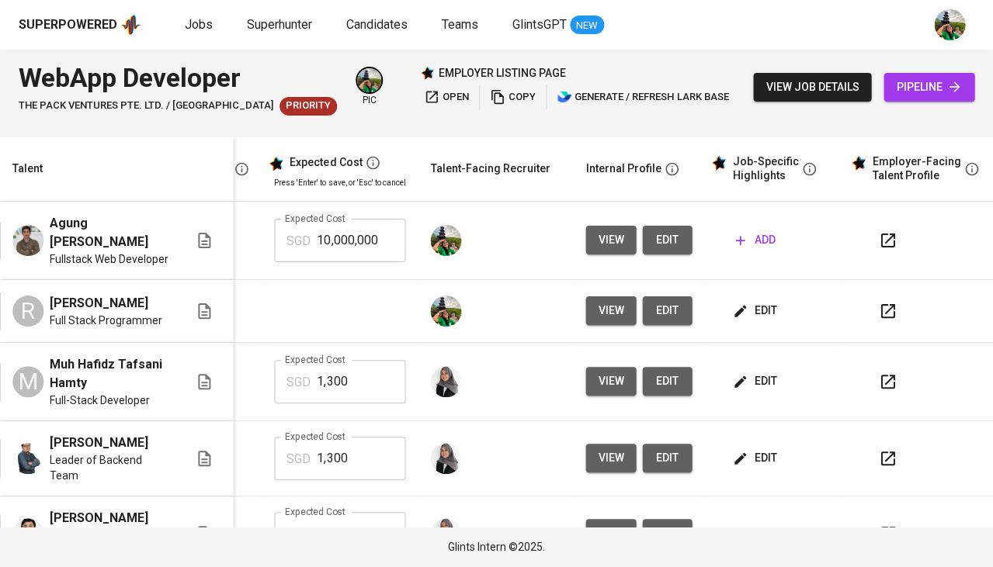
scroll to position [0, 345]
click at [759, 301] on span "edit" at bounding box center [755, 310] width 41 height 19
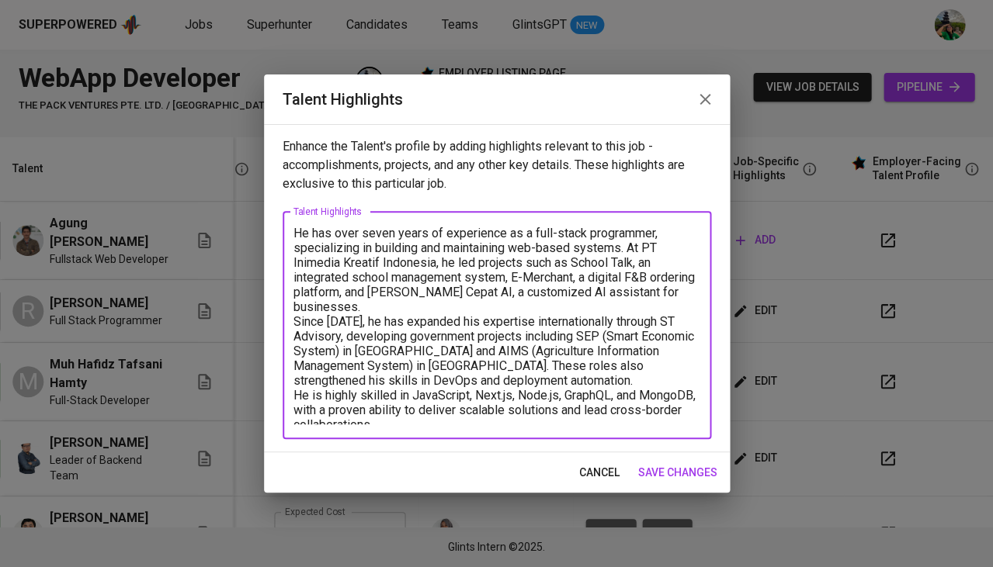
click at [299, 232] on textarea "He has over seven years of experience as a full-stack programmer, specializing …" at bounding box center [496, 325] width 407 height 199
paste textarea "[Summary]:"
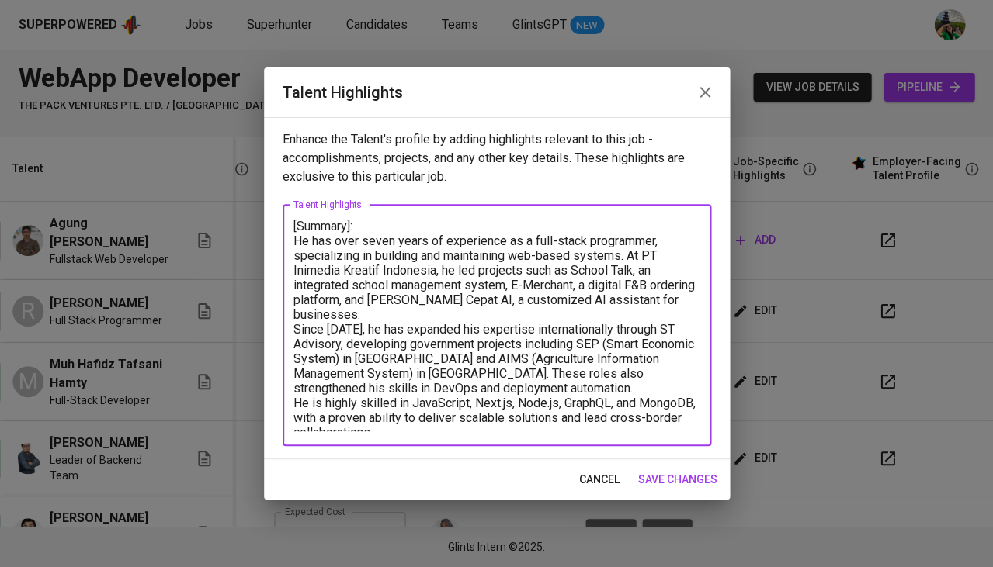
click at [294, 328] on textarea "[Summary]: He has over seven years of experience as a full-stack programmer, sp…" at bounding box center [496, 325] width 407 height 213
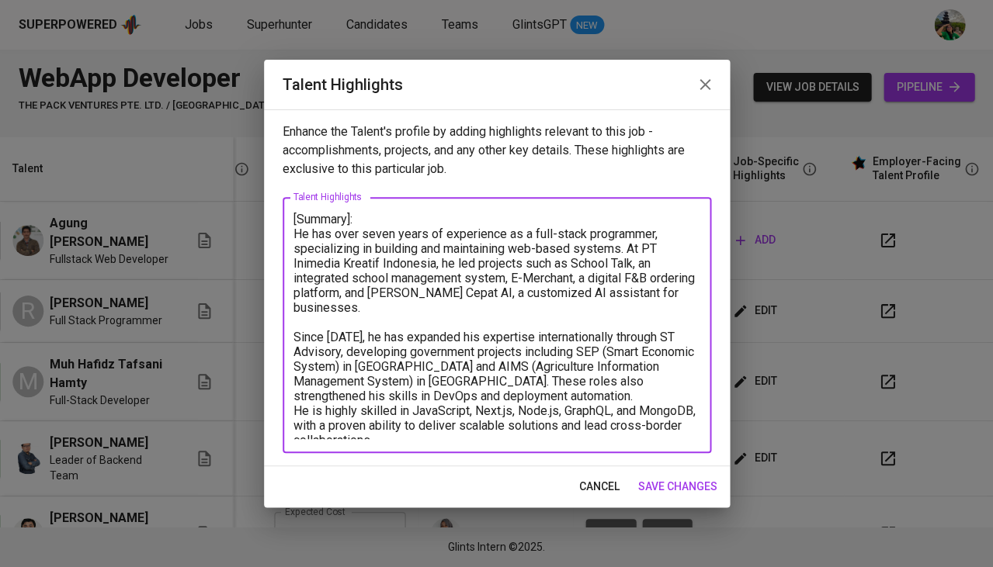
click at [293, 399] on textarea "[Summary]: He has over seven years of experience as a full-stack programmer, sp…" at bounding box center [496, 325] width 407 height 227
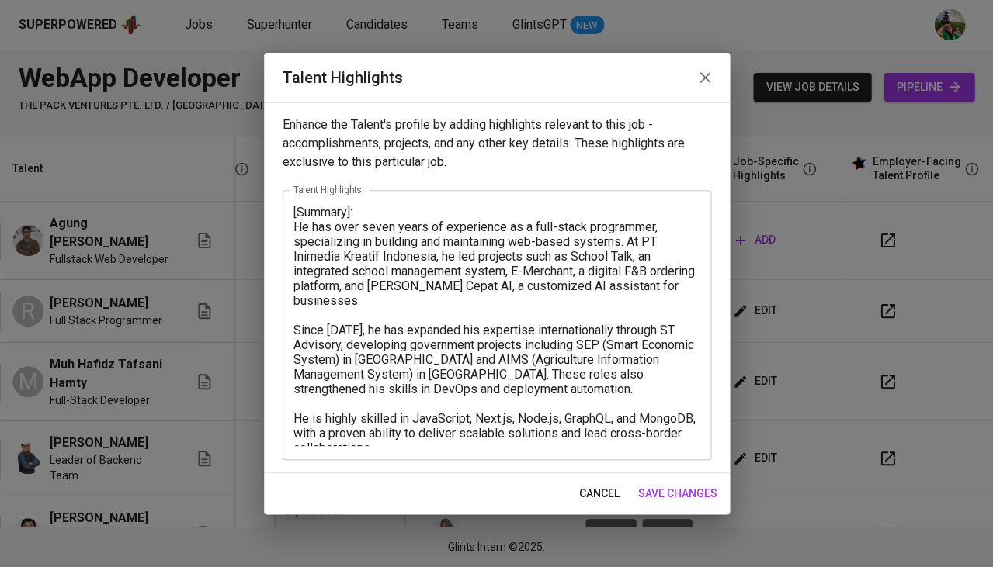
click at [476, 445] on div "[Summary]: He has over seven years of experience as a full-stack programmer, sp…" at bounding box center [497, 325] width 428 height 270
click at [583, 446] on div "[Summary]: He has over seven years of experience as a full-stack programmer, sp…" at bounding box center [497, 325] width 428 height 270
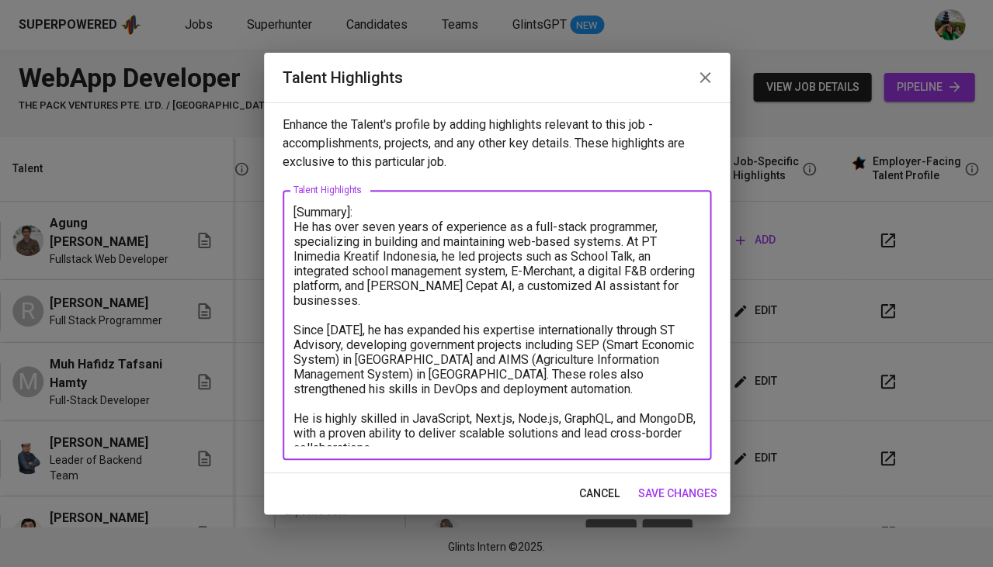
click at [570, 442] on textarea "[Summary]: He has over seven years of experience as a full-stack programmer, sp…" at bounding box center [496, 325] width 407 height 241
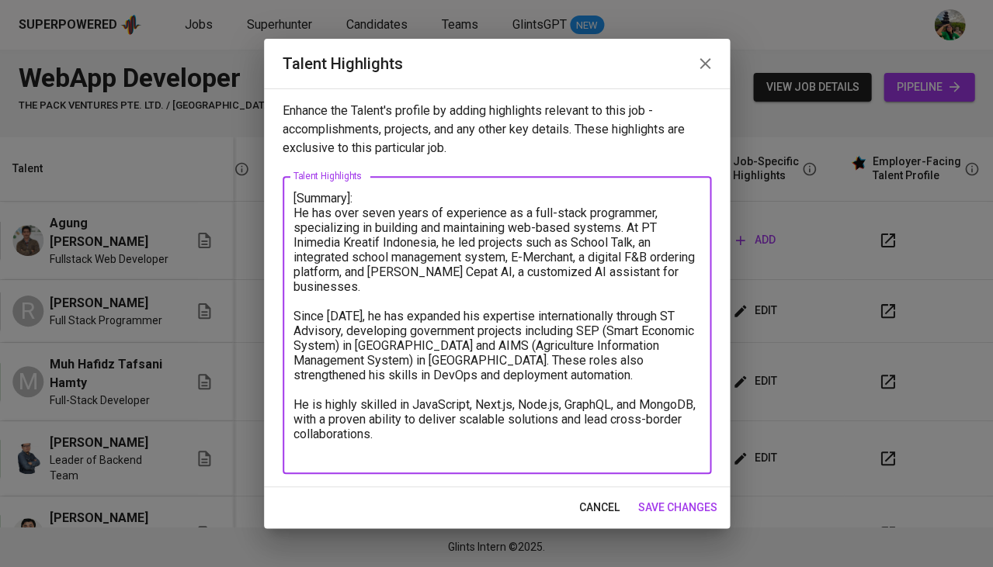
paste textarea "[Summary]:"
click at [326, 453] on textarea "[Summary]: He has over seven years of experience as a full-stack programmer, sp…" at bounding box center [496, 325] width 407 height 269
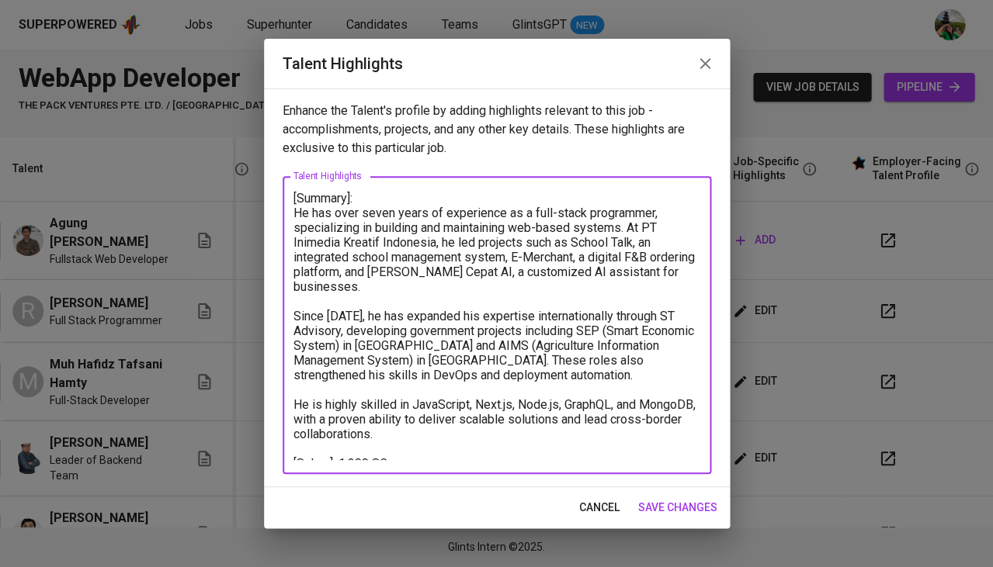
type textarea "[Summary]: He has over seven years of experience as a full-stack programmer, sp…"
click at [657, 498] on span "save changes" at bounding box center [677, 507] width 79 height 19
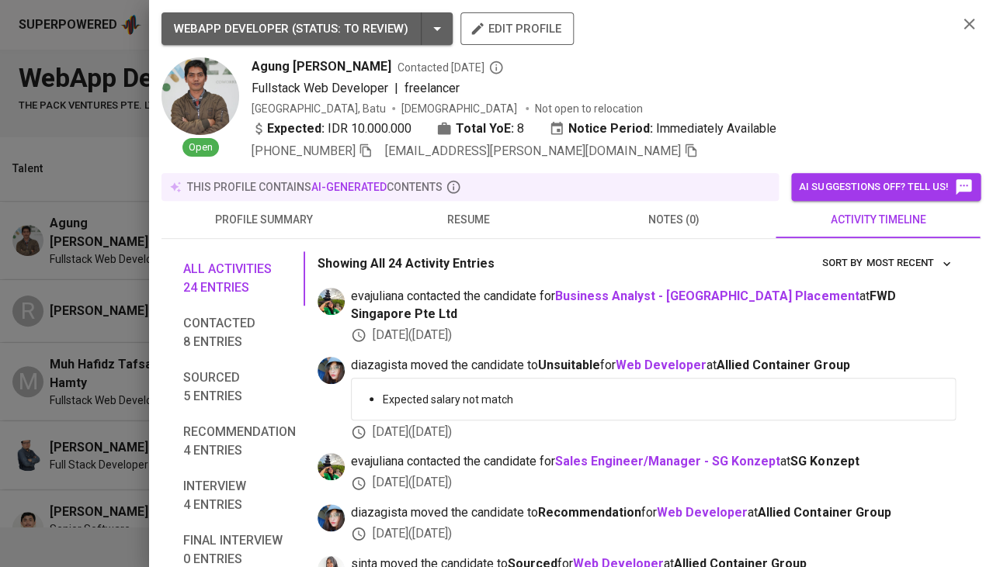
scroll to position [0, 224]
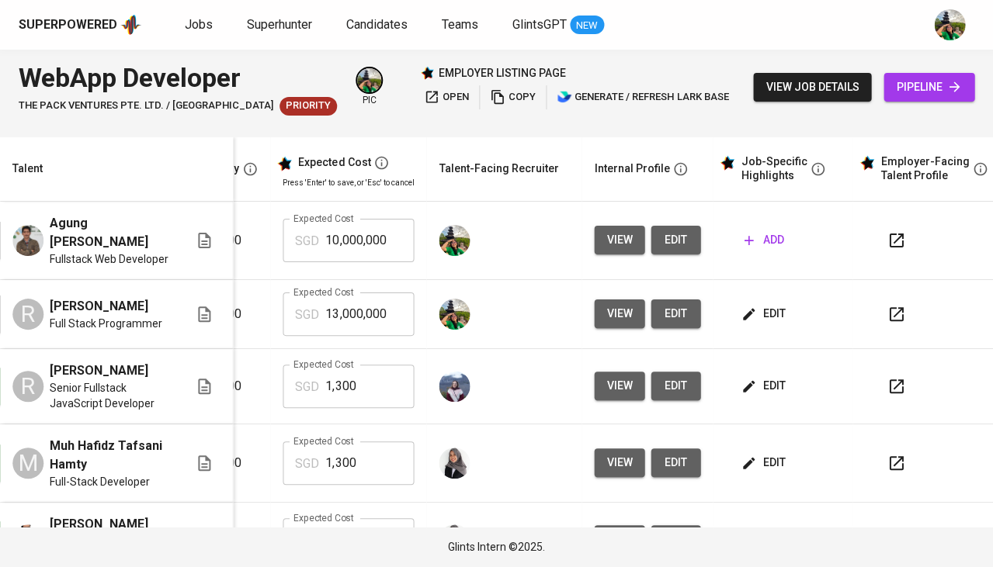
scroll to position [0, 337]
click at [615, 305] on span "view" at bounding box center [619, 313] width 26 height 19
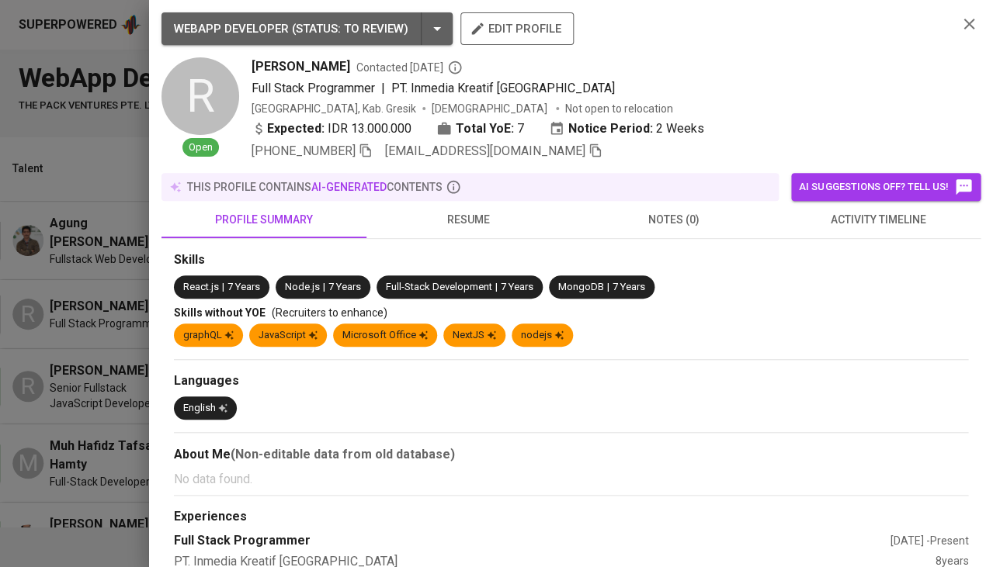
click at [974, 16] on icon "button" at bounding box center [968, 24] width 19 height 19
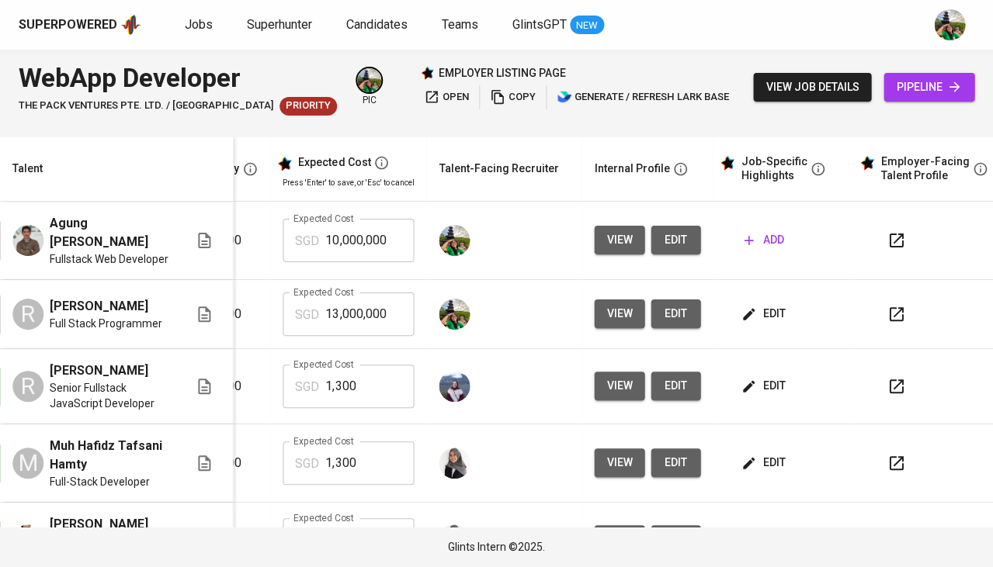
click at [889, 307] on icon "button" at bounding box center [896, 314] width 14 height 14
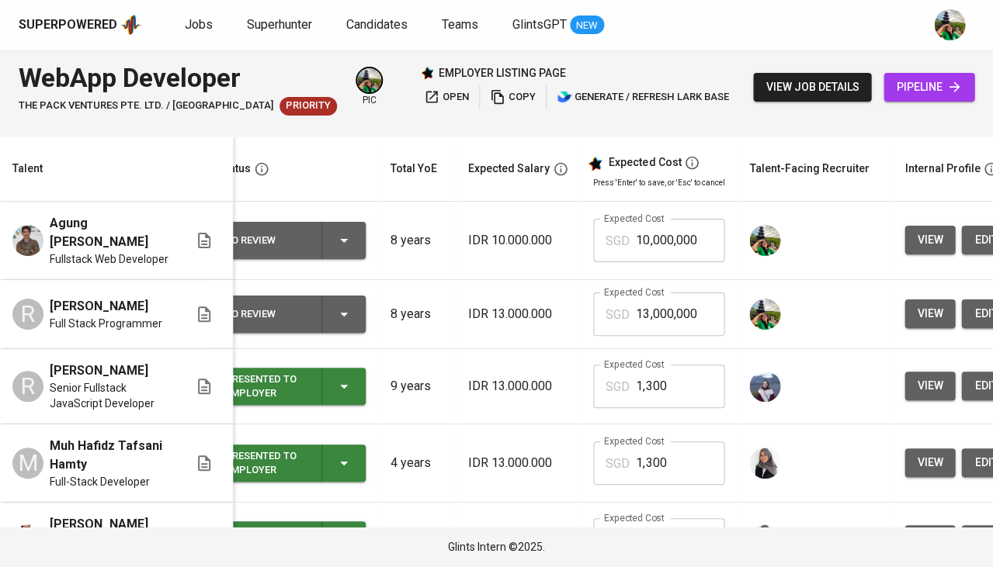
scroll to position [0, 33]
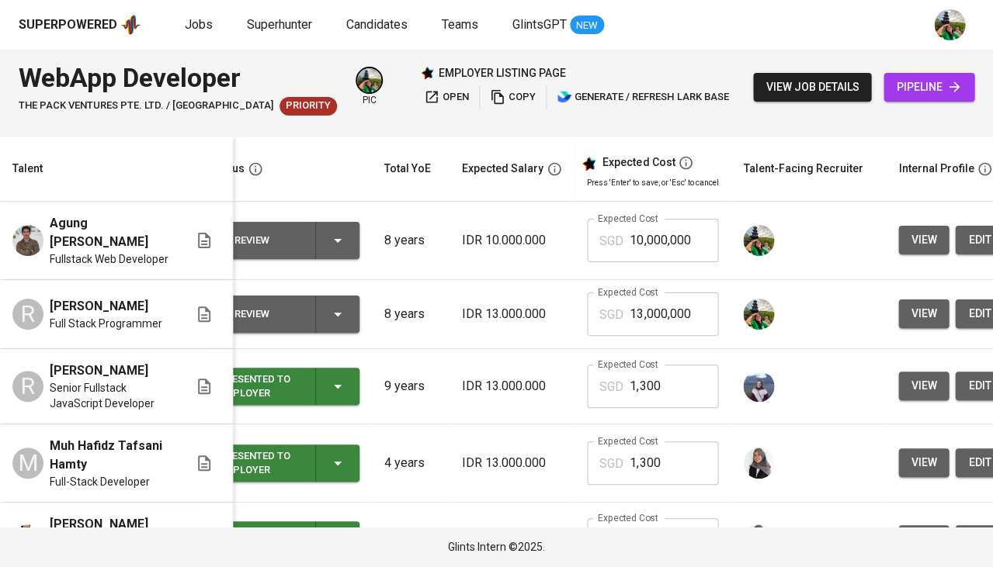
click at [647, 303] on input "13,000,000" at bounding box center [673, 314] width 88 height 43
type input "1,300"
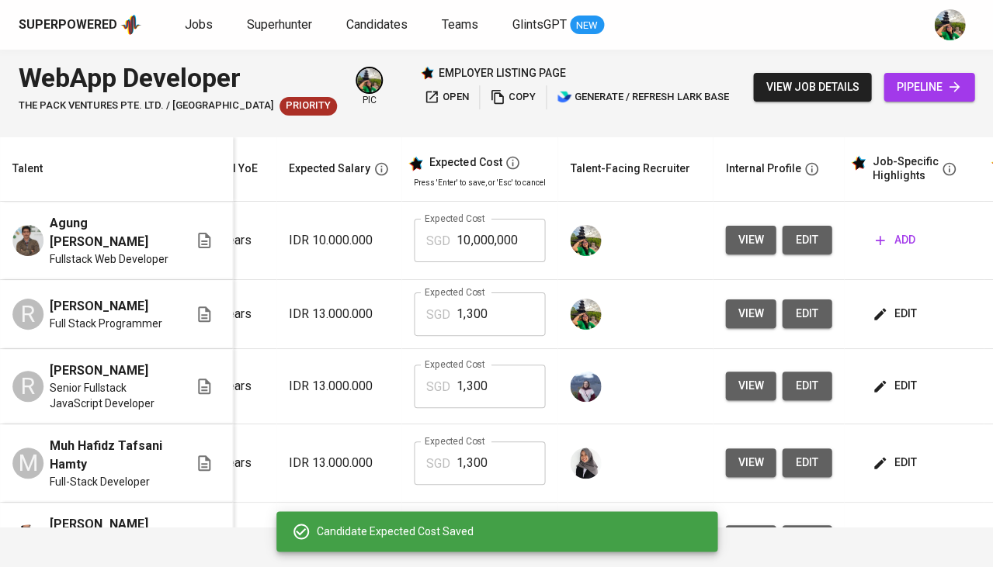
scroll to position [0, 261]
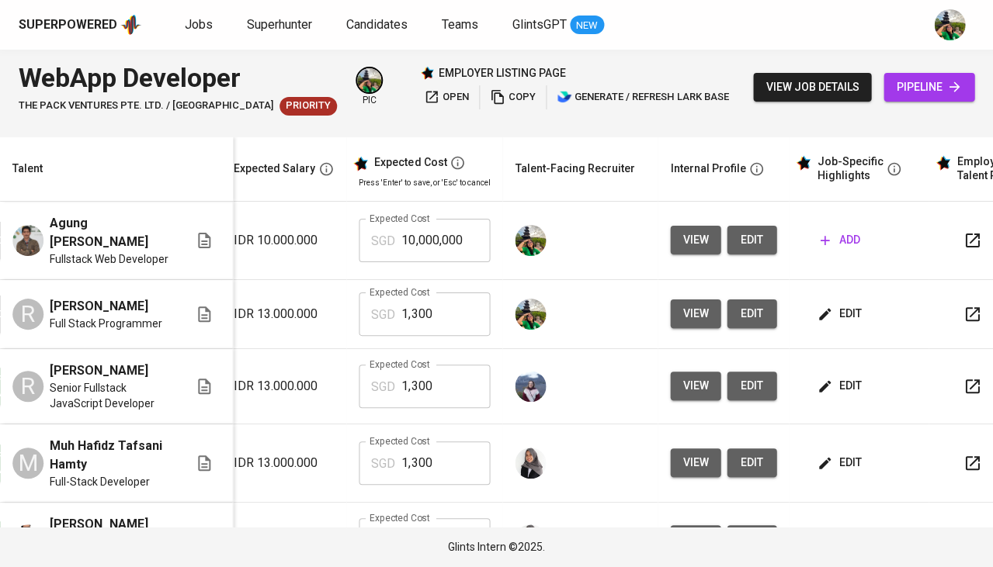
click at [831, 310] on span "edit" at bounding box center [840, 313] width 41 height 19
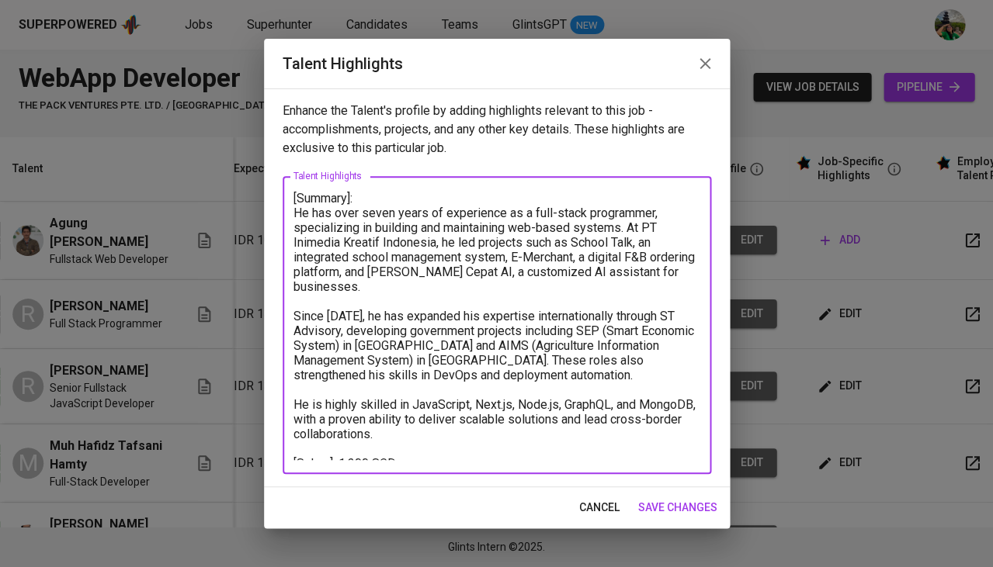
drag, startPoint x: 663, startPoint y: 369, endPoint x: 295, endPoint y: 310, distance: 372.5
click at [295, 310] on textarea "[Summary]: He has over seven years of experience as a full-stack programmer, sp…" at bounding box center [496, 325] width 407 height 269
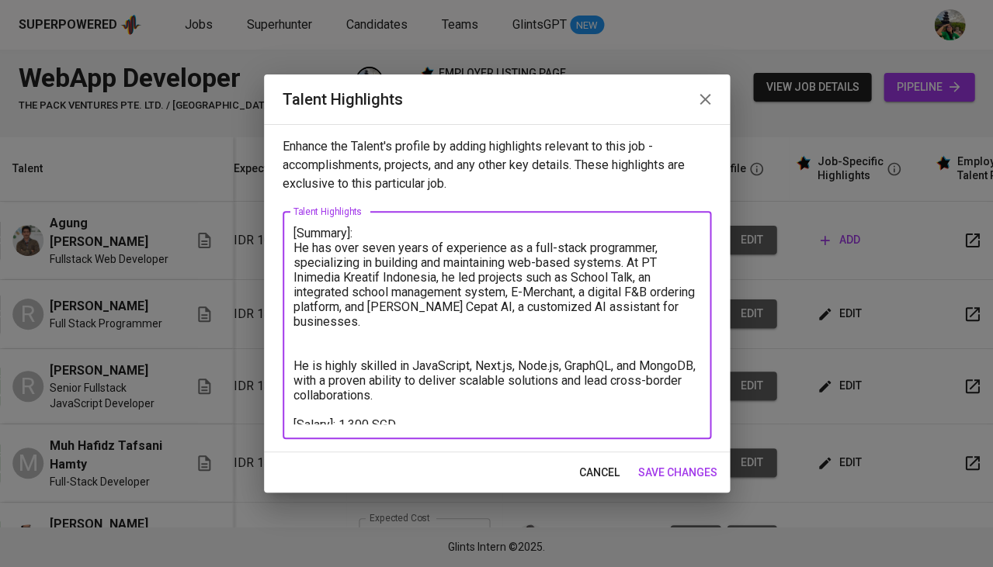
drag, startPoint x: 426, startPoint y: 248, endPoint x: 336, endPoint y: 247, distance: 90.0
click at [336, 247] on textarea "[Summary]: He has over seven years of experience as a full-stack programmer, sp…" at bounding box center [496, 325] width 407 height 199
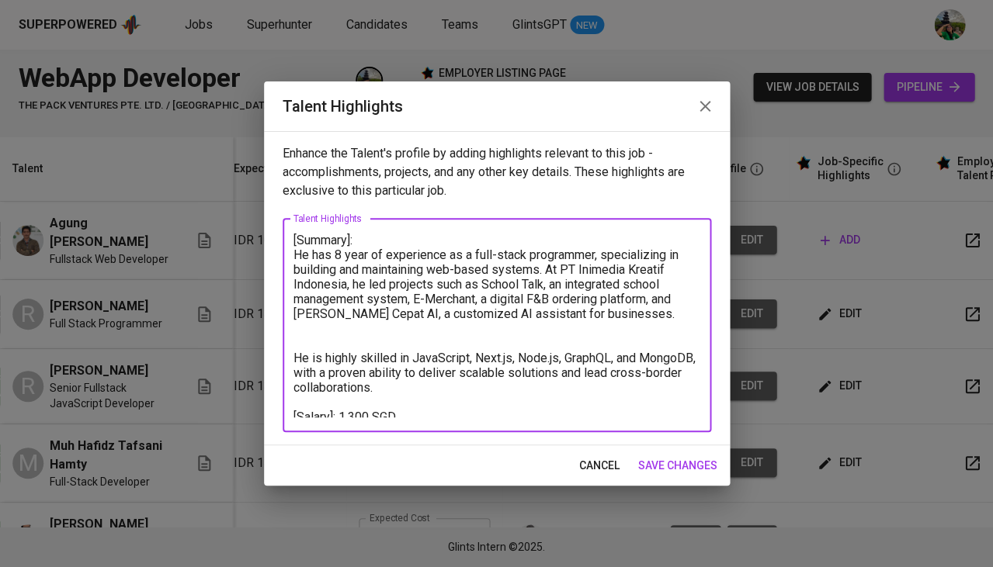
type textarea "[Summary]: He has 8 years of experience as a full-stack programmer, specializin…"
click at [417, 335] on textarea "[Summary]: He has 8 years of experience as a full-stack programmer, specializin…" at bounding box center [496, 325] width 407 height 185
click at [678, 456] on span "save changes" at bounding box center [677, 465] width 79 height 19
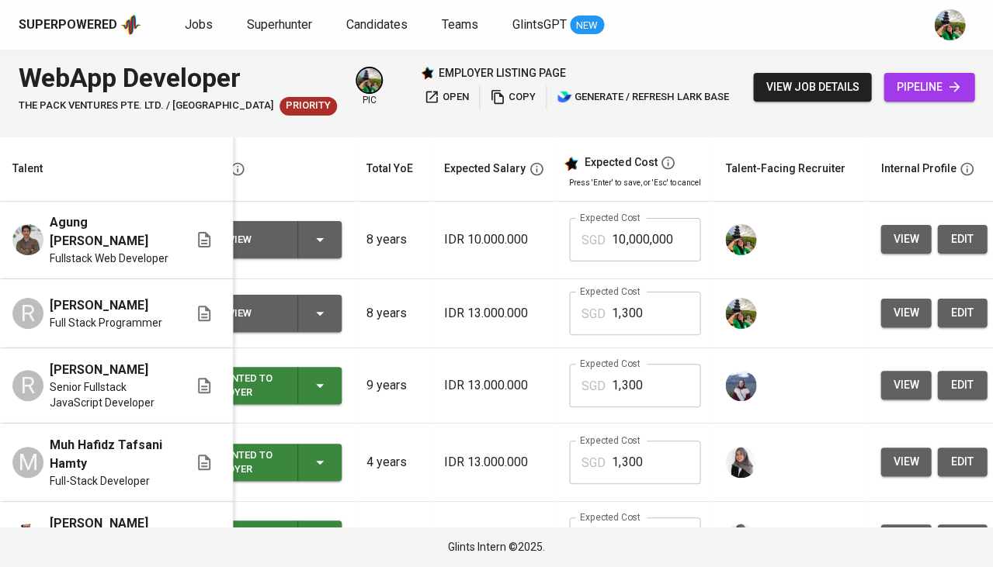
scroll to position [0, 0]
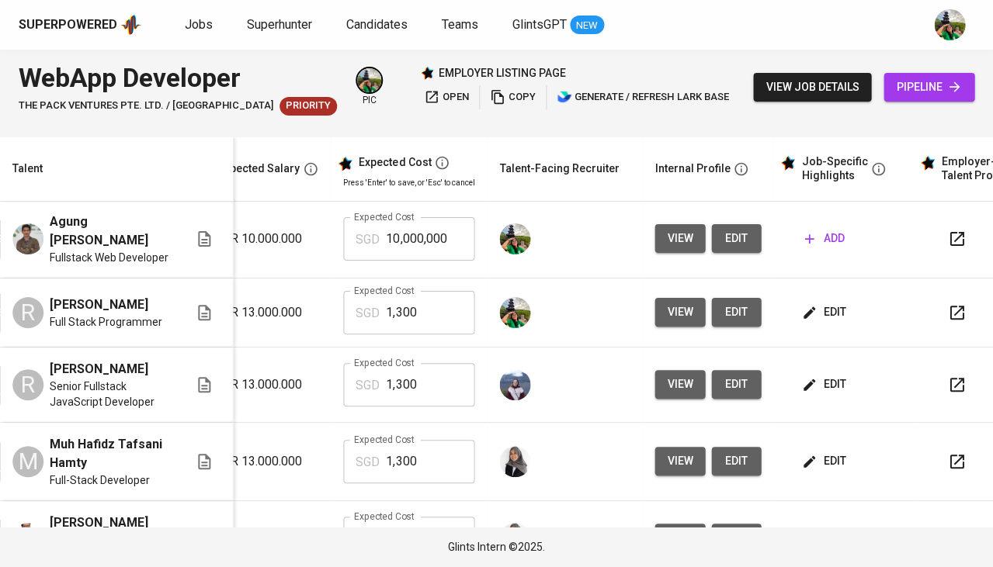
click at [808, 318] on td "edit" at bounding box center [843, 313] width 140 height 69
click at [817, 307] on span "edit" at bounding box center [824, 312] width 41 height 19
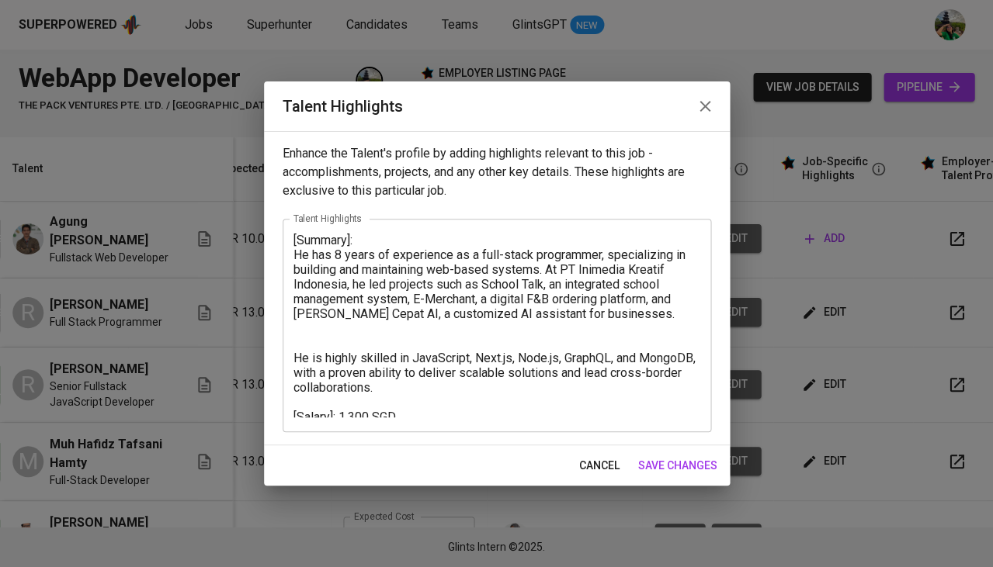
click at [599, 463] on span "cancel" at bounding box center [599, 465] width 40 height 19
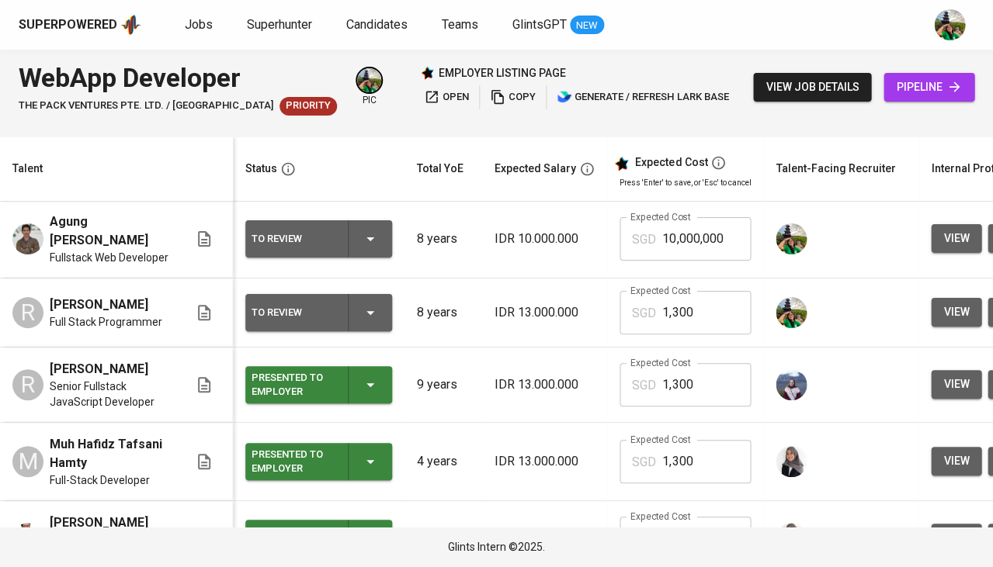
click at [355, 303] on div "To Review" at bounding box center [318, 312] width 134 height 37
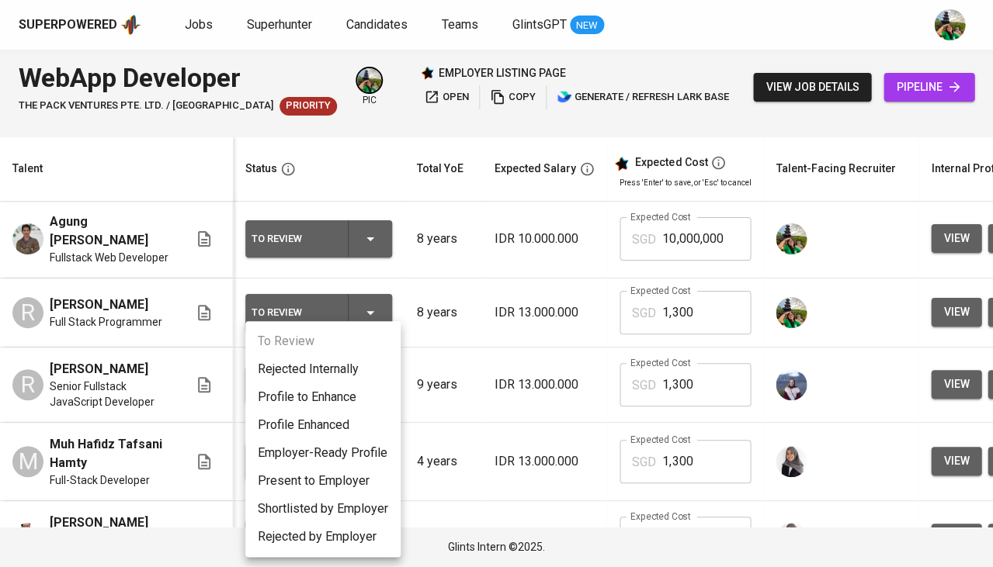
click at [316, 480] on li "Present to Employer" at bounding box center [322, 481] width 155 height 28
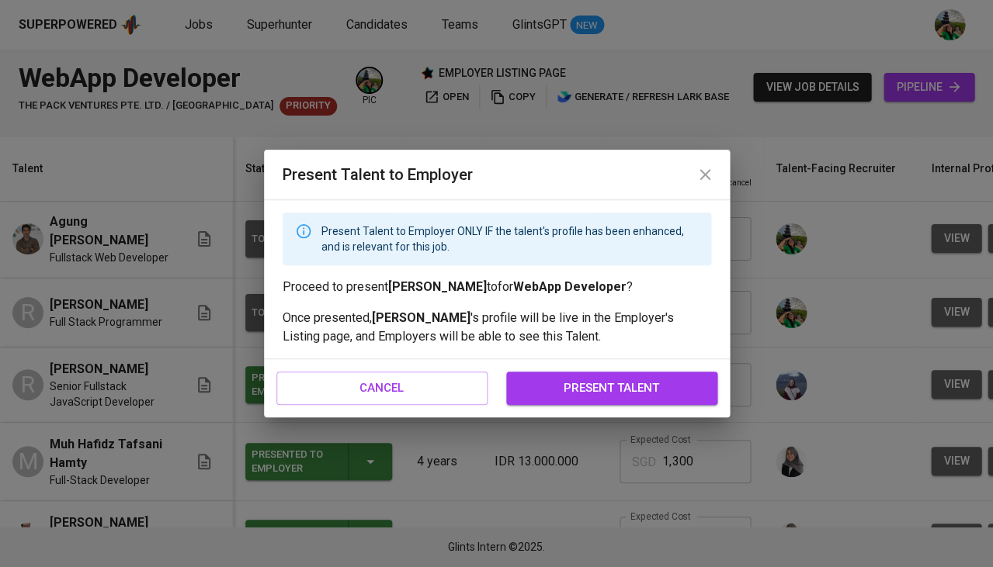
click at [677, 393] on span "present talent" at bounding box center [611, 388] width 177 height 20
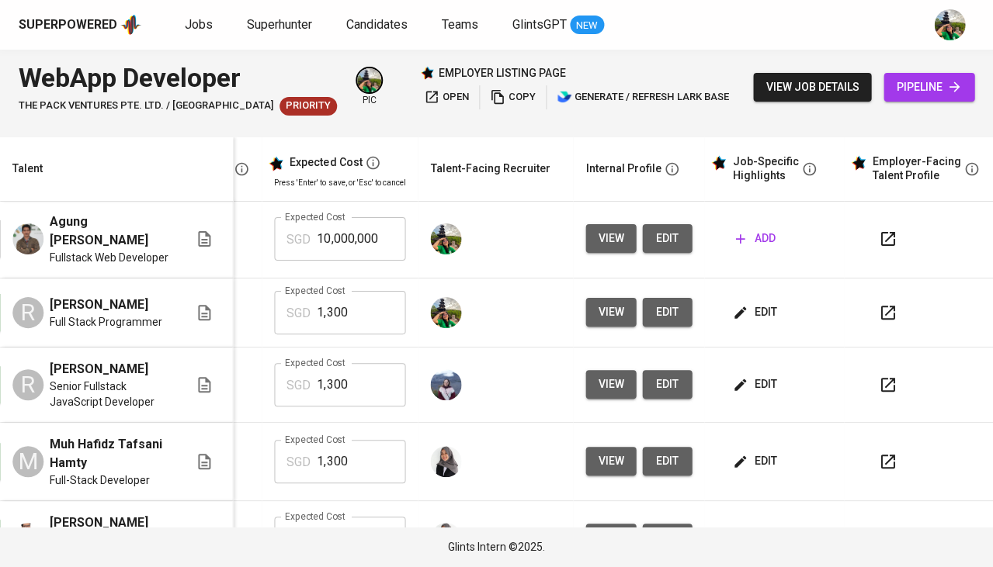
click at [750, 236] on span "add" at bounding box center [755, 238] width 40 height 19
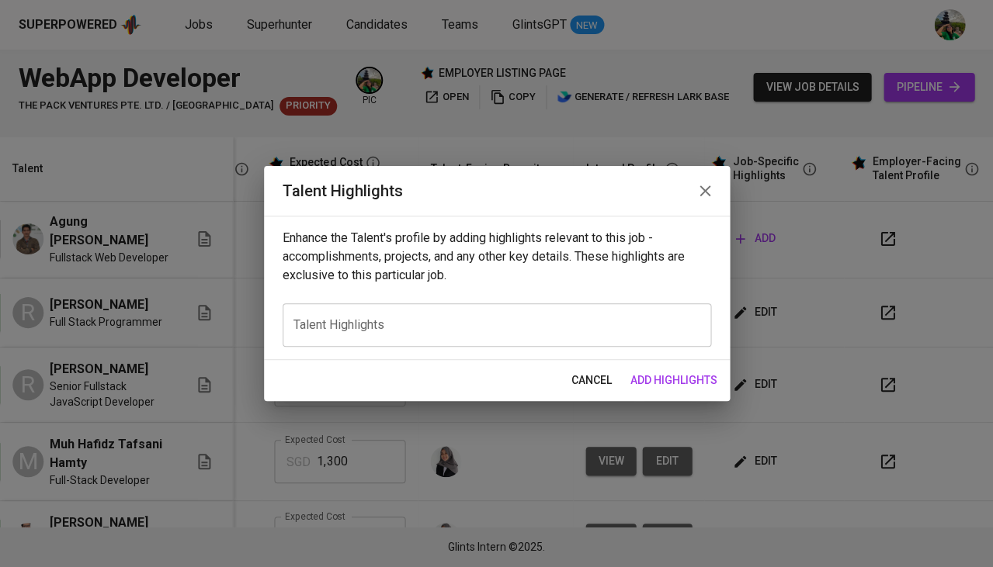
click at [432, 320] on textarea at bounding box center [496, 325] width 407 height 15
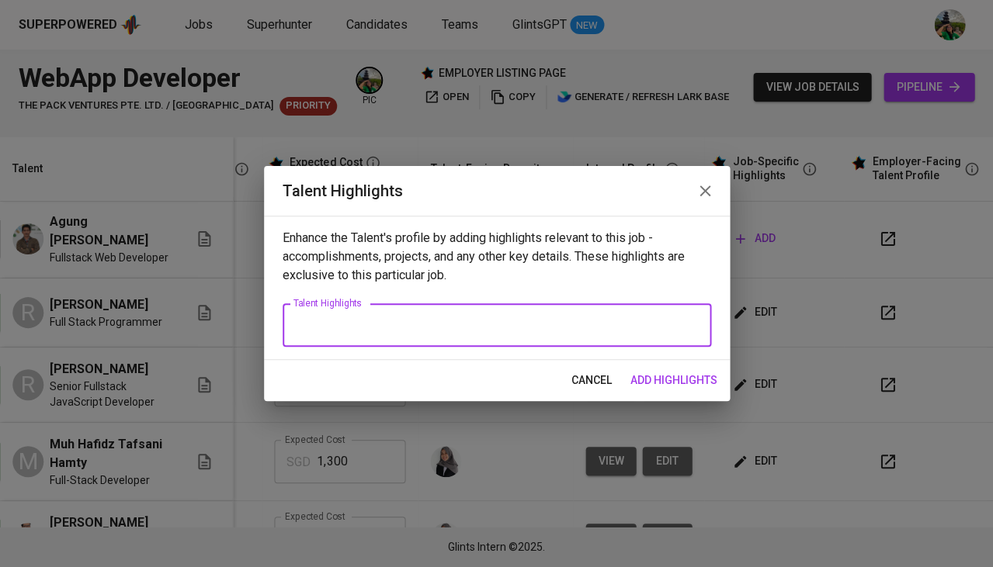
paste textarea "Career Highlights Full-Stack PHP Developer with 10+ years of experience deliver…"
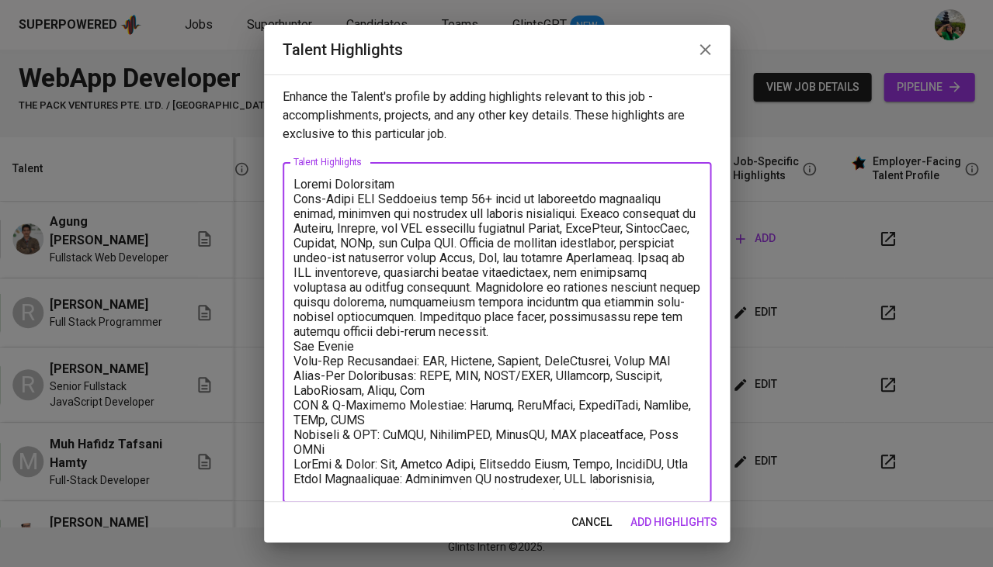
click at [477, 322] on textarea at bounding box center [496, 333] width 407 height 312
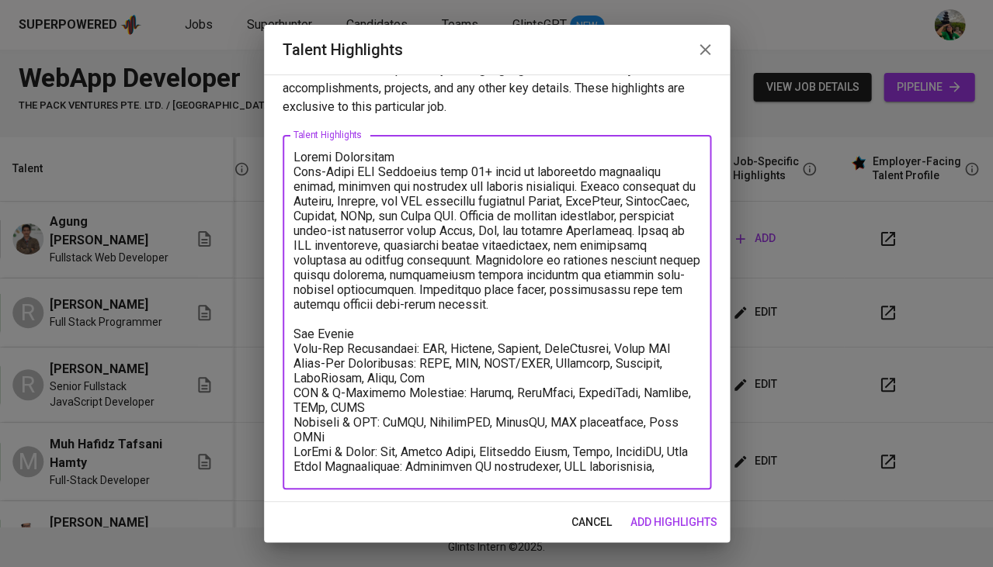
type textarea "Career Highlights Full-Stack PHP Developer with 10+ years of experience deliver…"
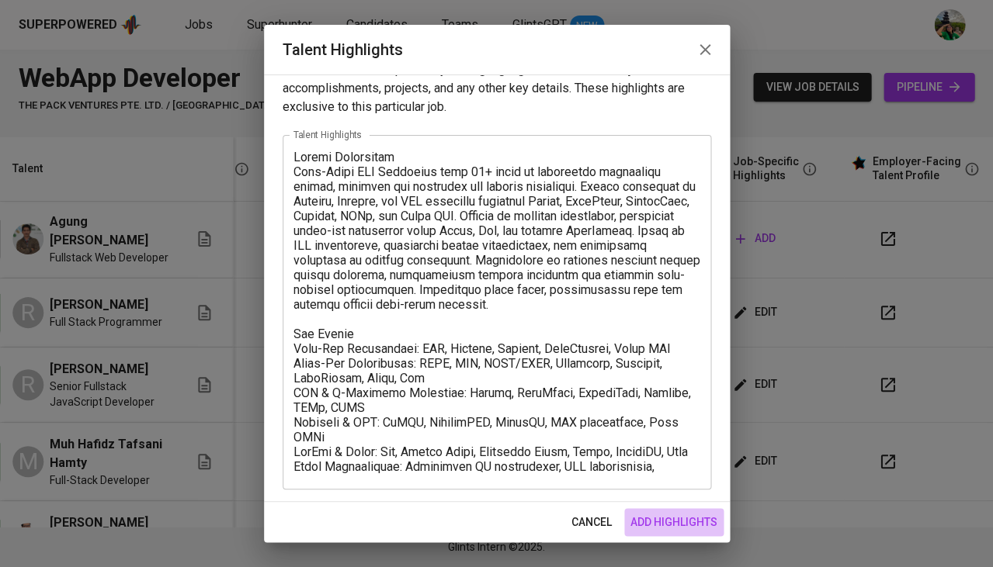
click at [674, 518] on span "add highlights" at bounding box center [673, 522] width 87 height 19
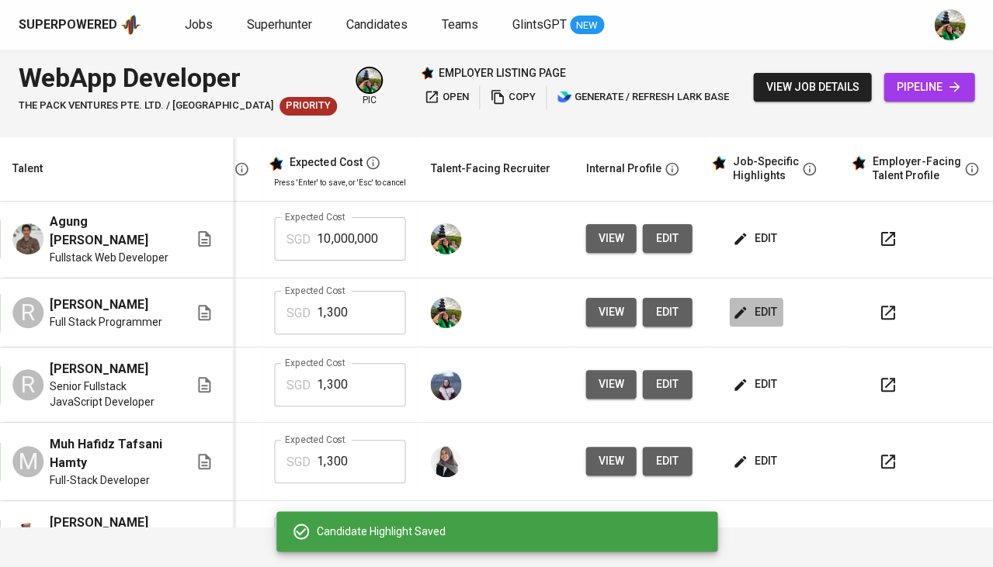
click at [755, 303] on span "edit" at bounding box center [755, 312] width 41 height 19
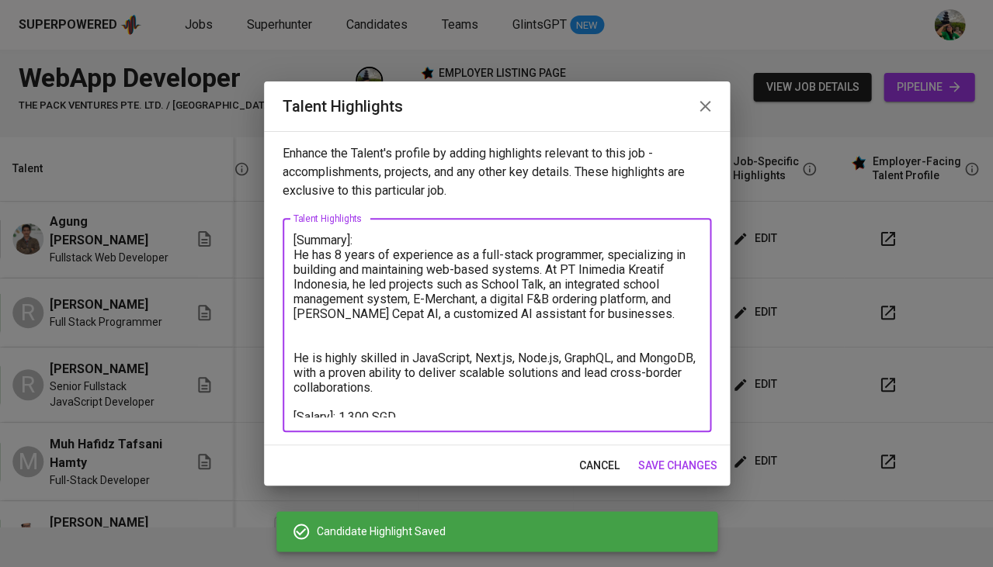
drag, startPoint x: 419, startPoint y: 407, endPoint x: 250, endPoint y: 407, distance: 169.2
click at [250, 407] on div "Talent Highlights Enhance the Talent's profile by adding highlights relevant to…" at bounding box center [496, 283] width 993 height 567
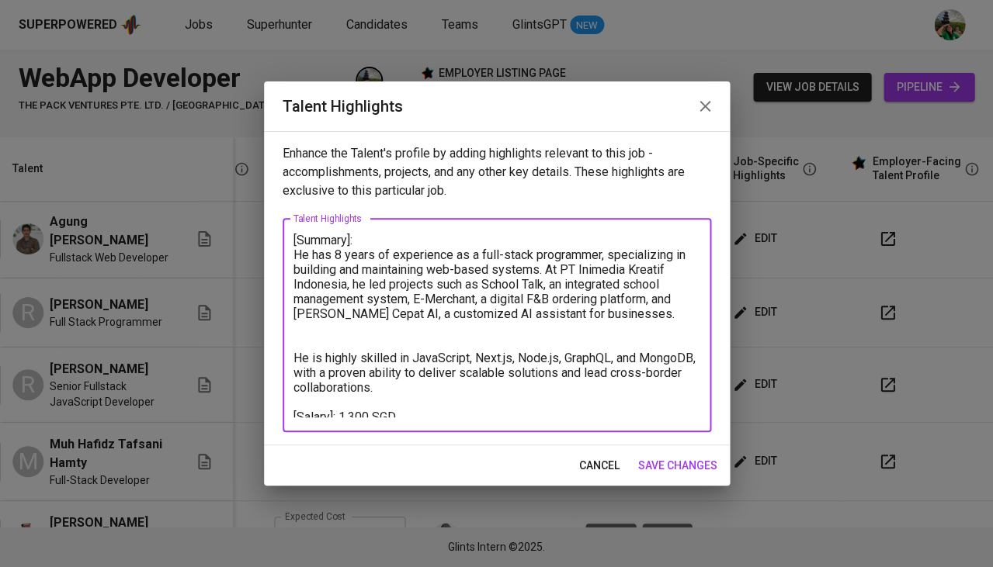
click at [607, 457] on span "cancel" at bounding box center [599, 465] width 40 height 19
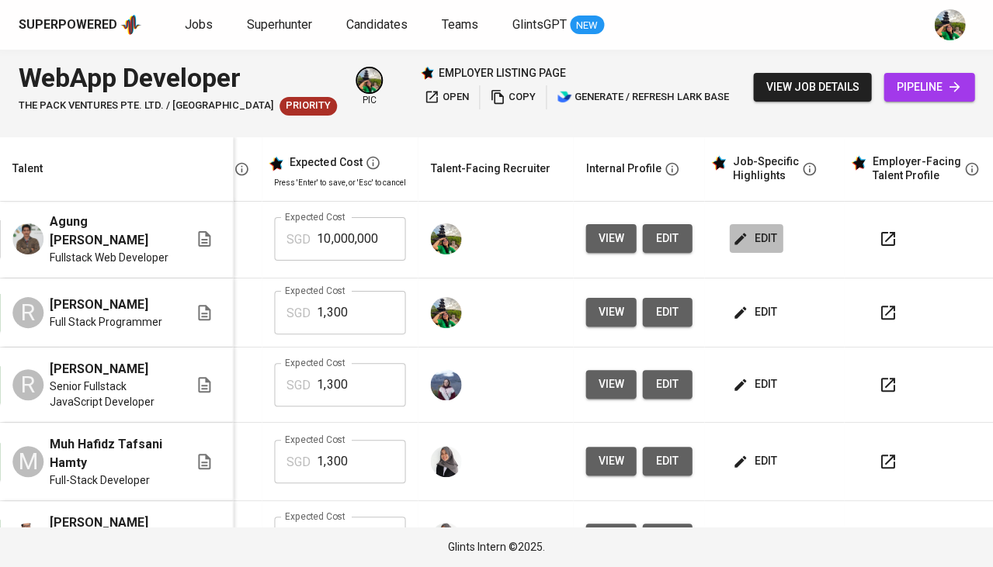
click at [750, 229] on span "edit" at bounding box center [755, 238] width 41 height 19
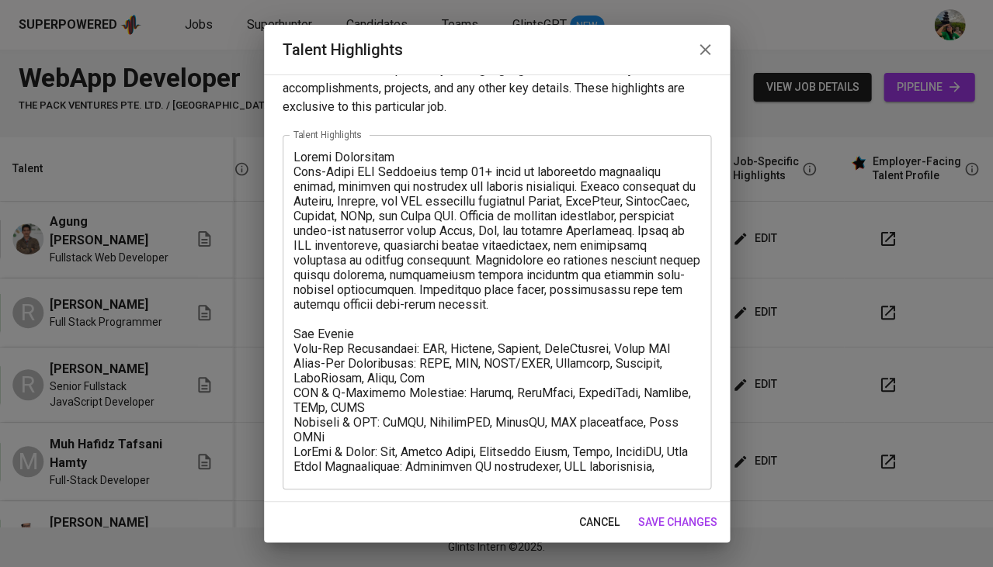
click at [661, 465] on textarea at bounding box center [496, 313] width 407 height 326
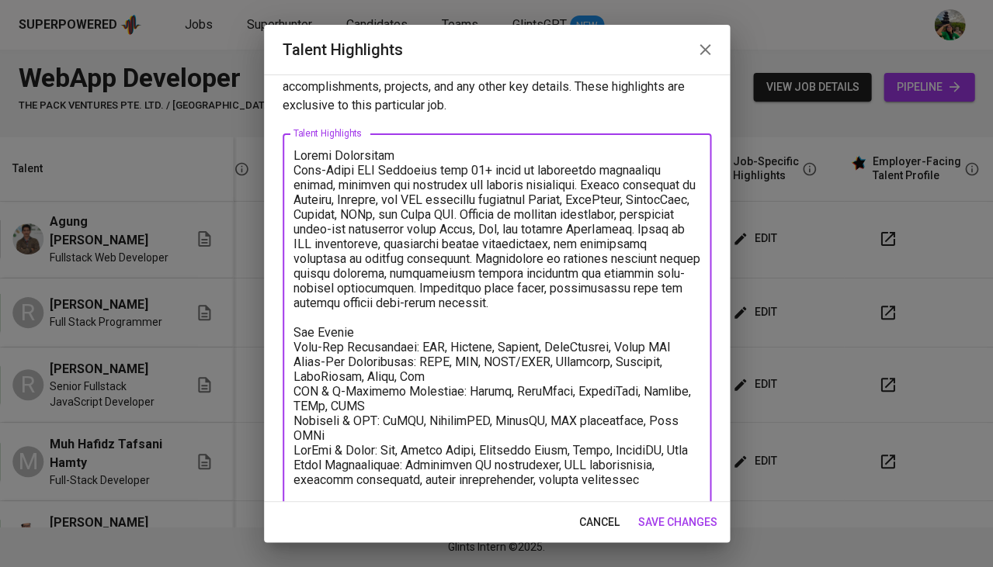
scroll to position [43, 0]
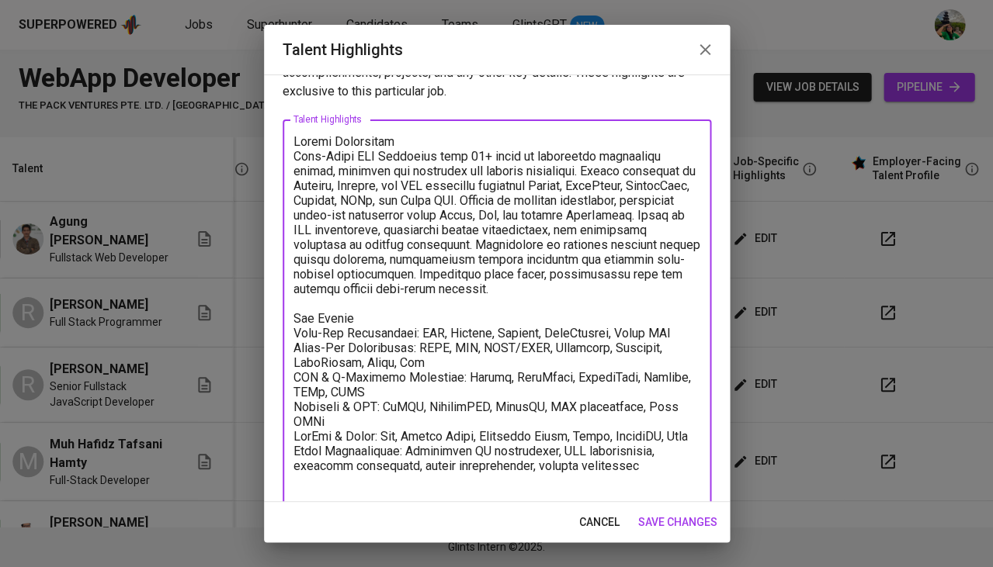
paste textarea "[Salary]: 1,300 SGD"
type textarea "Career Highlights Full-Stack PHP Developer with 10+ years of experience deliver…"
click at [671, 522] on span "save changes" at bounding box center [677, 522] width 79 height 19
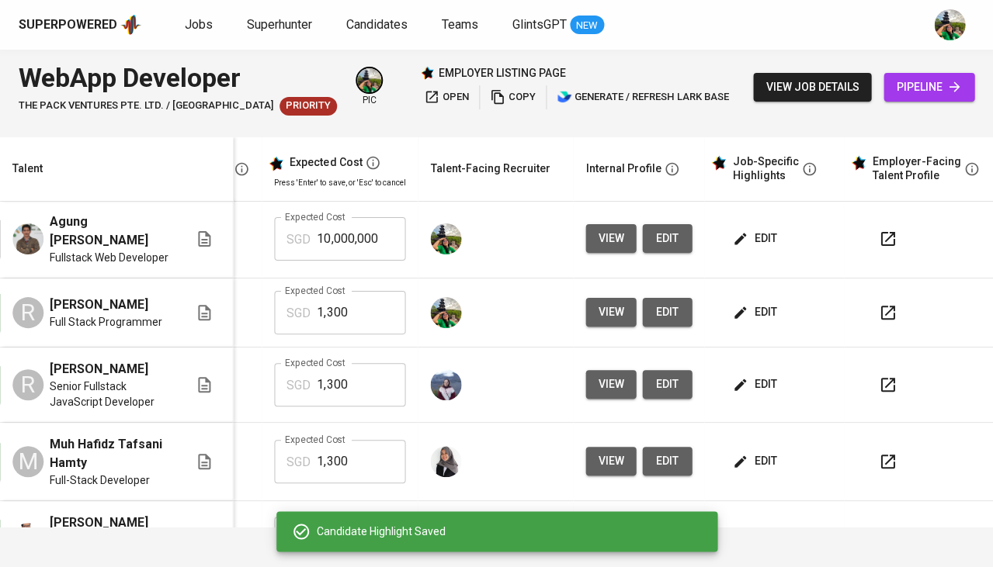
click at [758, 306] on span "edit" at bounding box center [755, 312] width 41 height 19
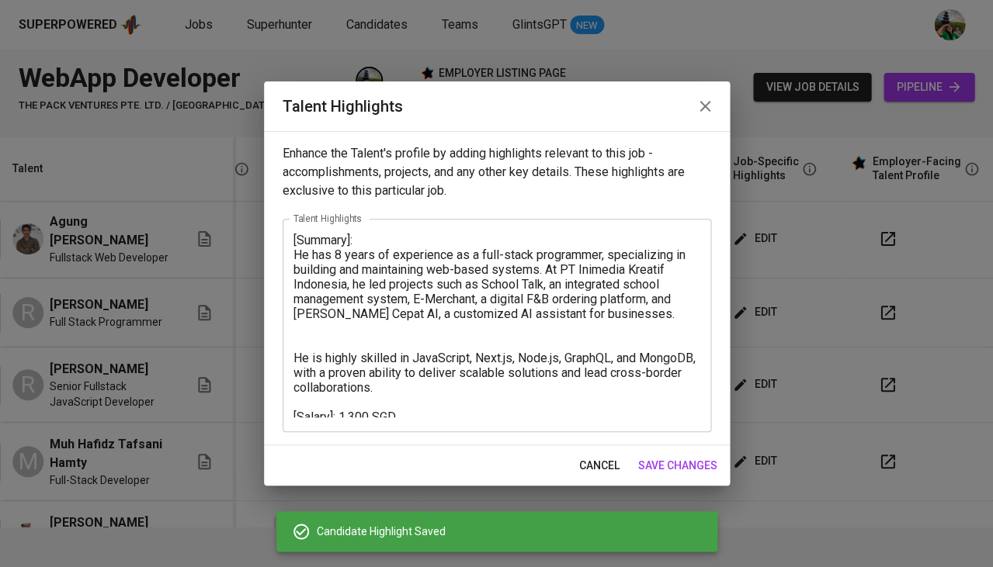
click at [563, 237] on textarea "[Summary]: He has 8 years of experience as a full-stack programmer, specializin…" at bounding box center [496, 325] width 407 height 185
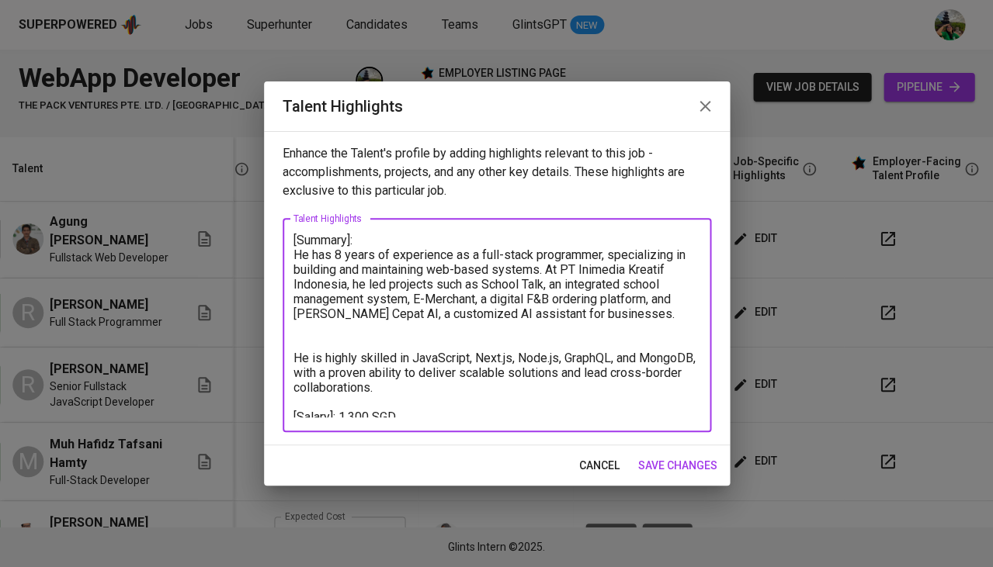
drag, startPoint x: 367, startPoint y: 241, endPoint x: 248, endPoint y: 237, distance: 118.8
click at [248, 237] on div "Talent Highlights Enhance the Talent's profile by adding highlights relevant to…" at bounding box center [496, 283] width 993 height 567
click at [615, 466] on span "cancel" at bounding box center [599, 465] width 40 height 19
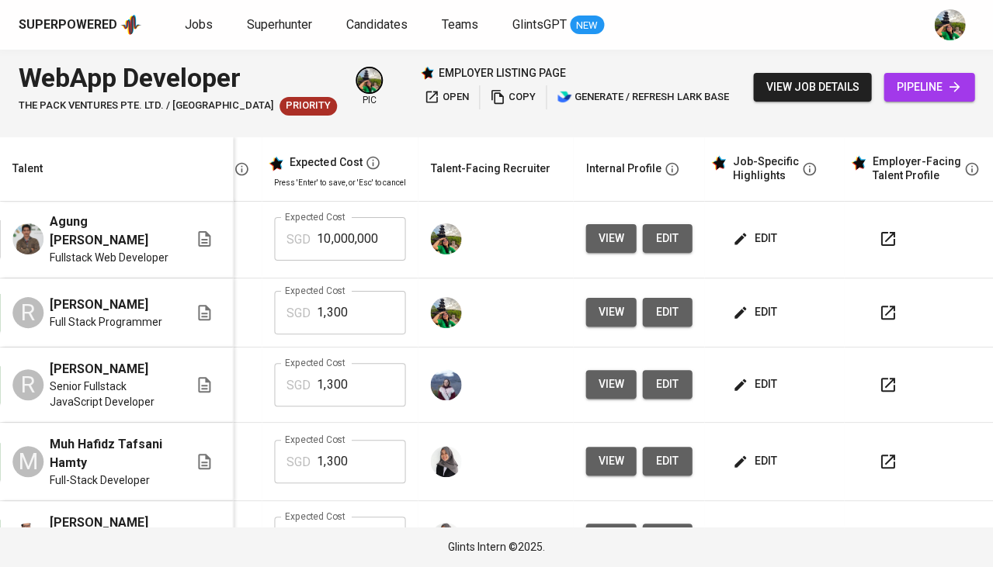
click at [754, 224] on button "edit" at bounding box center [756, 238] width 54 height 29
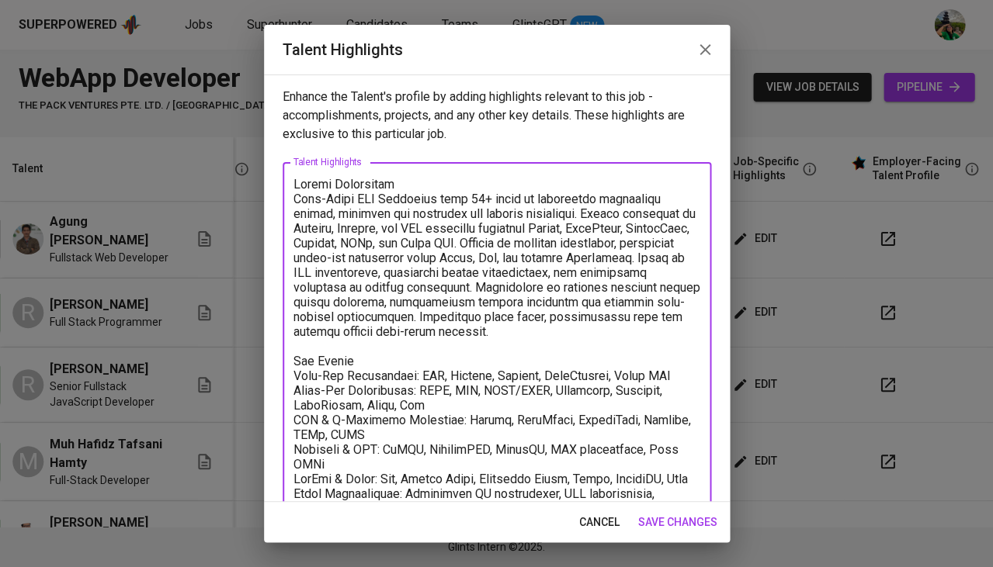
drag, startPoint x: 389, startPoint y: 179, endPoint x: 249, endPoint y: 173, distance: 139.8
click at [249, 173] on div "Talent Highlights Enhance the Talent's profile by adding highlights relevant to…" at bounding box center [496, 283] width 993 height 567
paste textarea "[Summary]:"
type textarea "[Summary]: Full-Stack PHP Developer with 10+ years of experience delivering rob…"
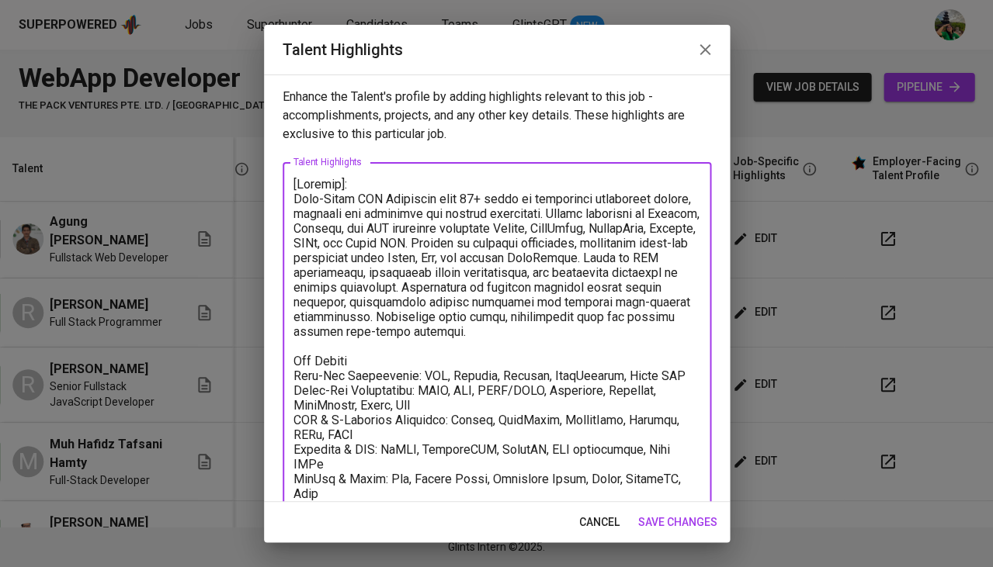
click at [678, 522] on span "save changes" at bounding box center [677, 522] width 79 height 19
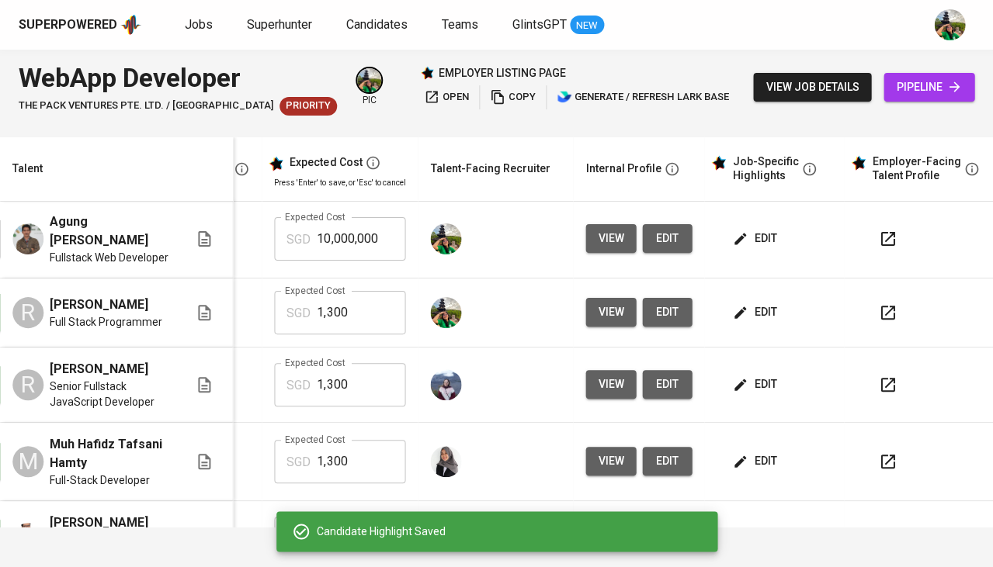
click at [755, 303] on span "edit" at bounding box center [755, 312] width 41 height 19
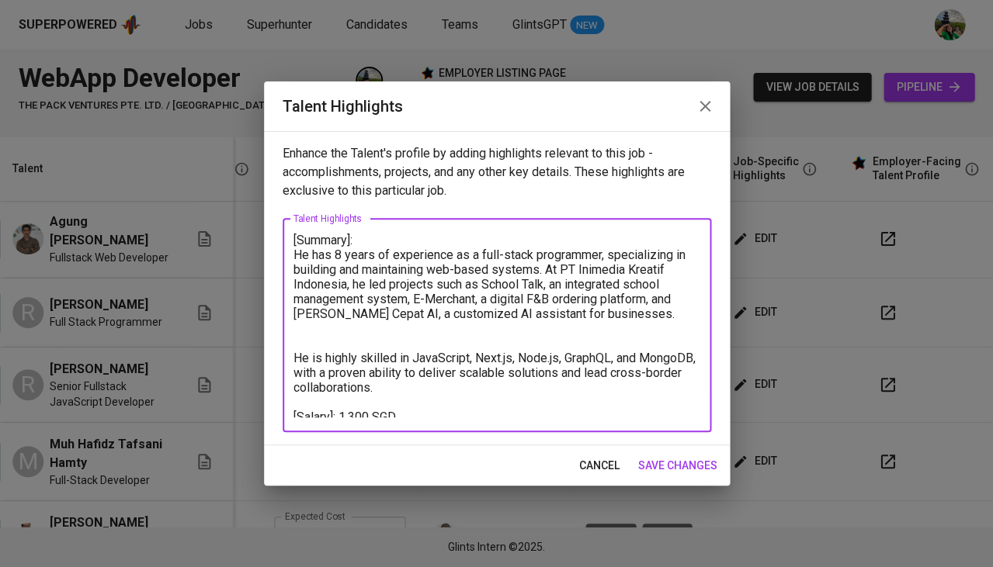
drag, startPoint x: 451, startPoint y: 377, endPoint x: 234, endPoint y: 183, distance: 291.3
click at [234, 183] on div "Talent Highlights Enhance the Talent's profile by adding highlights relevant to…" at bounding box center [496, 283] width 993 height 567
click at [479, 388] on textarea "[Summary]: He has 8 years of experience as a full-stack programmer, specializin…" at bounding box center [496, 325] width 407 height 185
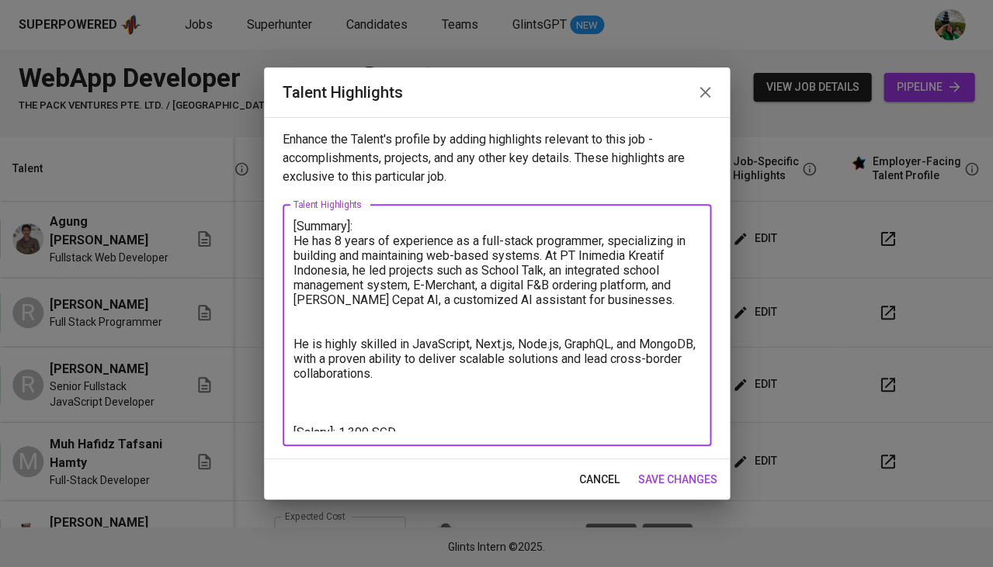
paste textarea "Rama Widi Pradita is a full-stack web developer with over 8 years of experience…"
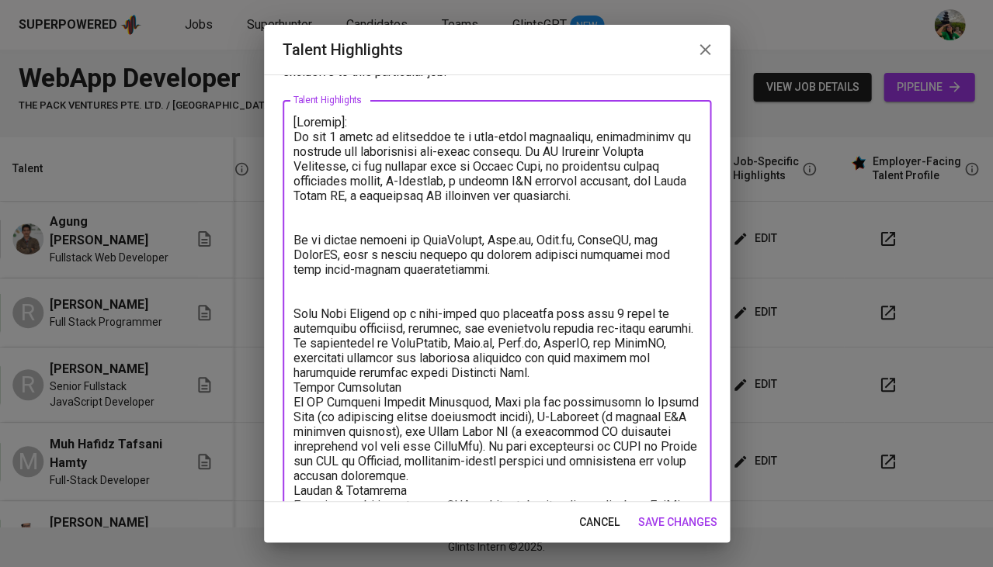
scroll to position [63, 0]
drag, startPoint x: 461, startPoint y: 268, endPoint x: 290, endPoint y: 135, distance: 216.9
click at [290, 135] on div "x Talent Highlights" at bounding box center [497, 340] width 428 height 483
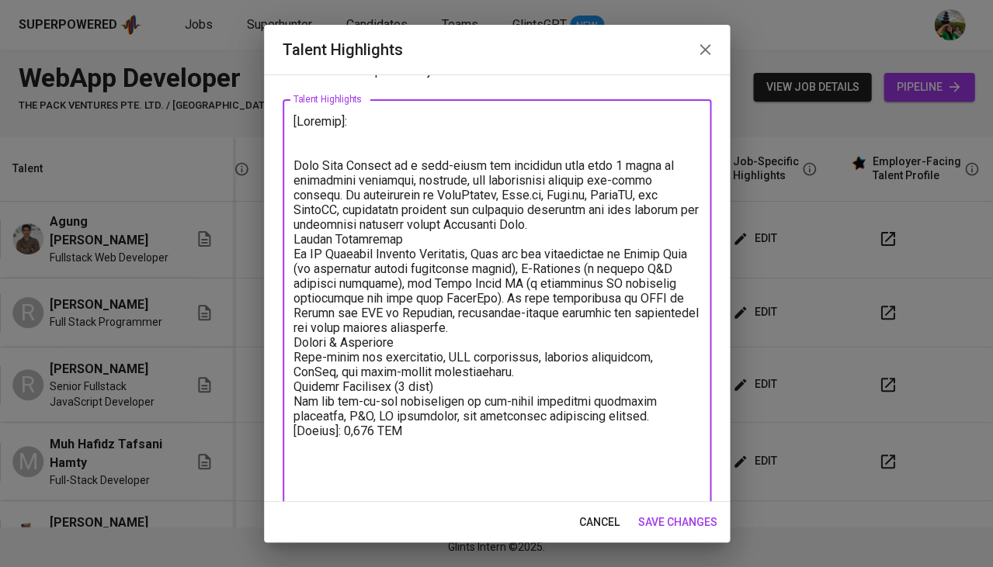
scroll to position [13, 0]
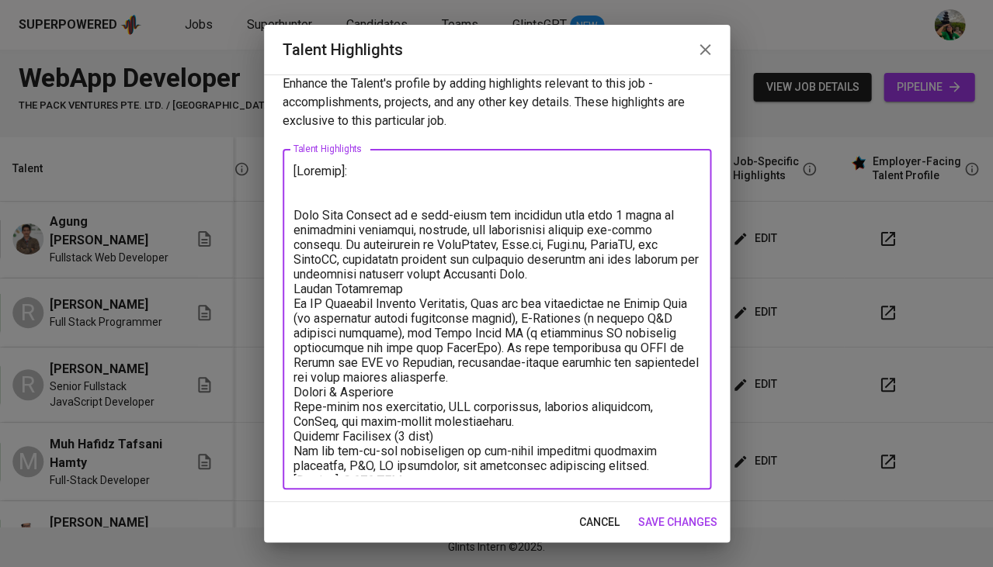
click at [296, 214] on textarea at bounding box center [496, 320] width 407 height 312
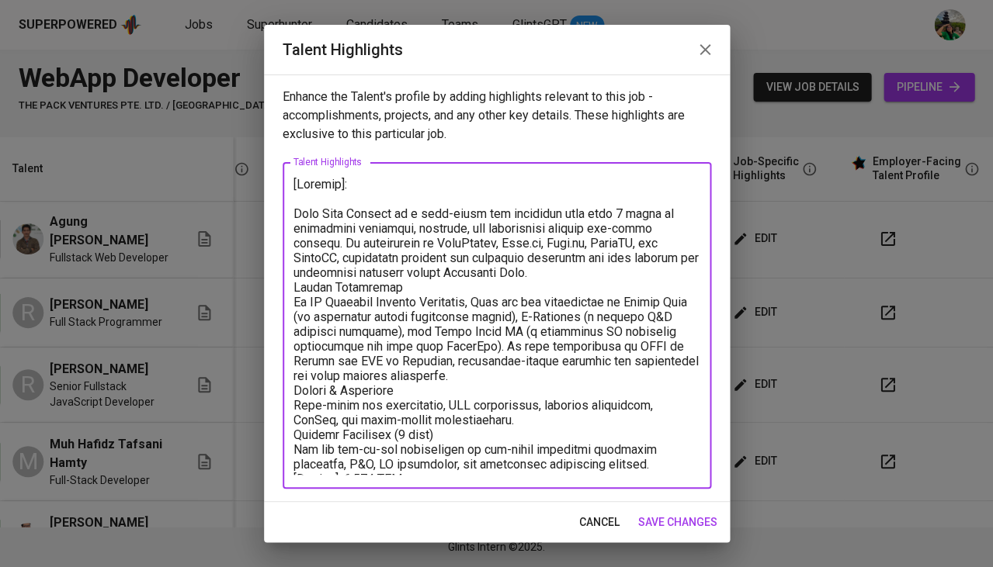
scroll to position [0, 0]
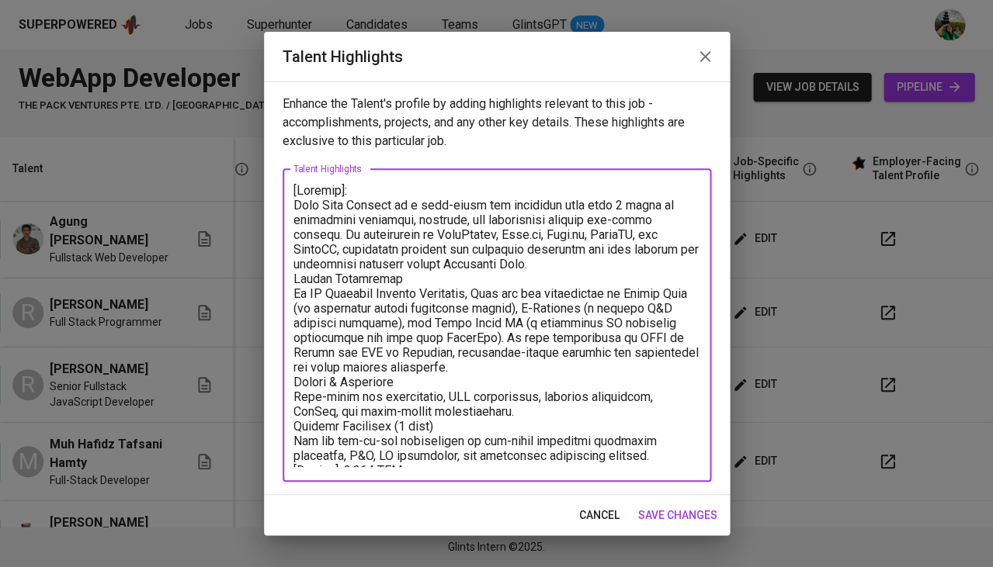
click at [294, 290] on textarea at bounding box center [496, 325] width 407 height 284
click at [295, 262] on textarea at bounding box center [496, 325] width 407 height 284
click at [301, 279] on textarea at bounding box center [496, 325] width 407 height 284
drag, startPoint x: 293, startPoint y: 276, endPoint x: 404, endPoint y: 269, distance: 111.3
click at [404, 269] on textarea at bounding box center [496, 325] width 407 height 284
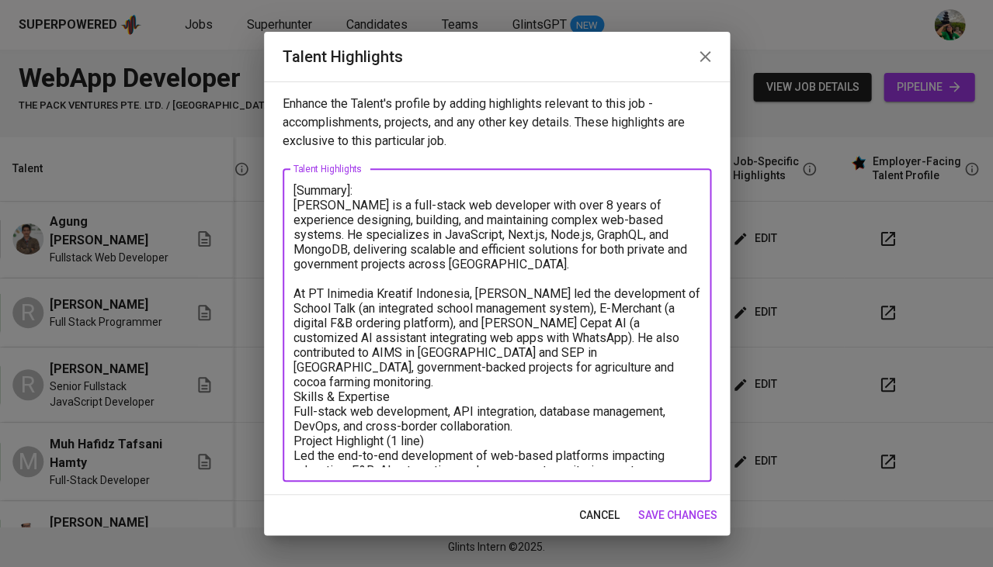
click at [300, 375] on textarea "[Summary]: Rama Widi Pradita is a full-stack web developer with over 8 years of…" at bounding box center [496, 325] width 407 height 284
click at [295, 373] on textarea "[Summary]: Rama Widi Pradita is a full-stack web developer with over 8 years of…" at bounding box center [496, 325] width 407 height 284
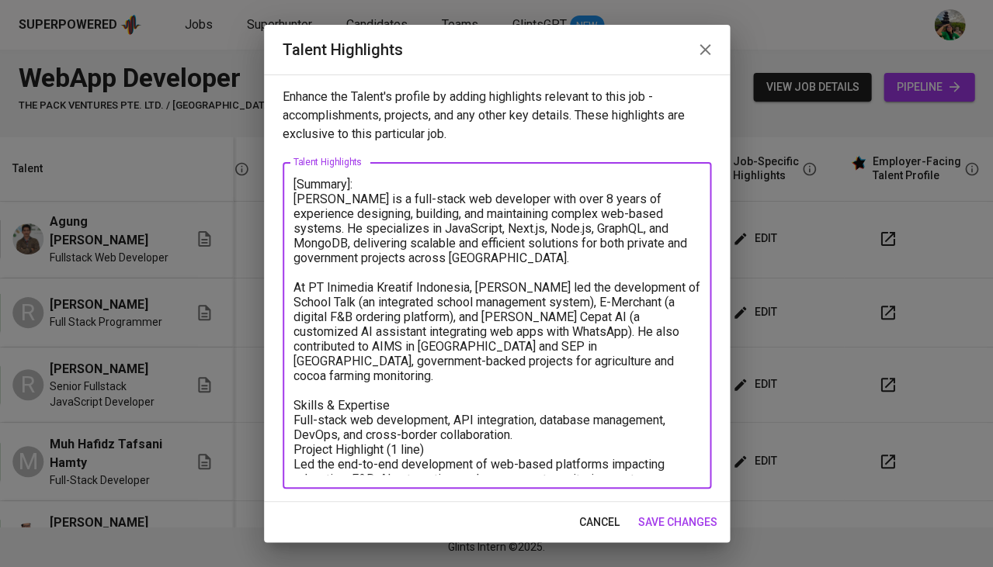
click at [505, 321] on textarea "[Summary]: Rama Widi Pradita is a full-stack web developer with over 8 years of…" at bounding box center [496, 326] width 407 height 298
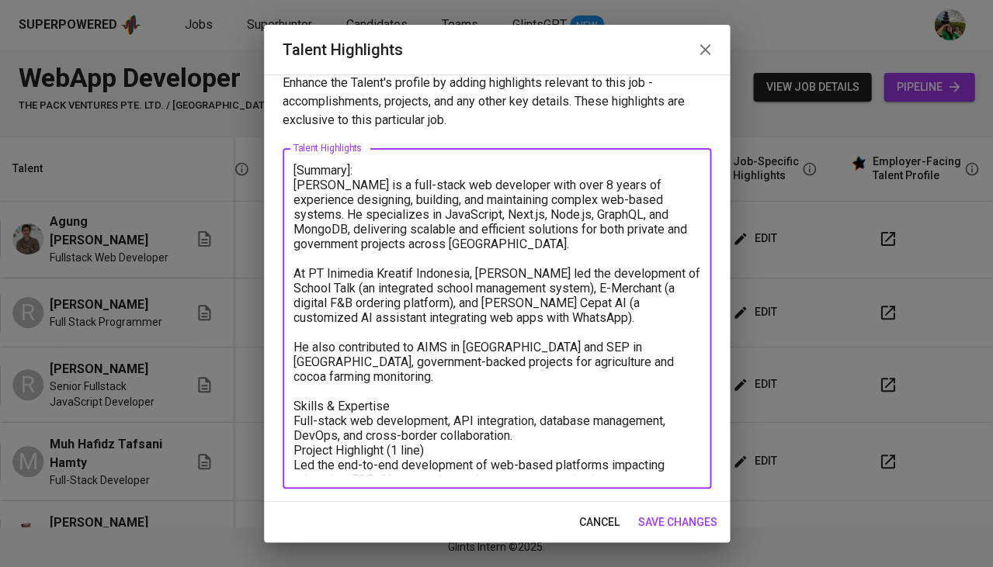
scroll to position [13, 0]
click at [641, 352] on textarea "[Summary]: Rama Widi Pradita is a full-stack web developer with over 8 years of…" at bounding box center [496, 320] width 407 height 312
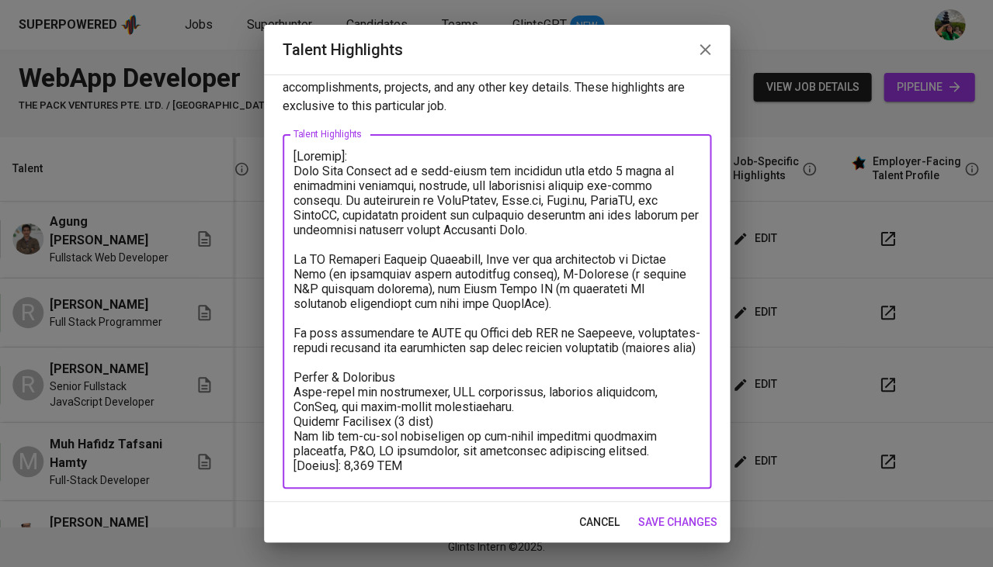
scroll to position [27, 0]
click at [293, 470] on textarea at bounding box center [496, 313] width 407 height 326
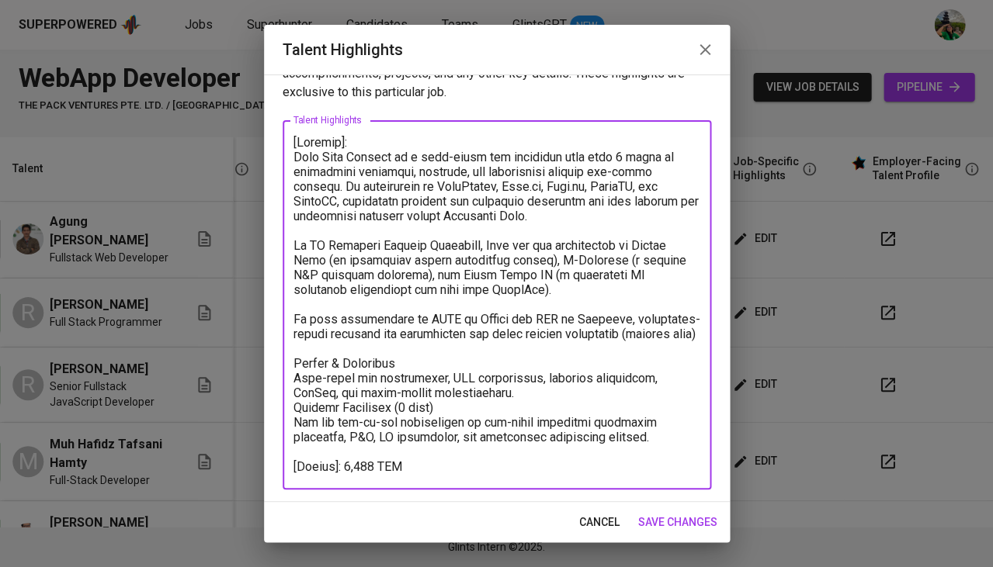
scroll to position [41, 0]
drag, startPoint x: 432, startPoint y: 409, endPoint x: 281, endPoint y: 410, distance: 150.6
click at [283, 410] on div "x Talent Highlights" at bounding box center [497, 305] width 428 height 369
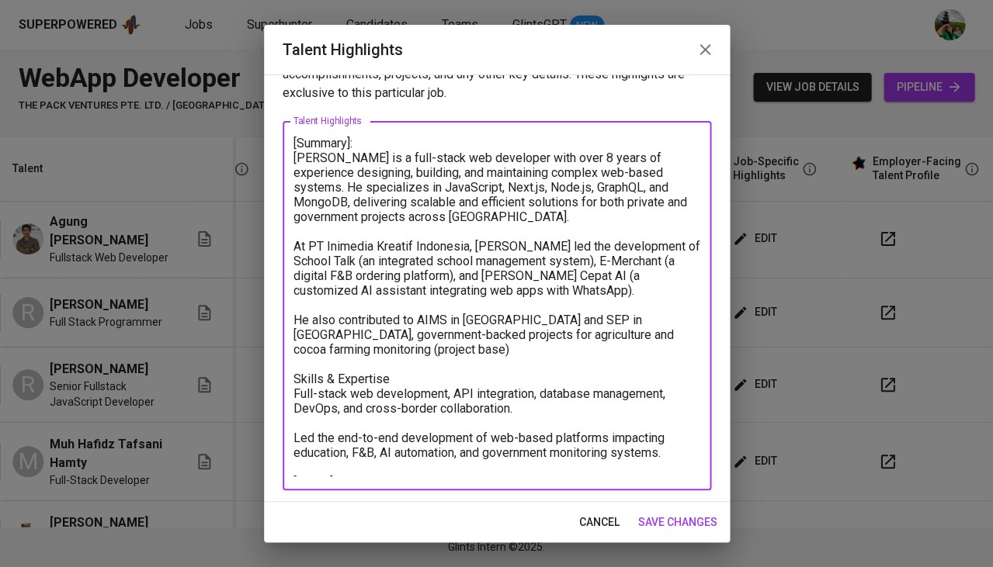
click at [505, 182] on textarea "[Summary]: Rama Widi Pradita is a full-stack web developer with over 8 years of…" at bounding box center [496, 306] width 407 height 341
type textarea "[Summary]: Rama Widi Pradita is a full-stack web developer with over 8 years of…"
click at [693, 526] on span "save changes" at bounding box center [677, 522] width 79 height 19
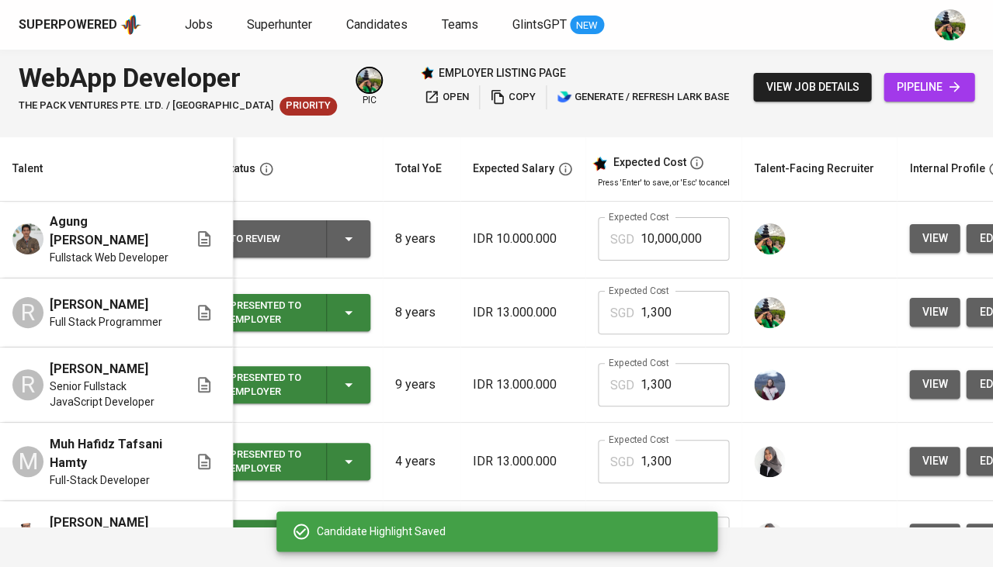
scroll to position [0, 0]
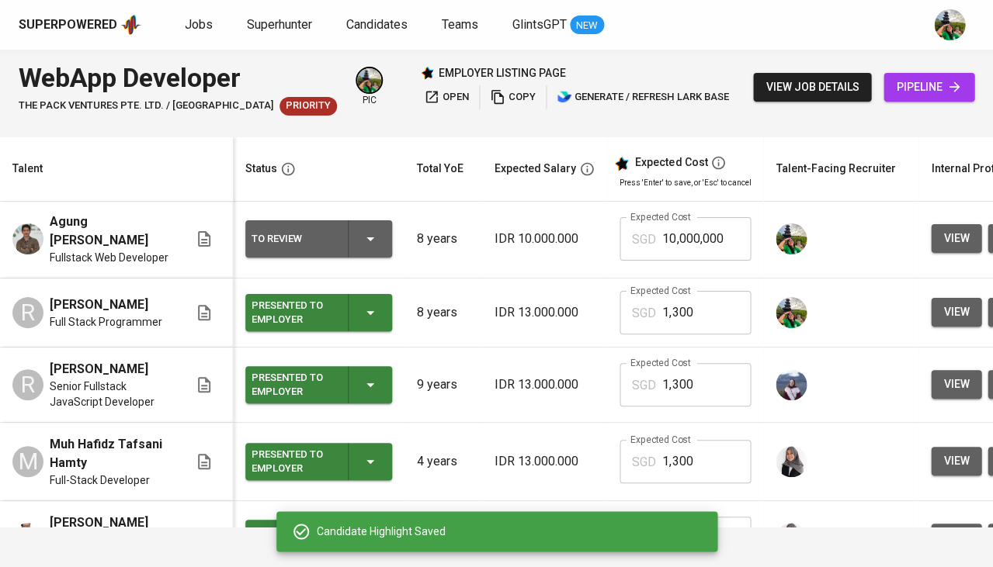
click at [705, 235] on input "10,000,000" at bounding box center [706, 238] width 88 height 43
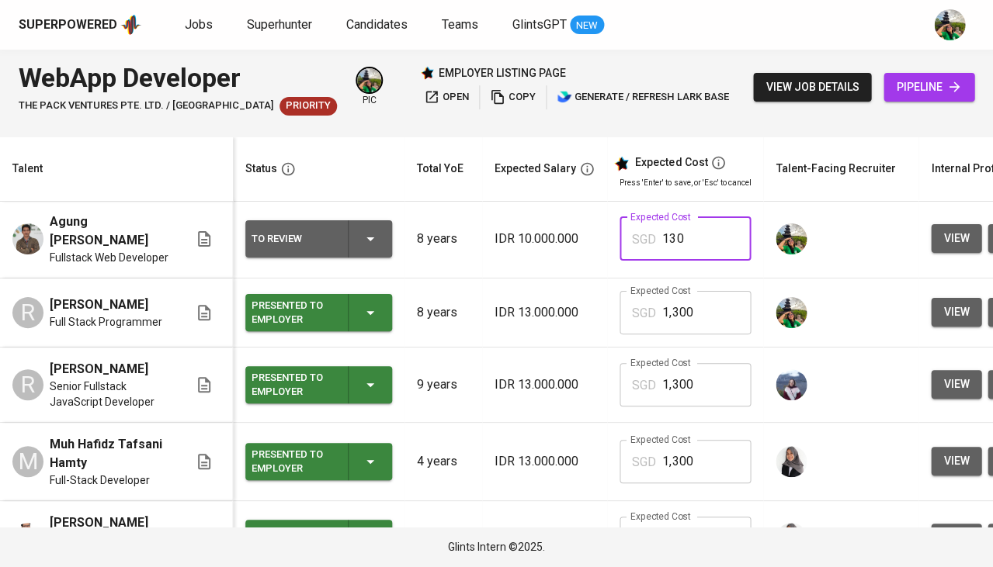
type input "1,300"
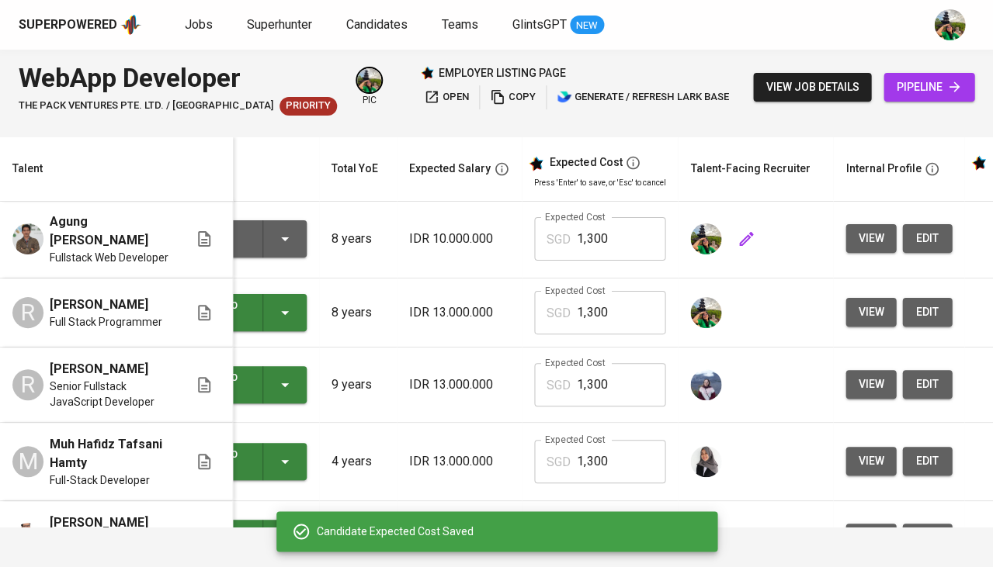
scroll to position [2, 119]
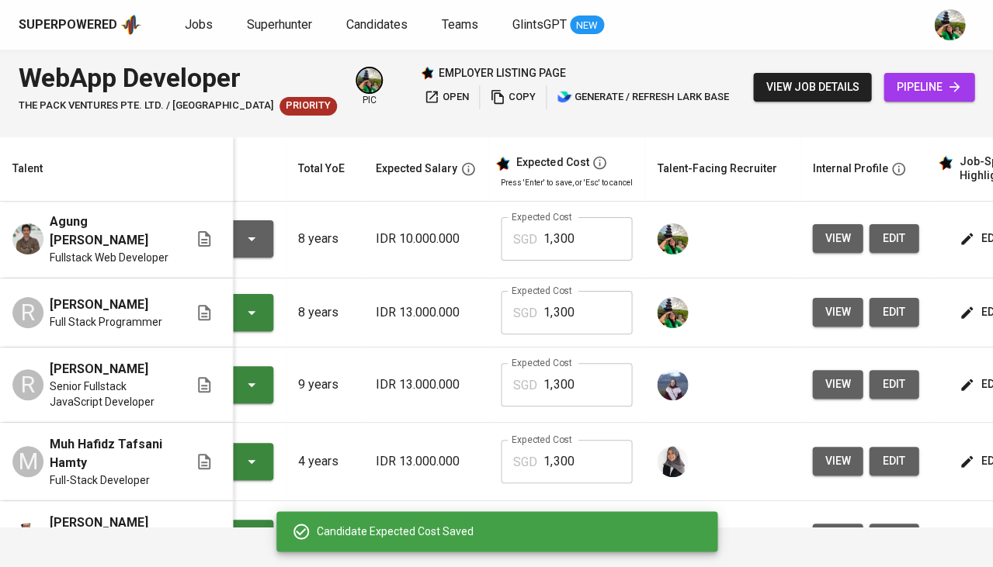
click at [881, 237] on span "edit" at bounding box center [893, 238] width 25 height 19
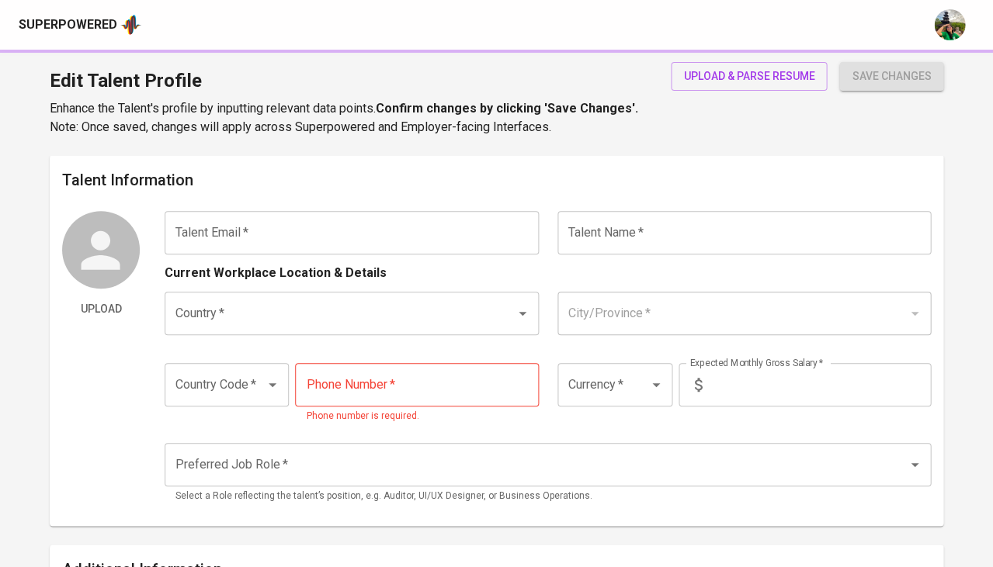
type input "[EMAIL_ADDRESS][PERSON_NAME][DOMAIN_NAME]"
type input "Agung [PERSON_NAME]"
type input "[GEOGRAPHIC_DATA]"
type input "Batu, [GEOGRAPHIC_DATA]"
type input "+62"
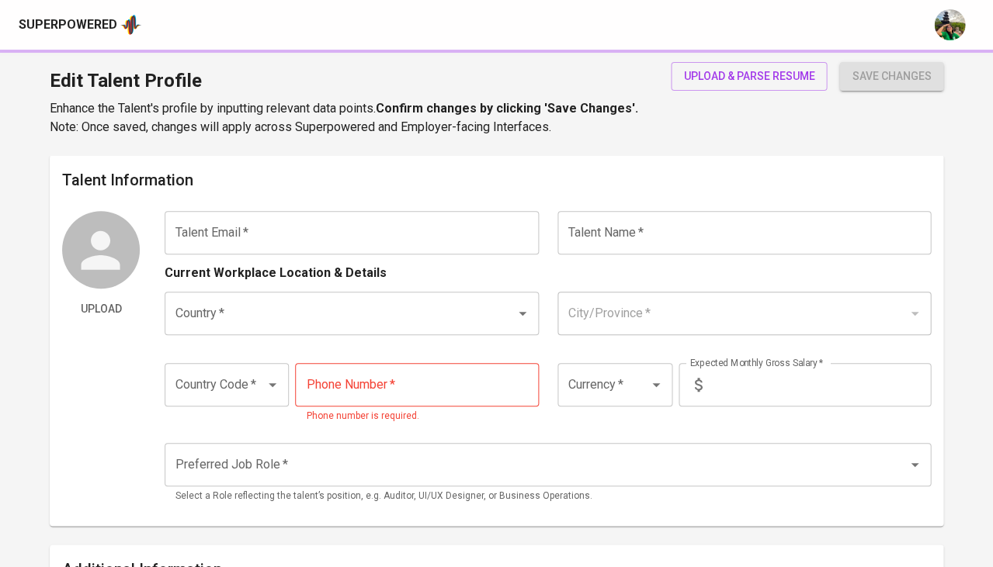
type input "[PHONE_NUMBER]"
type input "IDR"
type input "Full Stack Developer"
radio input "true"
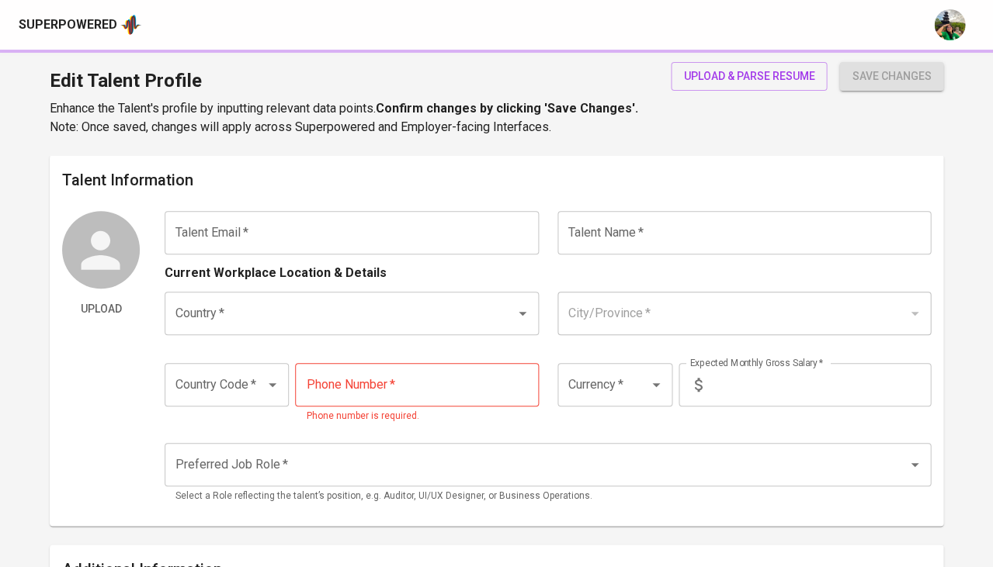
type input "8"
type input "Immediately Available"
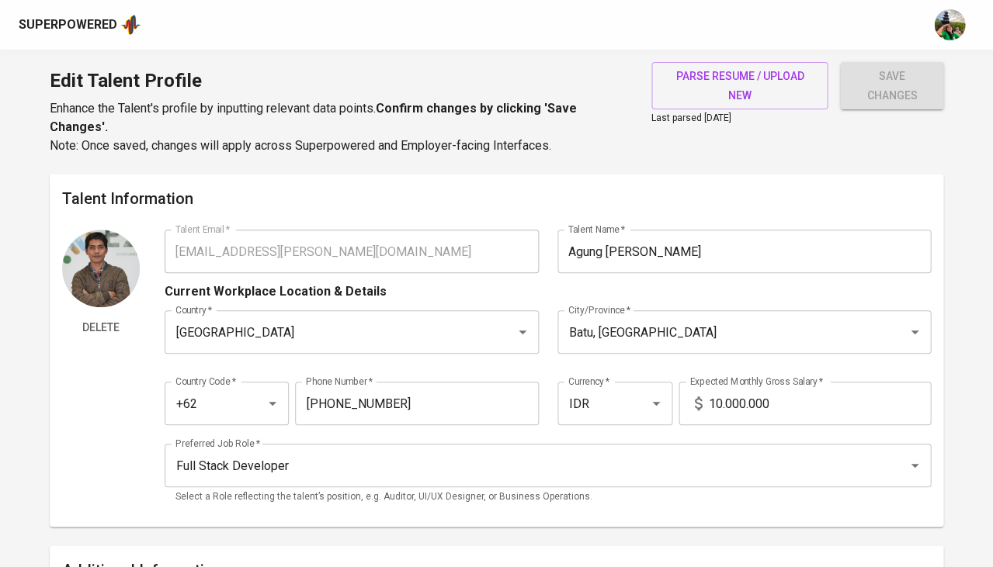
click at [719, 392] on input "10.000.000" at bounding box center [819, 403] width 223 height 43
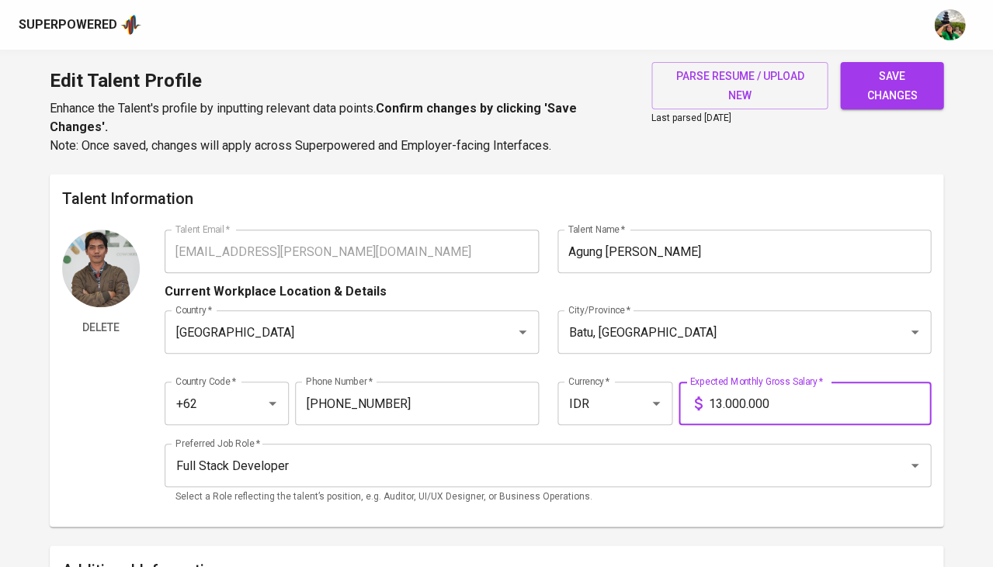
type input "13.000.000"
click at [886, 94] on span "save changes" at bounding box center [891, 86] width 78 height 38
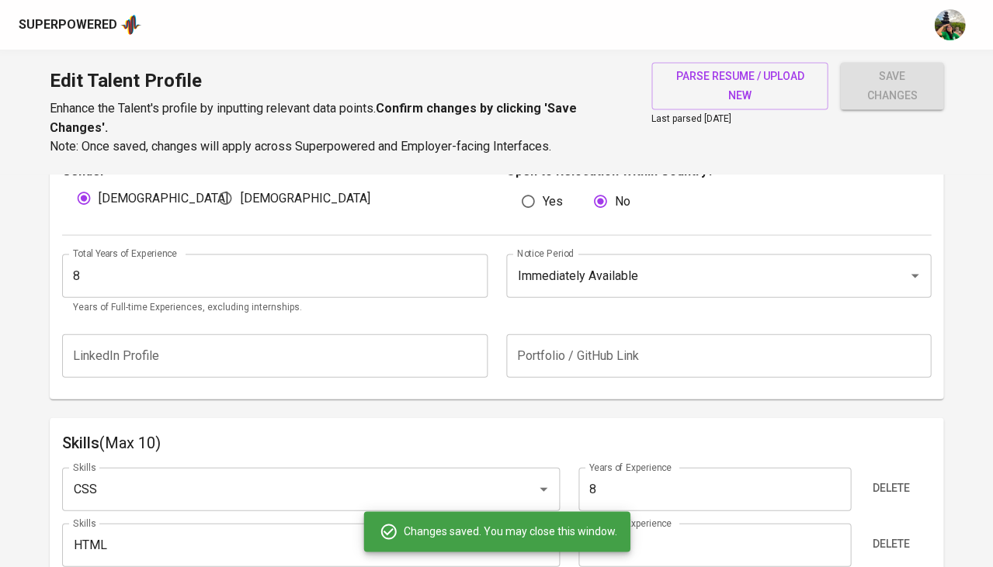
scroll to position [552, 0]
click at [286, 270] on input "8" at bounding box center [274, 276] width 425 height 43
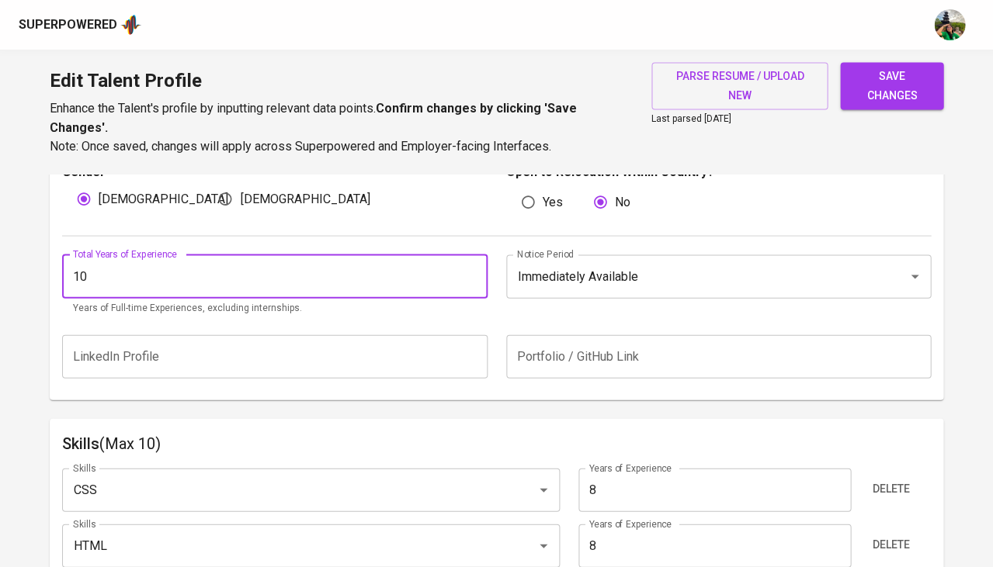
type input "10"
click at [895, 93] on span "save changes" at bounding box center [891, 86] width 78 height 38
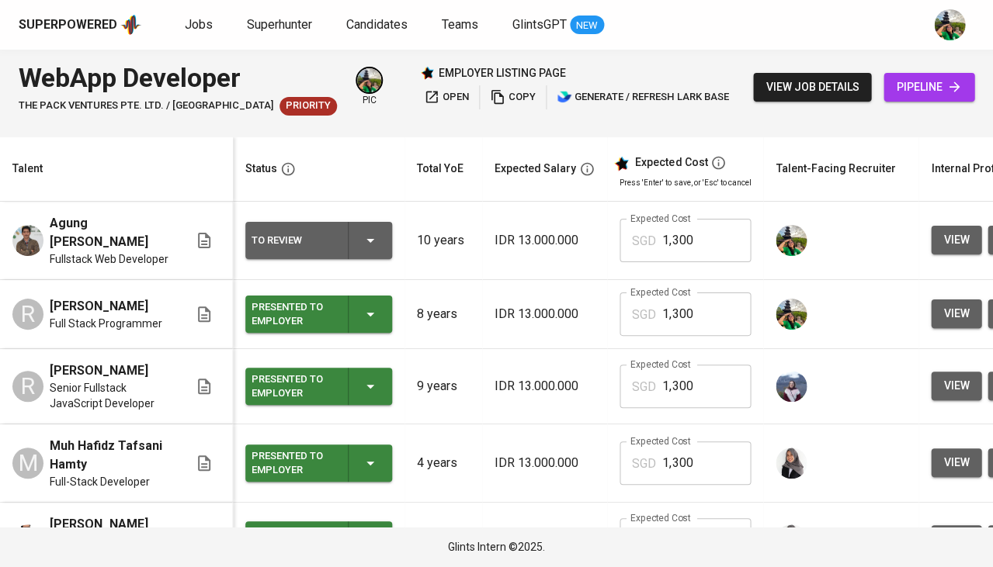
click at [380, 241] on div "To Review" at bounding box center [318, 240] width 134 height 37
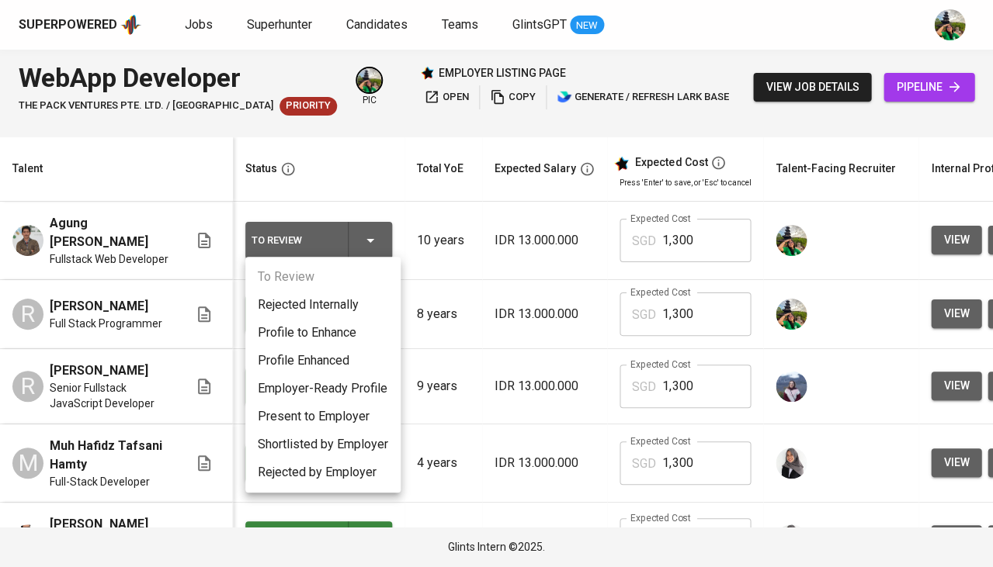
click at [334, 408] on li "Present to Employer" at bounding box center [322, 417] width 155 height 28
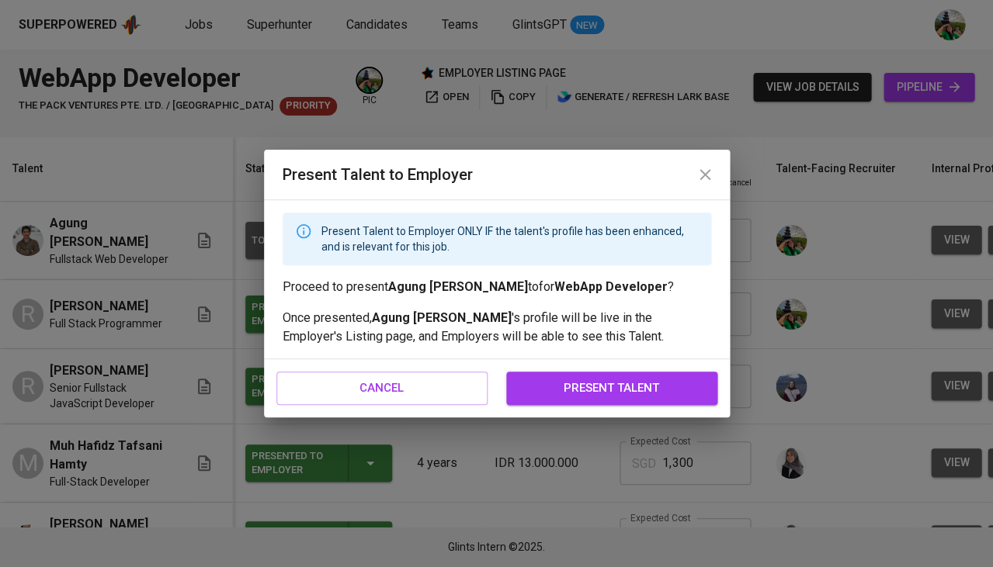
click at [640, 406] on div "cancel present talent" at bounding box center [497, 387] width 466 height 57
click at [646, 397] on button "present talent" at bounding box center [611, 388] width 211 height 33
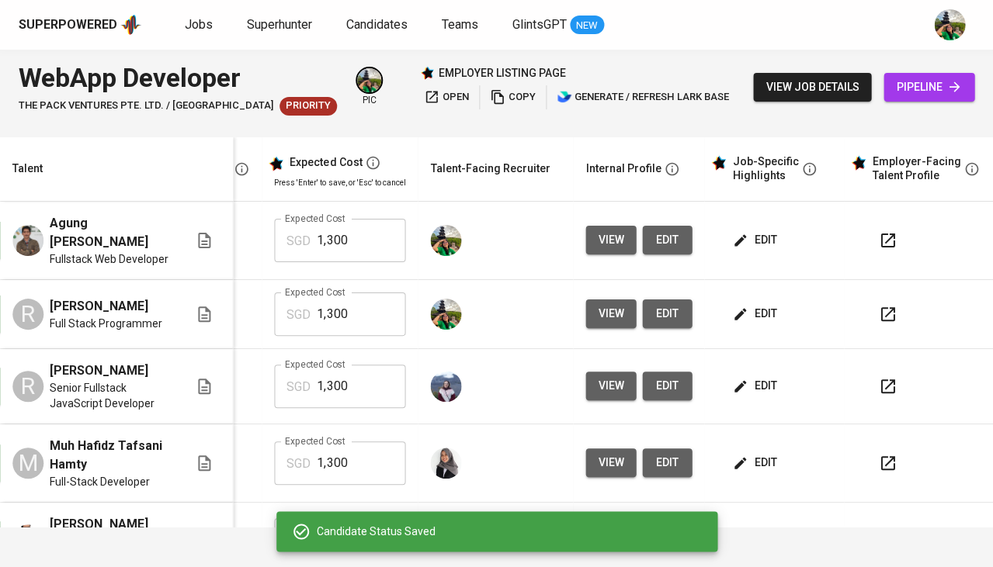
scroll to position [0, 345]
click at [753, 232] on span "edit" at bounding box center [755, 240] width 41 height 19
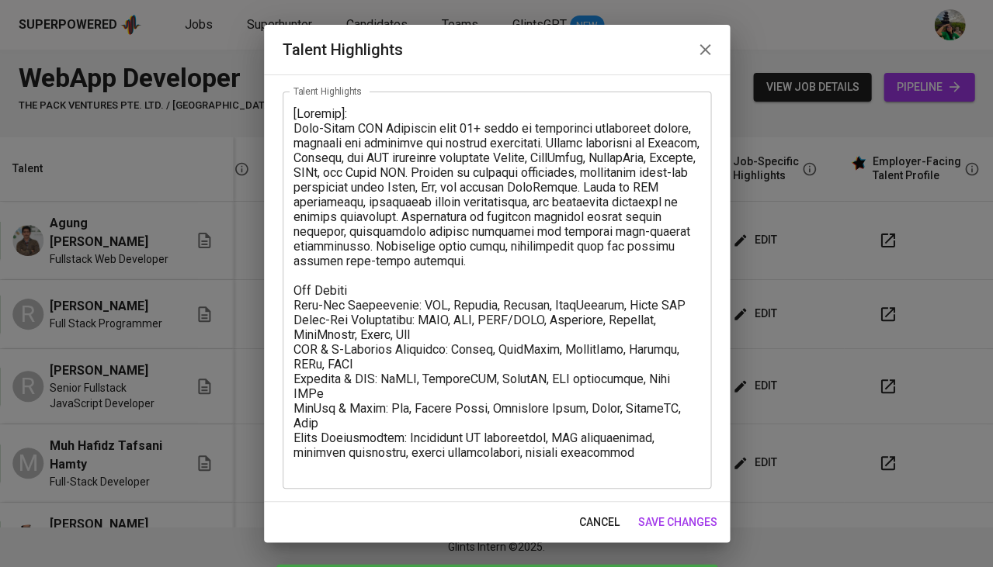
scroll to position [70, 0]
click at [595, 526] on span "cancel" at bounding box center [599, 522] width 40 height 19
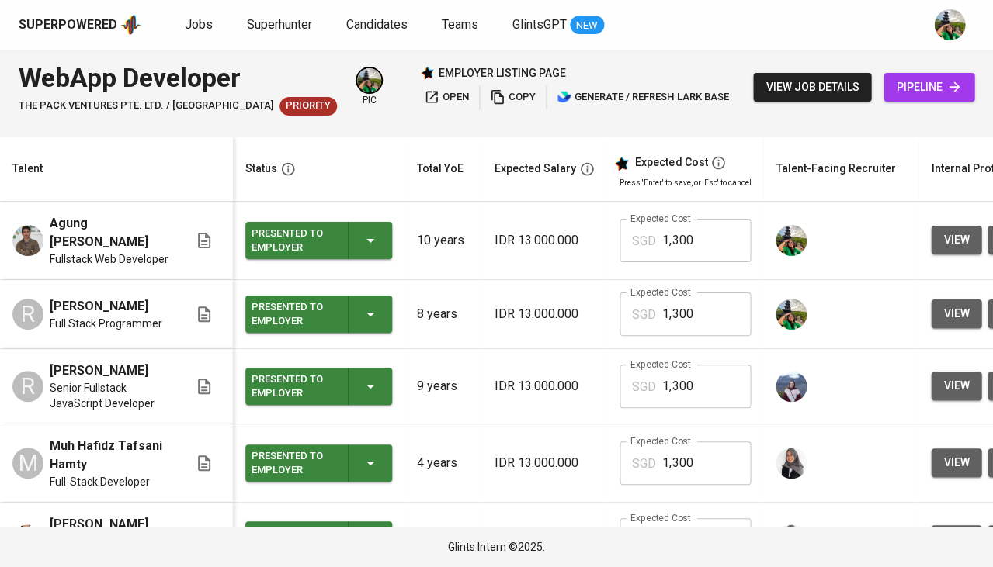
scroll to position [0, 0]
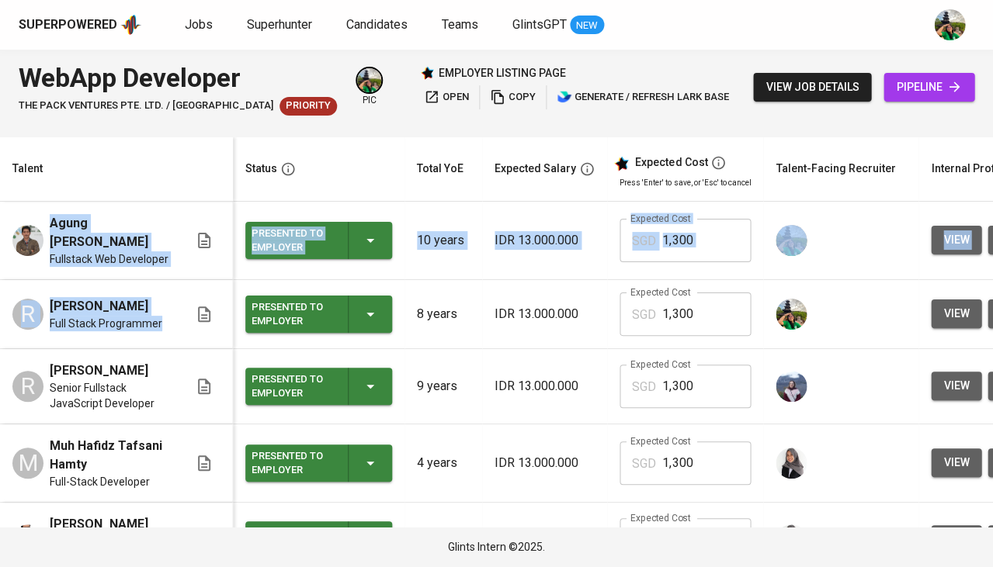
drag, startPoint x: 47, startPoint y: 222, endPoint x: 131, endPoint y: 332, distance: 138.5
click at [131, 332] on tbody "Agung Kurnia Robbi Fullstack Web Developer Presented to Employer 10 years IDR 1…" at bounding box center [672, 462] width 1344 height 521
click at [131, 332] on td "R RAMA WIDI PRADITA Full Stack Programmer" at bounding box center [116, 314] width 233 height 69
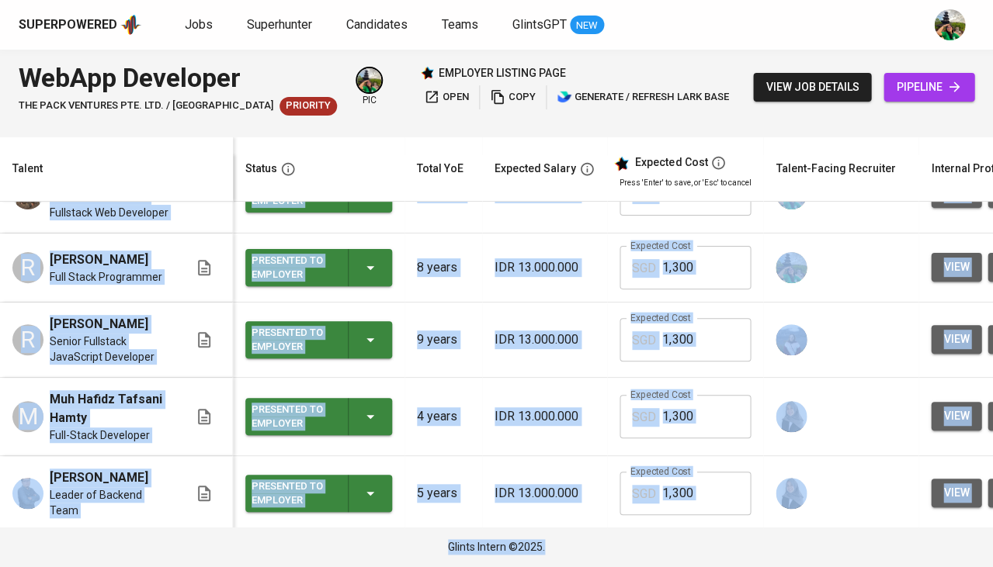
scroll to position [189, 0]
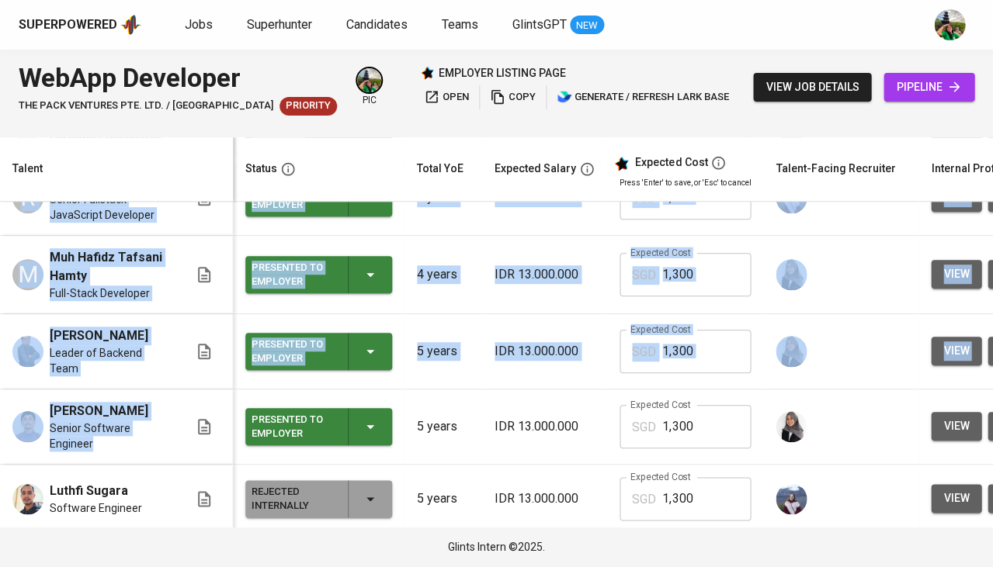
drag, startPoint x: 50, startPoint y: 222, endPoint x: 130, endPoint y: 444, distance: 236.2
click at [130, 444] on tbody "Agung Kurnia Robbi Fullstack Web Developer Presented to Employer 10 years IDR 1…" at bounding box center [672, 273] width 1344 height 521
click at [150, 417] on div "[PERSON_NAME]" at bounding box center [110, 411] width 120 height 19
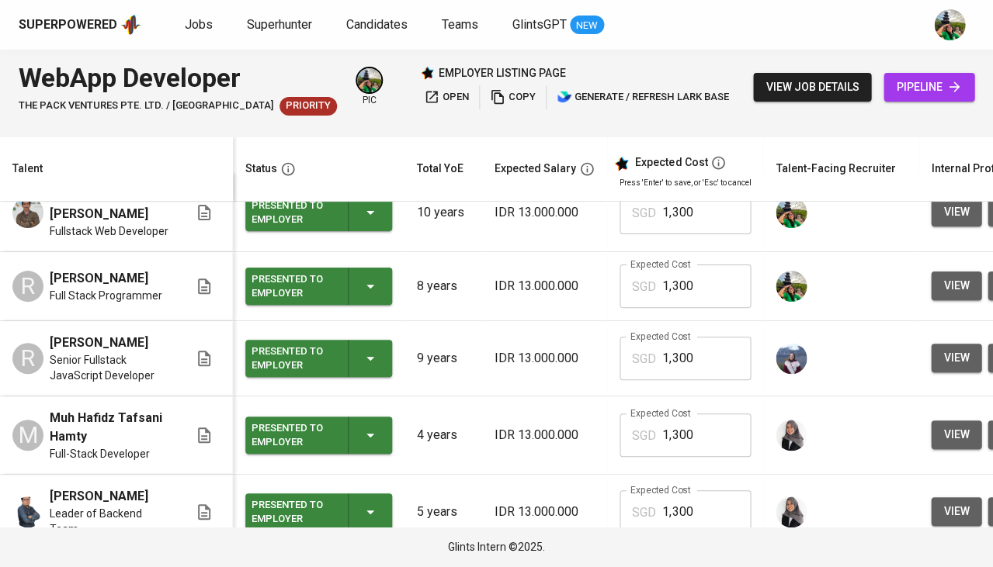
scroll to position [5, 0]
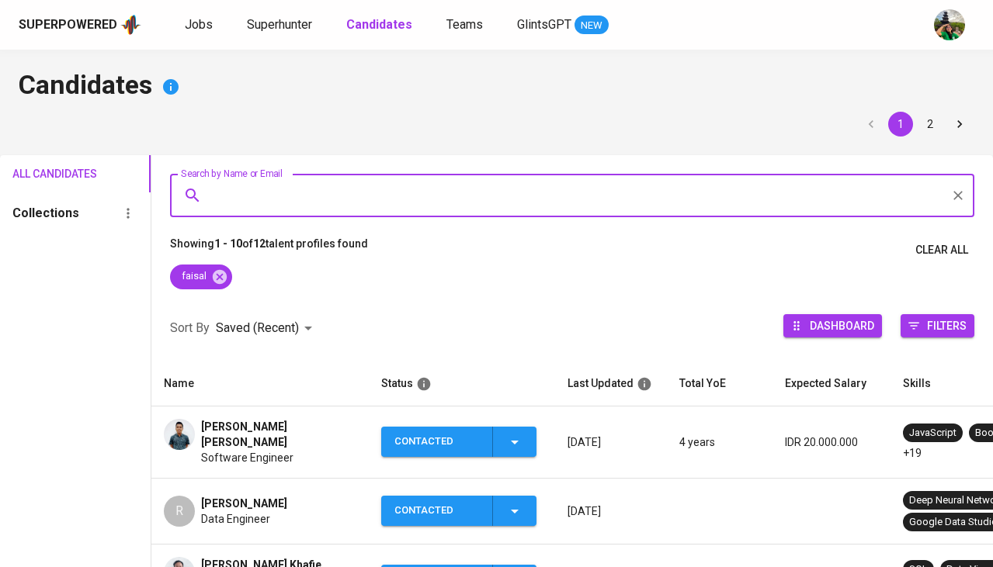
scroll to position [397, 0]
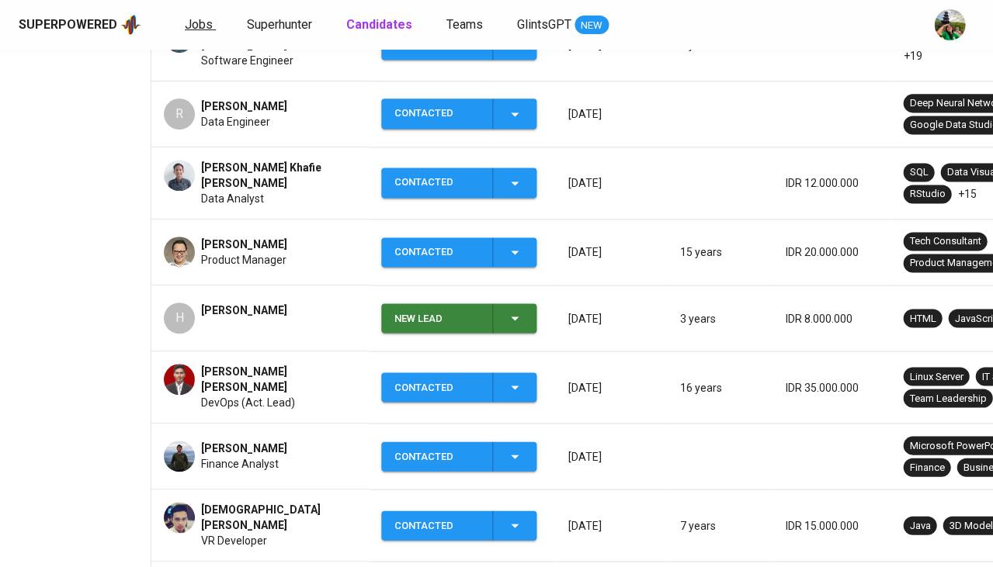
click at [186, 27] on span "Jobs" at bounding box center [199, 24] width 28 height 15
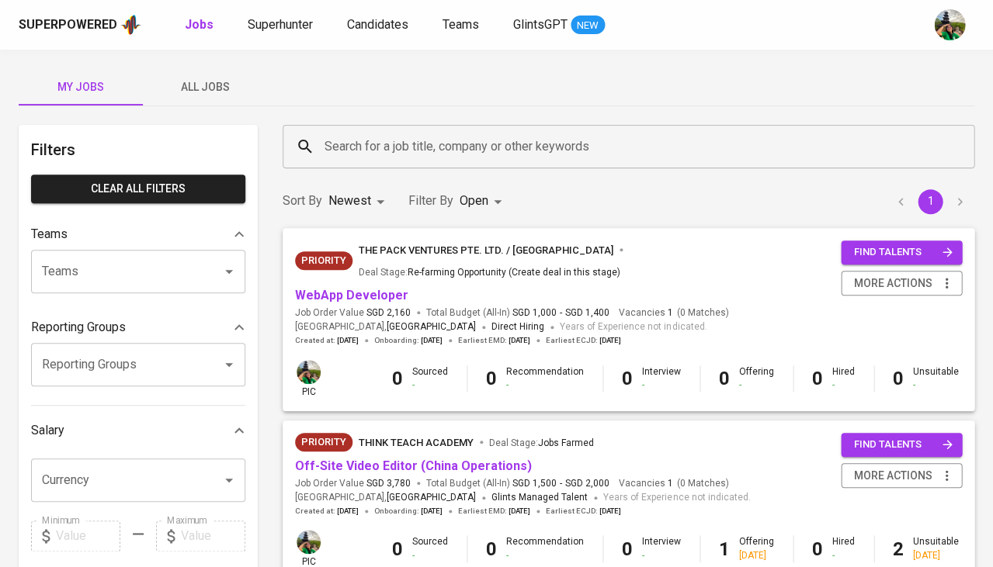
click at [334, 260] on div "Priority The Pack Ventures Pte. Ltd. / Impcubate Deal Stage : Re-farming Opport…" at bounding box center [568, 264] width 546 height 47
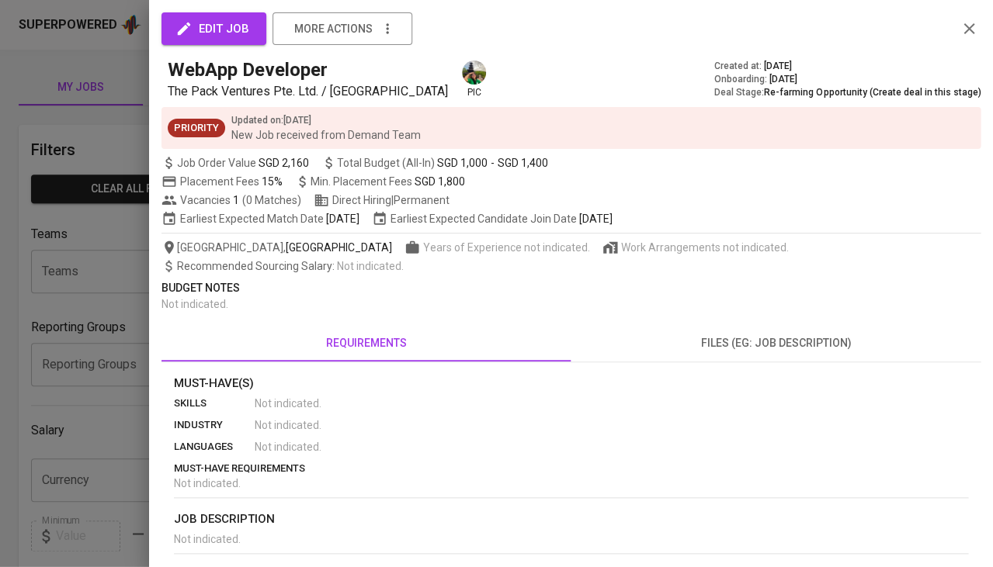
click at [119, 301] on div at bounding box center [496, 283] width 993 height 567
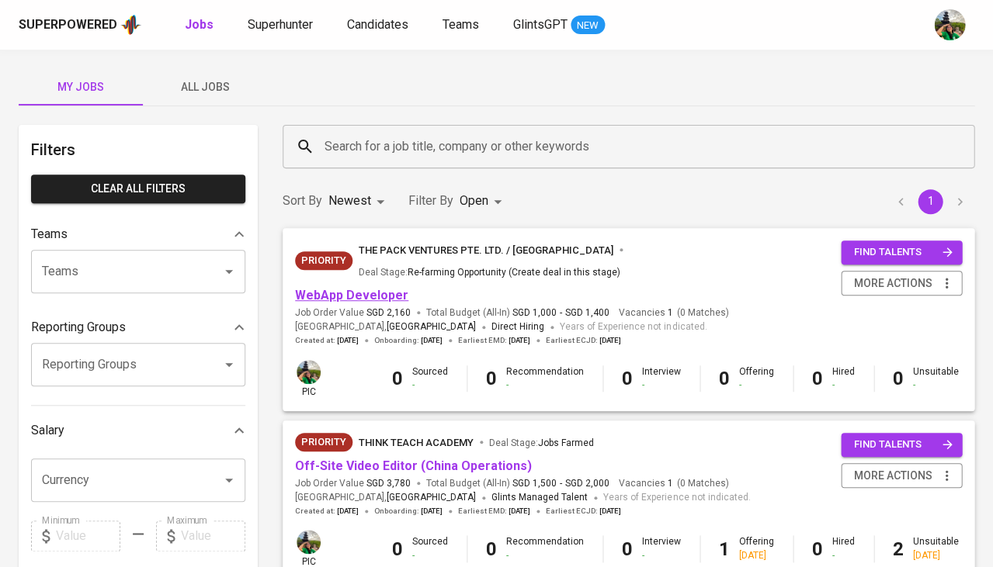
click at [367, 288] on link "WebApp Developer" at bounding box center [351, 295] width 113 height 15
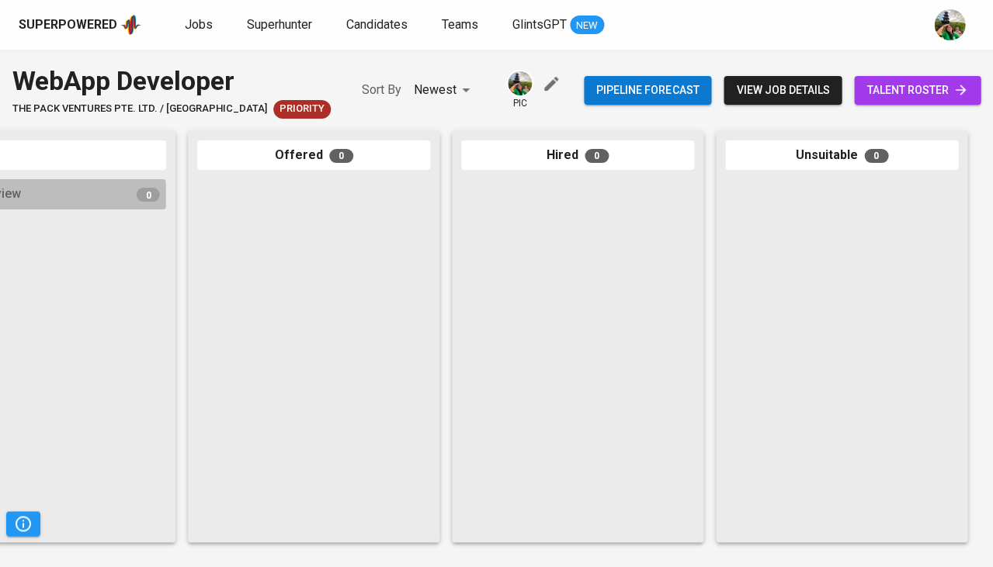
scroll to position [0, 856]
click at [918, 91] on span "talent roster" at bounding box center [917, 90] width 102 height 19
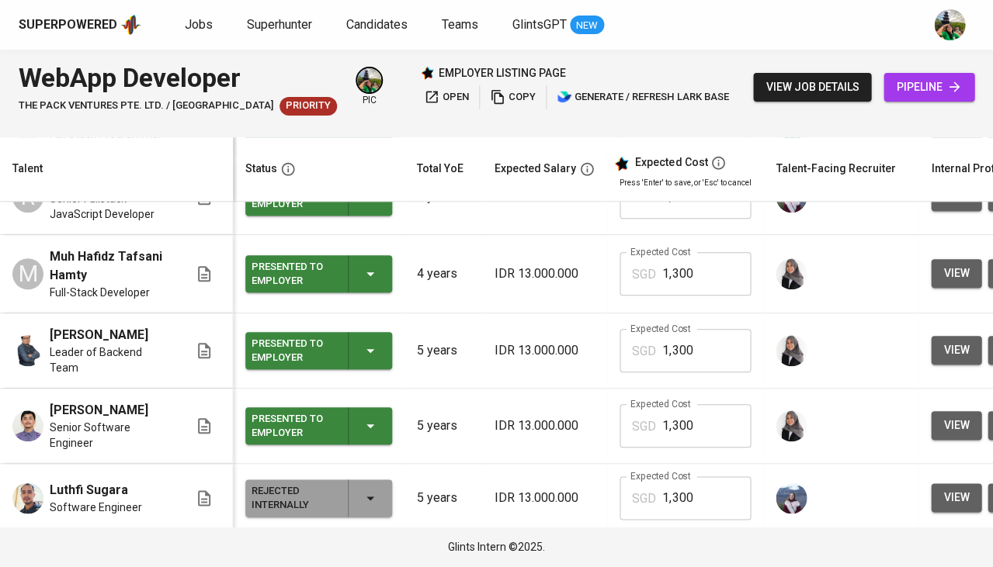
scroll to position [189, 0]
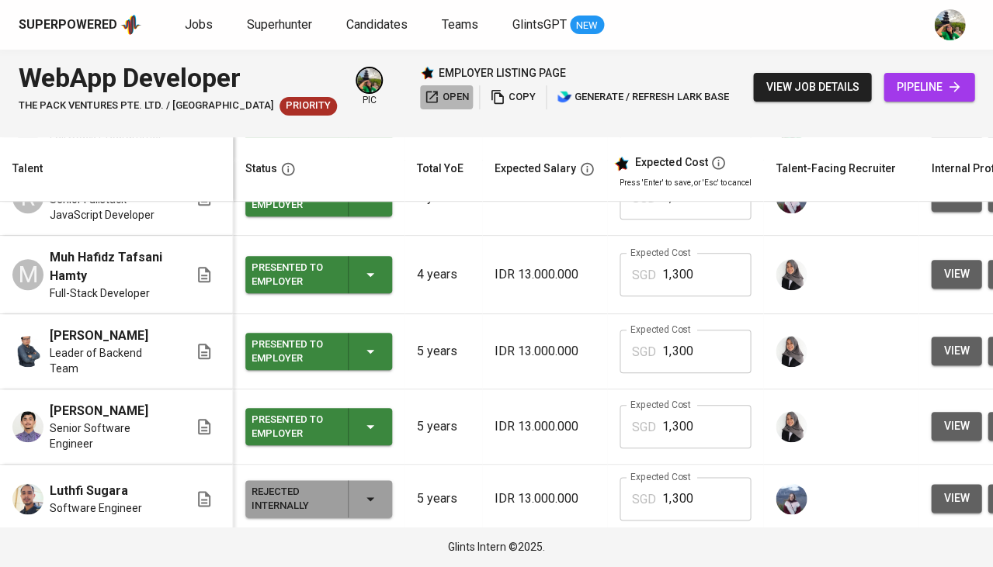
click at [424, 95] on span "open" at bounding box center [446, 97] width 45 height 18
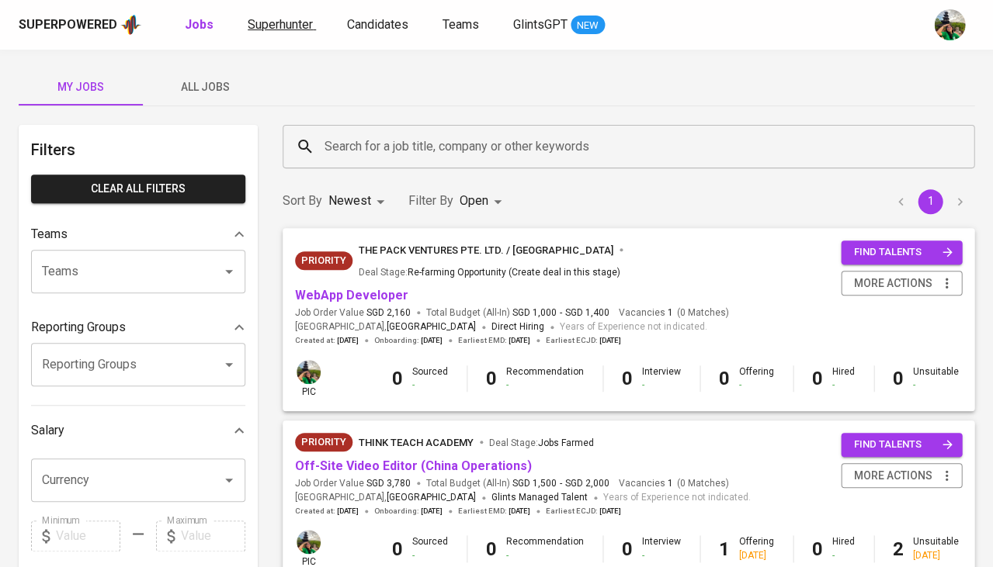
click at [295, 20] on span "Superhunter" at bounding box center [280, 24] width 65 height 15
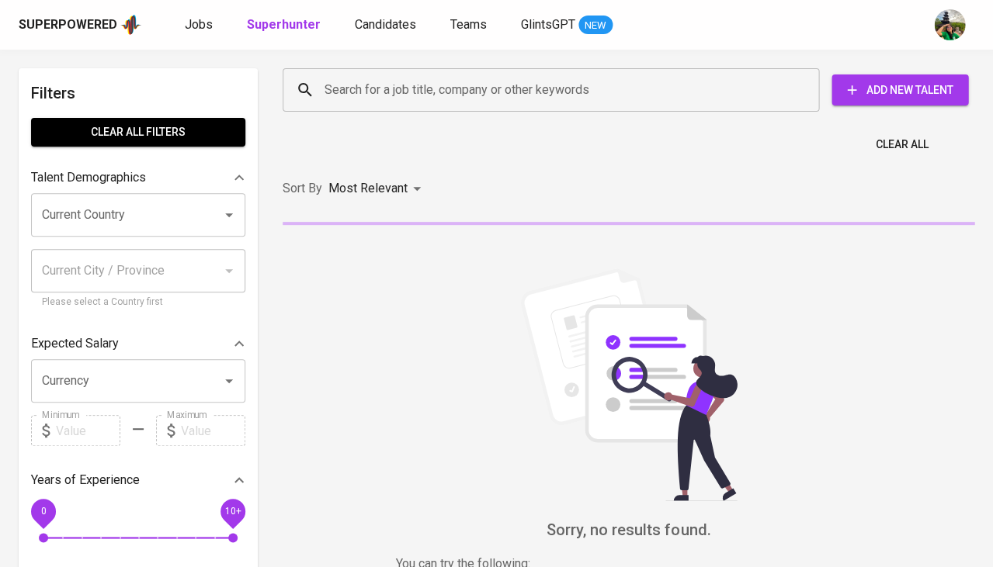
click at [378, 85] on input "Search for a job title, company or other keywords" at bounding box center [555, 89] width 468 height 29
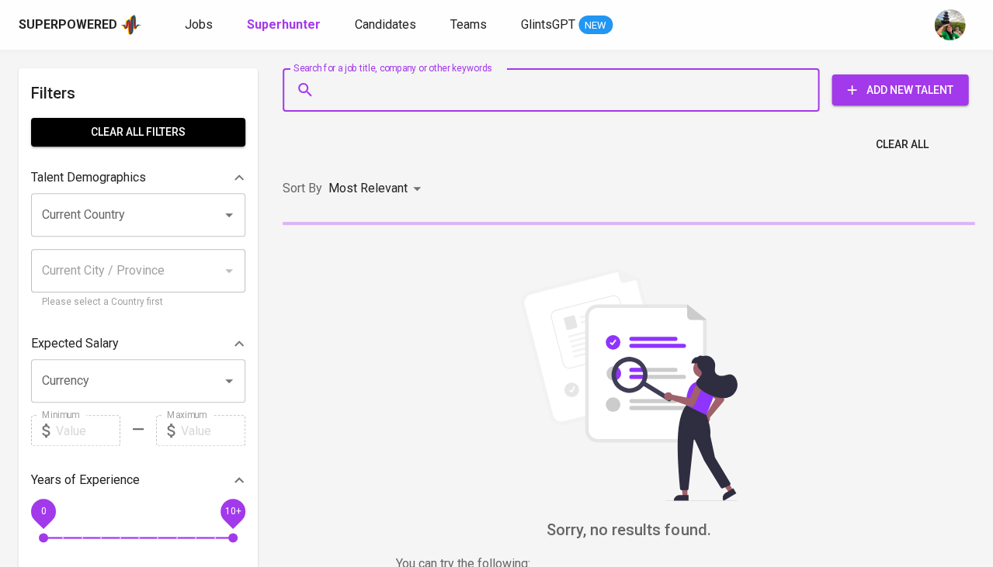
paste input "ranawijdannaim@gmail.com"
type input "ranawijdannaim@gmail.com"
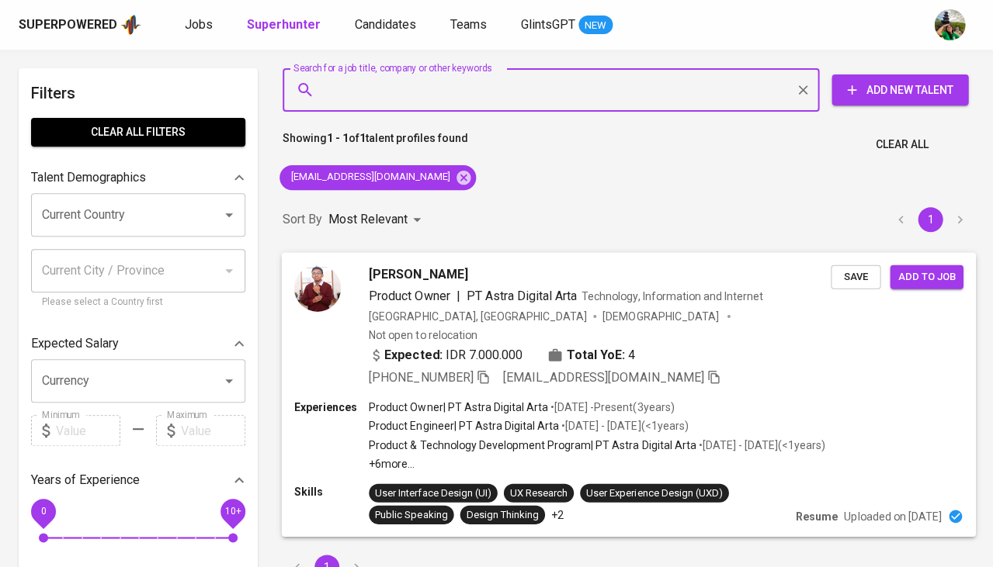
click at [467, 279] on span "Rana Wijdan Naim" at bounding box center [418, 274] width 99 height 19
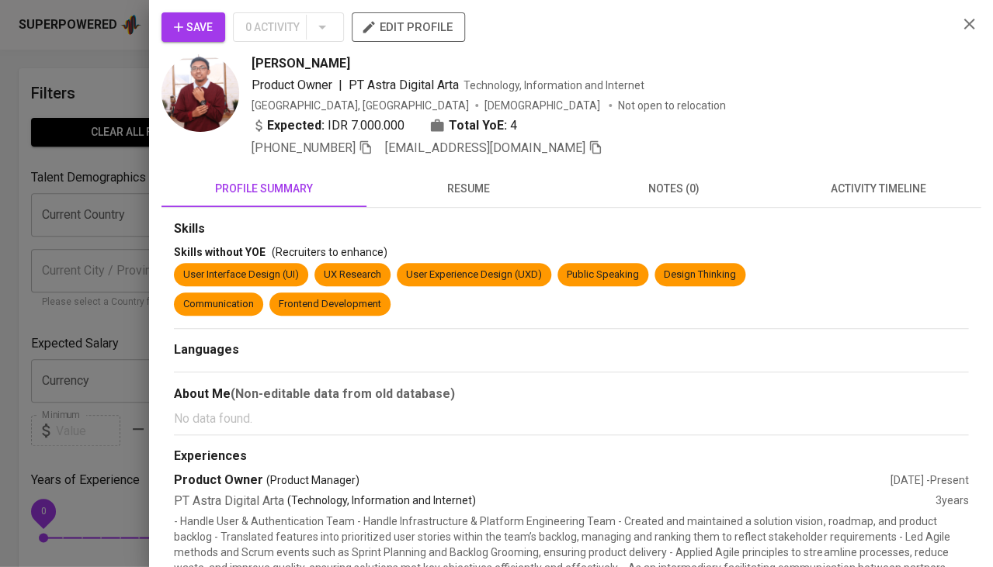
click at [477, 192] on span "resume" at bounding box center [469, 188] width 186 height 19
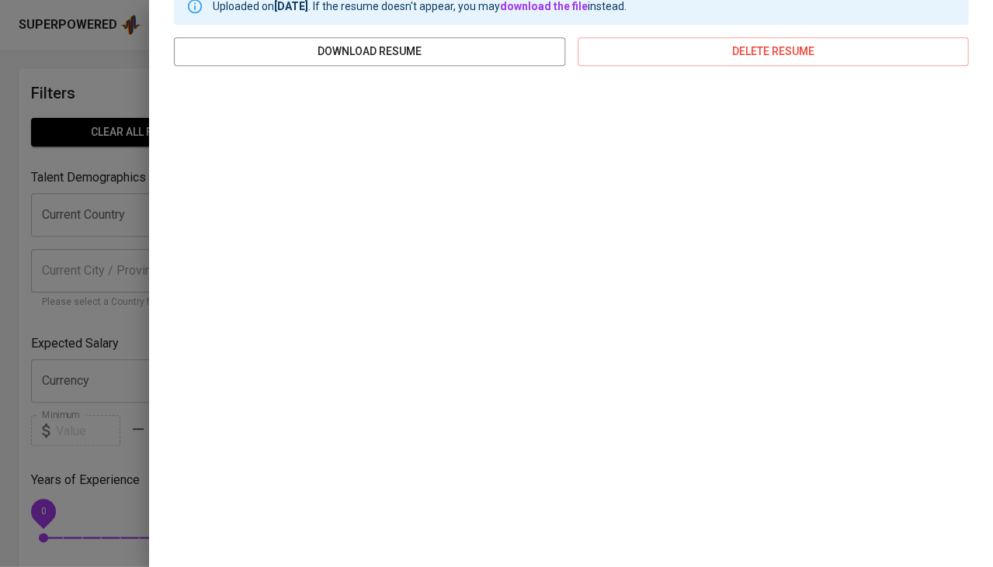
scroll to position [231, 0]
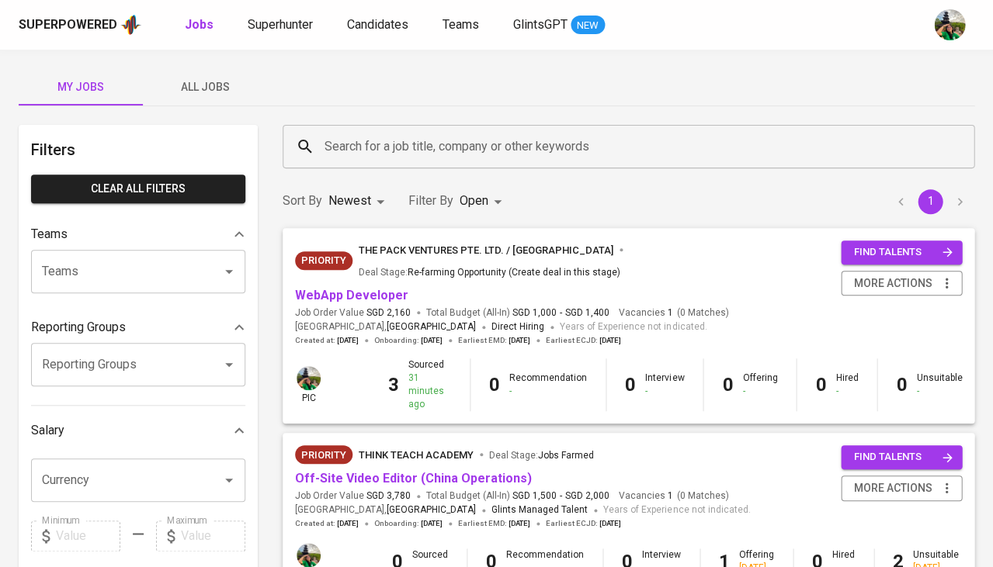
click at [370, 287] on span "WebApp Developer" at bounding box center [351, 296] width 113 height 18
click at [366, 288] on link "WebApp Developer" at bounding box center [351, 295] width 113 height 15
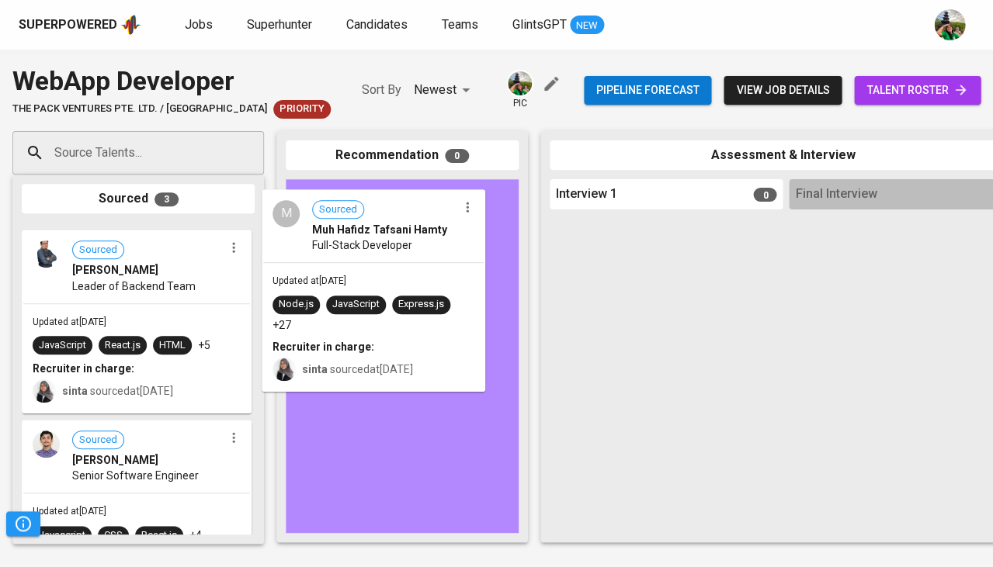
drag, startPoint x: 124, startPoint y: 271, endPoint x: 375, endPoint y: 238, distance: 252.9
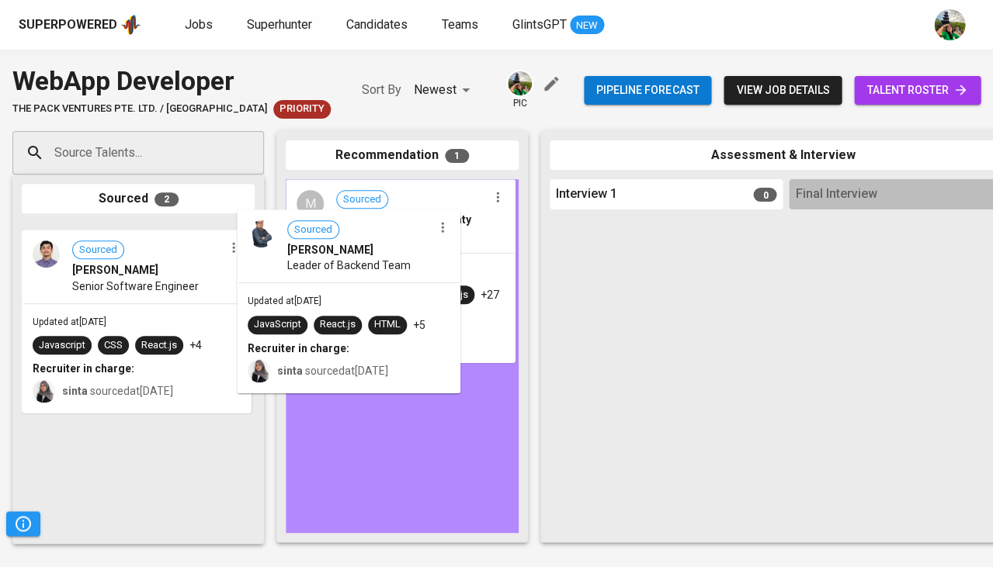
drag, startPoint x: 158, startPoint y: 264, endPoint x: 402, endPoint y: 237, distance: 246.0
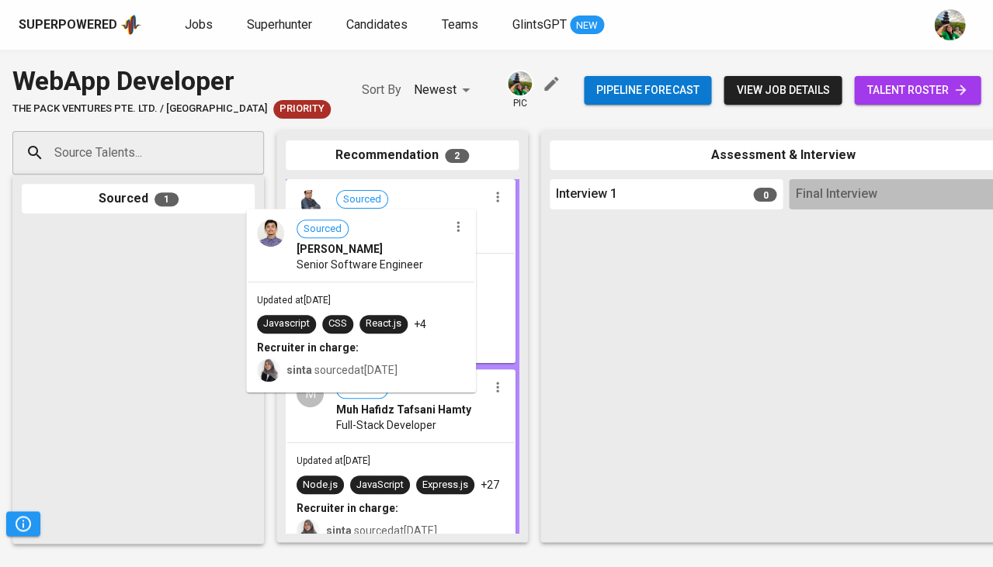
drag, startPoint x: 143, startPoint y: 265, endPoint x: 367, endPoint y: 251, distance: 224.7
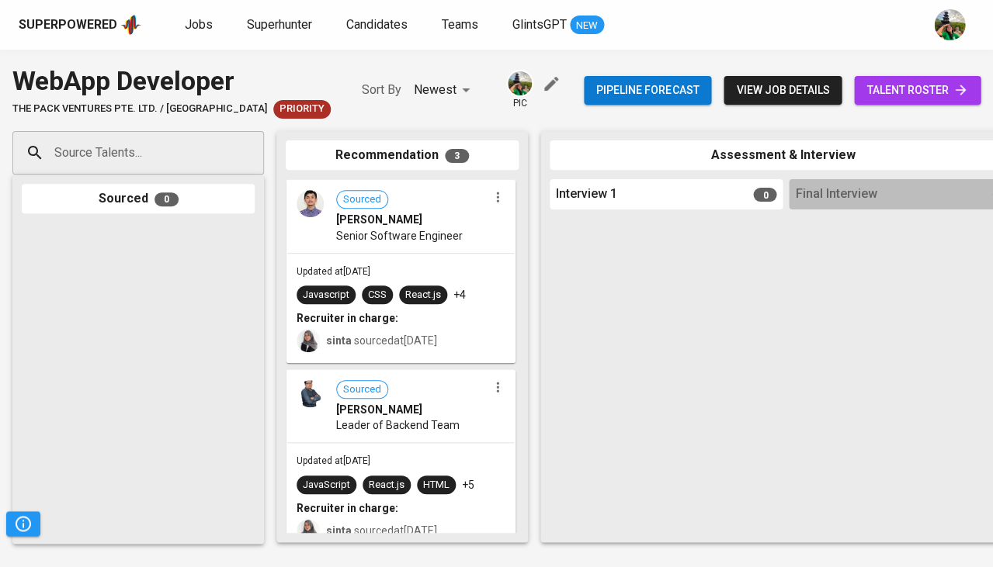
click at [930, 93] on span "talent roster" at bounding box center [917, 90] width 102 height 19
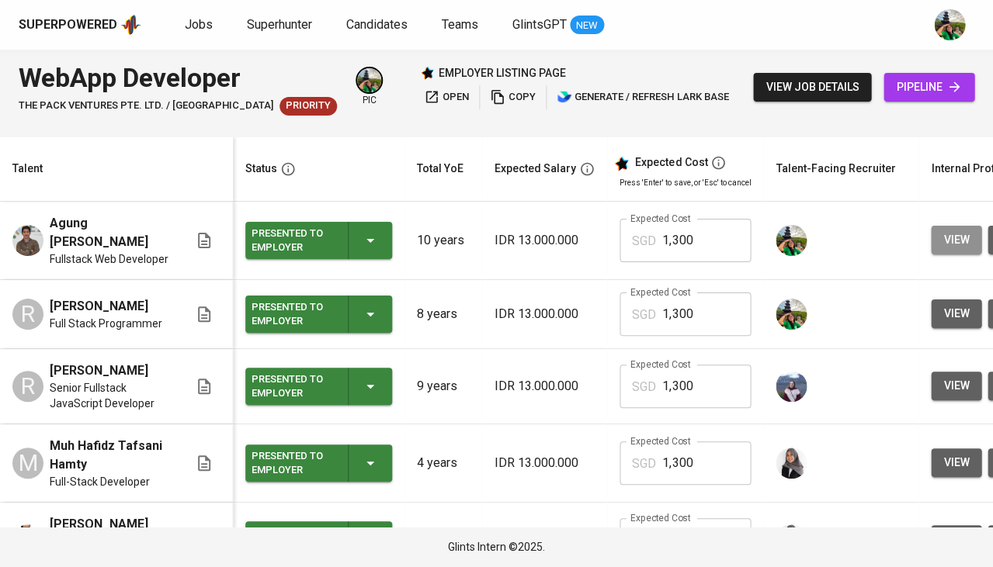
click at [952, 235] on span "view" at bounding box center [956, 240] width 26 height 19
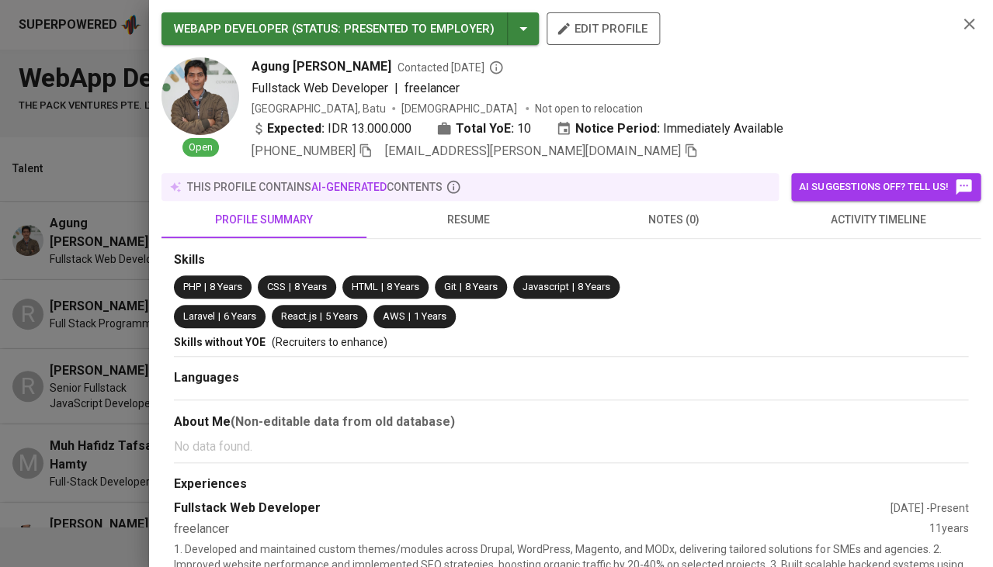
click at [685, 144] on icon "button" at bounding box center [690, 150] width 11 height 13
click at [967, 22] on icon "button" at bounding box center [968, 24] width 19 height 19
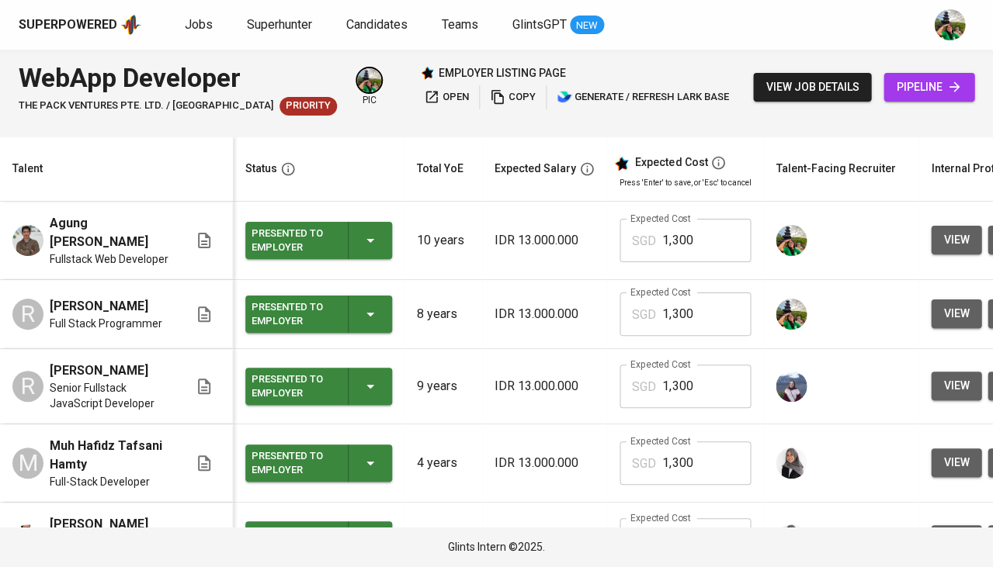
click at [910, 83] on span "pipeline" at bounding box center [929, 87] width 66 height 19
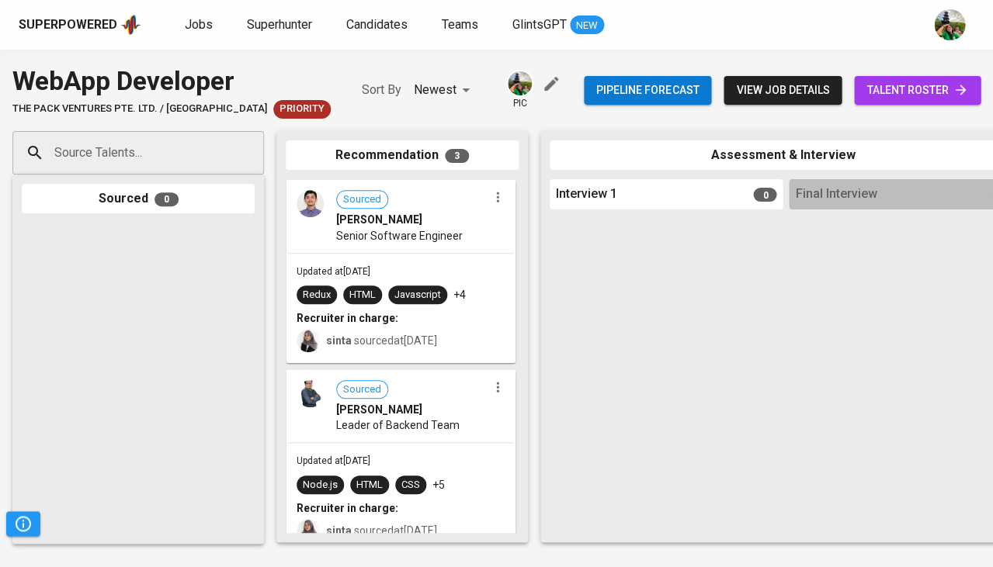
click at [173, 131] on div "Source Talents..." at bounding box center [137, 152] width 251 height 43
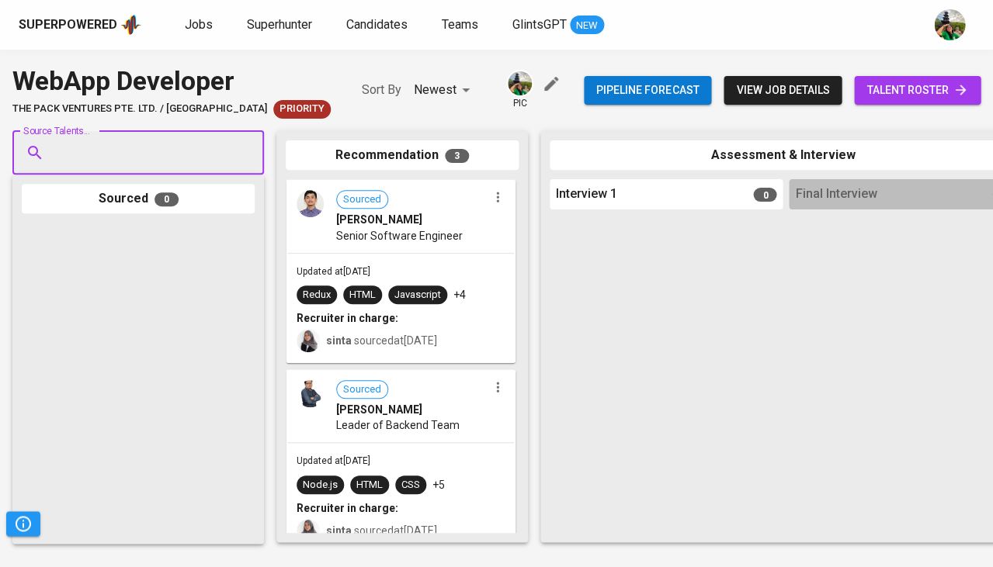
paste input "[EMAIL_ADDRESS][PERSON_NAME][DOMAIN_NAME]"
type input "[EMAIL_ADDRESS][PERSON_NAME][DOMAIN_NAME]"
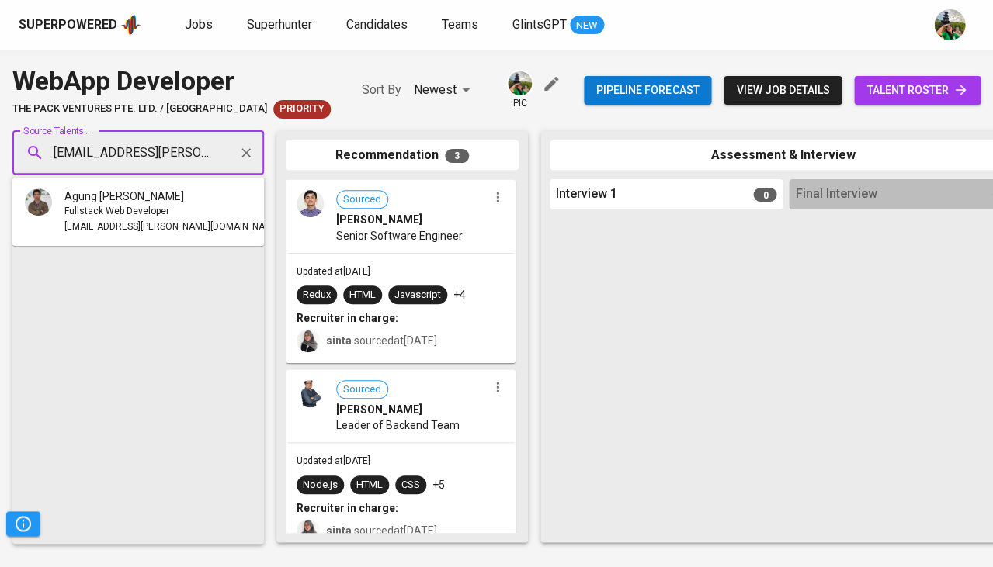
click at [148, 199] on span "Agung [PERSON_NAME]" at bounding box center [124, 197] width 120 height 16
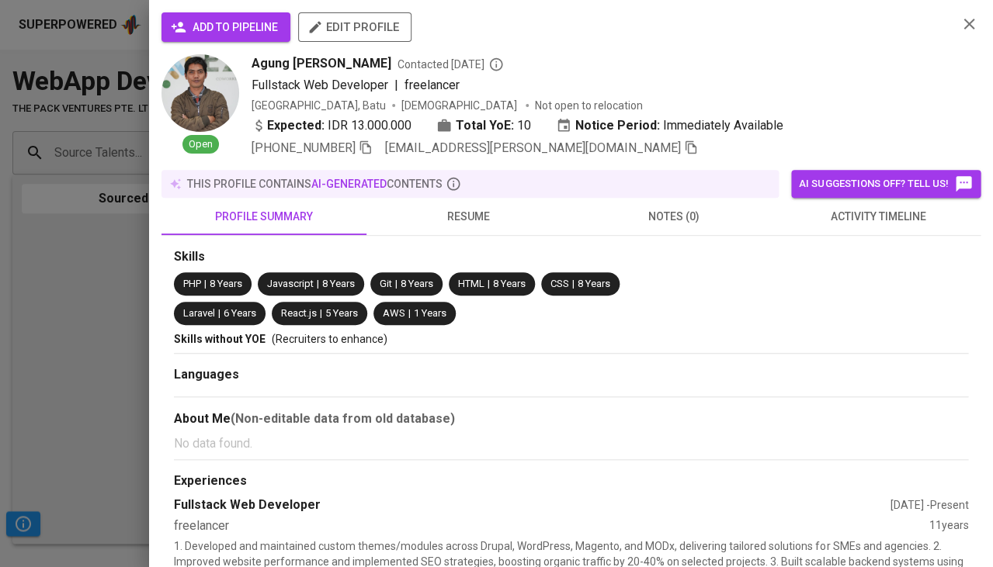
click at [262, 16] on button "add to pipeline" at bounding box center [225, 26] width 129 height 29
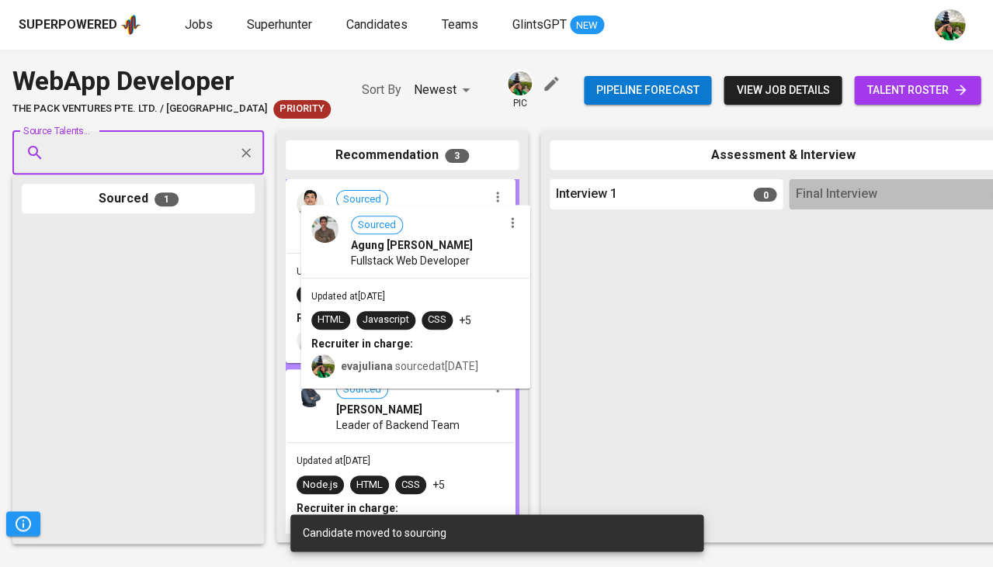
drag, startPoint x: 140, startPoint y: 241, endPoint x: 425, endPoint y: 224, distance: 284.6
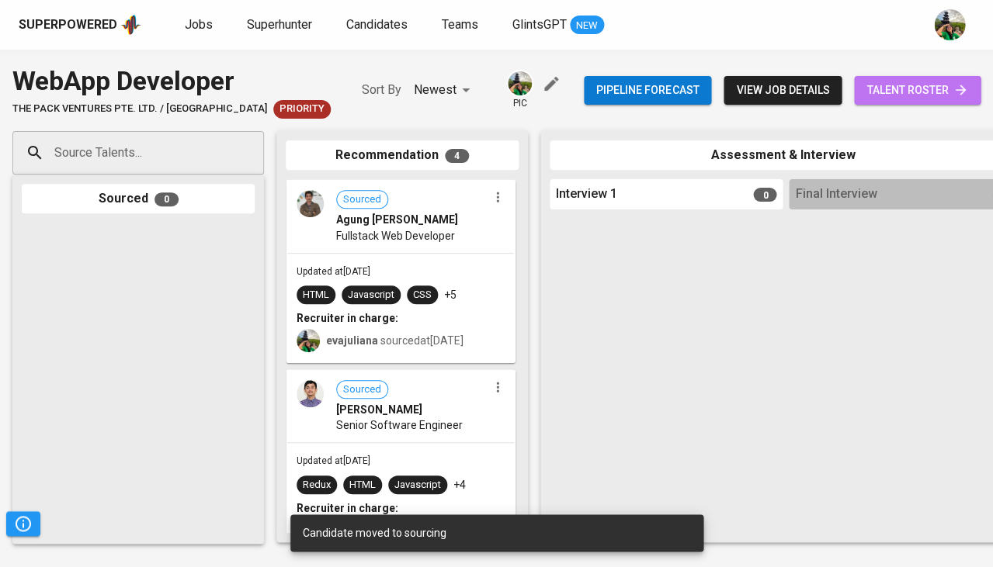
click at [959, 87] on icon at bounding box center [960, 90] width 16 height 16
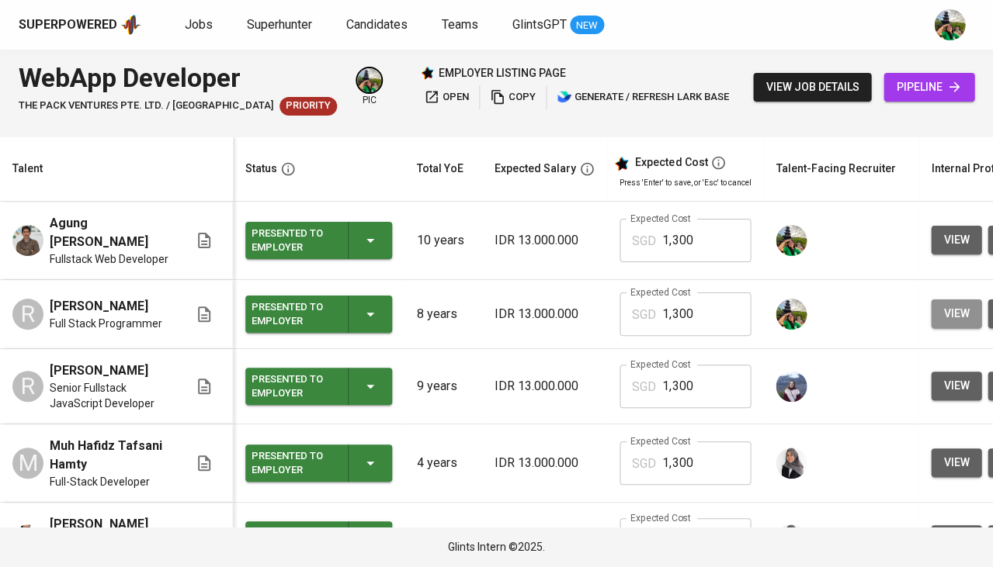
click at [931, 305] on button "view" at bounding box center [956, 314] width 50 height 29
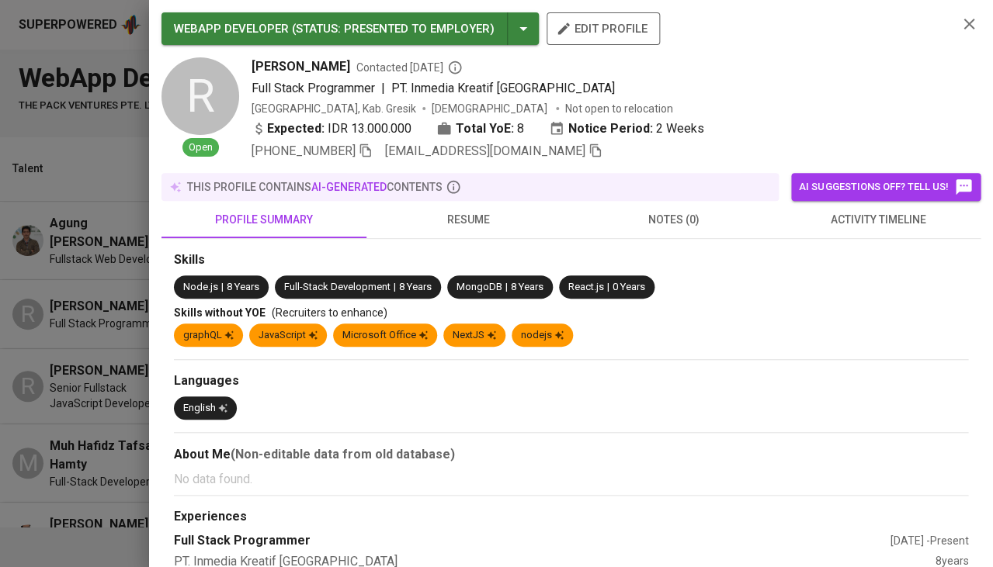
click at [590, 147] on icon "button" at bounding box center [595, 150] width 11 height 13
click at [973, 21] on icon "button" at bounding box center [968, 24] width 19 height 19
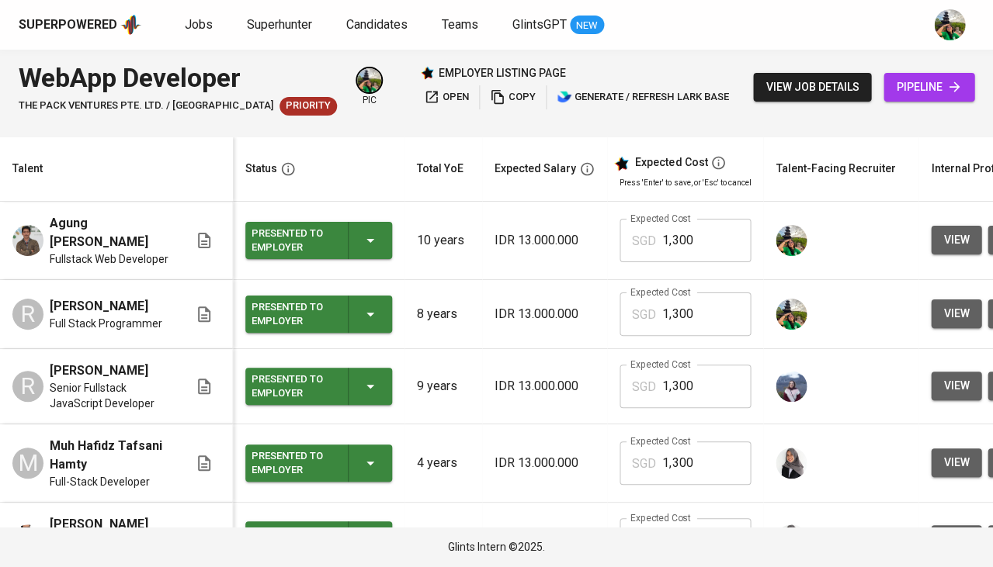
click at [939, 98] on link "pipeline" at bounding box center [928, 87] width 91 height 29
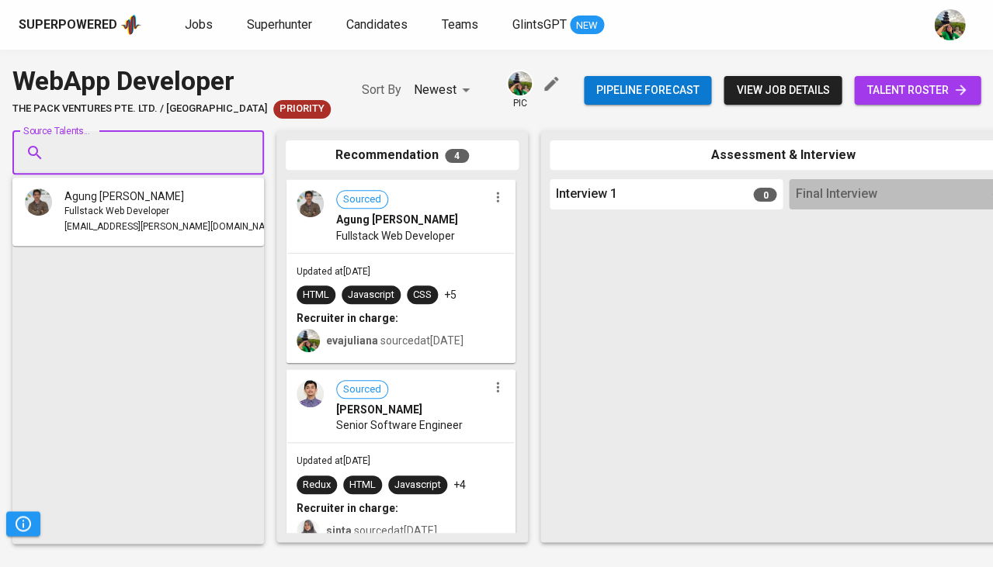
click at [180, 139] on input "Source Talents..." at bounding box center [131, 152] width 163 height 29
paste input "[EMAIL_ADDRESS][DOMAIN_NAME]"
type input "[EMAIL_ADDRESS][DOMAIN_NAME]"
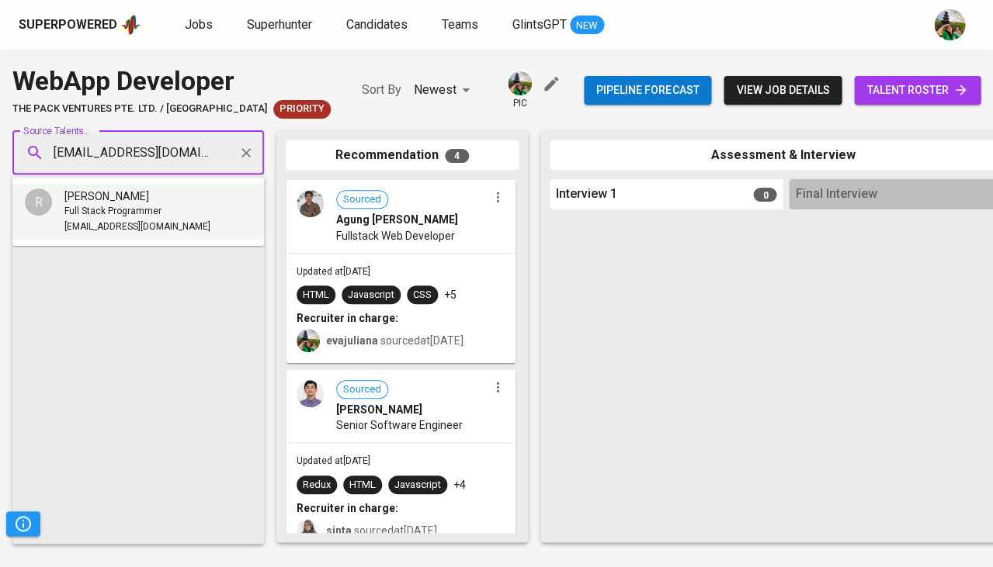
click at [149, 203] on span "[PERSON_NAME]" at bounding box center [106, 197] width 85 height 16
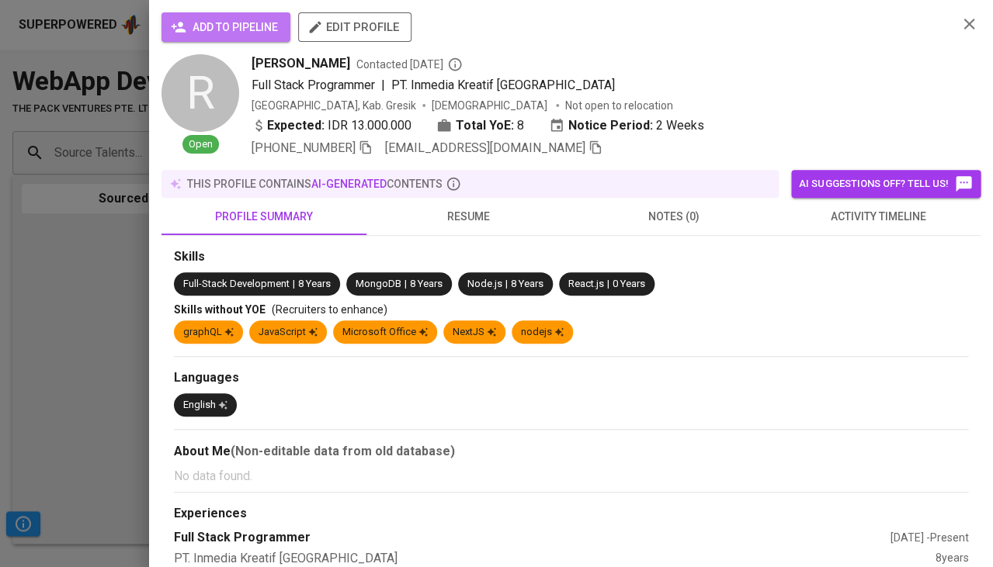
click at [215, 25] on span "add to pipeline" at bounding box center [226, 27] width 104 height 19
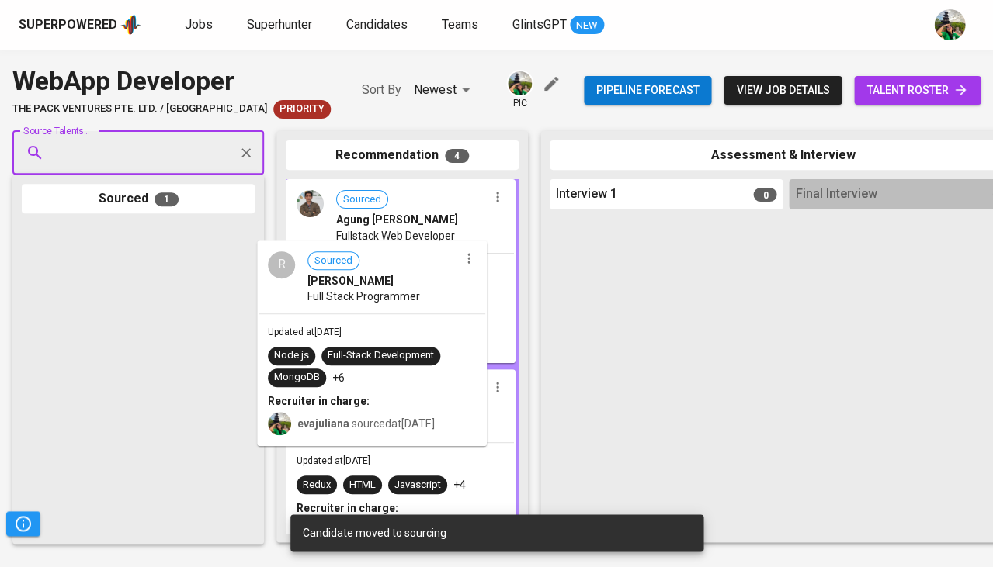
drag, startPoint x: 138, startPoint y: 380, endPoint x: 452, endPoint y: 382, distance: 313.6
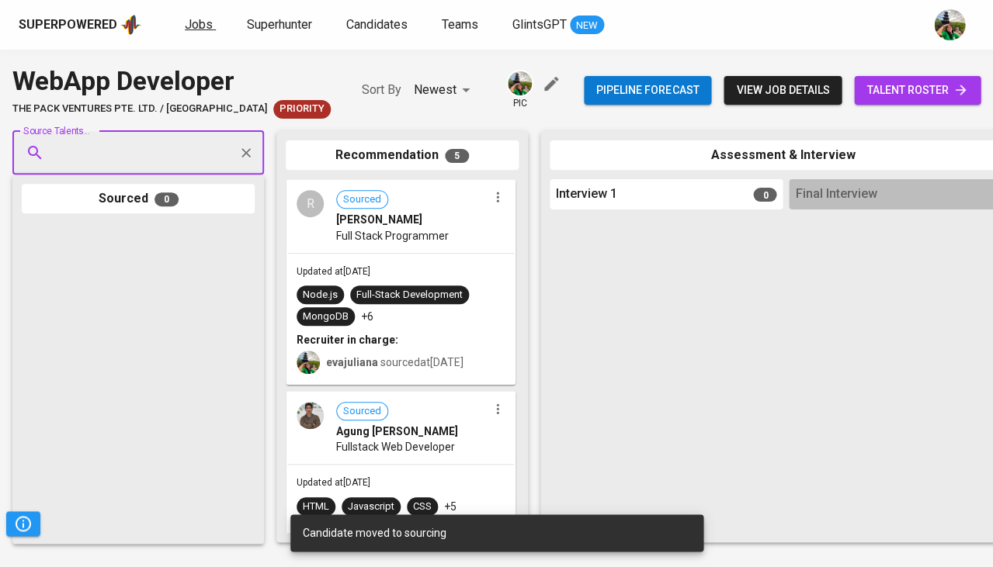
click at [210, 22] on link "Jobs" at bounding box center [200, 25] width 31 height 19
